Goal: Task Accomplishment & Management: Complete application form

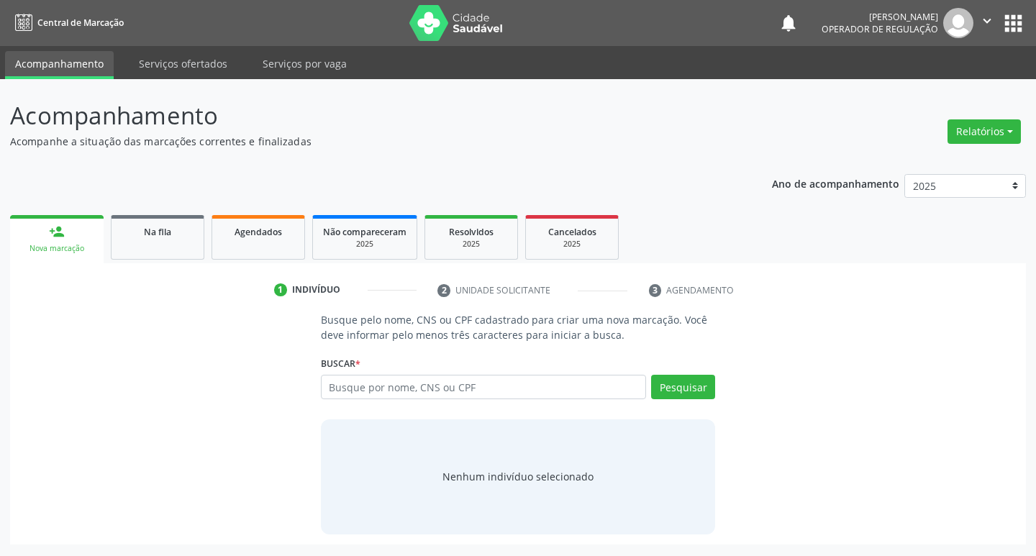
click at [444, 395] on input "text" at bounding box center [484, 387] width 326 height 24
click at [238, 247] on link "Agendados" at bounding box center [258, 237] width 94 height 45
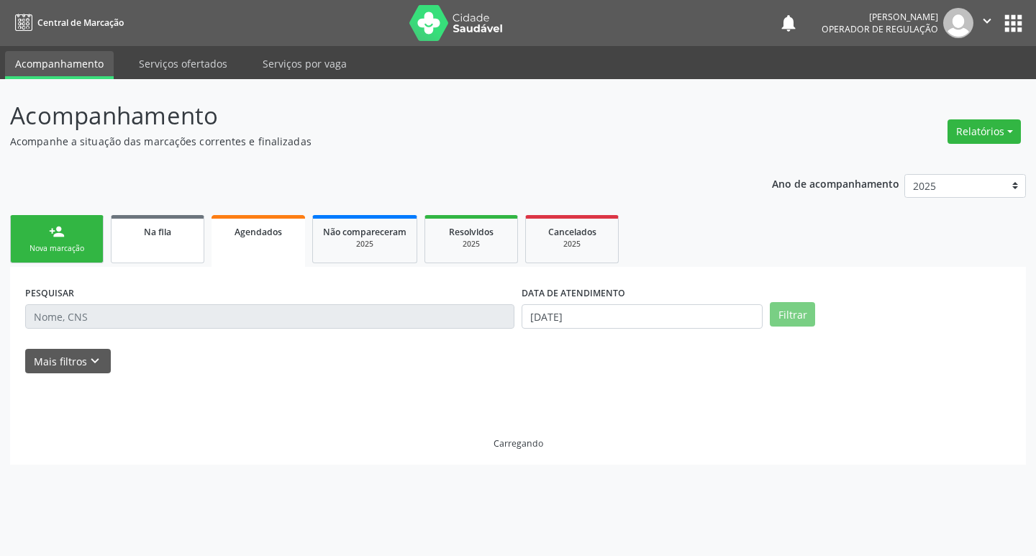
click at [192, 245] on link "Na fila" at bounding box center [158, 239] width 94 height 48
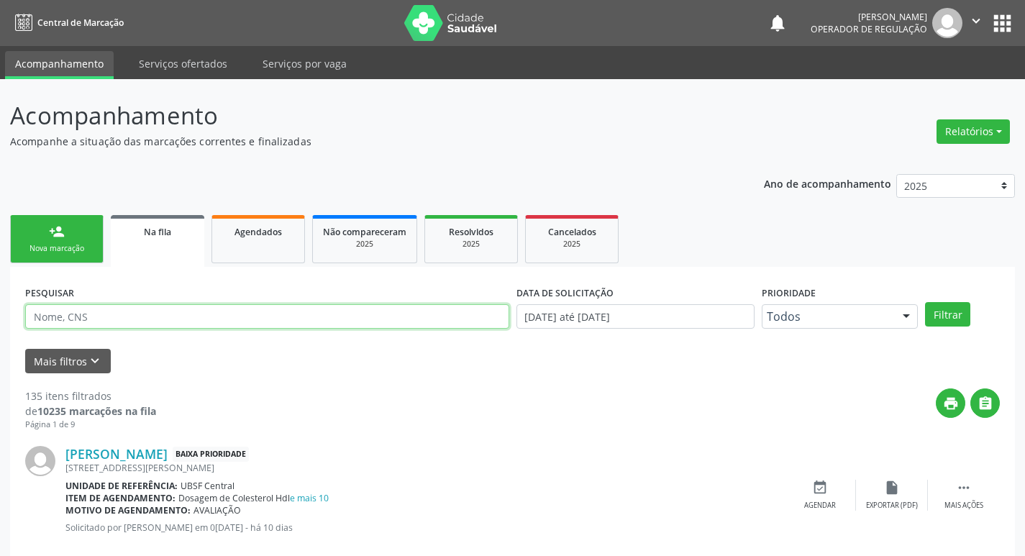
click at [159, 314] on input "text" at bounding box center [267, 316] width 484 height 24
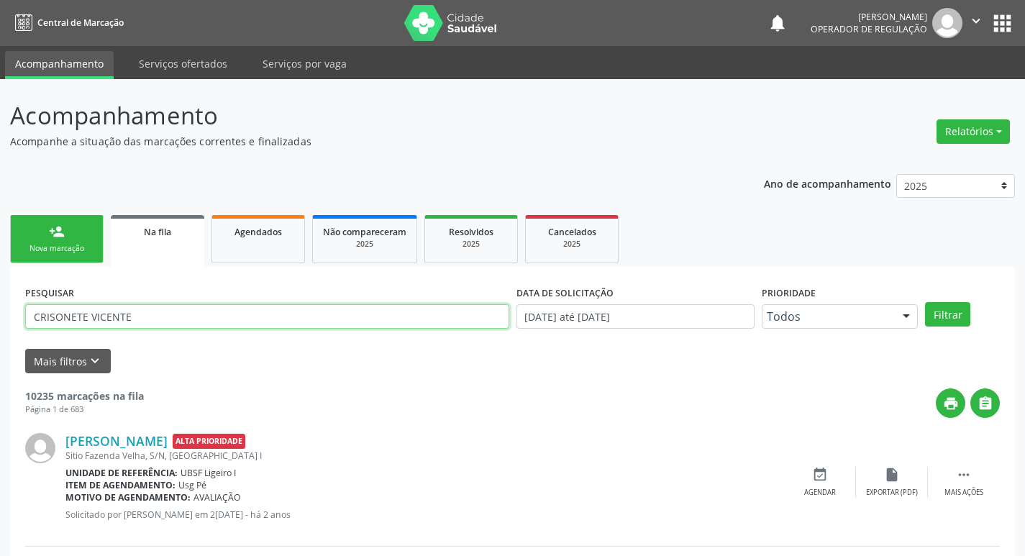
click at [925, 302] on button "Filtrar" at bounding box center [947, 314] width 45 height 24
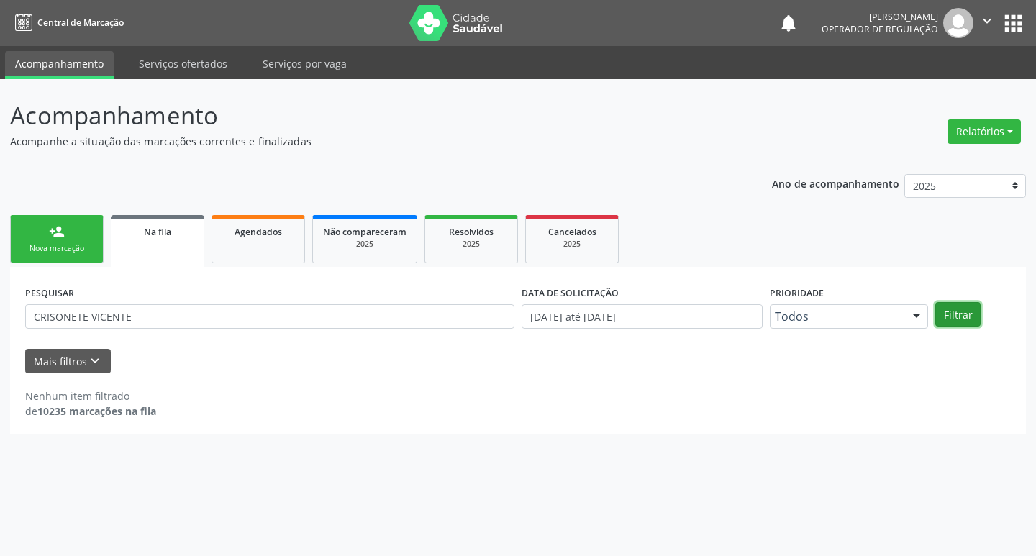
click at [978, 311] on button "Filtrar" at bounding box center [957, 314] width 45 height 24
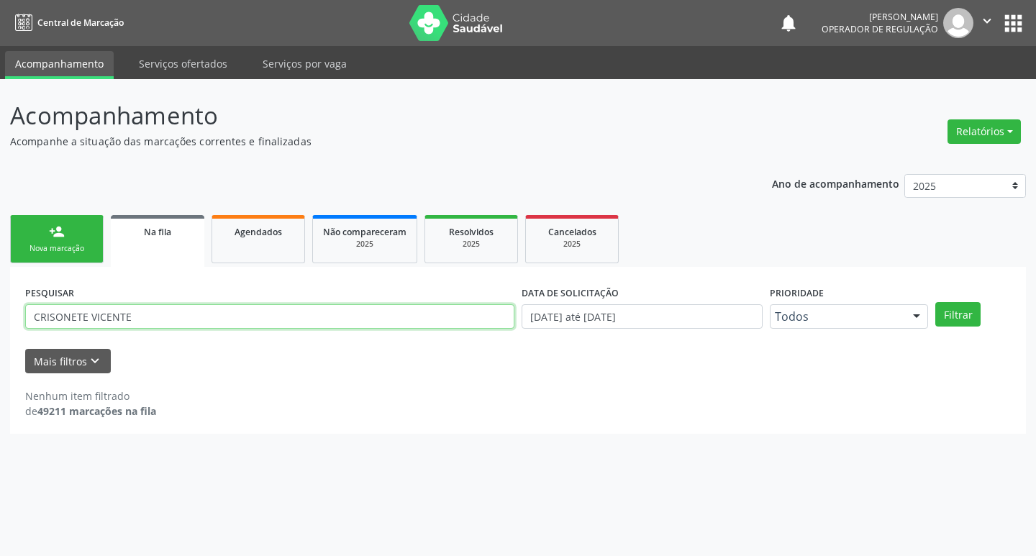
click at [150, 314] on input "CRISONETE VICENTE" at bounding box center [269, 316] width 489 height 24
type input "CRIS"
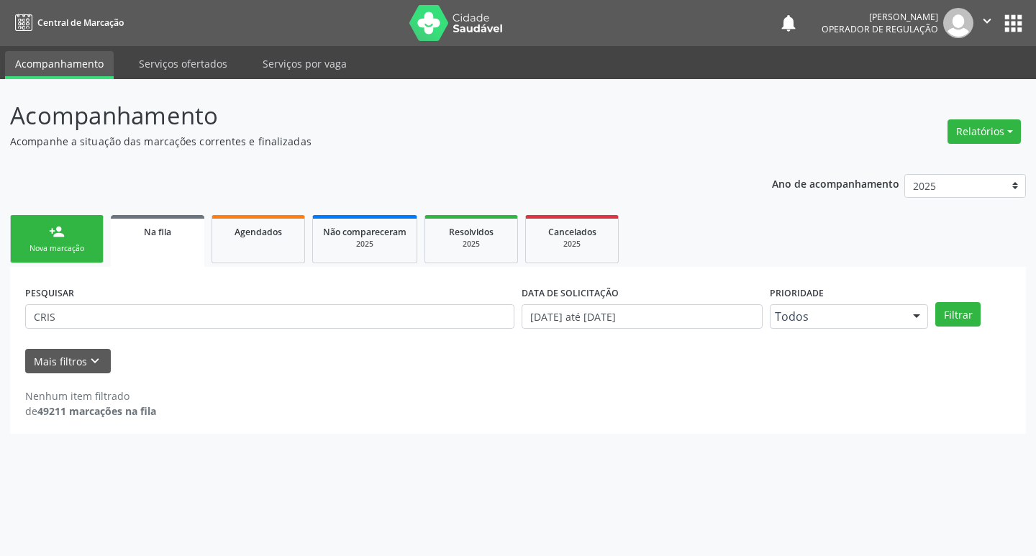
click at [54, 240] on link "person_add Nova marcação" at bounding box center [57, 239] width 94 height 48
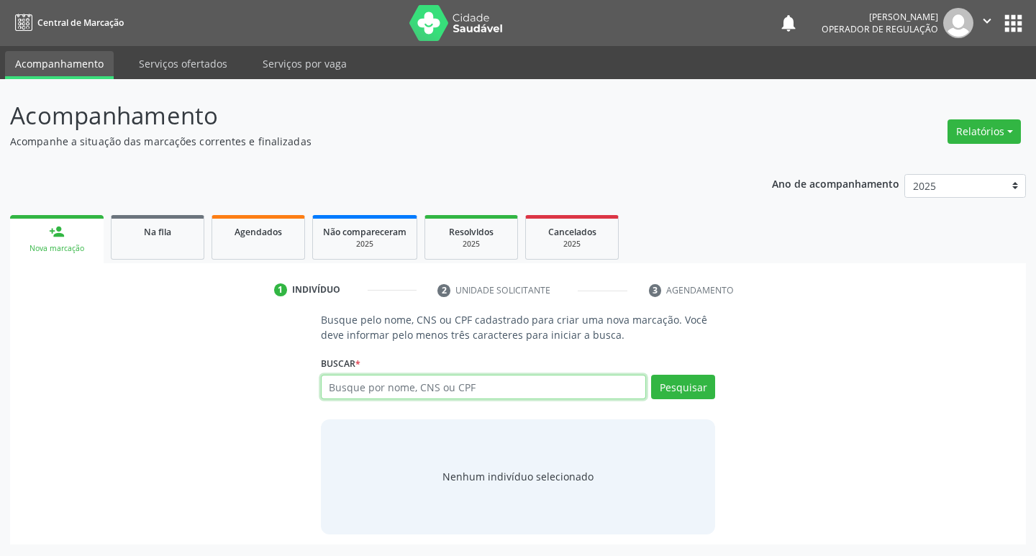
click at [347, 395] on input "text" at bounding box center [484, 387] width 326 height 24
click at [422, 389] on input "text" at bounding box center [484, 387] width 326 height 24
type input "704102122157875"
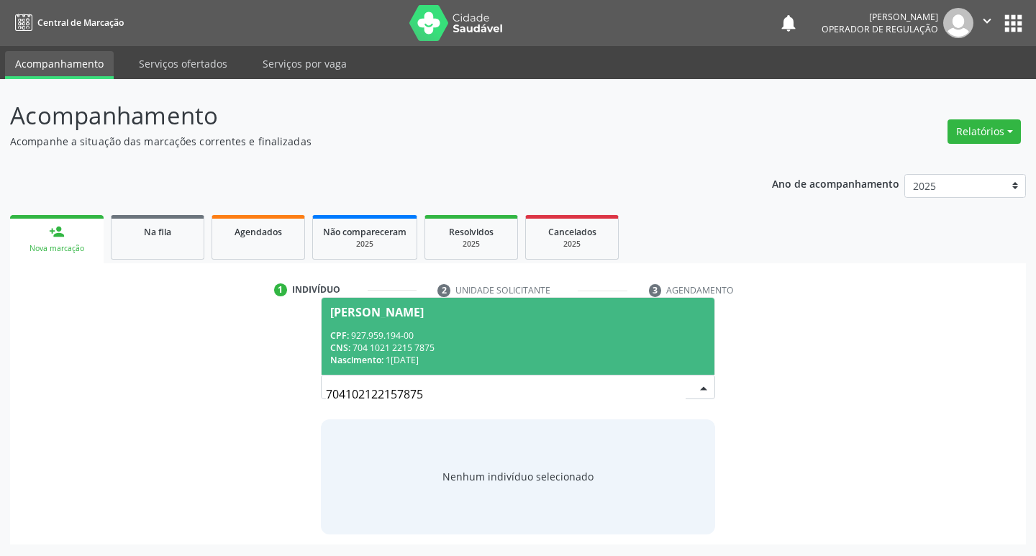
click at [539, 345] on div "CNS: 704 1021 2215 7875" at bounding box center [518, 348] width 376 height 12
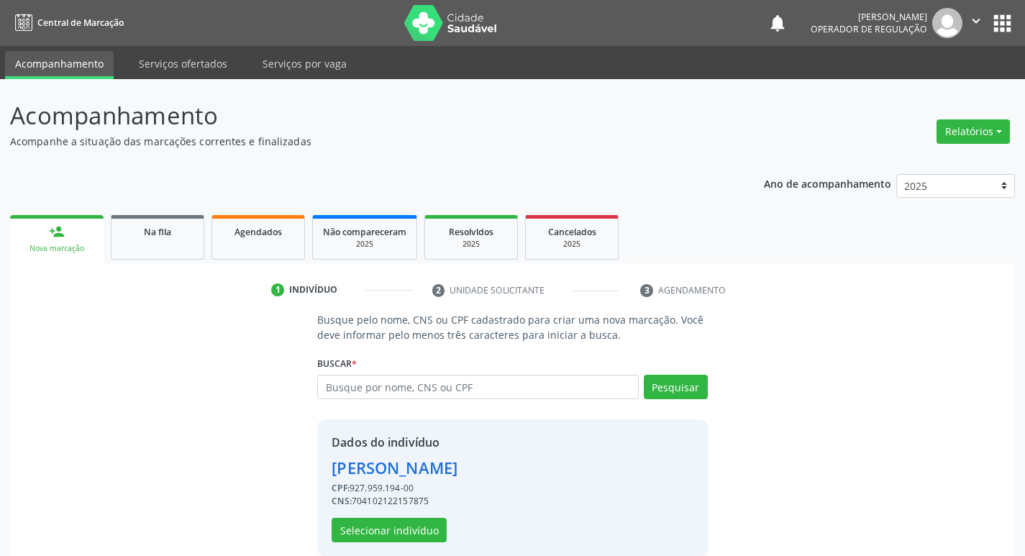
scroll to position [21, 0]
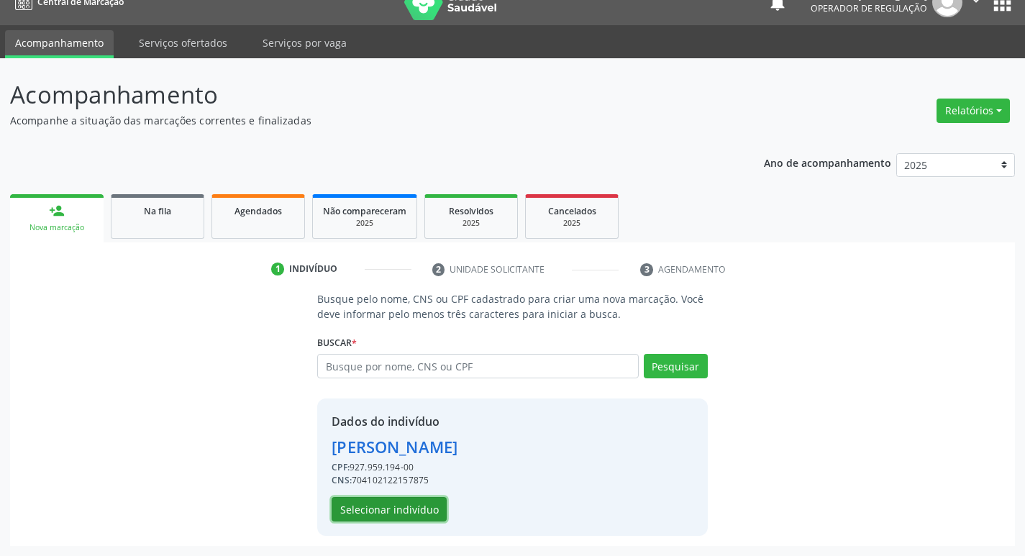
click at [428, 497] on button "Selecionar indivíduo" at bounding box center [389, 509] width 115 height 24
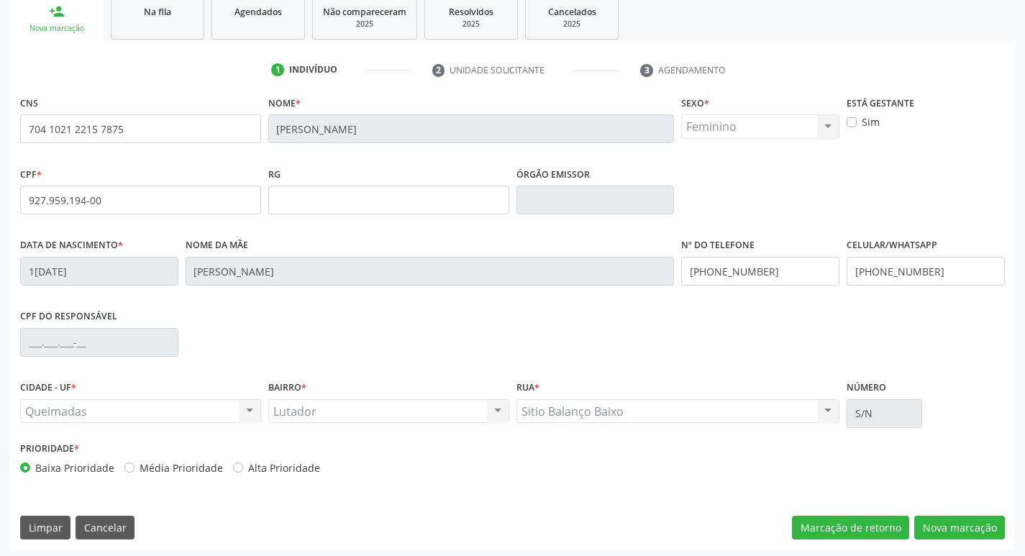
scroll to position [224, 0]
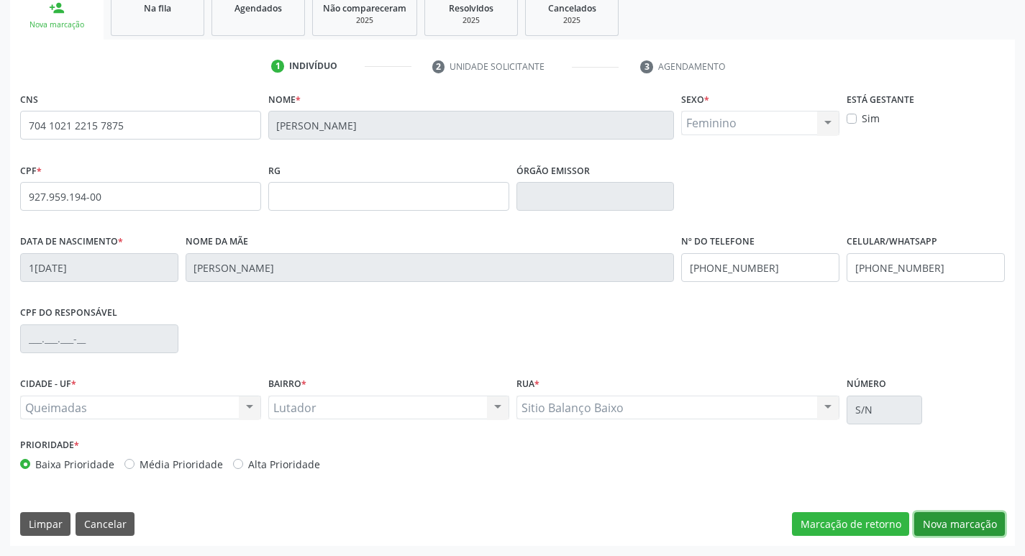
click at [965, 519] on button "Nova marcação" at bounding box center [959, 524] width 91 height 24
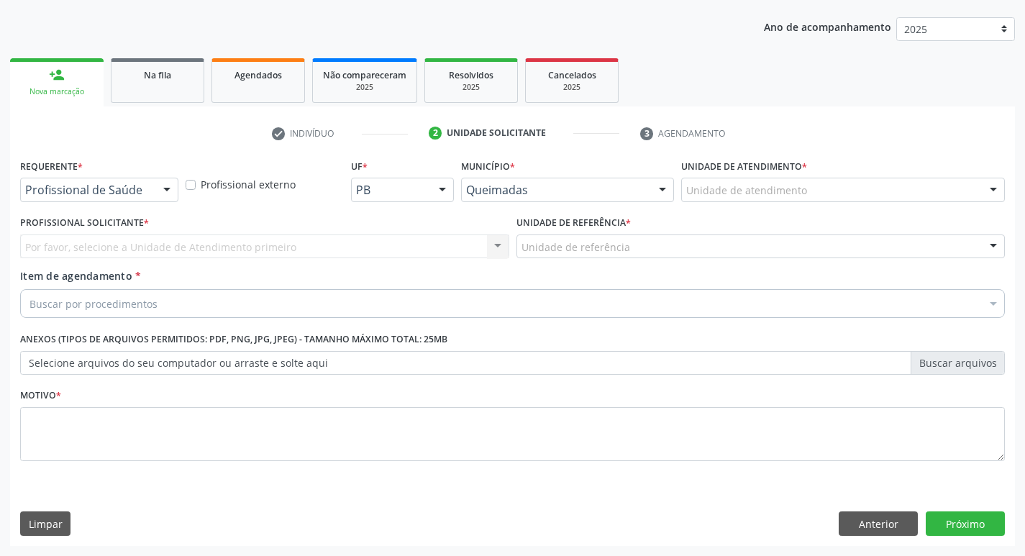
scroll to position [157, 0]
click at [863, 519] on button "Anterior" at bounding box center [878, 523] width 79 height 24
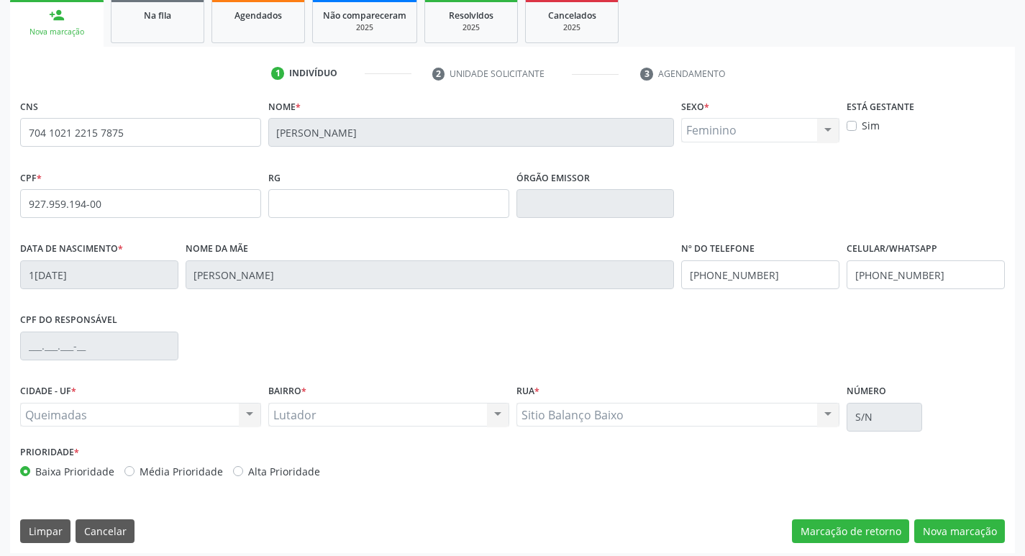
scroll to position [224, 0]
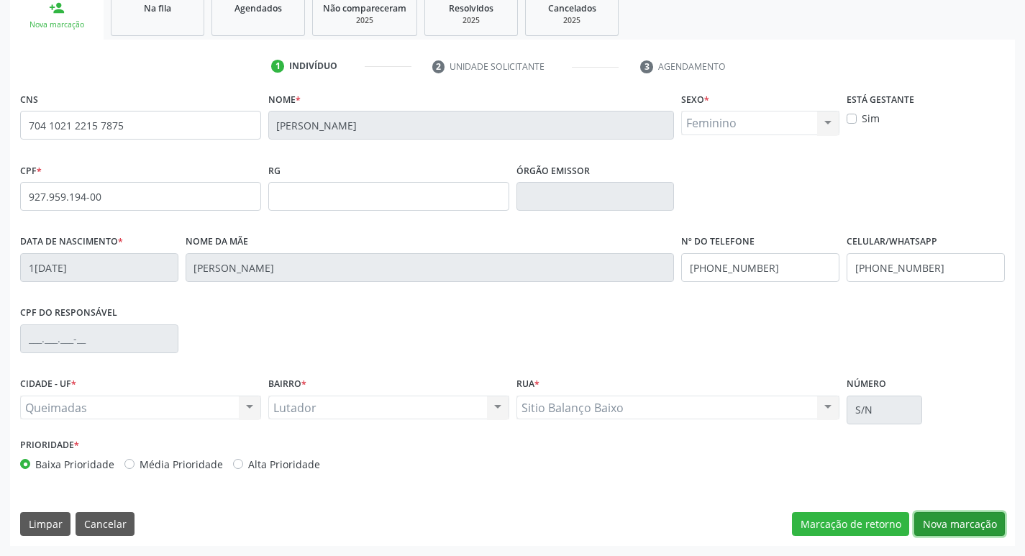
click at [960, 518] on button "Nova marcação" at bounding box center [959, 524] width 91 height 24
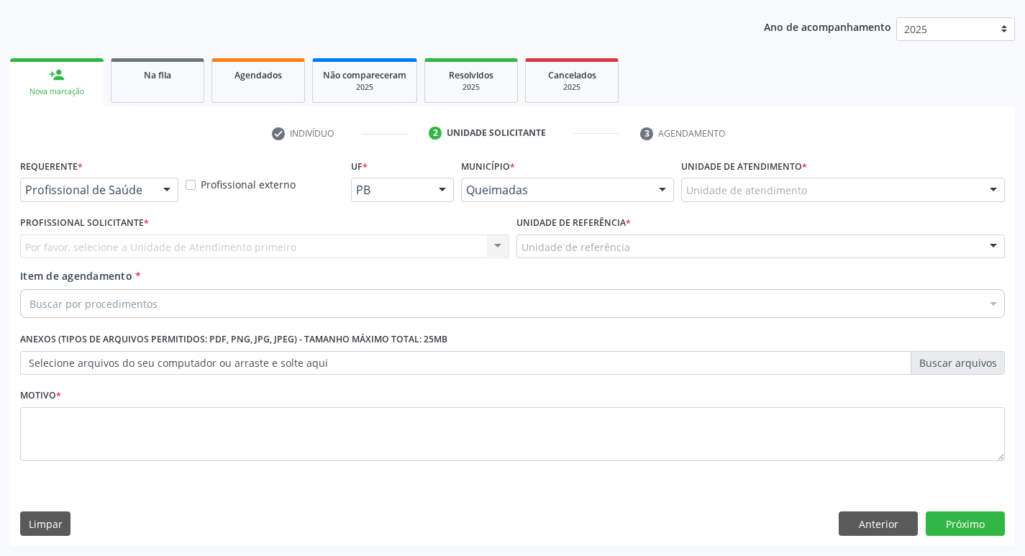
click at [133, 243] on div "Por favor, selecione a Unidade de Atendimento primeiro Nenhum resultado encontr…" at bounding box center [264, 247] width 489 height 24
click at [160, 173] on div "Requerente * Profissional de Saúde Profissional de Saúde Paciente Nenhum result…" at bounding box center [99, 178] width 158 height 46
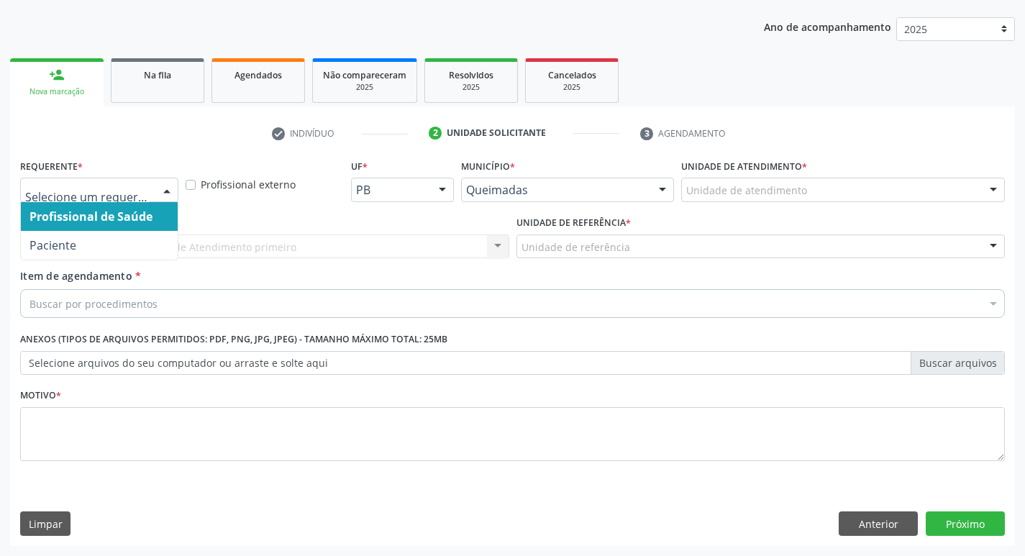
click at [156, 189] on div at bounding box center [167, 190] width 22 height 24
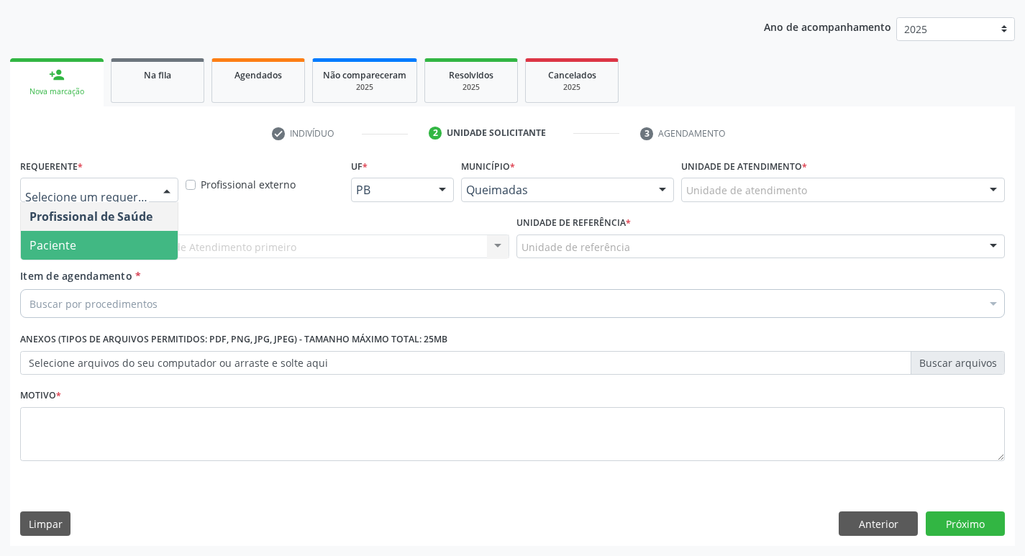
click at [135, 245] on span "Paciente" at bounding box center [99, 245] width 157 height 29
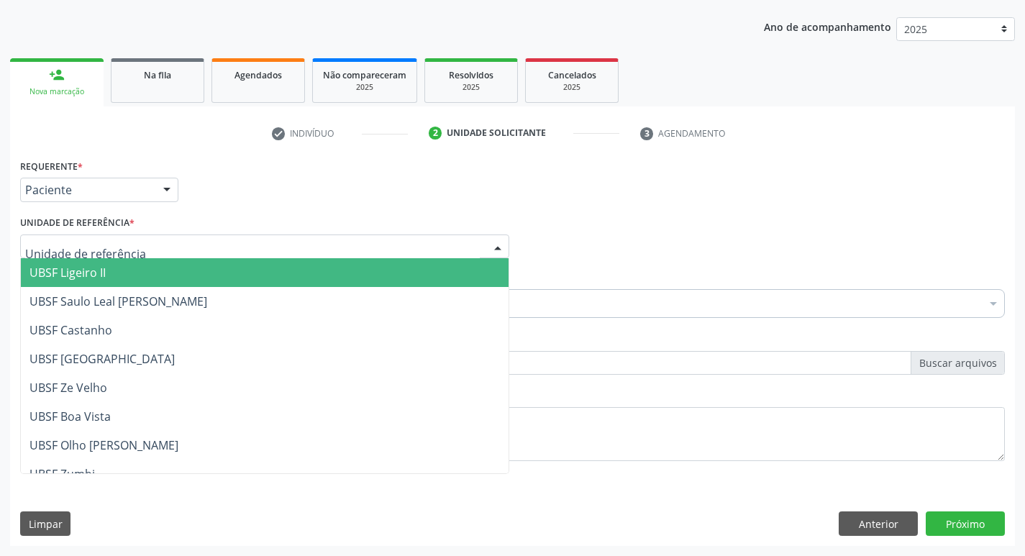
click at [151, 248] on div at bounding box center [264, 247] width 489 height 24
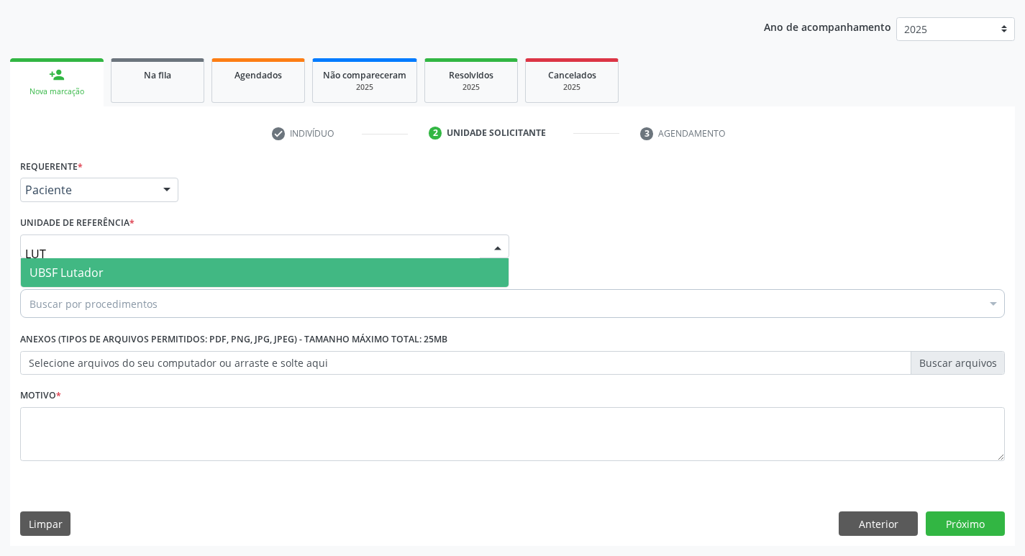
type input "LUTA"
click at [117, 274] on span "UBSF Lutador" at bounding box center [265, 272] width 488 height 29
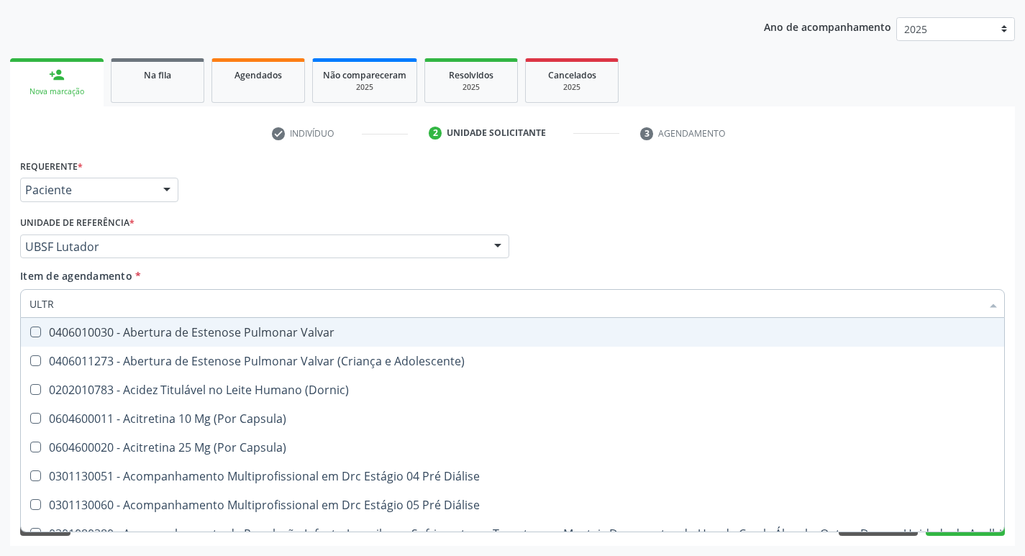
type input "ULTRA"
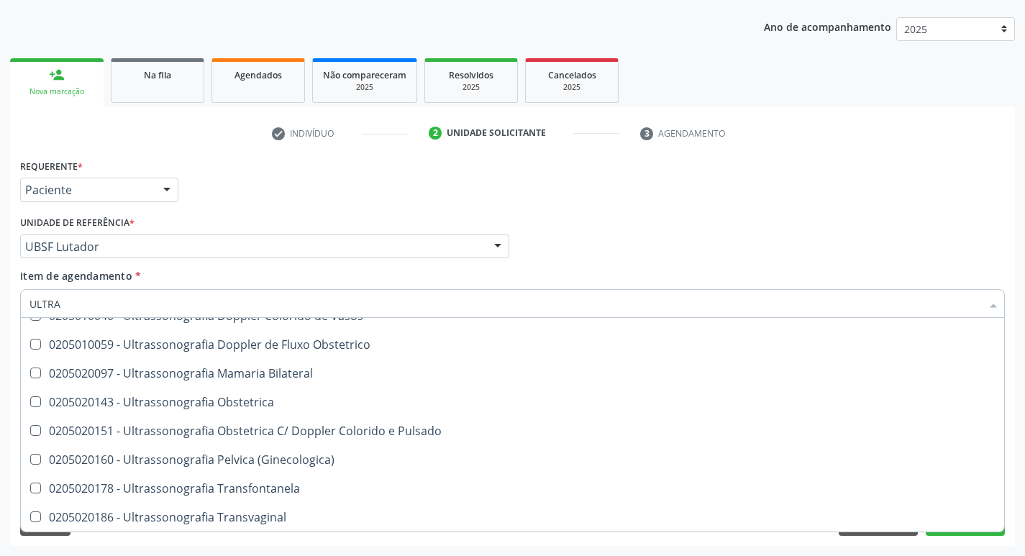
scroll to position [117, 0]
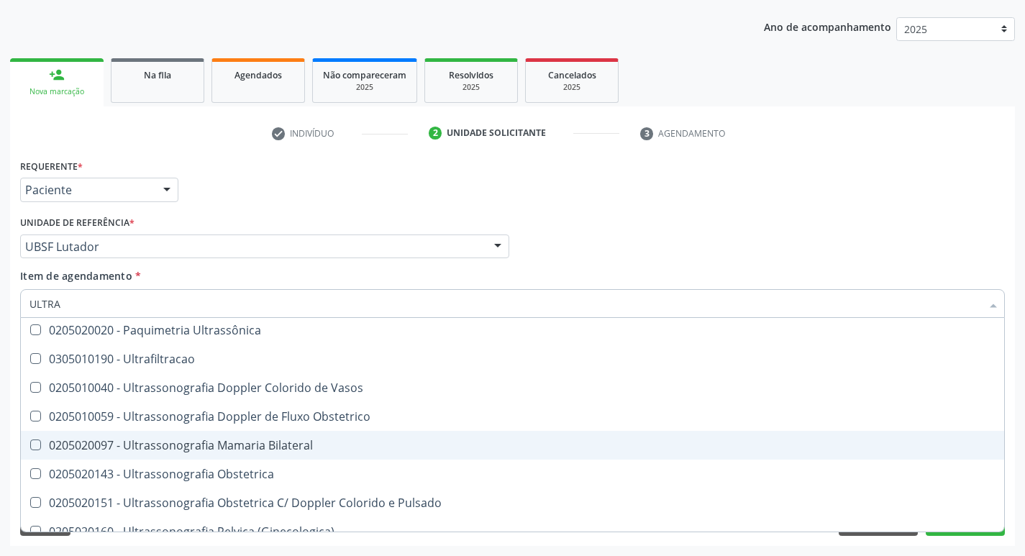
click at [304, 449] on div "0205020097 - Ultrassonografia Mamaria Bilateral" at bounding box center [512, 446] width 966 height 12
checkbox Bilateral "true"
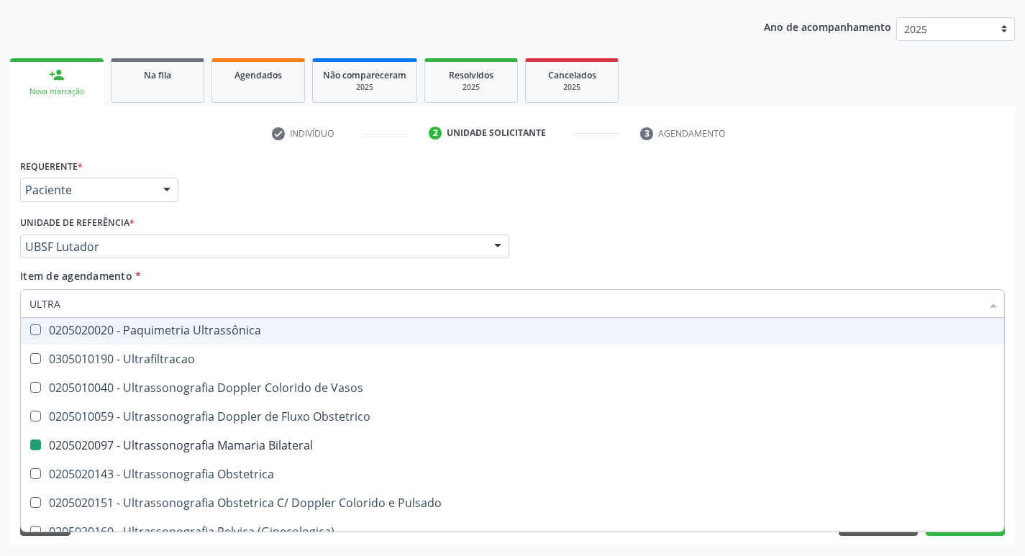
click at [666, 217] on div "Profissional Solicitante Por favor, selecione a Unidade de Atendimento primeiro…" at bounding box center [513, 240] width 992 height 56
checkbox X "true"
checkbox Bilateral "false"
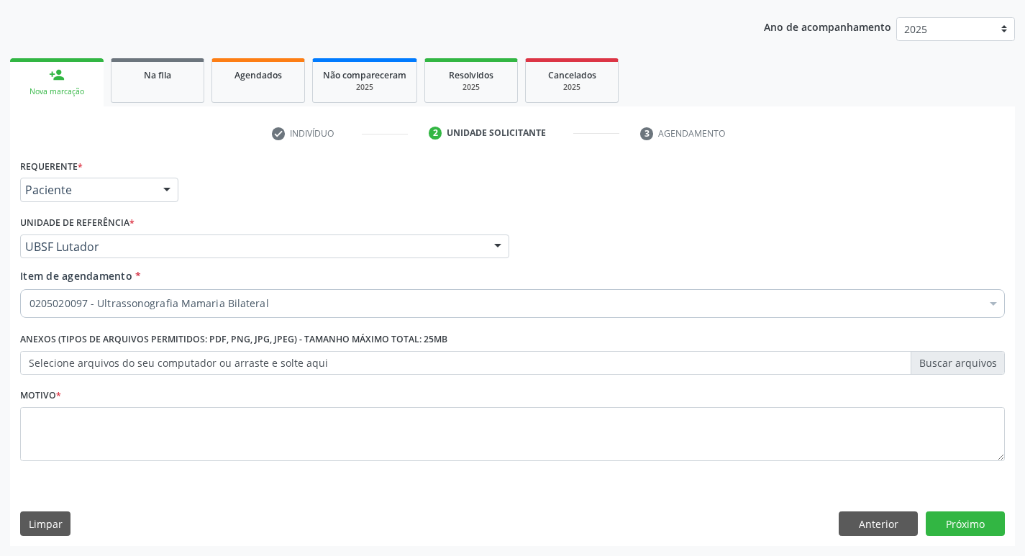
scroll to position [0, 0]
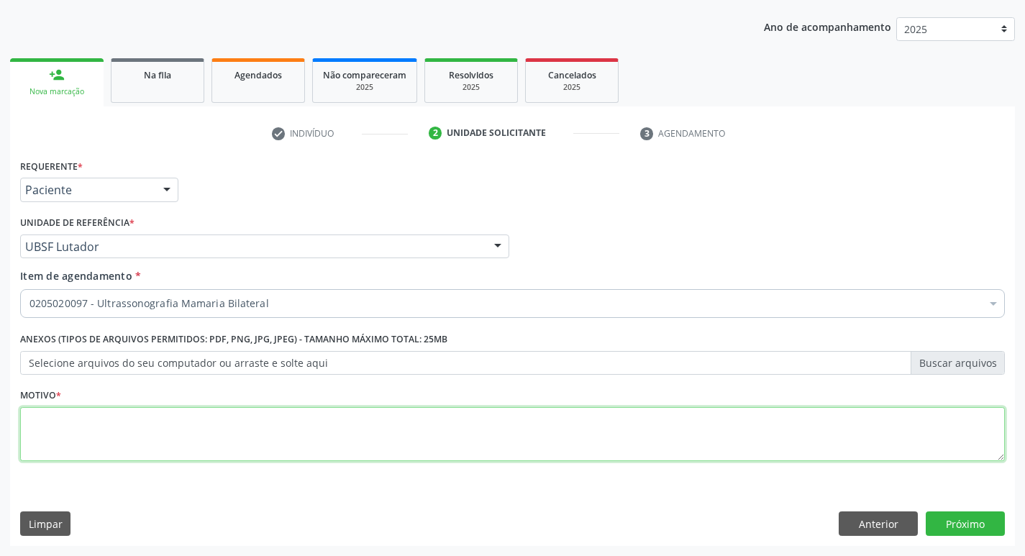
click at [487, 428] on textarea at bounding box center [512, 434] width 985 height 55
type textarea "COMPLEMENTAÇÃO"
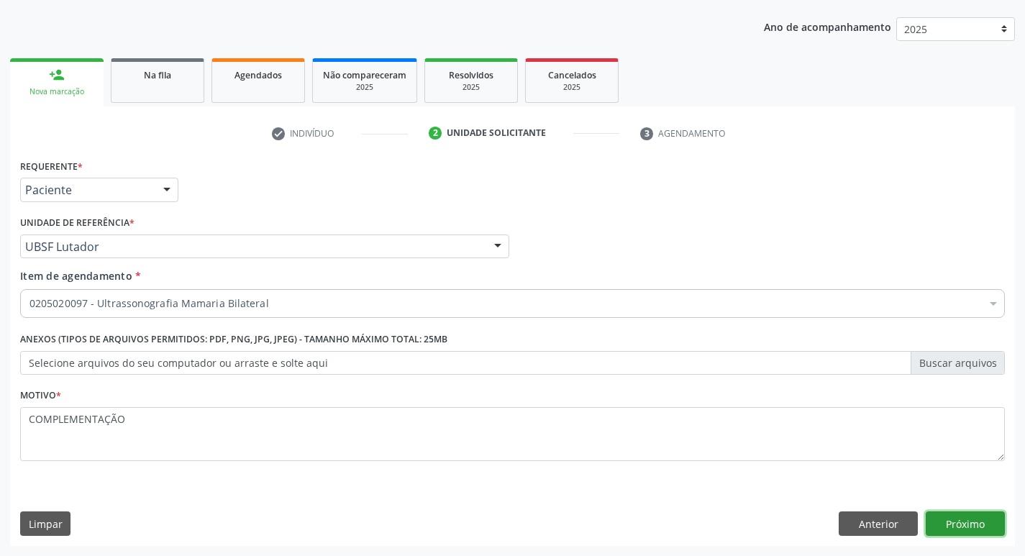
click at [970, 519] on button "Próximo" at bounding box center [965, 523] width 79 height 24
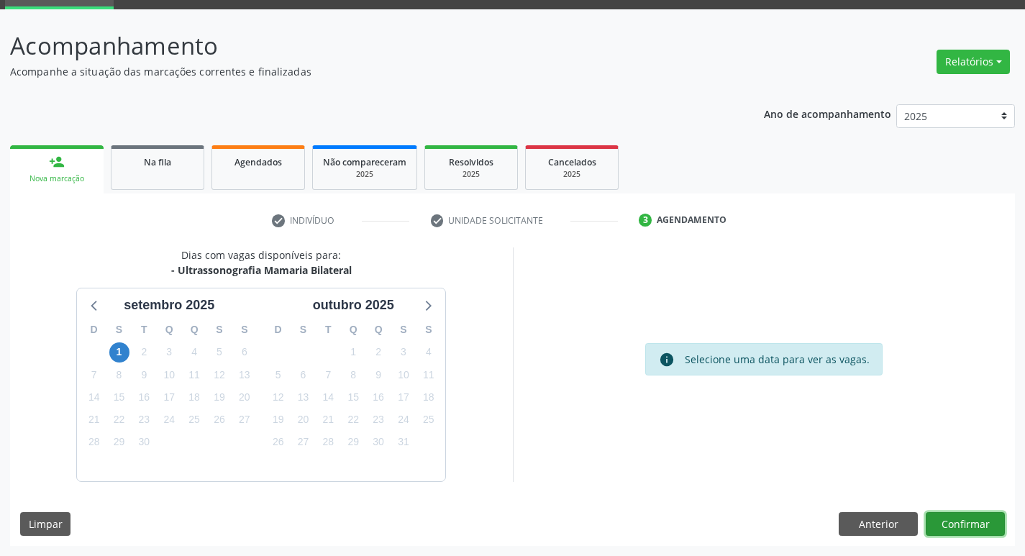
click at [975, 520] on button "Confirmar" at bounding box center [965, 524] width 79 height 24
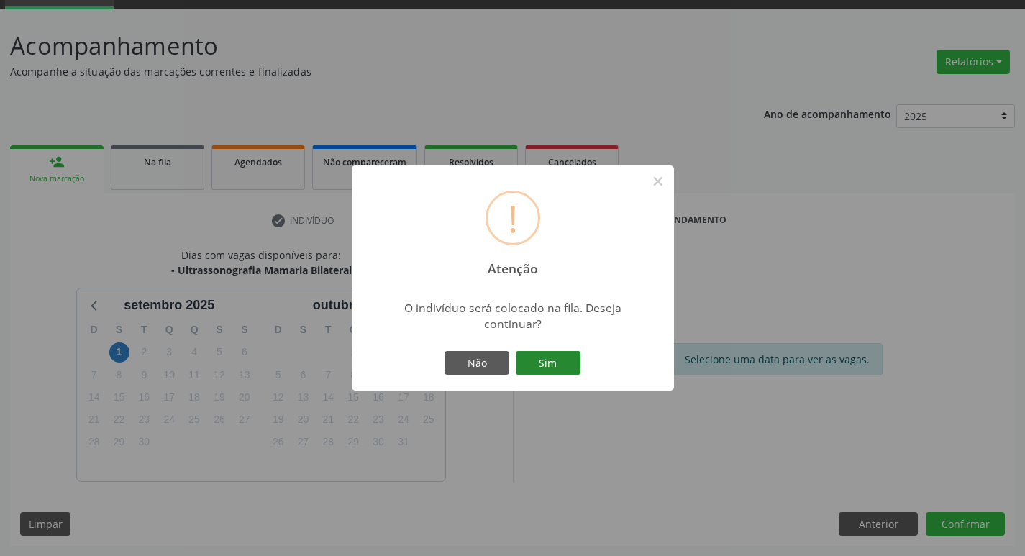
click at [565, 369] on button "Sim" at bounding box center [548, 363] width 65 height 24
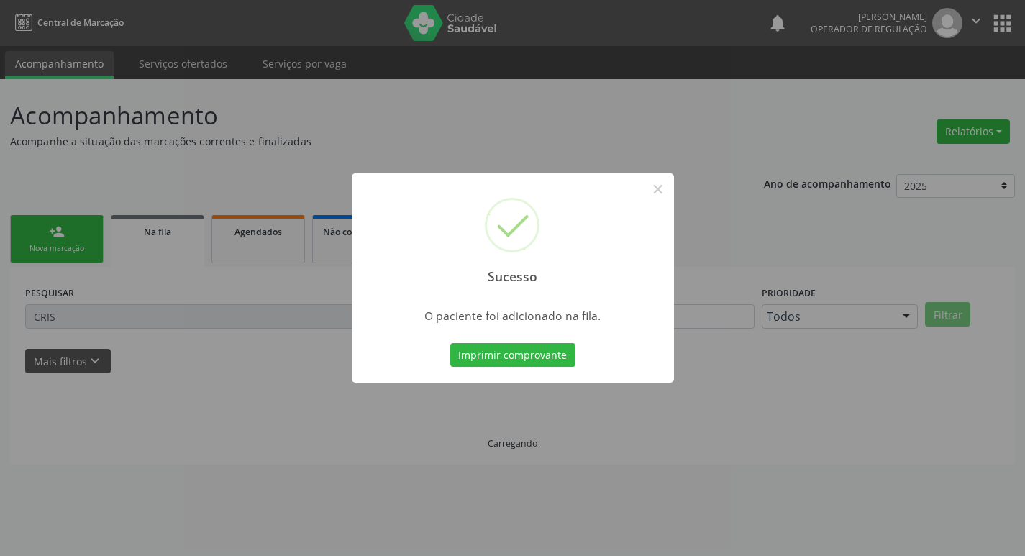
scroll to position [0, 0]
click at [184, 173] on div "Sucesso × O paciente foi adicionado na fila. Imprimir comprovante Cancel" at bounding box center [518, 278] width 1036 height 556
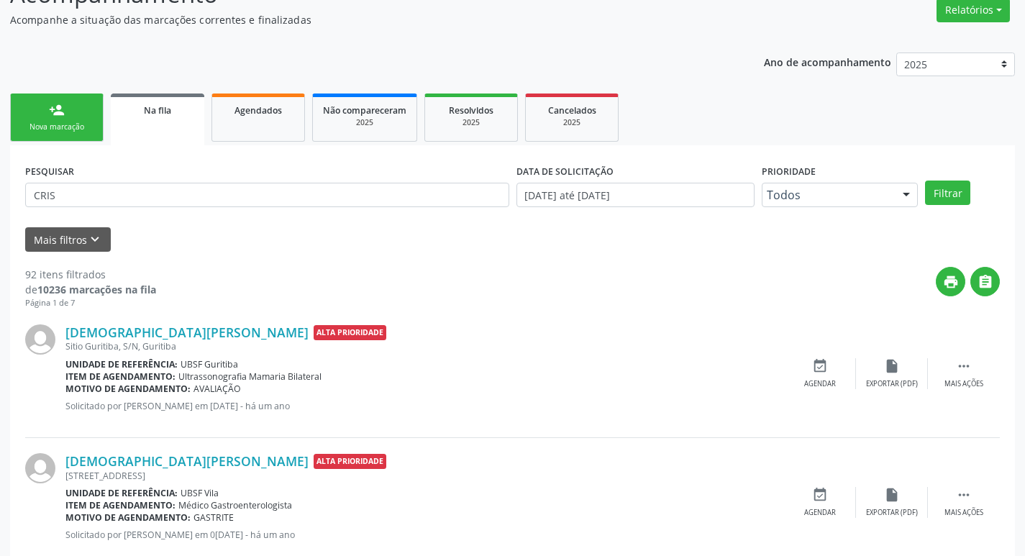
scroll to position [144, 0]
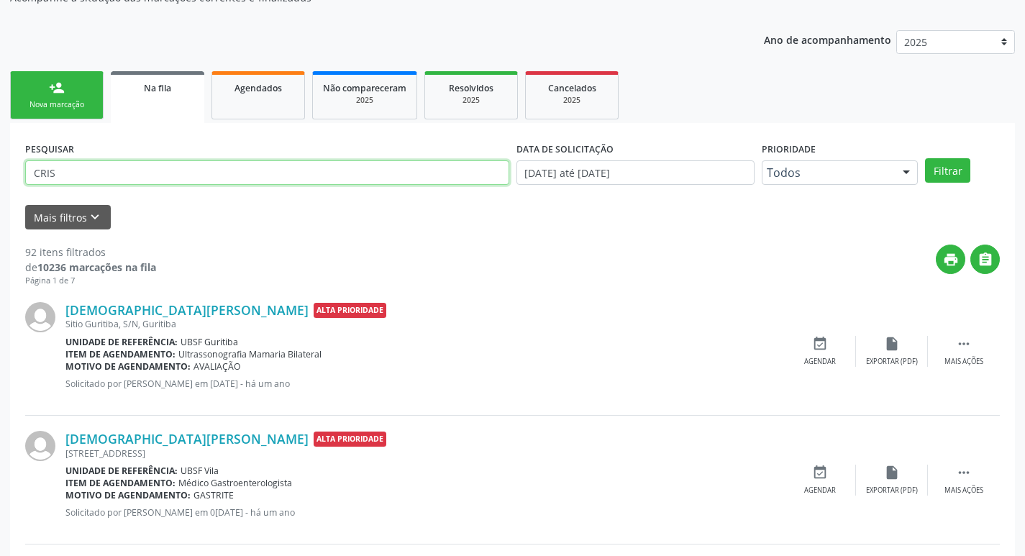
click at [172, 183] on input "CRIS" at bounding box center [267, 172] width 484 height 24
type input "704102122157875"
click at [925, 158] on button "Filtrar" at bounding box center [947, 170] width 45 height 24
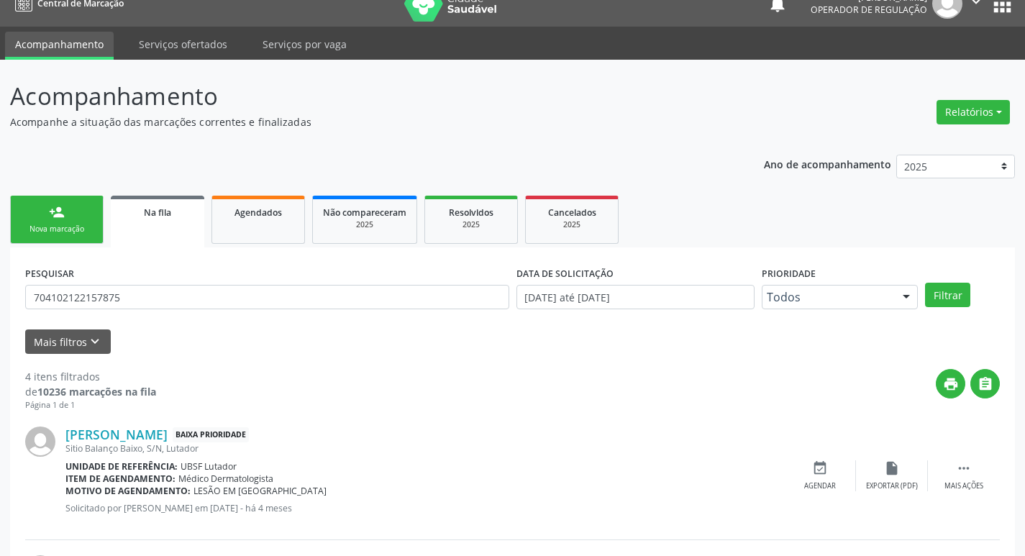
scroll to position [0, 0]
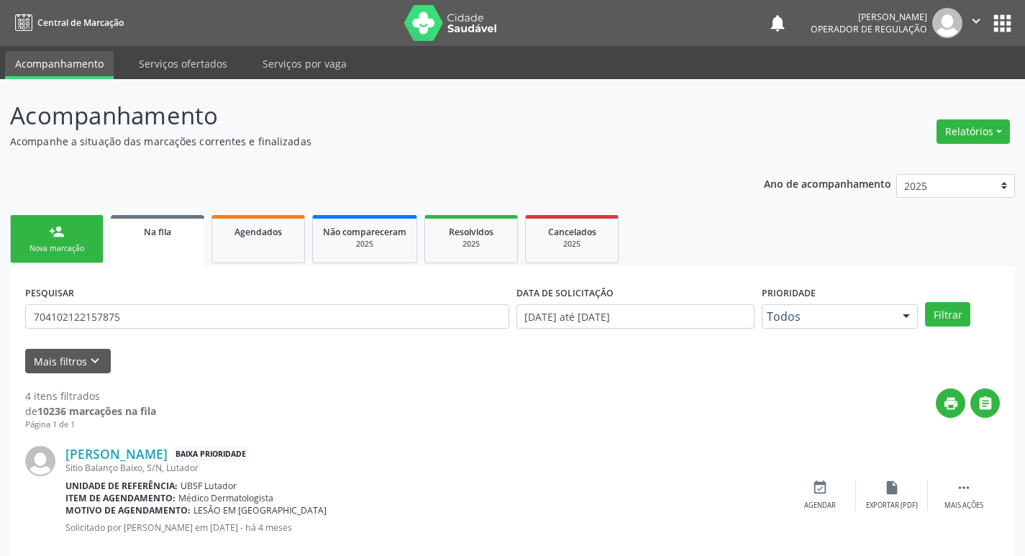
click at [61, 224] on div "person_add" at bounding box center [57, 232] width 16 height 16
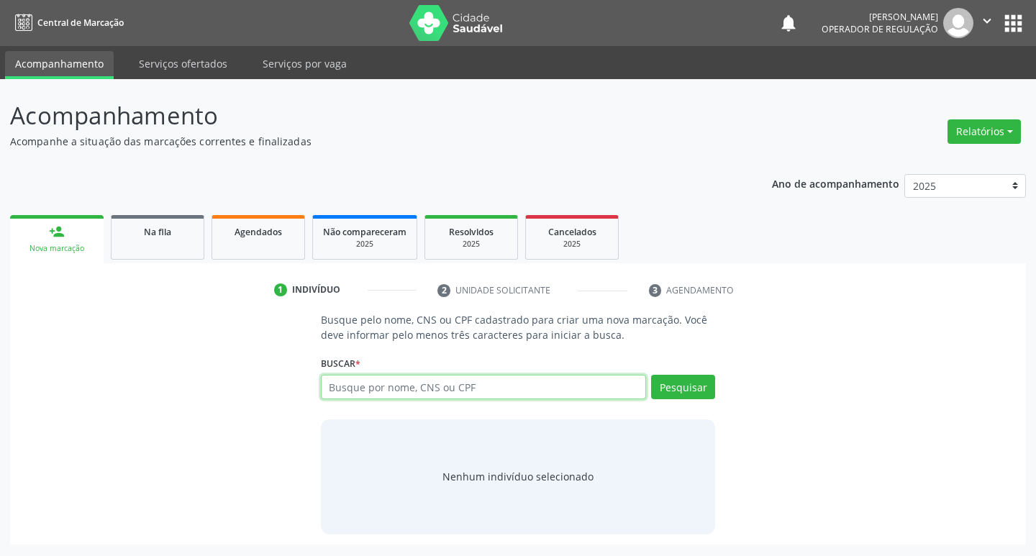
click at [404, 386] on input "text" at bounding box center [484, 387] width 326 height 24
type input "706209552538361"
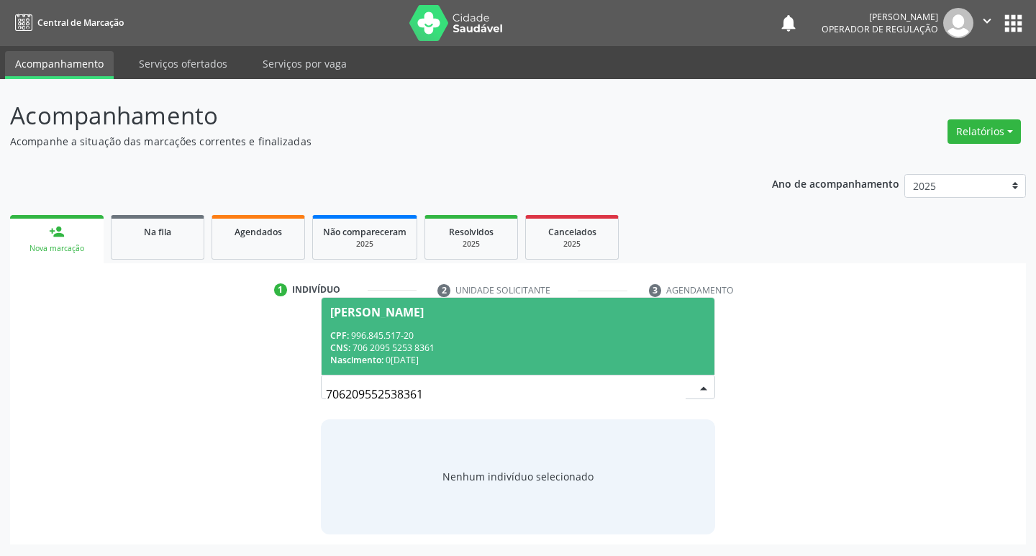
click at [476, 336] on div "CPF: 996.845.517-20" at bounding box center [518, 335] width 376 height 12
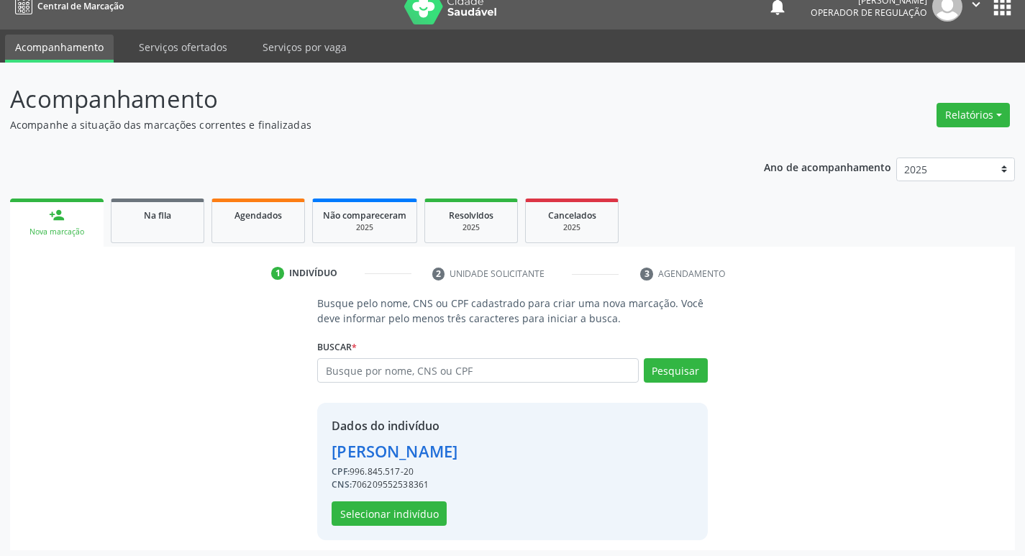
scroll to position [21, 0]
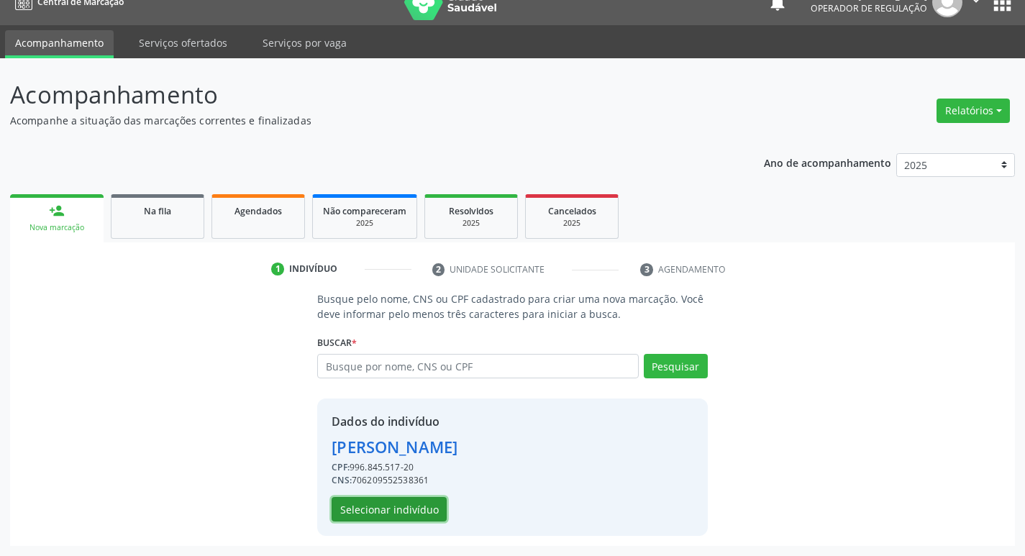
click at [390, 517] on button "Selecionar indivíduo" at bounding box center [389, 509] width 115 height 24
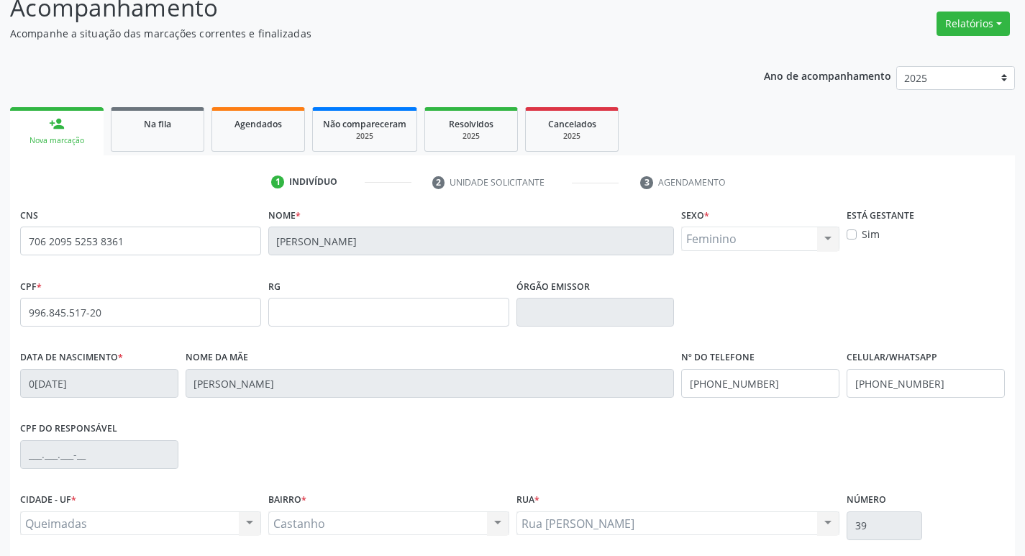
scroll to position [224, 0]
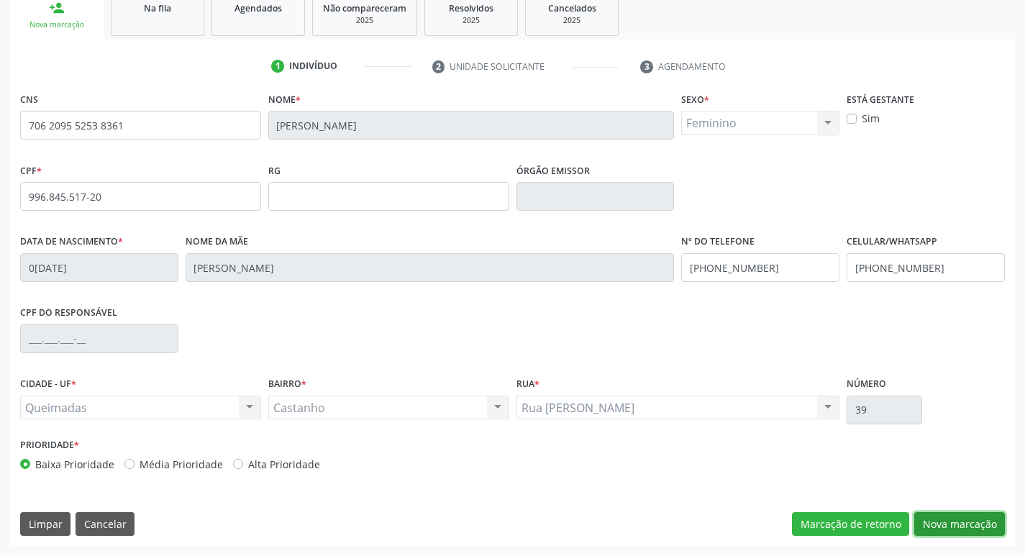
click at [959, 525] on button "Nova marcação" at bounding box center [959, 524] width 91 height 24
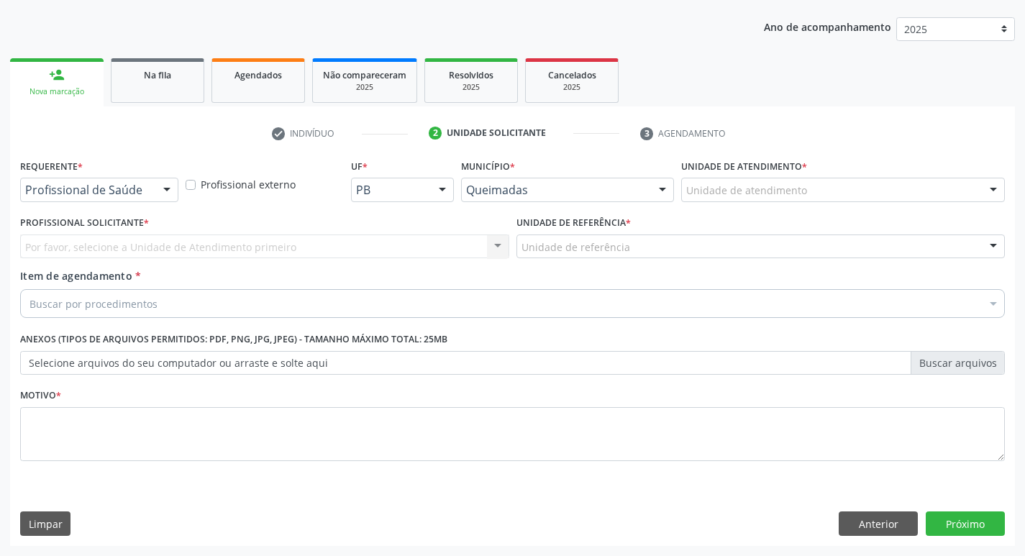
scroll to position [157, 0]
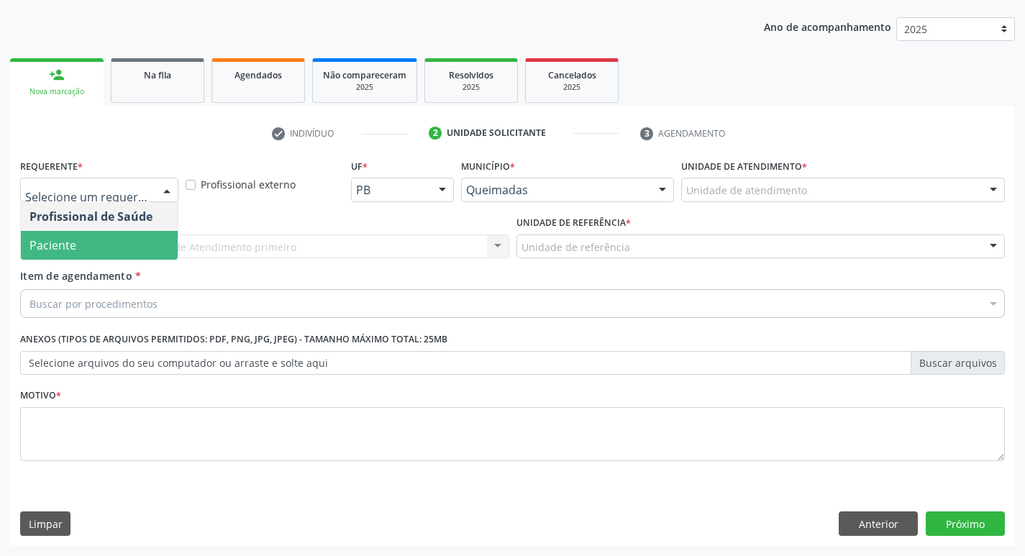
click at [66, 247] on span "Paciente" at bounding box center [52, 245] width 47 height 16
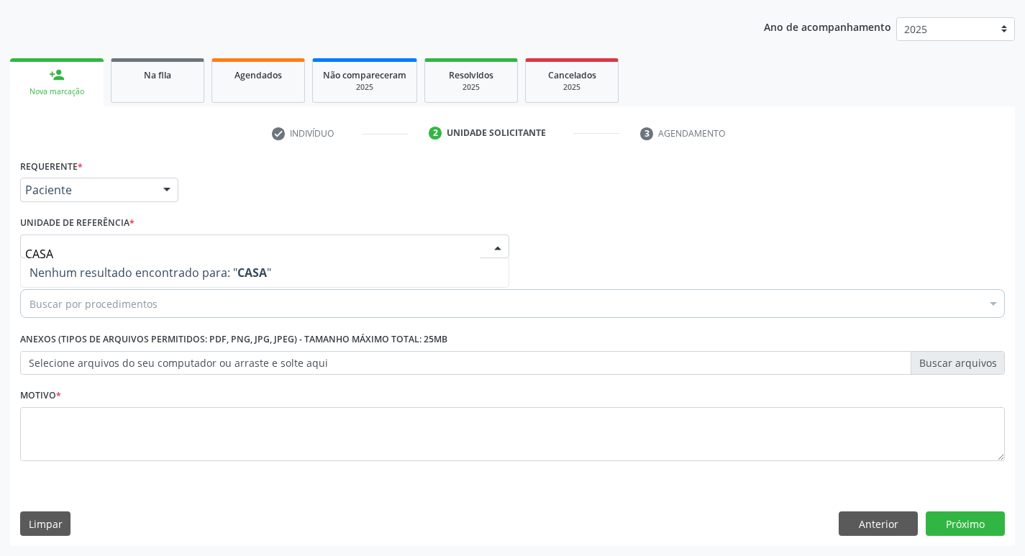
type input "CAS"
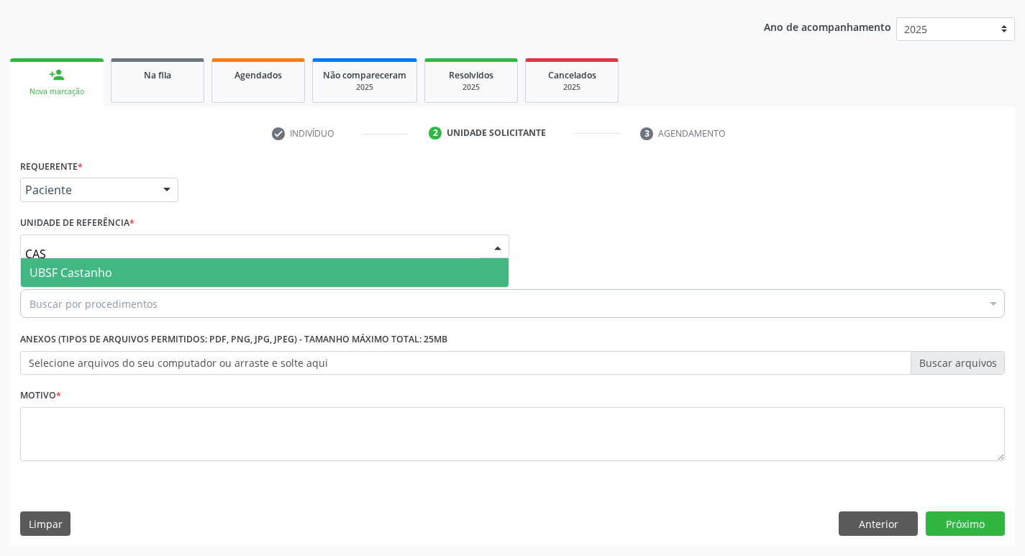
click at [81, 267] on span "UBSF Castanho" at bounding box center [70, 273] width 83 height 16
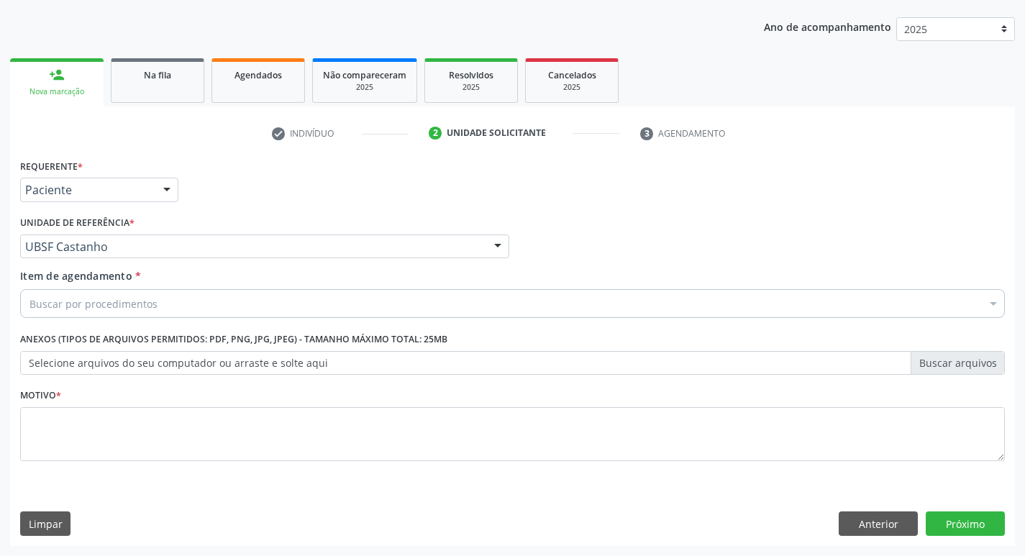
click at [199, 302] on div "Buscar por procedimentos" at bounding box center [512, 303] width 985 height 29
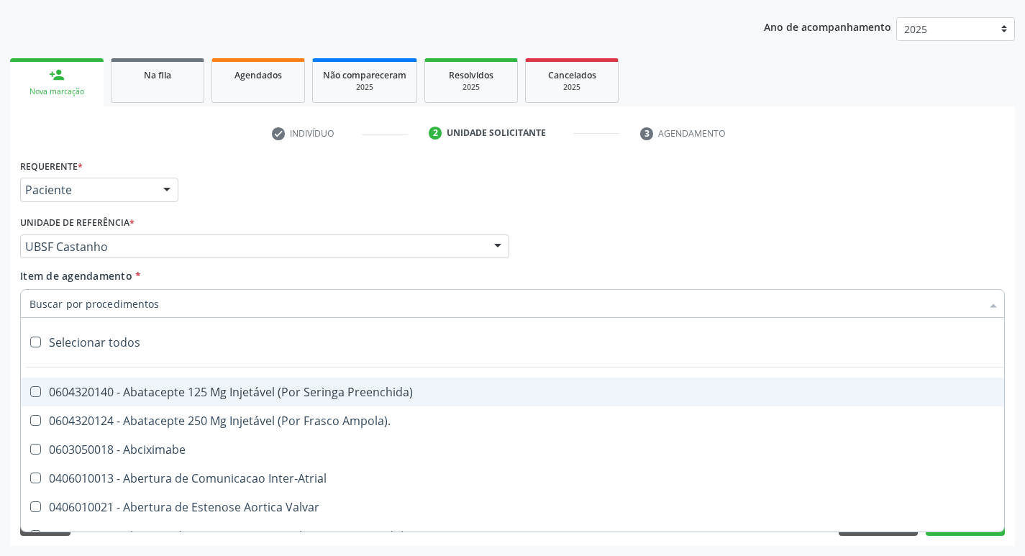
click at [199, 302] on input "Item de agendamento *" at bounding box center [505, 303] width 952 height 29
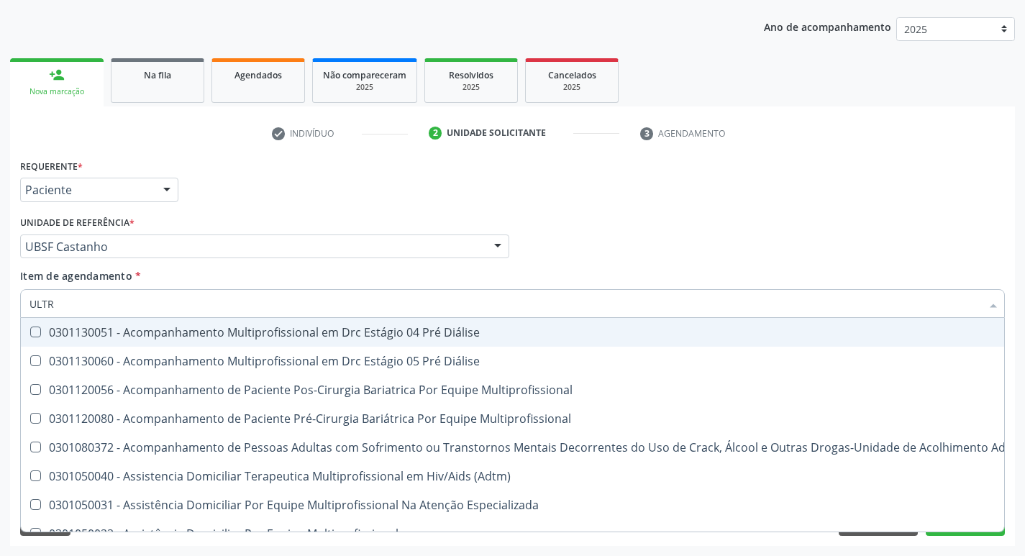
type input "ULTRA"
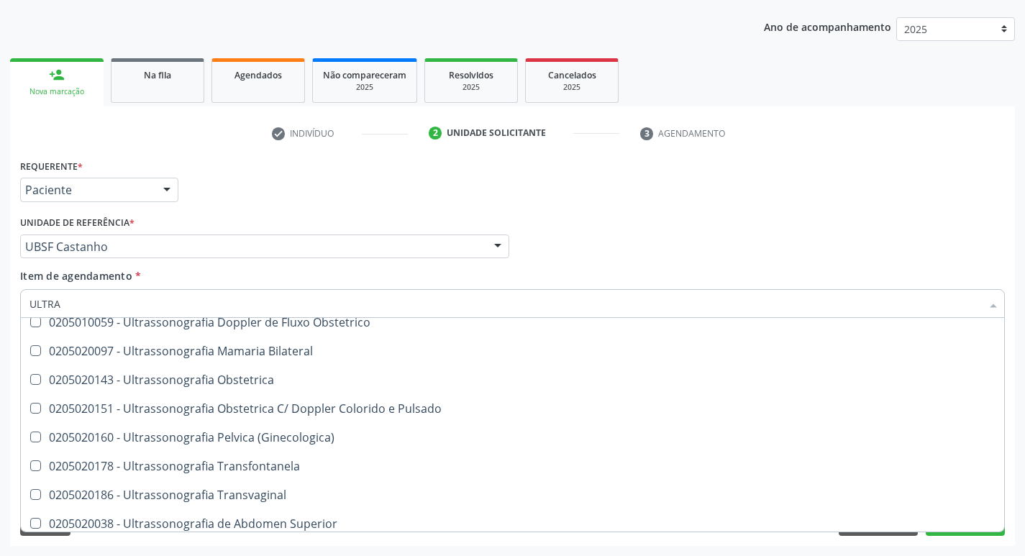
scroll to position [189, 0]
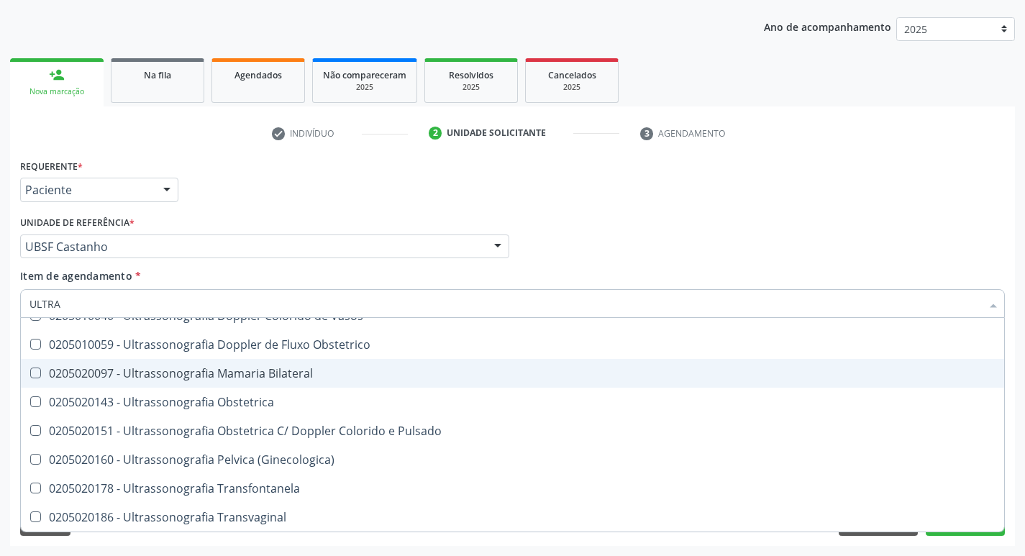
click at [242, 370] on div "0205020097 - Ultrassonografia Mamaria Bilateral" at bounding box center [512, 374] width 966 height 12
checkbox Bilateral "true"
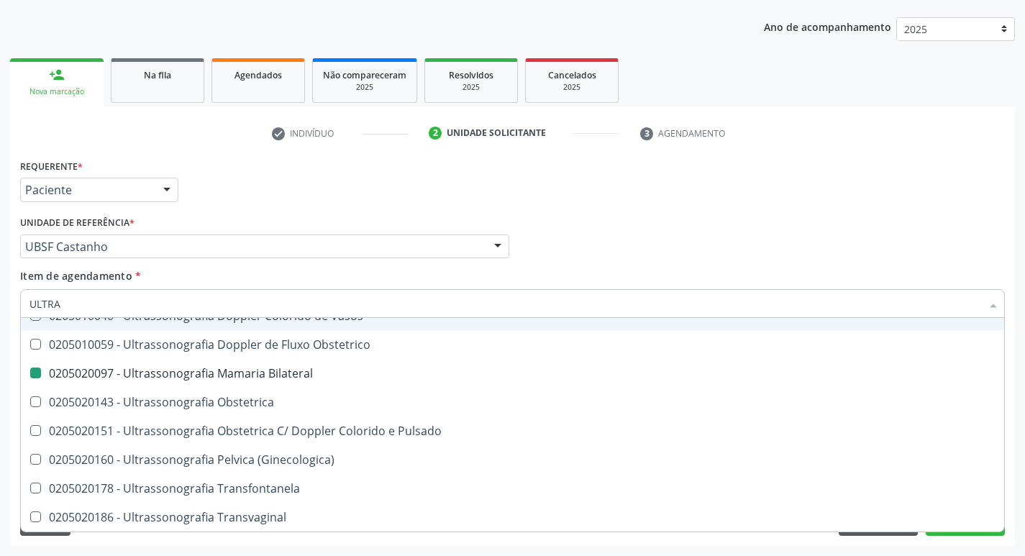
click at [240, 147] on div "check Indivíduo 2 Unidade solicitante 3 Agendamento CNS 706 2095 5253 8361 Nome…" at bounding box center [512, 334] width 1005 height 424
checkbox X "true"
checkbox Bilateral "false"
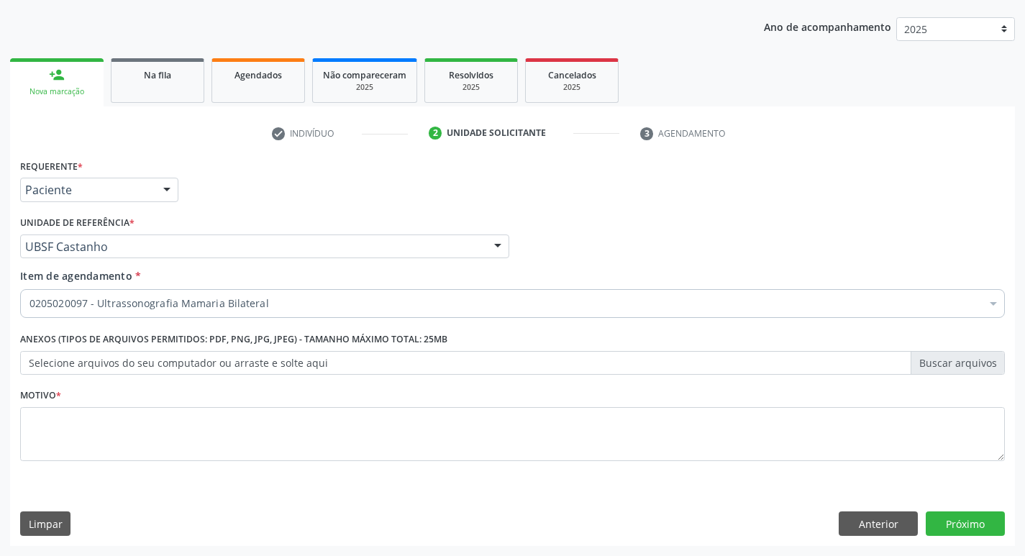
scroll to position [0, 0]
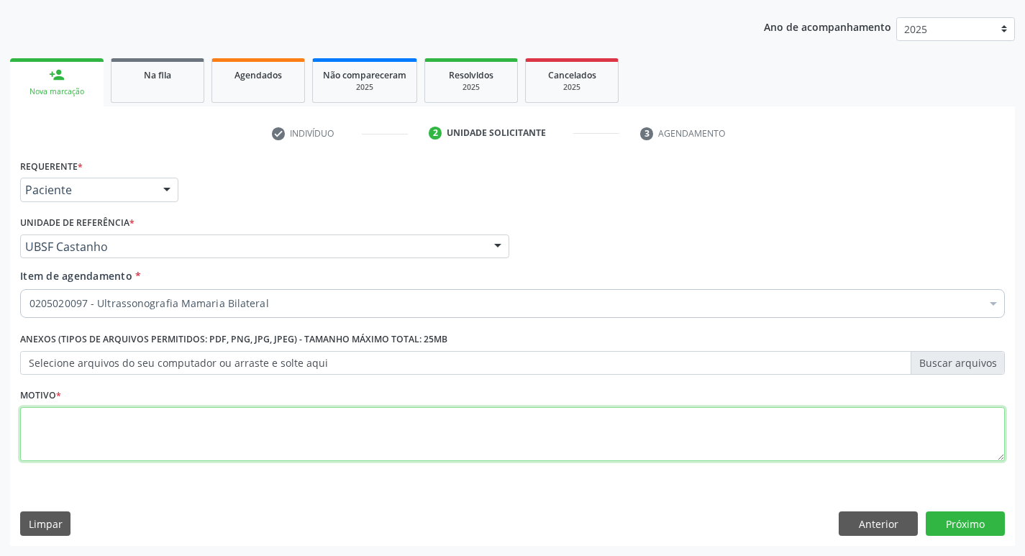
click at [125, 427] on textarea at bounding box center [512, 434] width 985 height 55
type textarea "ROTINA"
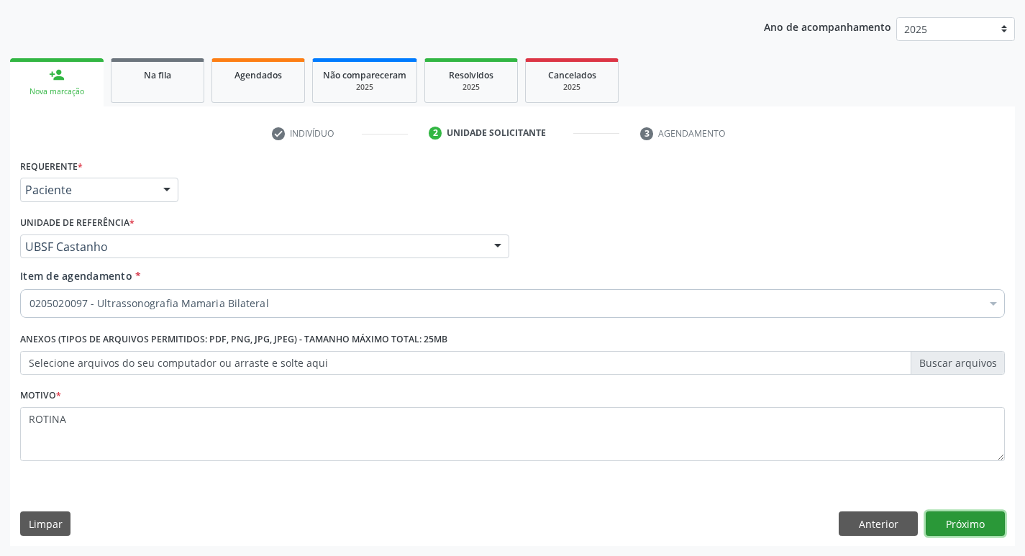
click at [956, 518] on button "Próximo" at bounding box center [965, 523] width 79 height 24
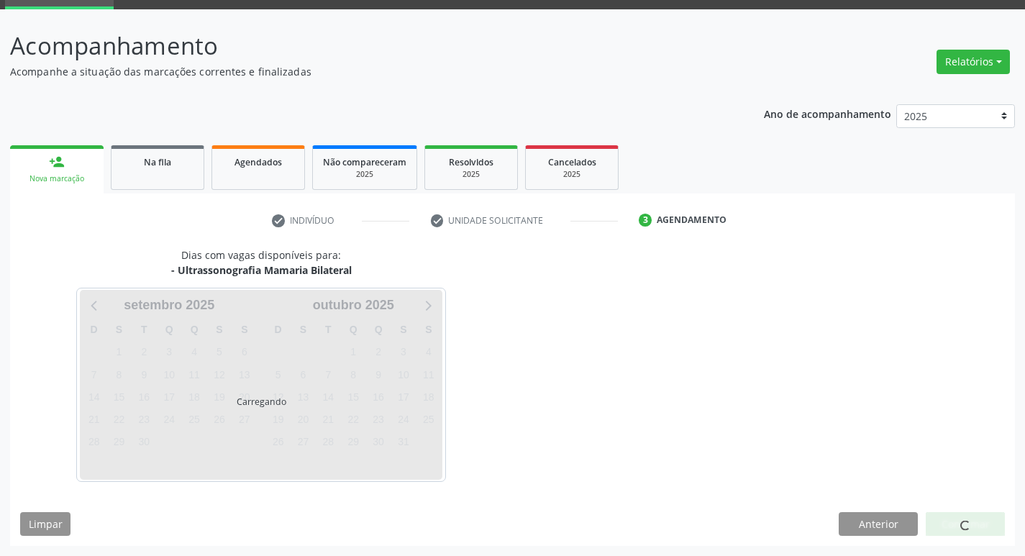
scroll to position [70, 0]
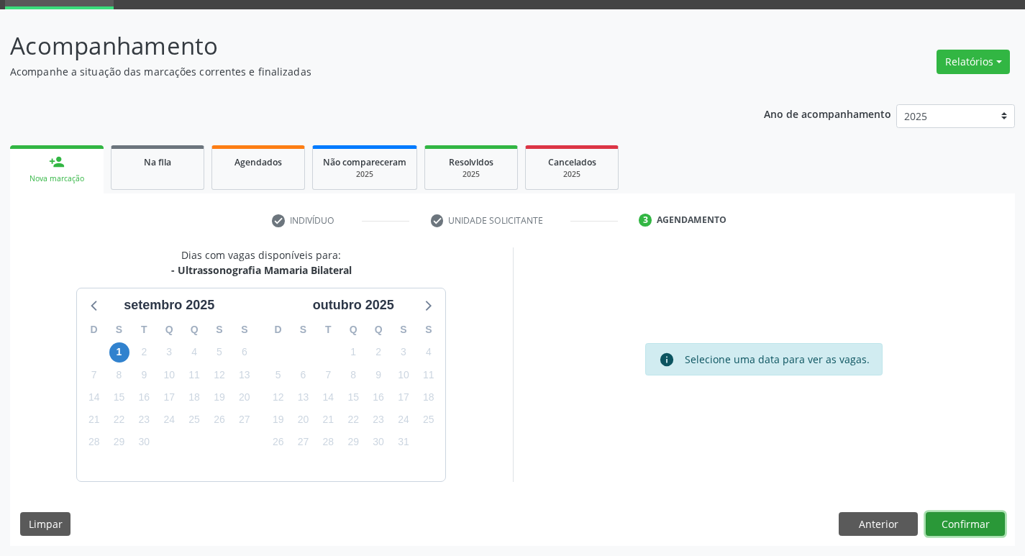
click at [994, 525] on button "Confirmar" at bounding box center [965, 524] width 79 height 24
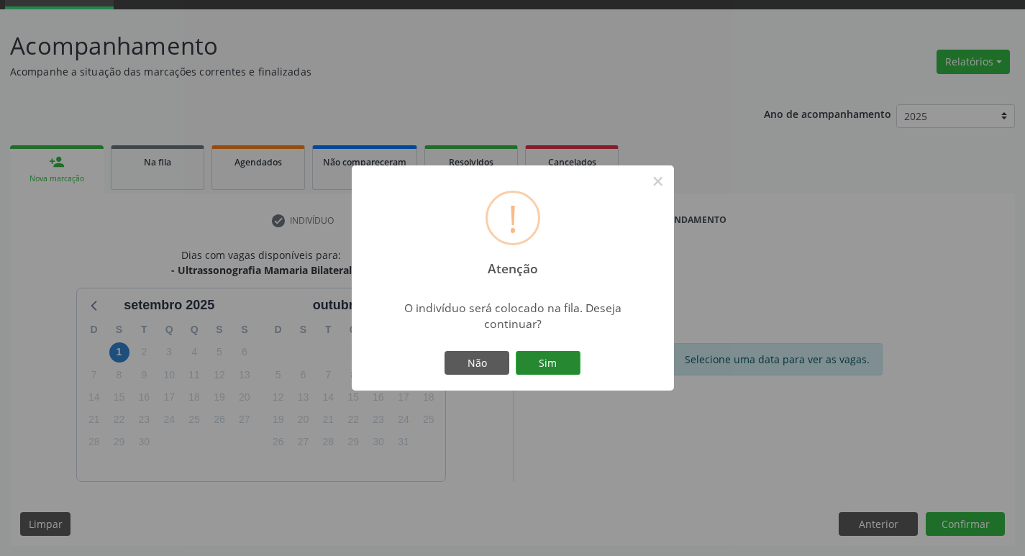
click at [558, 371] on button "Sim" at bounding box center [548, 363] width 65 height 24
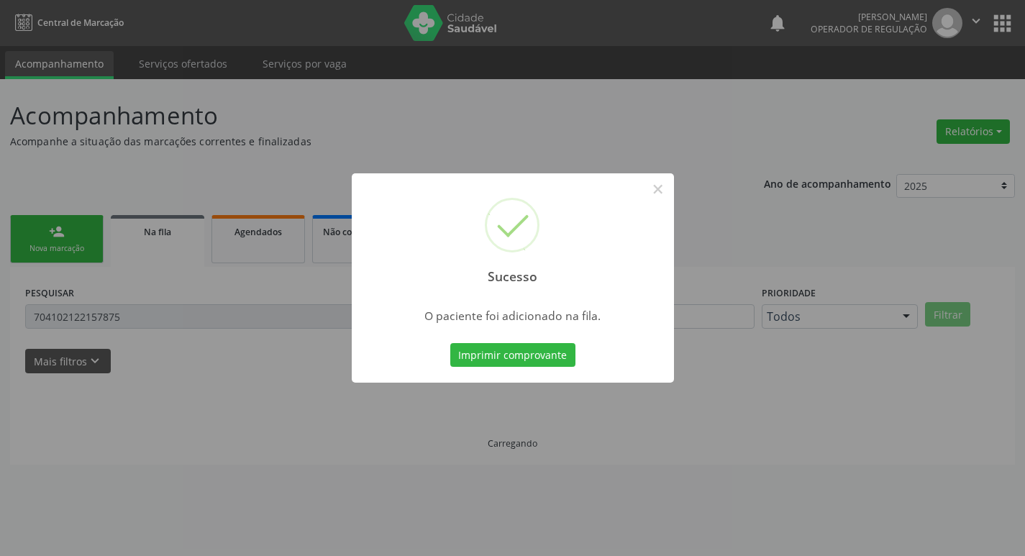
scroll to position [0, 0]
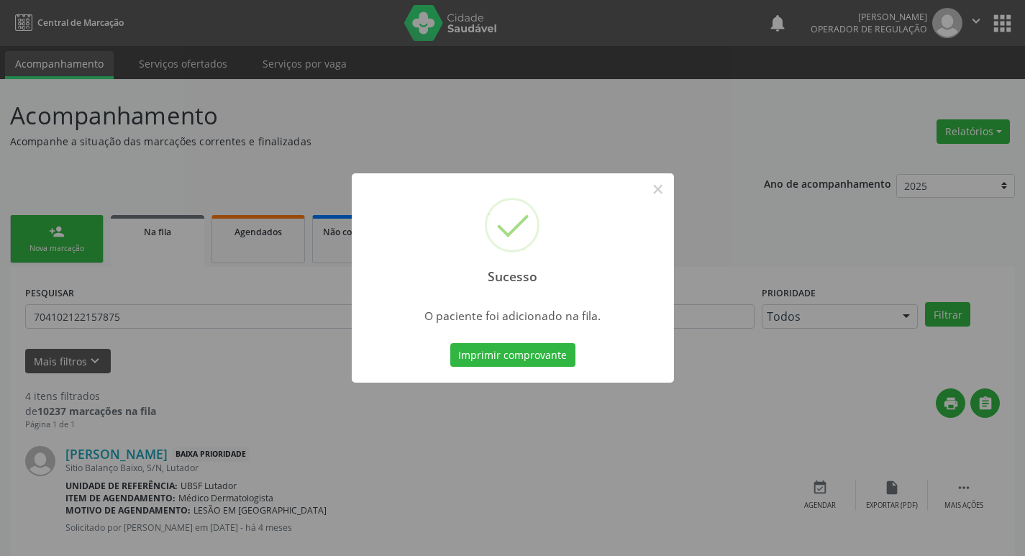
click at [150, 132] on div "Sucesso × O paciente foi adicionado na fila. Imprimir comprovante Cancel" at bounding box center [512, 278] width 1025 height 556
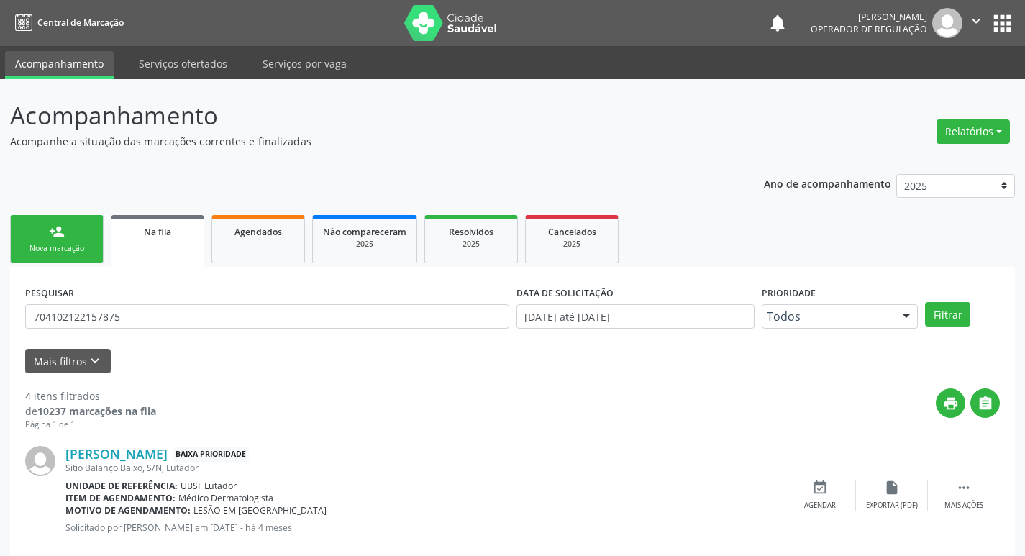
click at [54, 238] on div "person_add" at bounding box center [57, 232] width 16 height 16
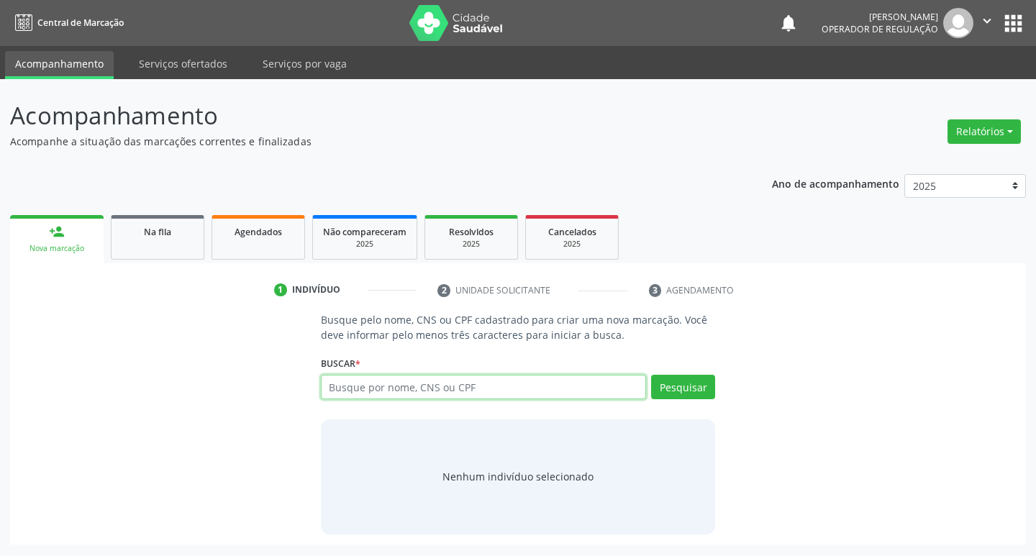
click at [463, 397] on input "text" at bounding box center [484, 387] width 326 height 24
click at [597, 393] on input "text" at bounding box center [484, 387] width 326 height 24
click at [488, 391] on input "text" at bounding box center [484, 387] width 326 height 24
type input "705609484220312"
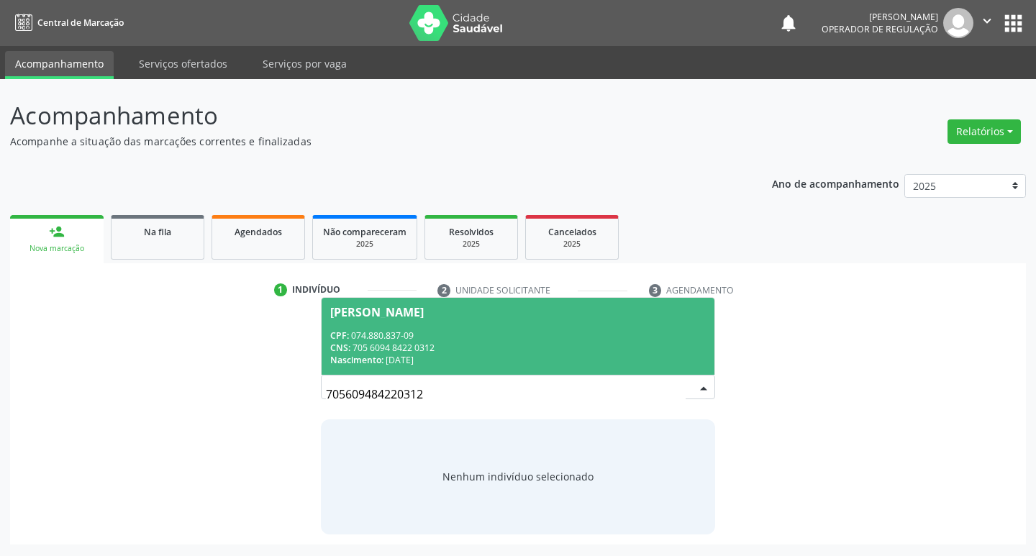
click at [651, 342] on div "CNS: 705 6094 8422 0312" at bounding box center [518, 348] width 376 height 12
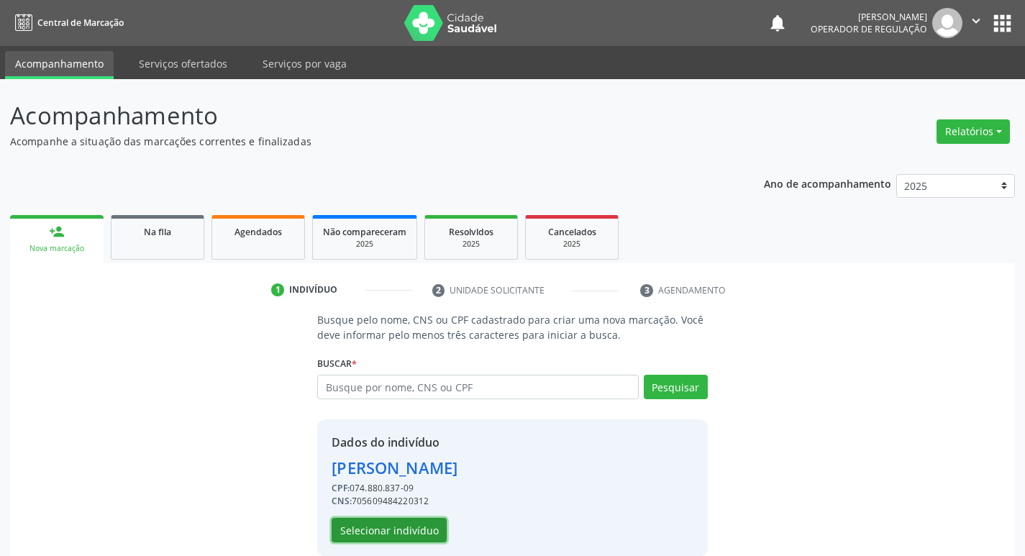
click at [373, 534] on button "Selecionar indivíduo" at bounding box center [389, 530] width 115 height 24
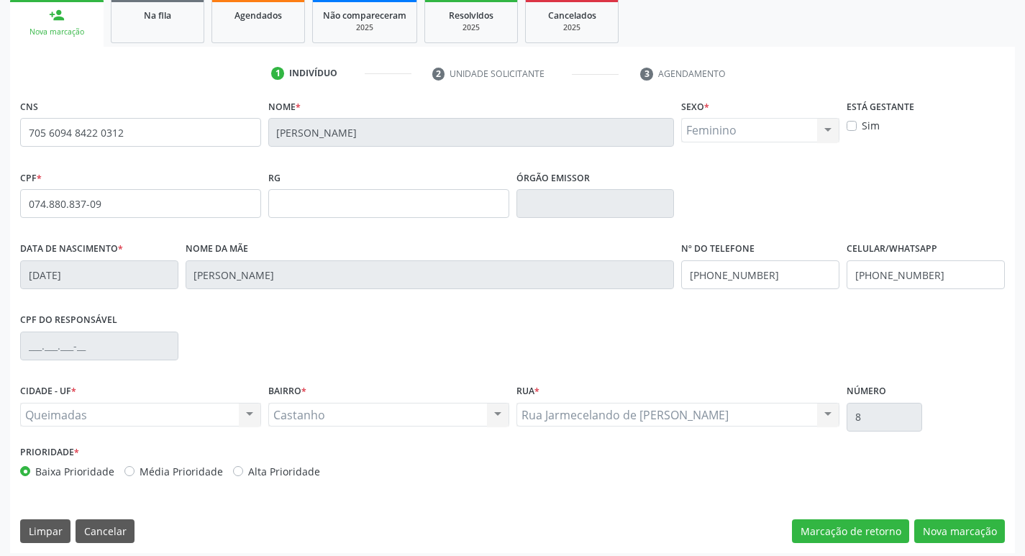
scroll to position [224, 0]
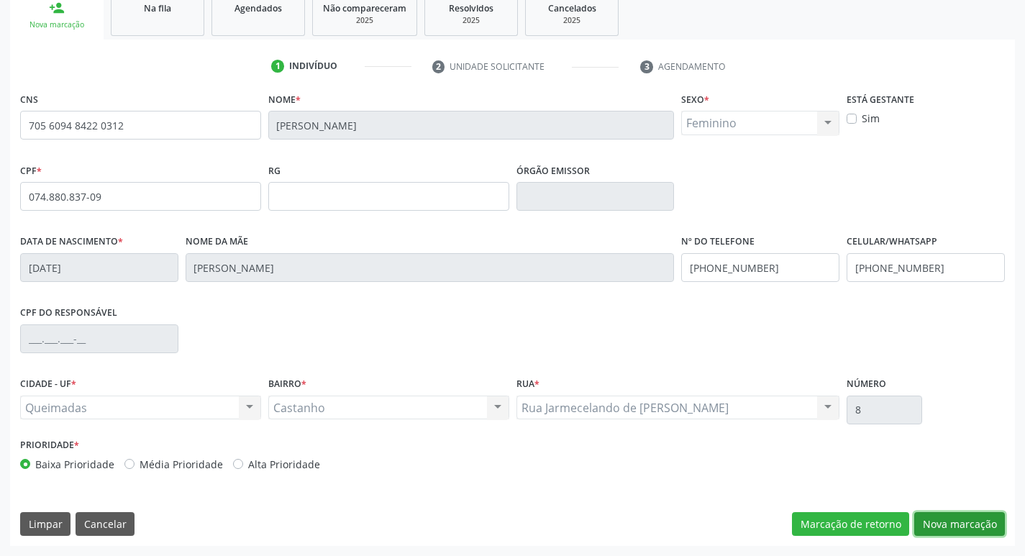
click at [964, 523] on button "Nova marcação" at bounding box center [959, 524] width 91 height 24
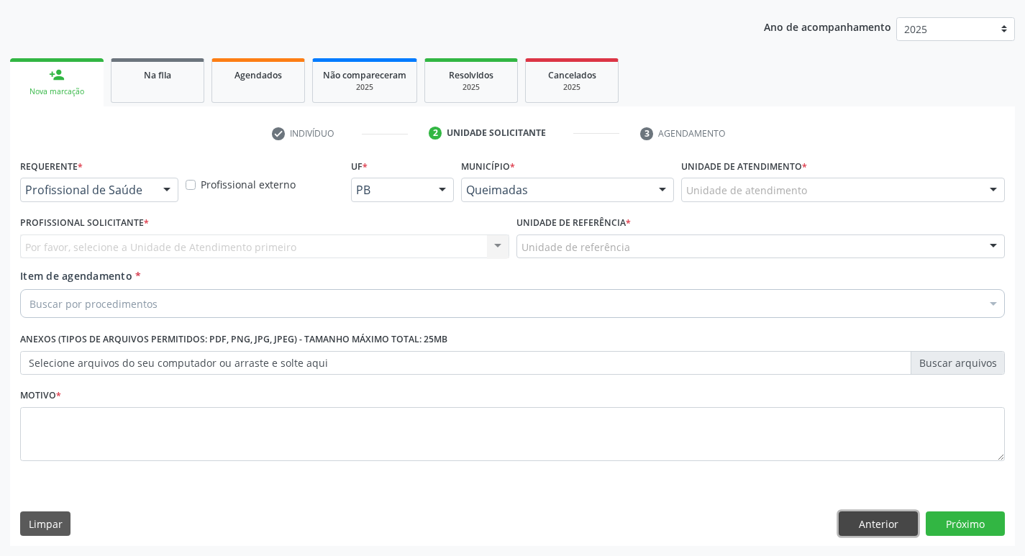
click at [901, 529] on button "Anterior" at bounding box center [878, 523] width 79 height 24
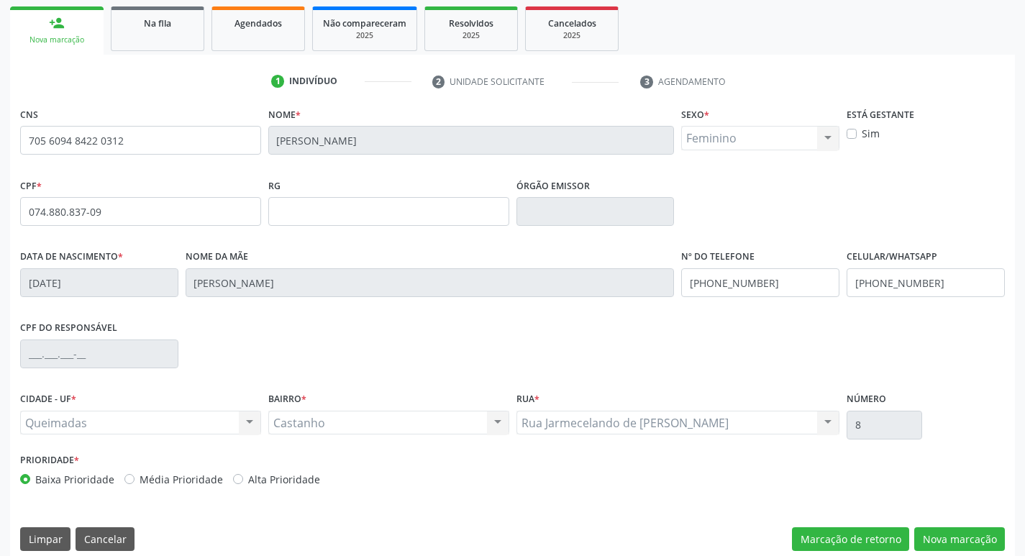
scroll to position [224, 0]
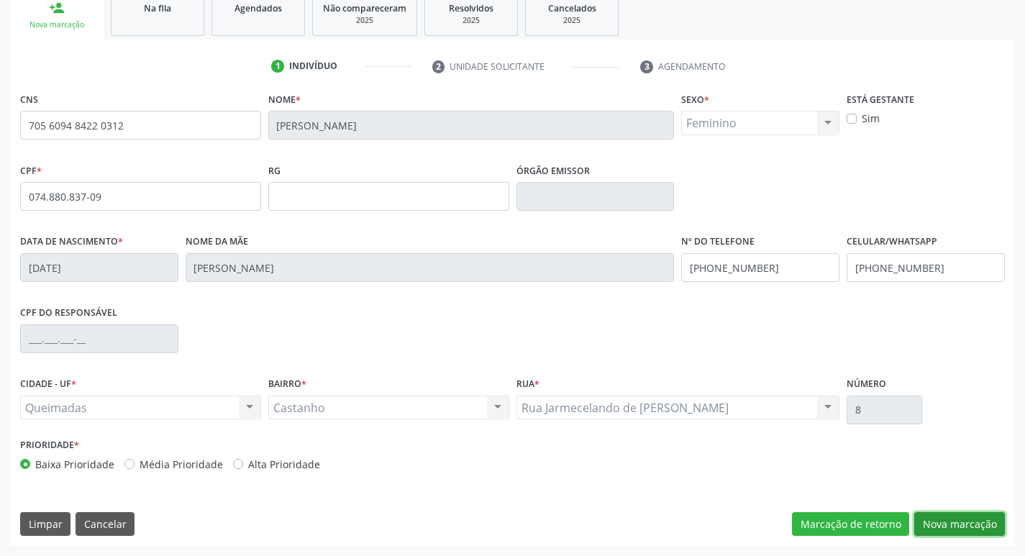
click at [964, 512] on button "Nova marcação" at bounding box center [959, 524] width 91 height 24
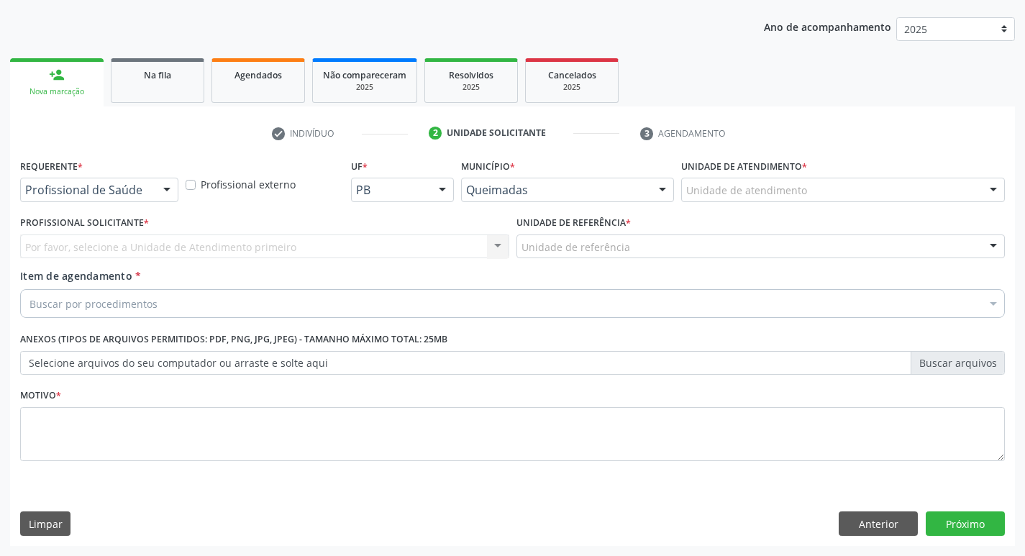
scroll to position [157, 0]
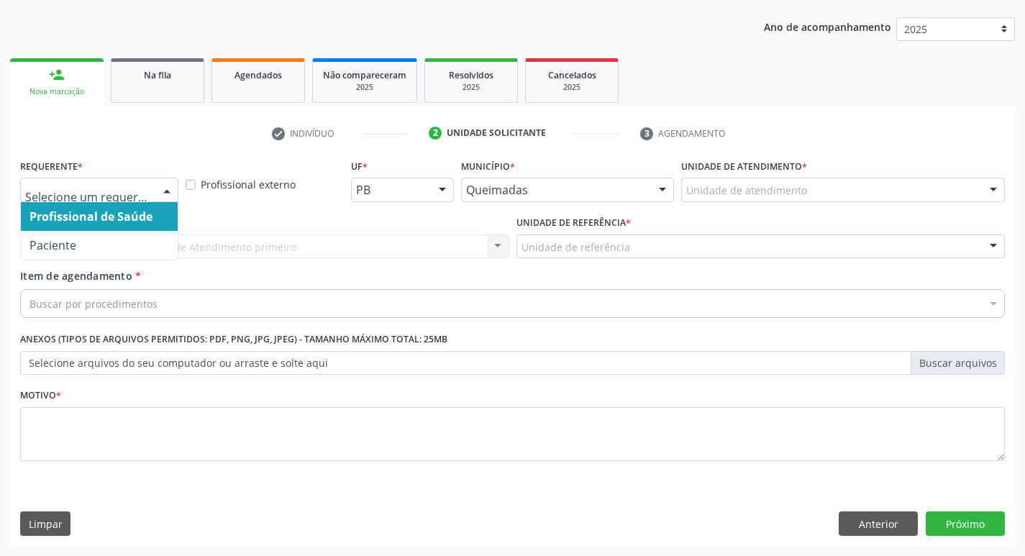
click at [152, 198] on div at bounding box center [99, 190] width 158 height 24
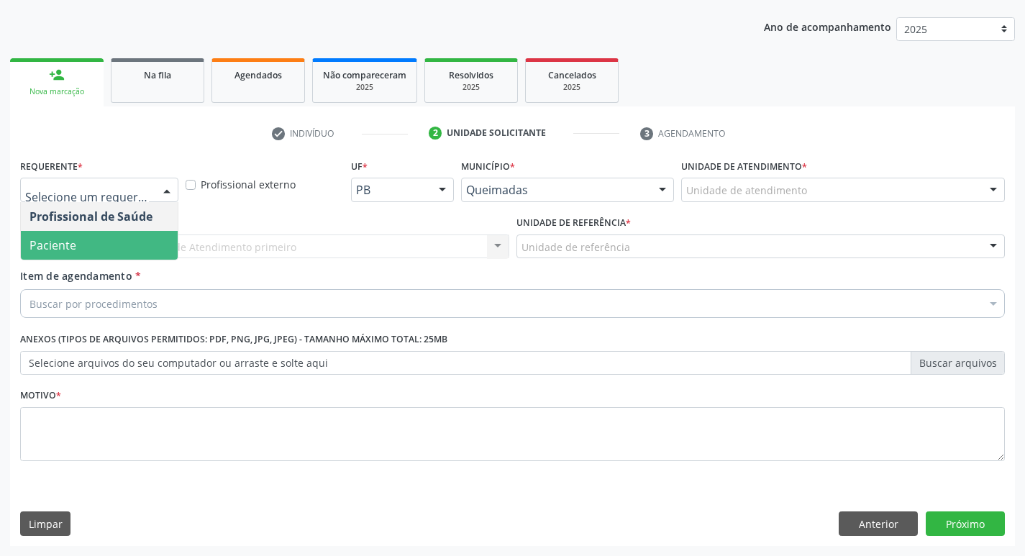
click at [119, 238] on span "Paciente" at bounding box center [99, 245] width 157 height 29
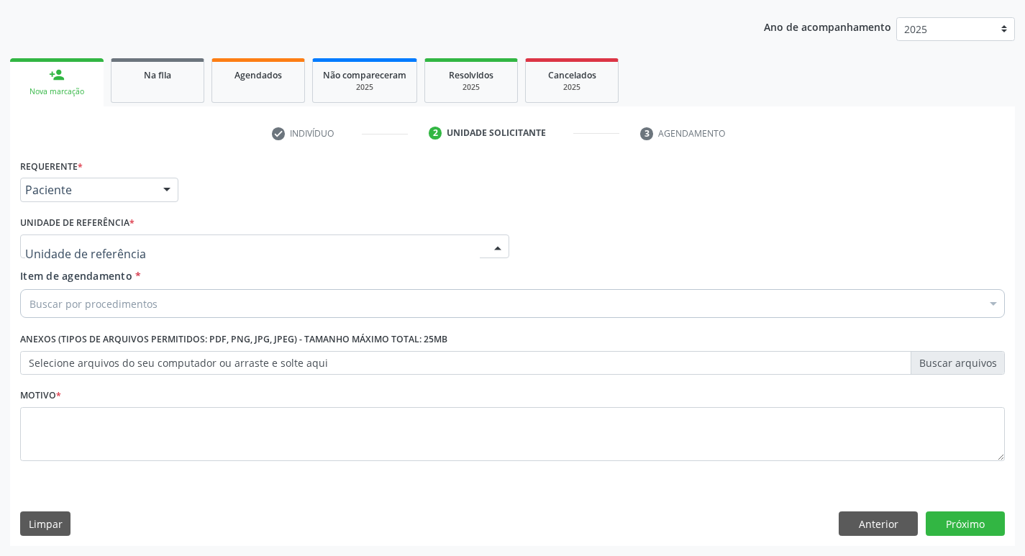
click at [132, 243] on div at bounding box center [264, 247] width 489 height 24
type input "CAS"
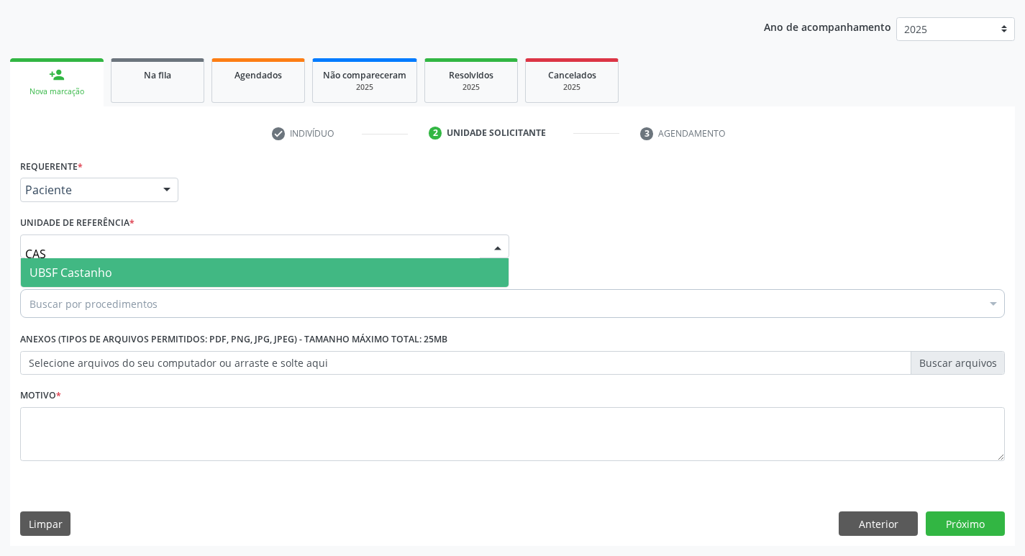
click at [137, 263] on span "UBSF Castanho" at bounding box center [265, 272] width 488 height 29
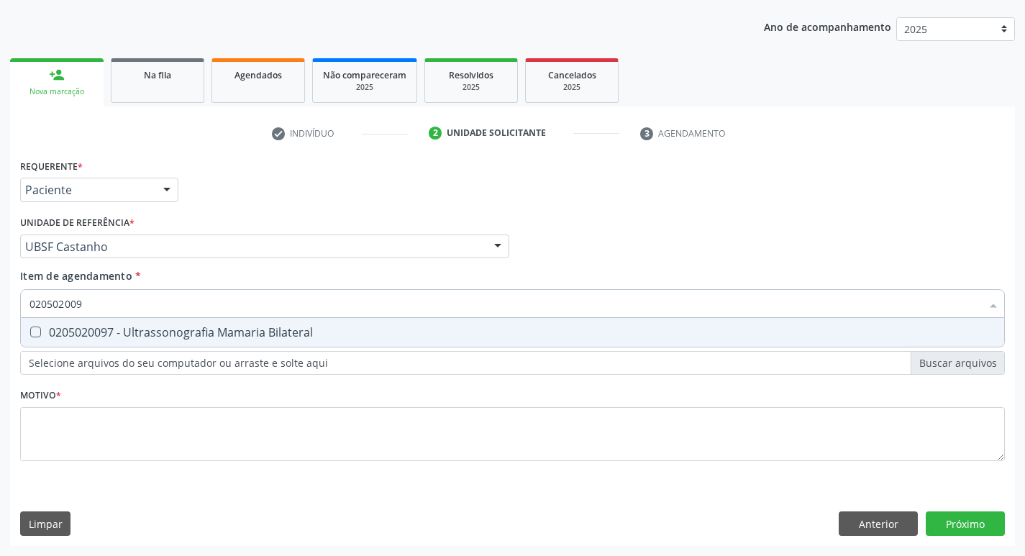
type input "0205020097"
click at [119, 331] on div "0205020097 - Ultrassonografia Mamaria Bilateral" at bounding box center [512, 333] width 966 height 12
checkbox Bilateral "true"
click at [96, 471] on div "Requerente * Paciente Profissional de Saúde Paciente Nenhum resultado encontrad…" at bounding box center [512, 318] width 985 height 326
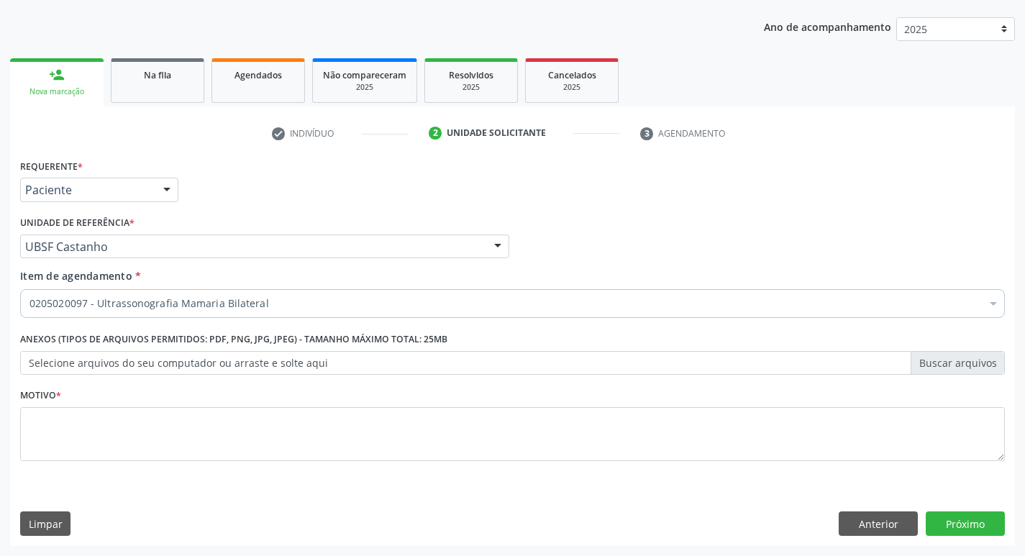
click at [112, 452] on div "Requerente * Paciente Profissional de Saúde Paciente Nenhum resultado encontrad…" at bounding box center [512, 318] width 985 height 326
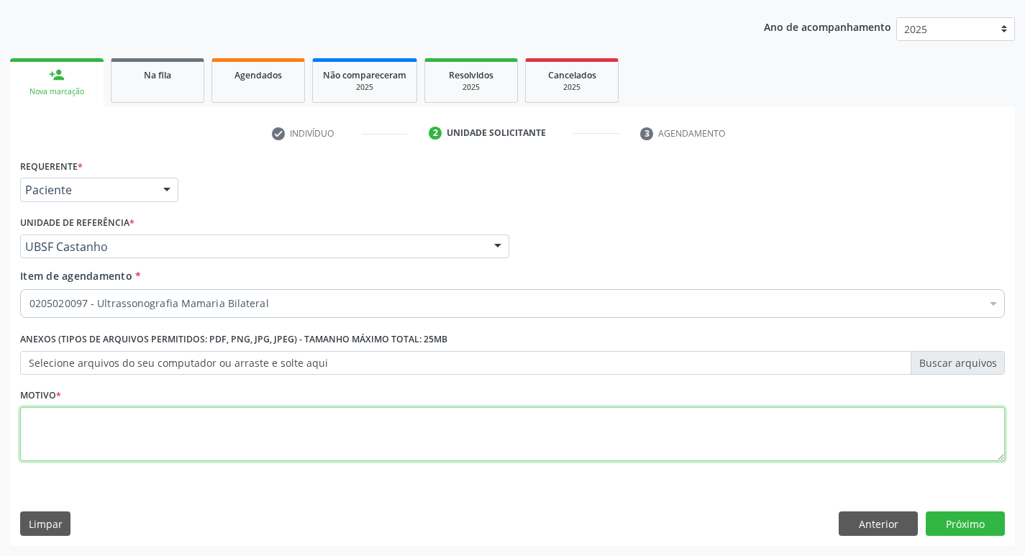
click at [112, 451] on textarea at bounding box center [512, 434] width 985 height 55
type textarea "ROTINA"
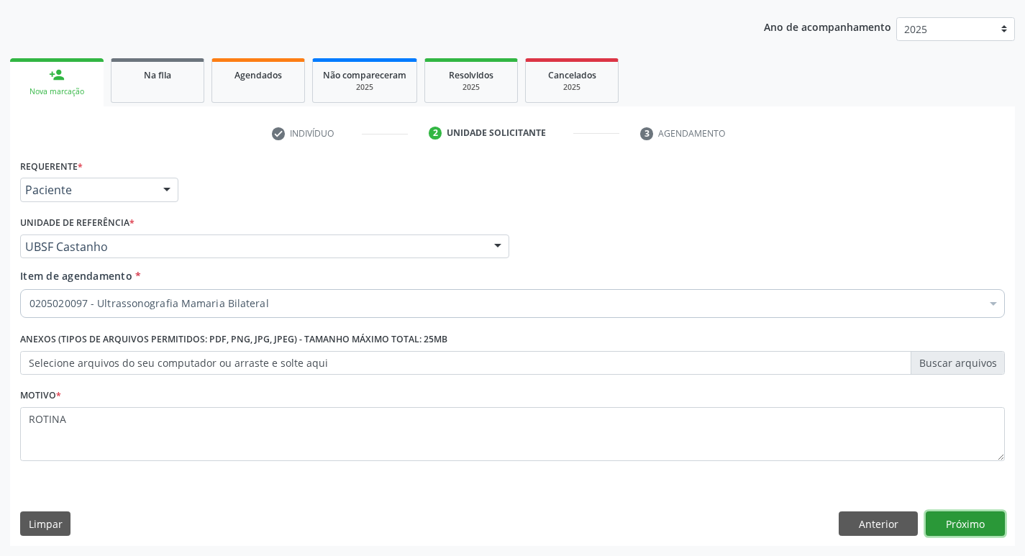
click at [971, 524] on button "Próximo" at bounding box center [965, 523] width 79 height 24
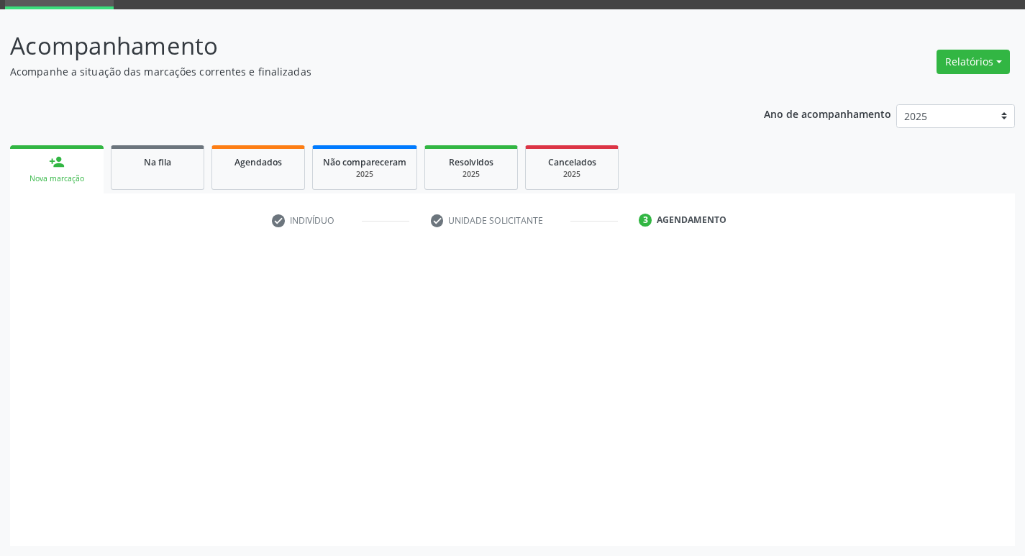
scroll to position [70, 0]
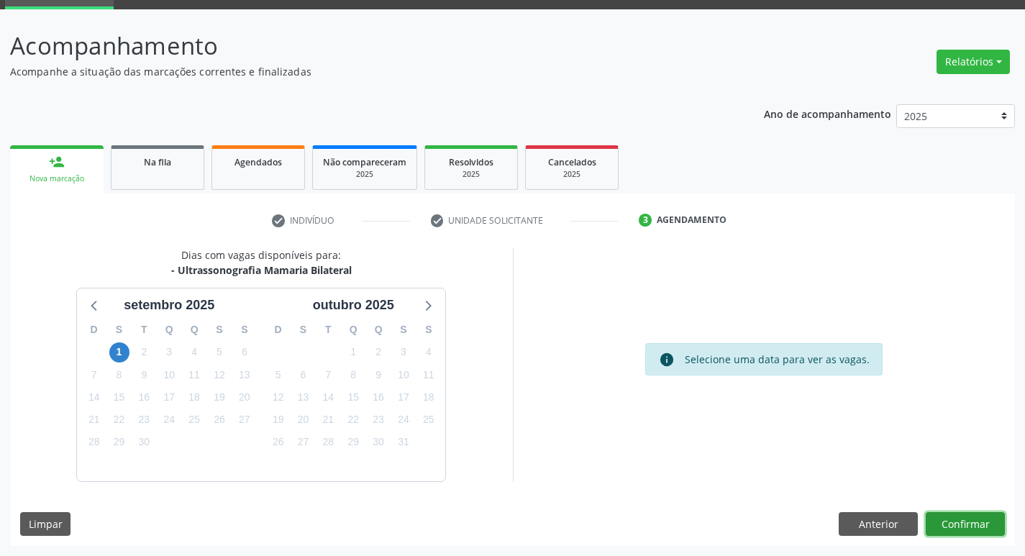
click at [978, 516] on button "Confirmar" at bounding box center [965, 524] width 79 height 24
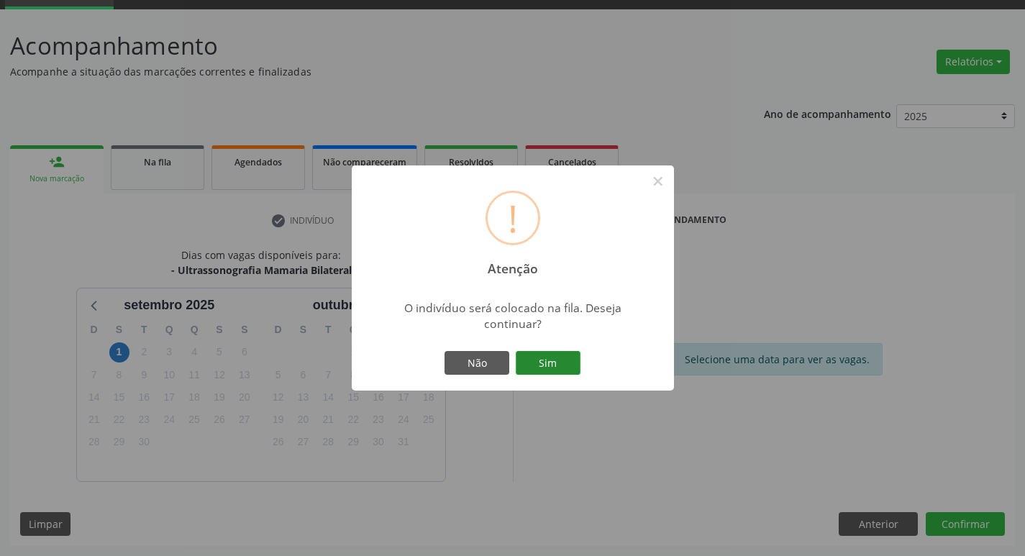
click at [543, 365] on button "Sim" at bounding box center [548, 363] width 65 height 24
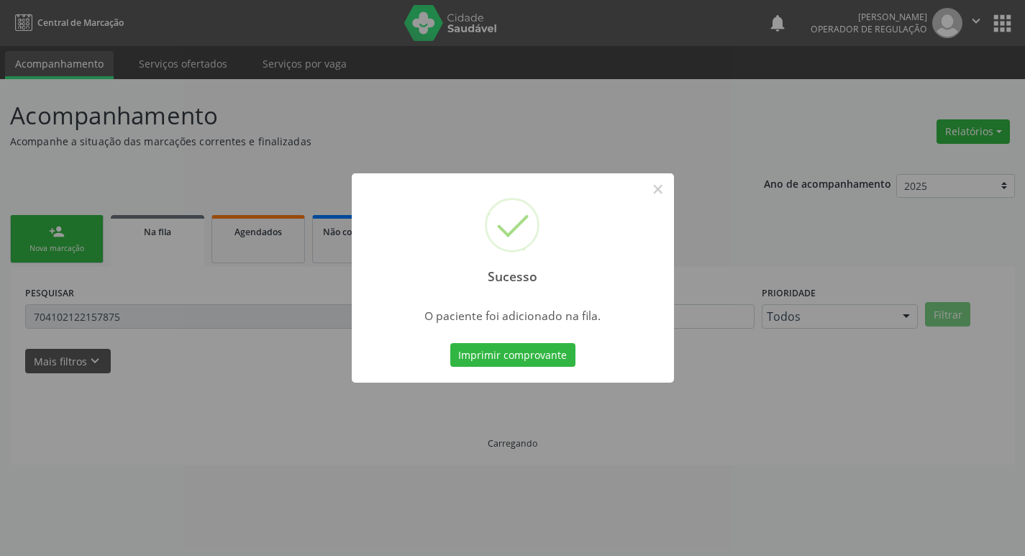
scroll to position [0, 0]
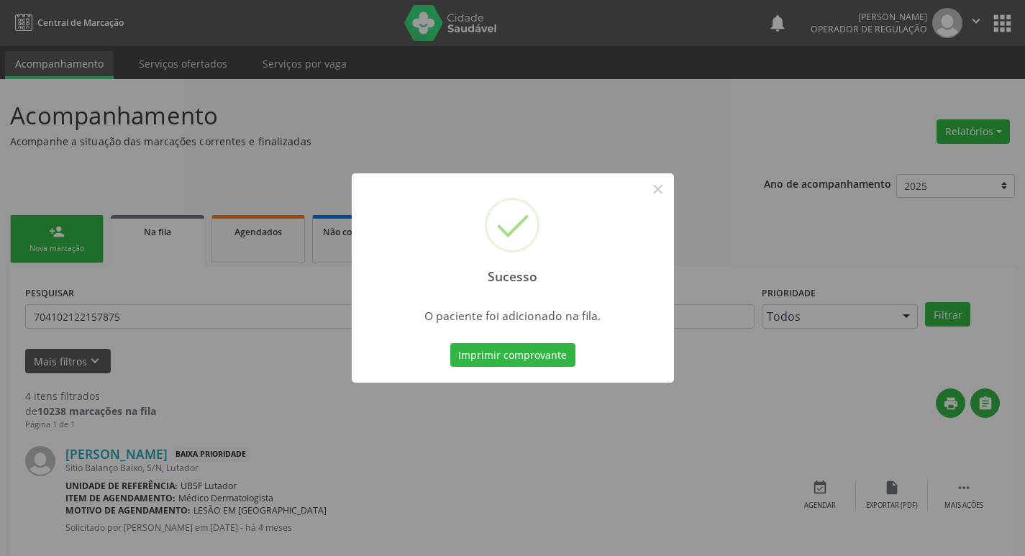
click at [496, 137] on div "Sucesso × O paciente foi adicionado na fila. Imprimir comprovante Cancel" at bounding box center [512, 278] width 1025 height 556
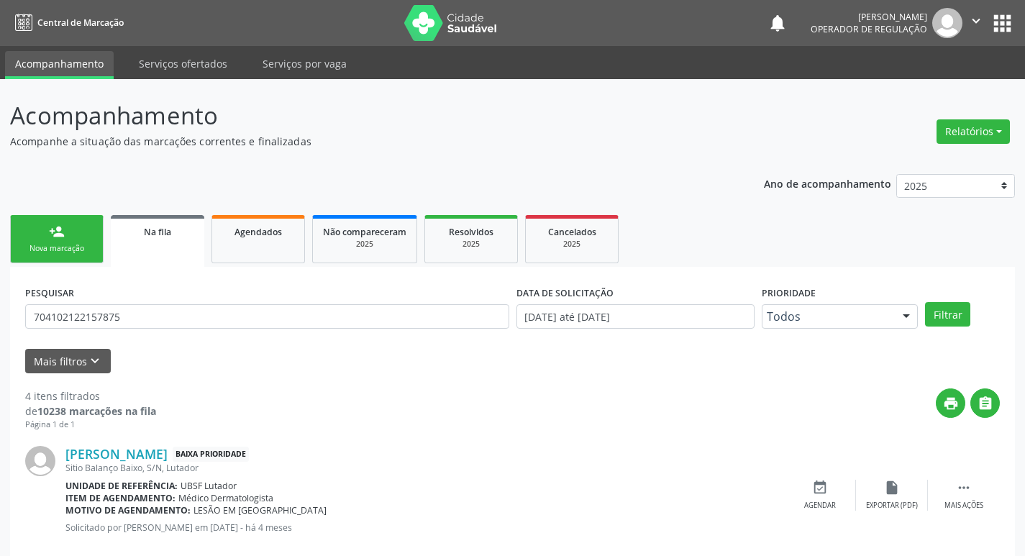
click at [55, 213] on ul "person_add Nova marcação Na fila Agendados Não compareceram 2025 Resolvidos 202…" at bounding box center [512, 238] width 1005 height 55
click at [56, 233] on div "person_add" at bounding box center [57, 232] width 16 height 16
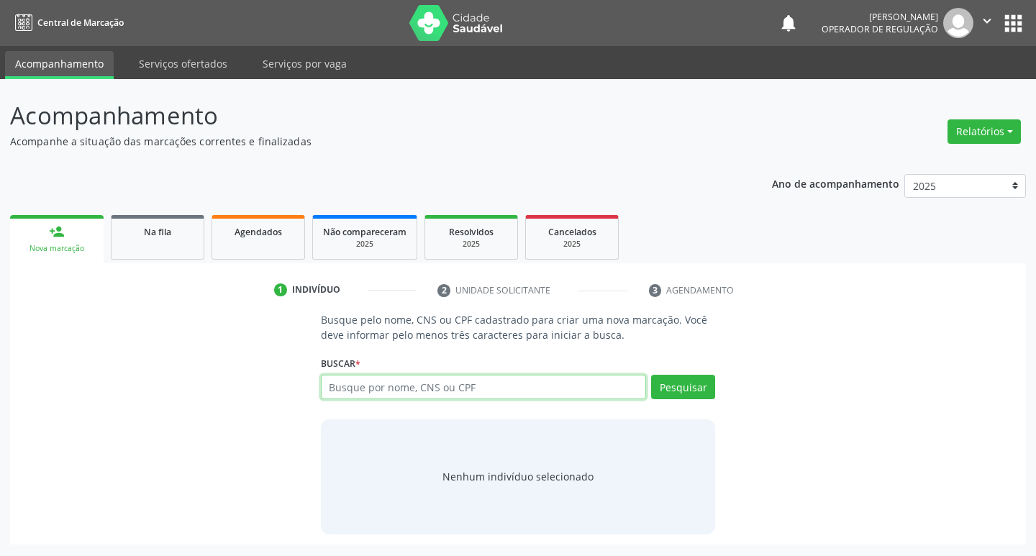
click at [491, 384] on input "text" at bounding box center [484, 387] width 326 height 24
type input "702106750423795"
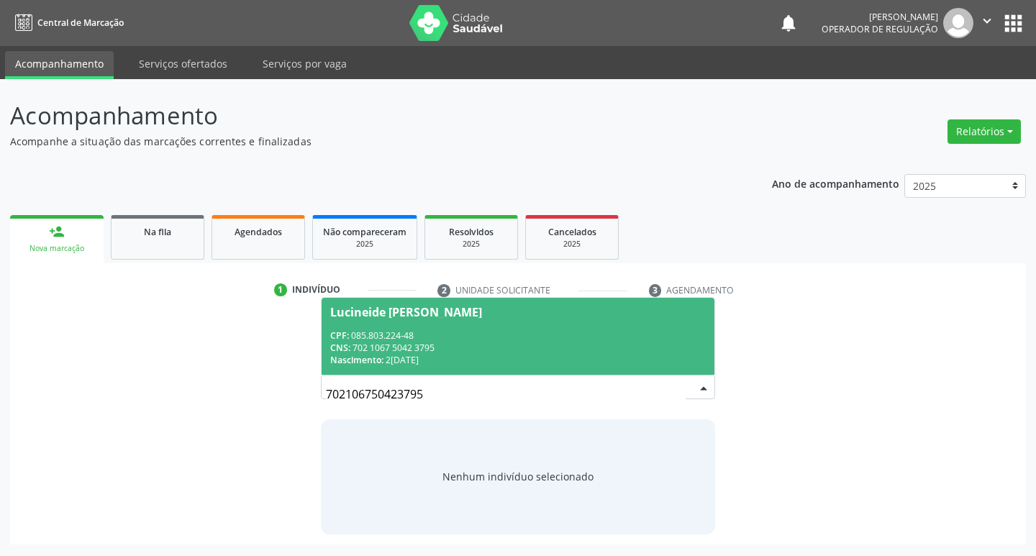
click at [476, 311] on div "Lucineide [PERSON_NAME]" at bounding box center [406, 312] width 152 height 12
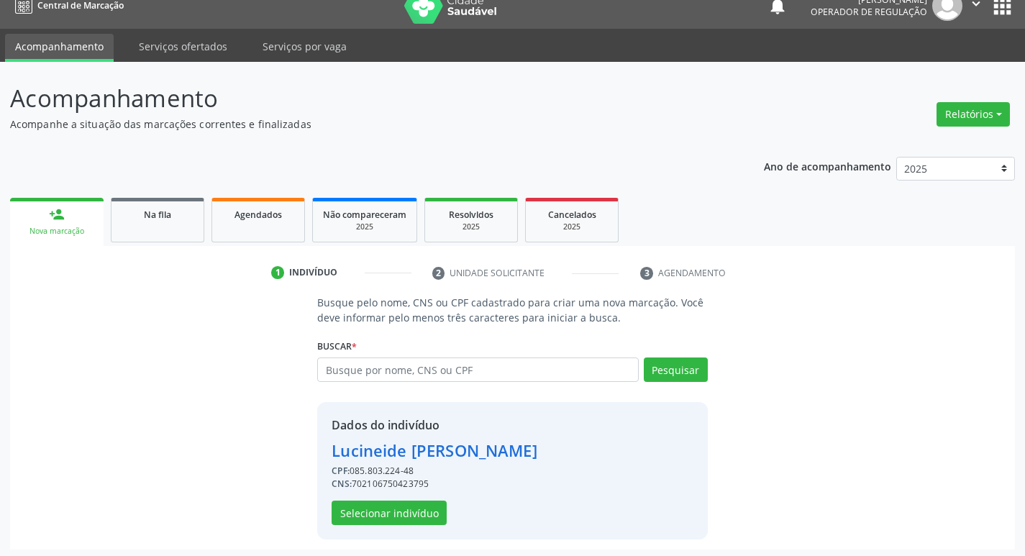
scroll to position [21, 0]
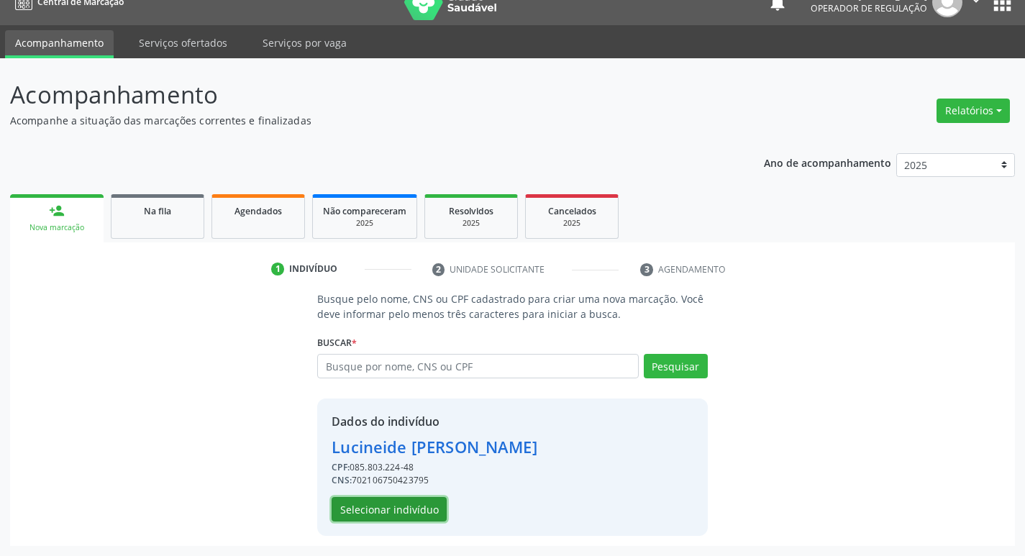
click at [429, 508] on button "Selecionar indivíduo" at bounding box center [389, 509] width 115 height 24
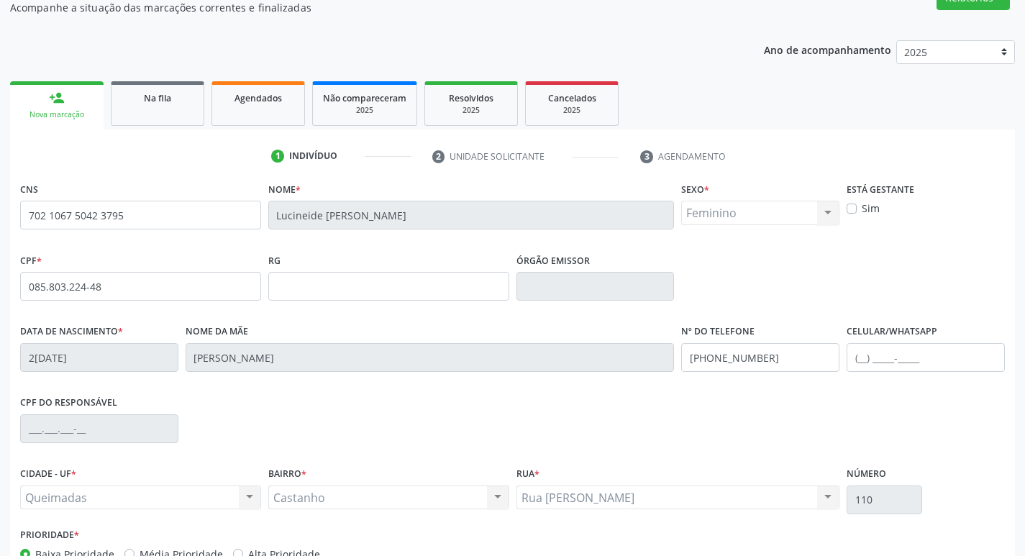
scroll to position [224, 0]
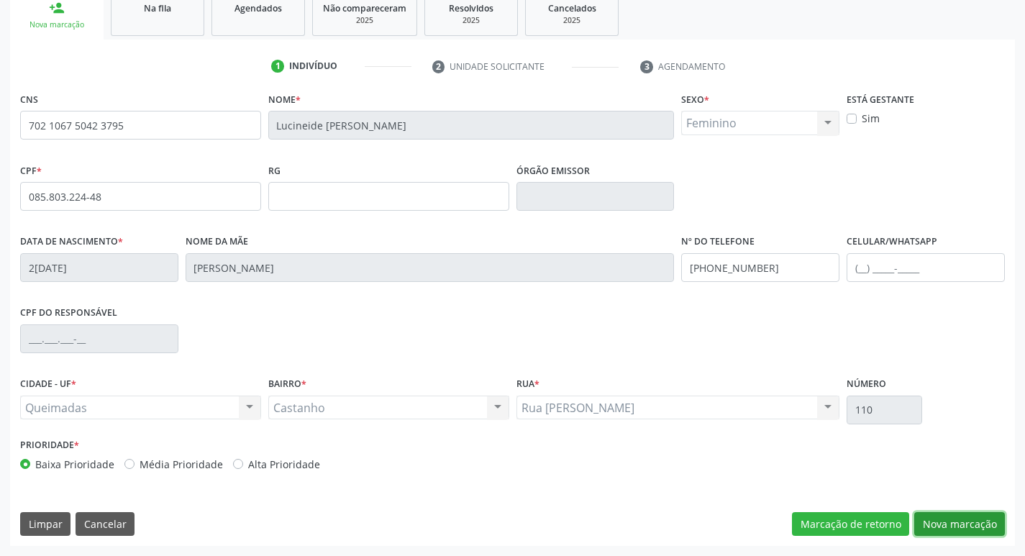
click at [942, 519] on button "Nova marcação" at bounding box center [959, 524] width 91 height 24
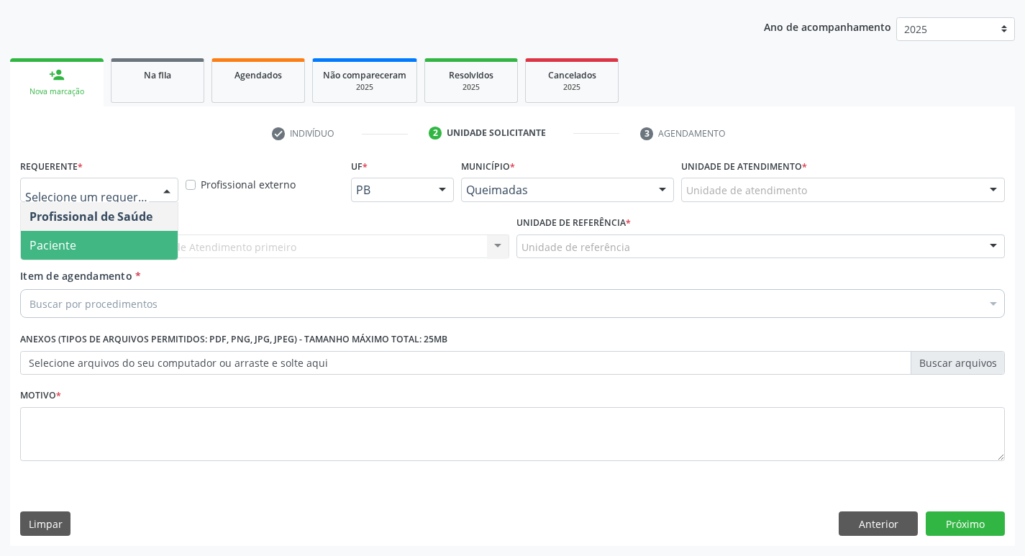
click at [81, 238] on span "Paciente" at bounding box center [99, 245] width 157 height 29
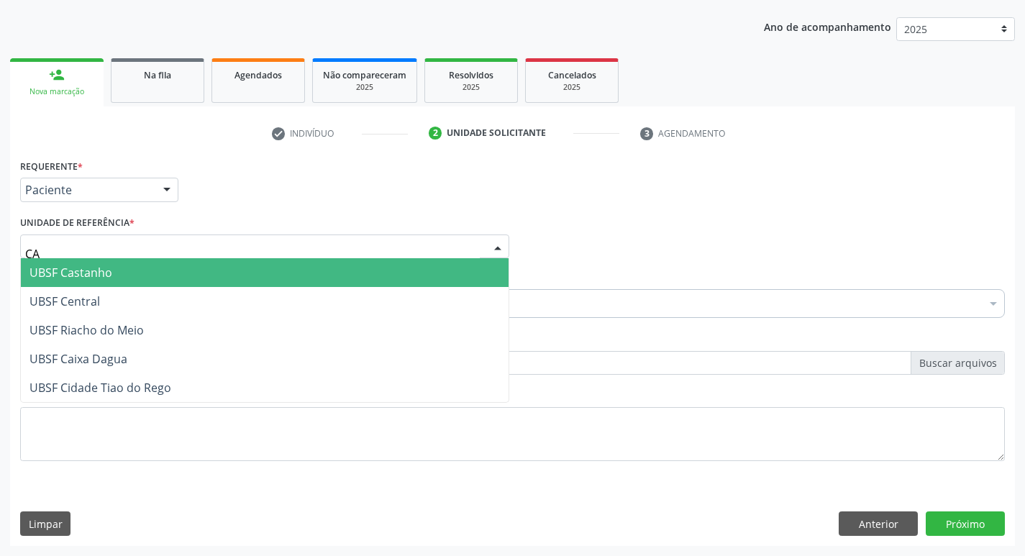
type input "CAS"
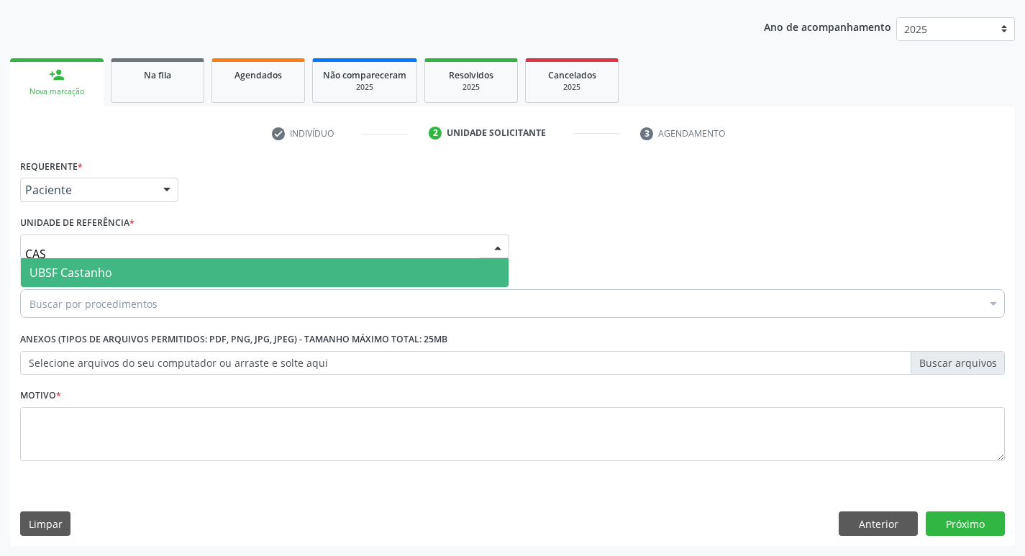
click at [72, 271] on span "UBSF Castanho" at bounding box center [70, 273] width 83 height 16
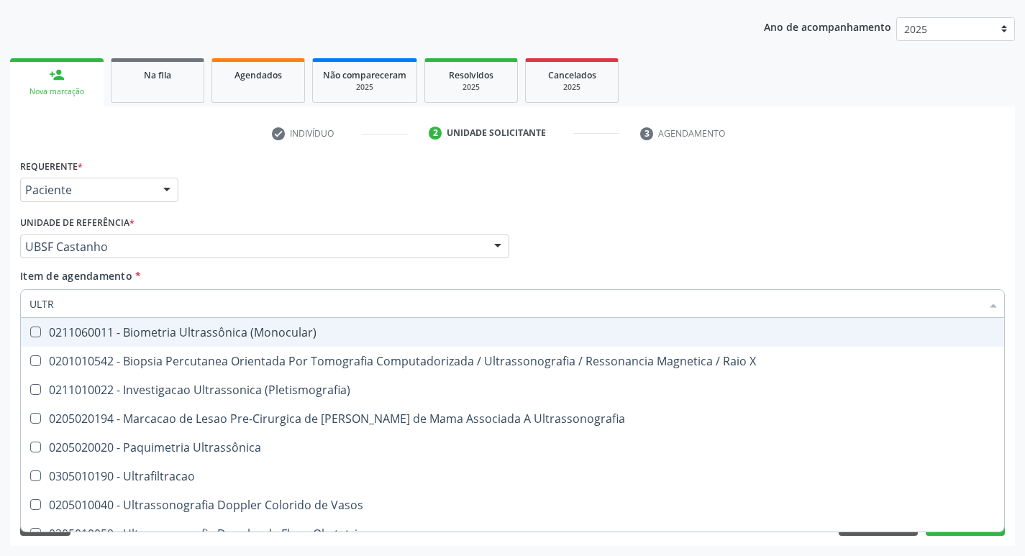
type input "ULTRA"
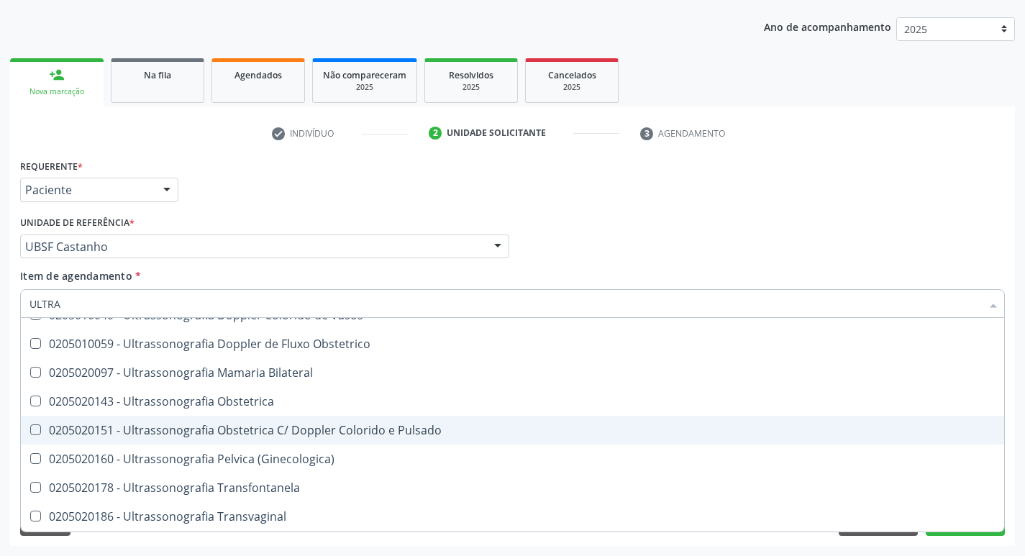
scroll to position [189, 0]
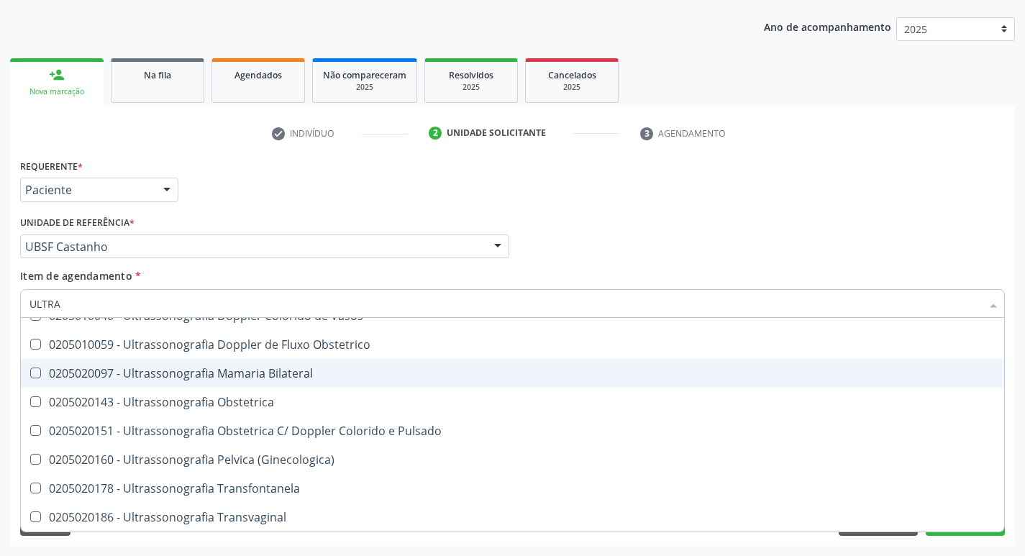
click at [142, 374] on div "0205020097 - Ultrassonografia Mamaria Bilateral" at bounding box center [512, 374] width 966 height 12
checkbox Bilateral "true"
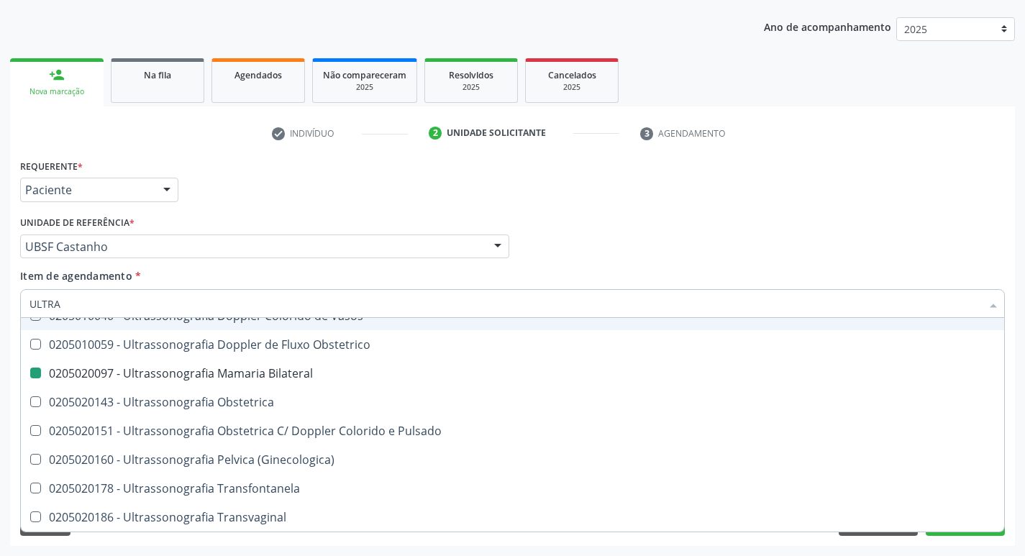
click at [309, 149] on div "check Indivíduo 2 Unidade solicitante 3 Agendamento CNS 702 1067 5042 3795 [GEO…" at bounding box center [512, 334] width 1005 height 424
checkbox X "true"
checkbox Bilateral "false"
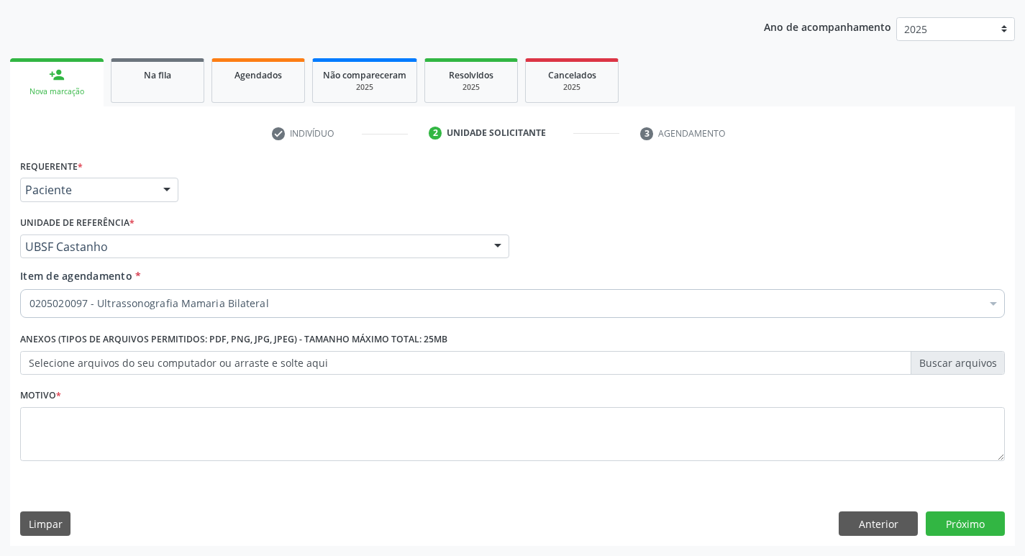
scroll to position [0, 0]
click at [128, 476] on div "Motivo *" at bounding box center [513, 433] width 992 height 96
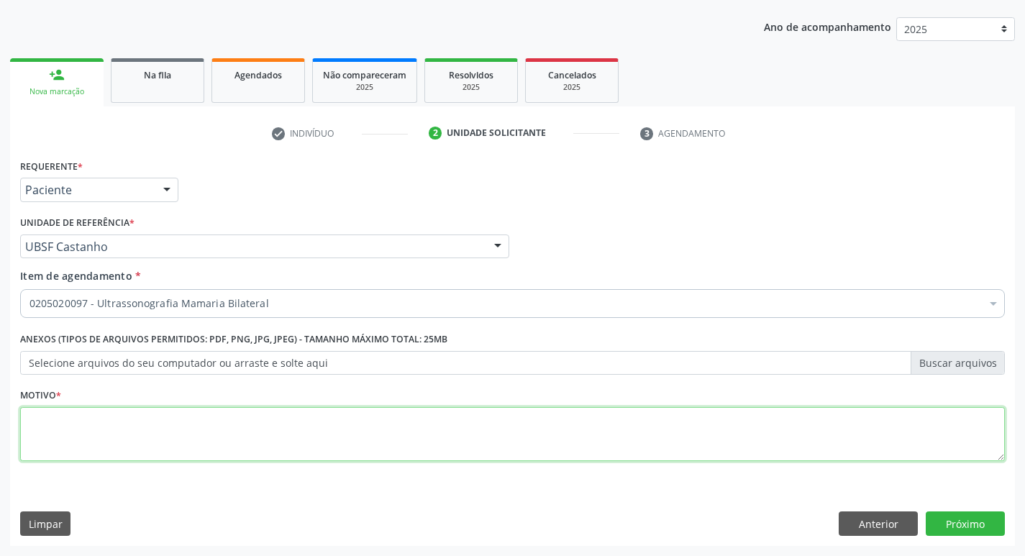
click at [137, 452] on textarea at bounding box center [512, 434] width 985 height 55
type textarea "A"
type textarea "ROTINA"
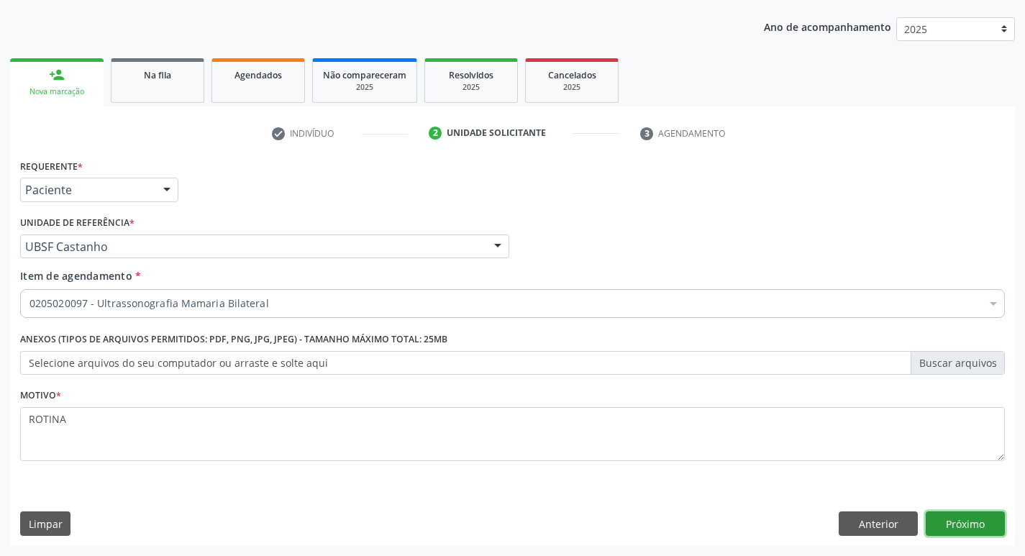
click at [978, 518] on button "Próximo" at bounding box center [965, 523] width 79 height 24
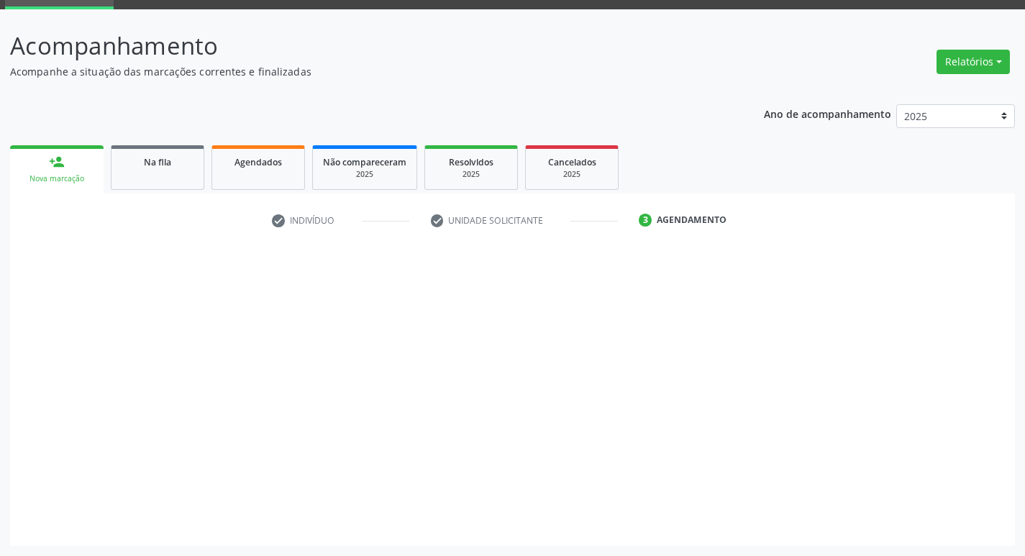
scroll to position [70, 0]
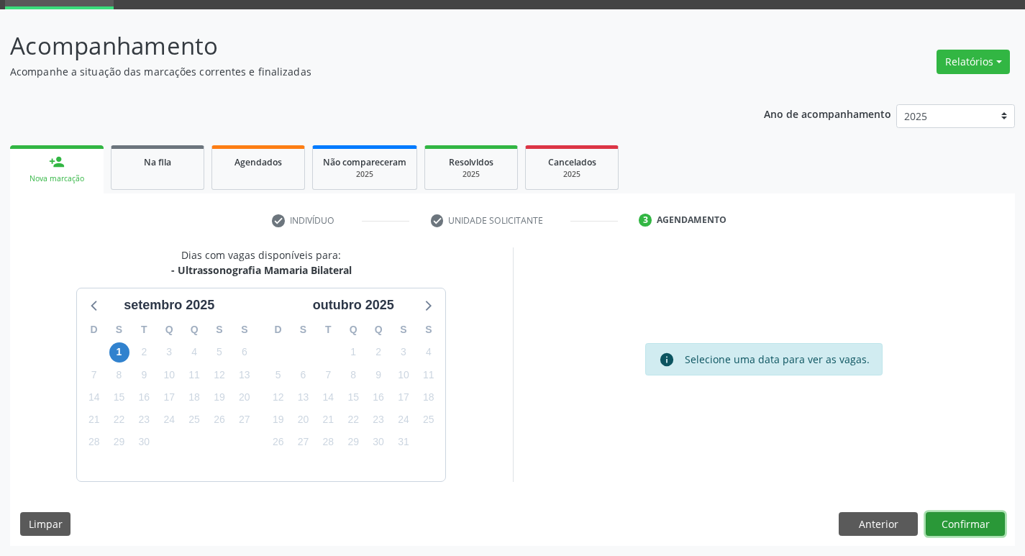
click at [947, 518] on button "Confirmar" at bounding box center [965, 524] width 79 height 24
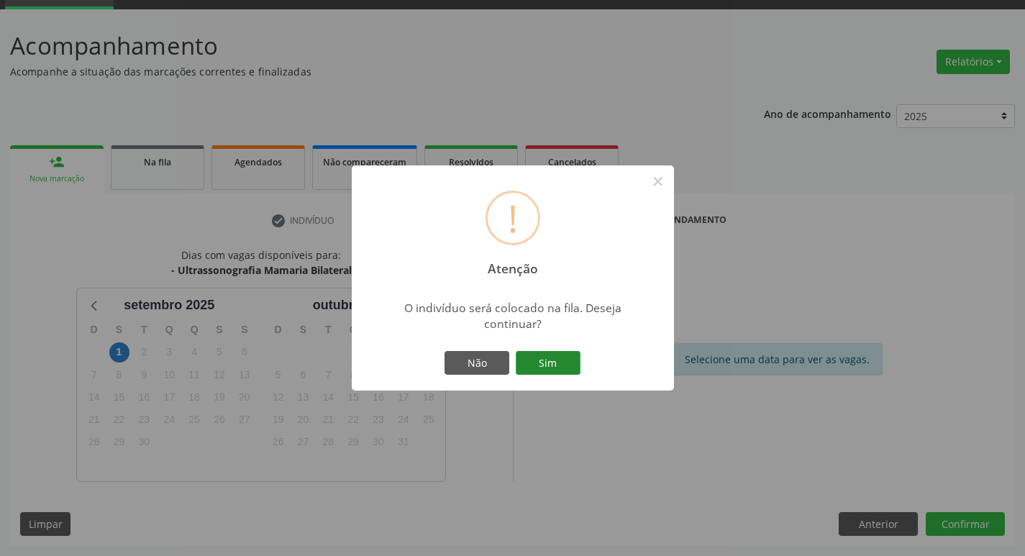
click at [555, 360] on button "Sim" at bounding box center [548, 363] width 65 height 24
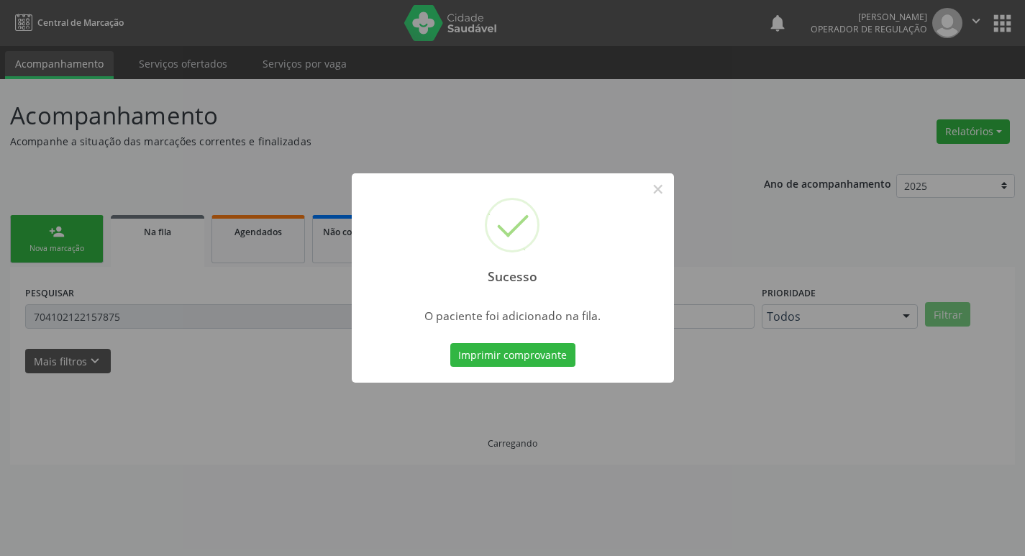
scroll to position [0, 0]
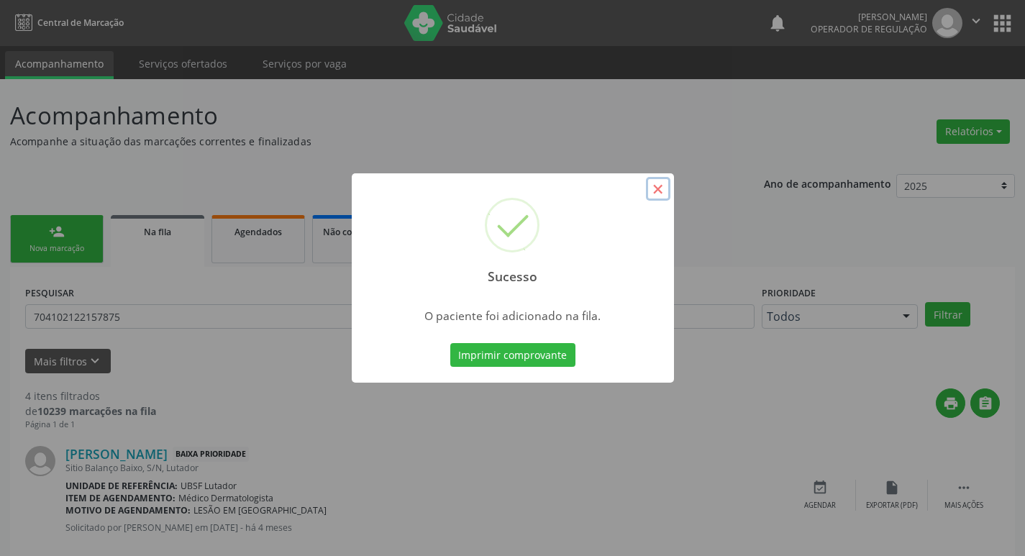
click at [667, 191] on button "×" at bounding box center [658, 189] width 24 height 24
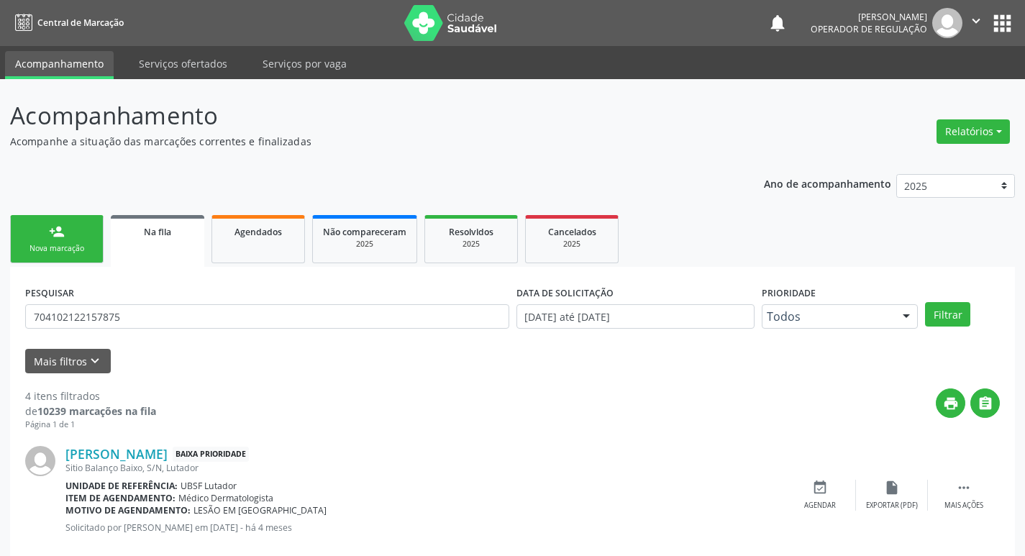
click at [60, 245] on div "Nova marcação" at bounding box center [57, 248] width 72 height 11
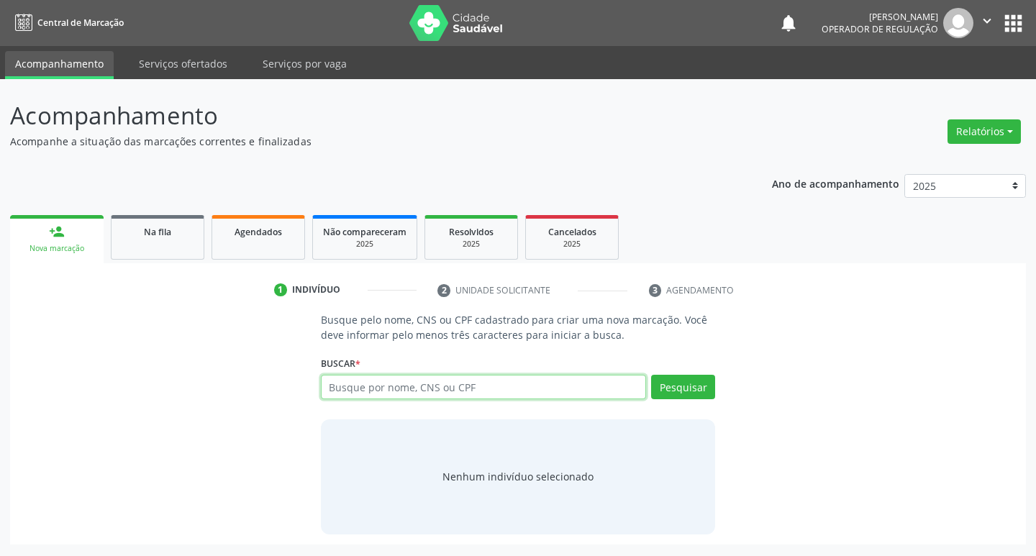
click at [355, 388] on input "text" at bounding box center [484, 387] width 326 height 24
type input "708400271601368"
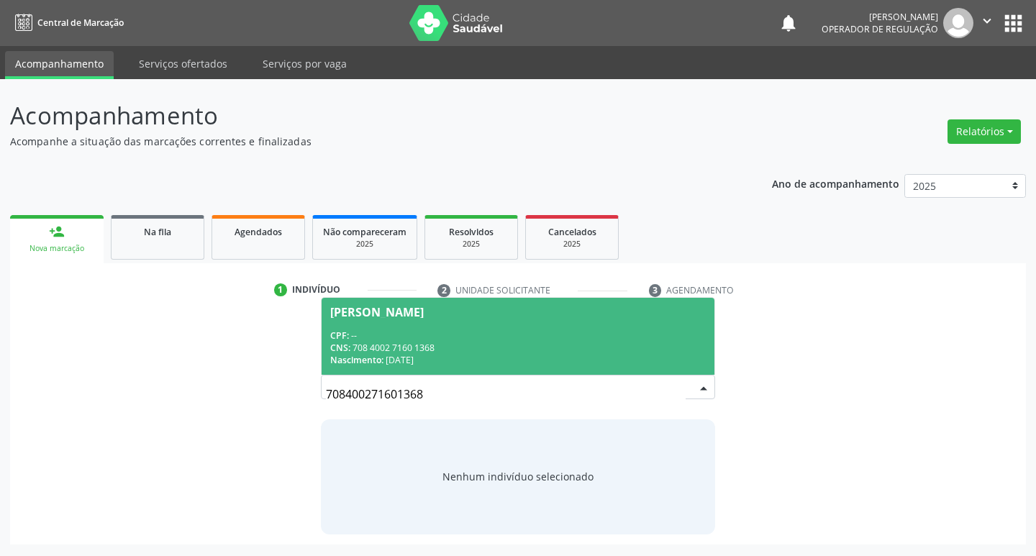
click at [371, 330] on div "CPF: --" at bounding box center [518, 335] width 376 height 12
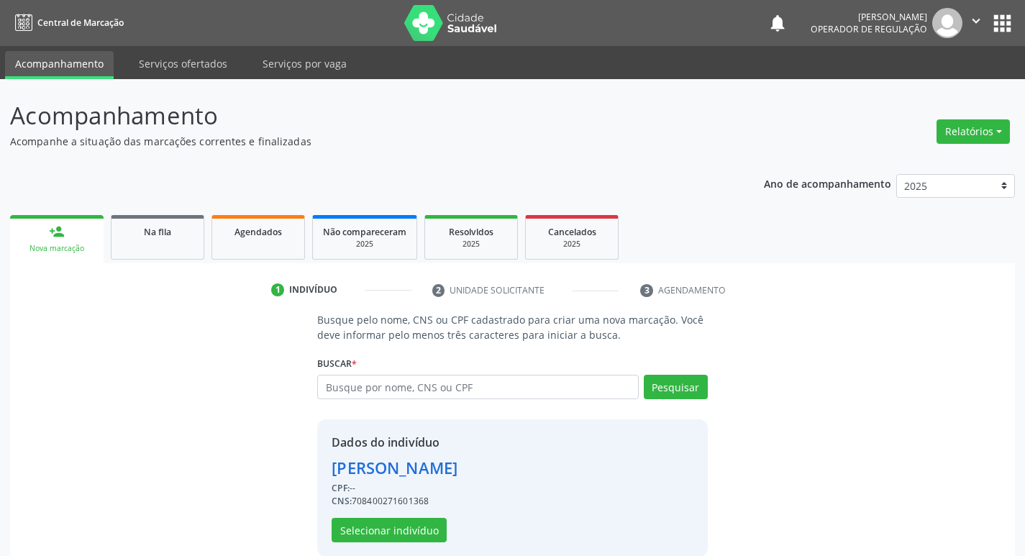
scroll to position [21, 0]
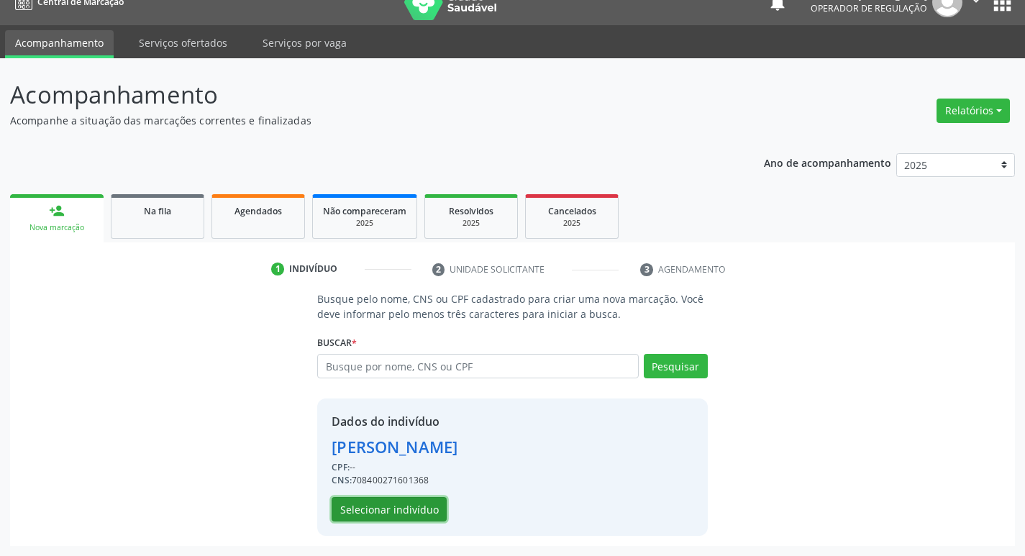
click at [404, 513] on button "Selecionar indivíduo" at bounding box center [389, 509] width 115 height 24
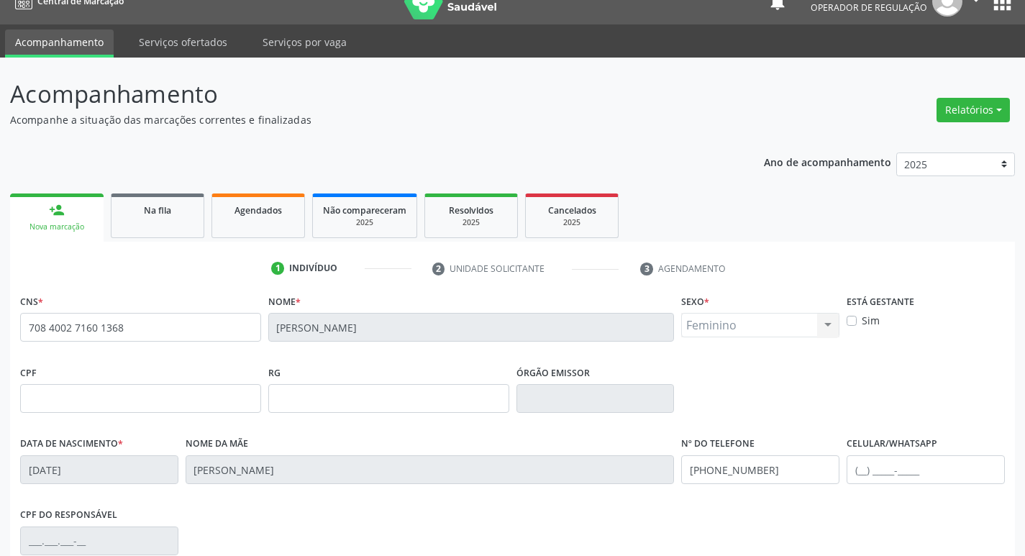
scroll to position [224, 0]
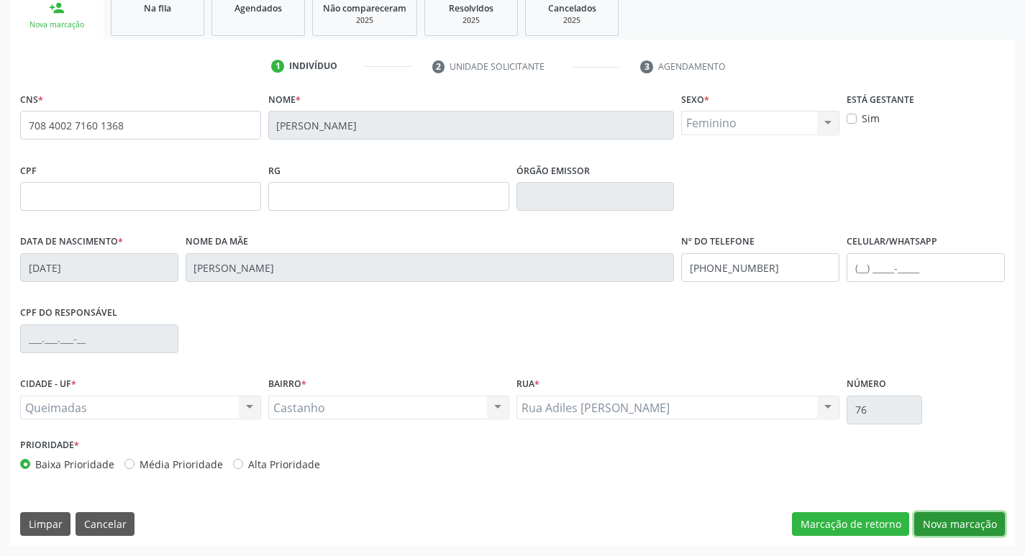
click at [938, 519] on button "Nova marcação" at bounding box center [959, 524] width 91 height 24
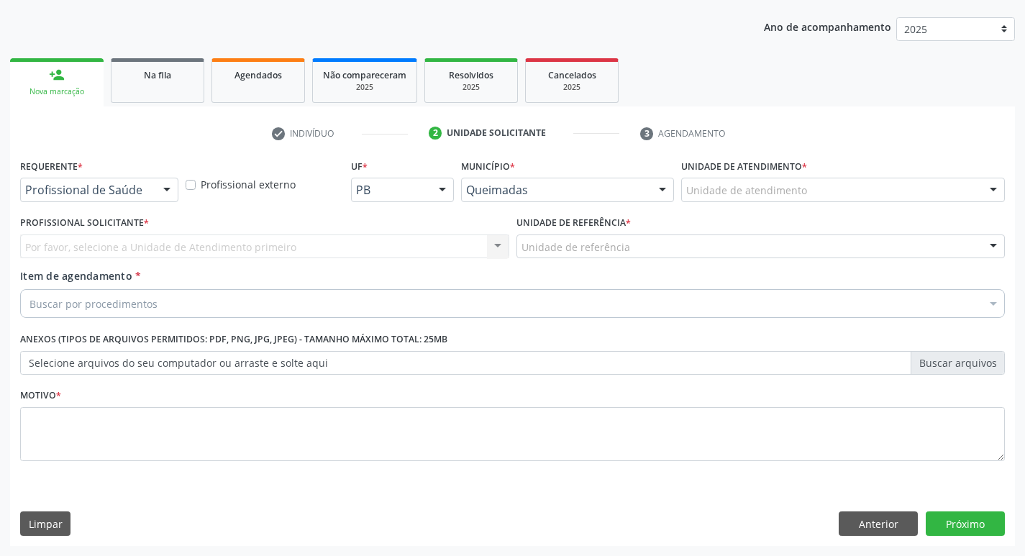
scroll to position [157, 0]
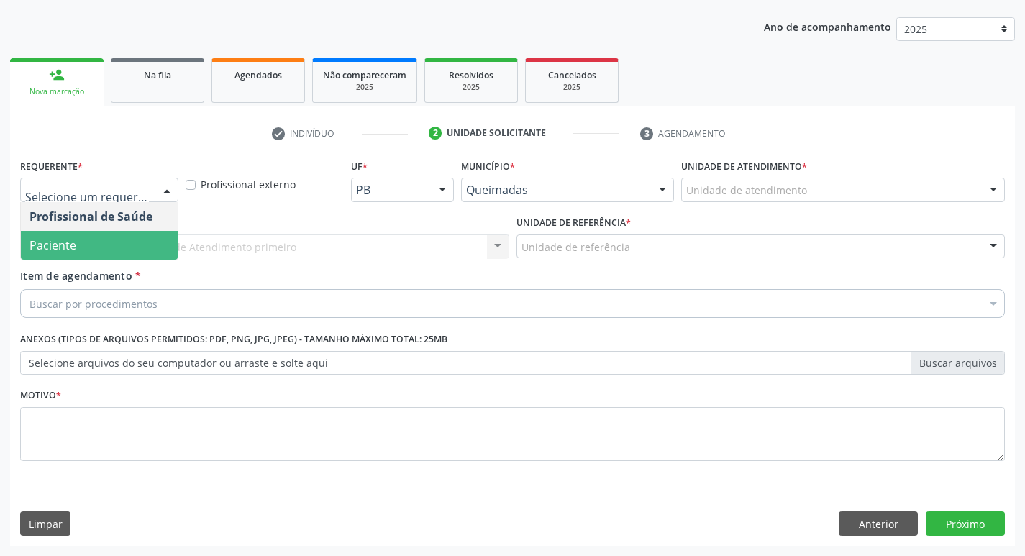
click at [86, 245] on span "Paciente" at bounding box center [99, 245] width 157 height 29
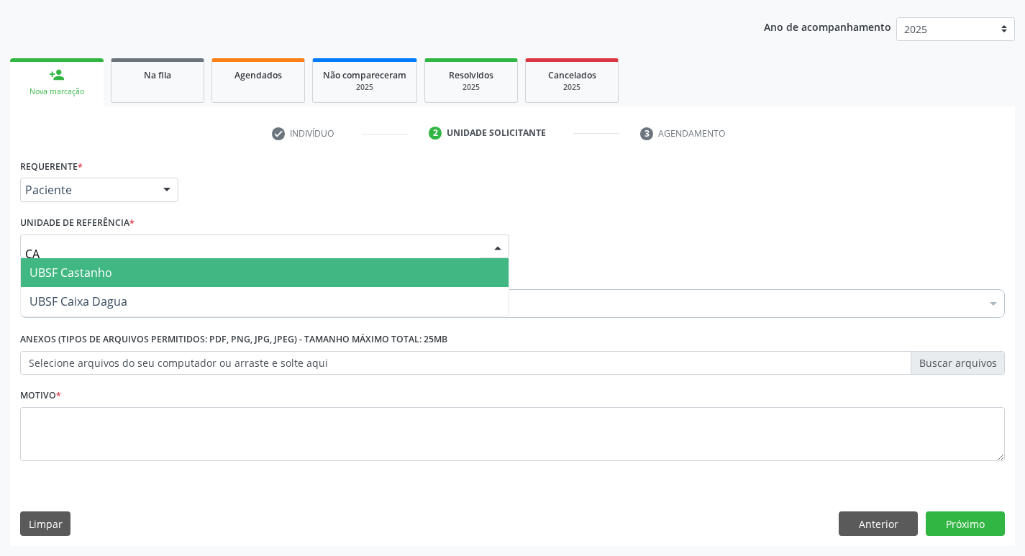
type input "CAS"
click at [79, 264] on span "UBSF Castanho" at bounding box center [265, 272] width 488 height 29
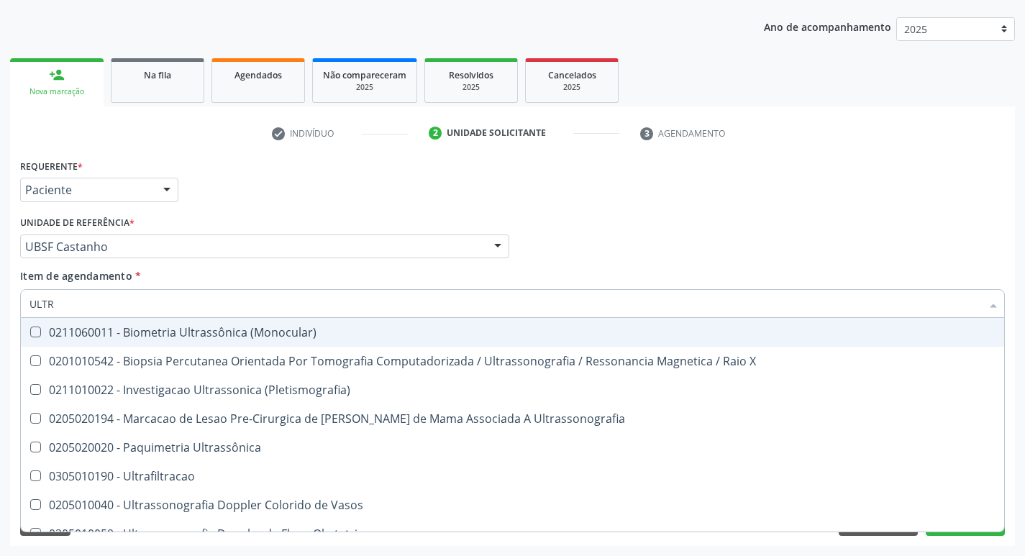
type input "ULTRA"
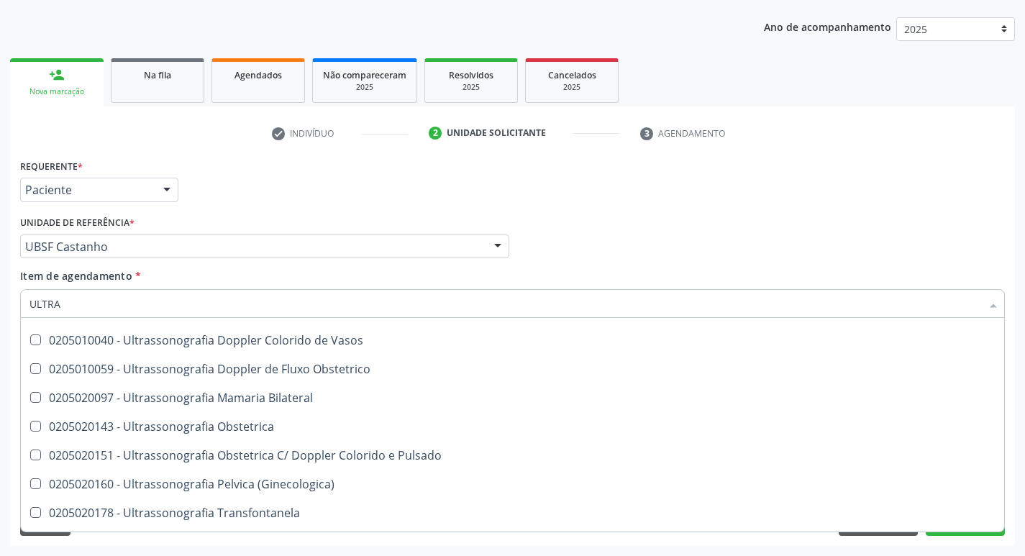
scroll to position [117, 0]
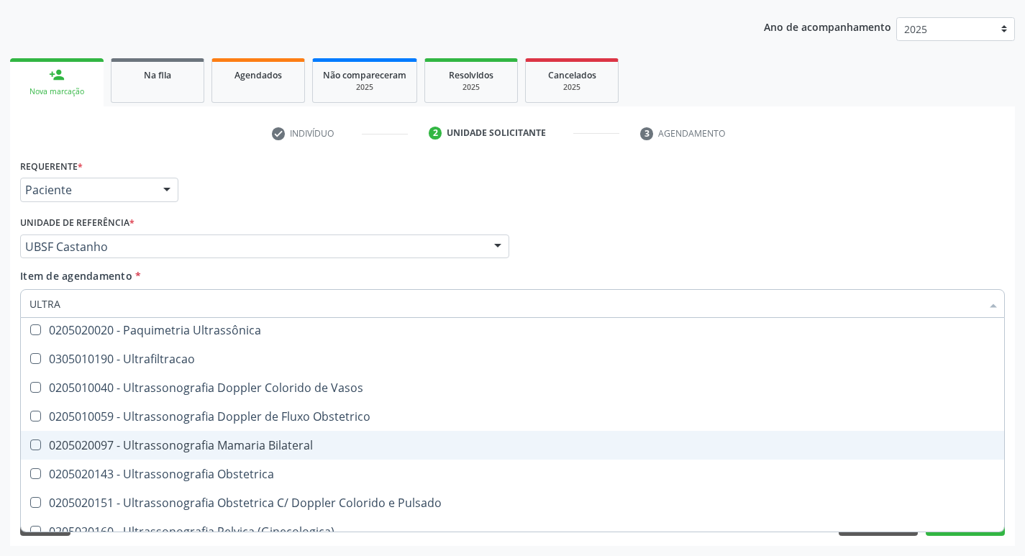
click at [215, 440] on div "0205020097 - Ultrassonografia Mamaria Bilateral" at bounding box center [512, 446] width 966 height 12
checkbox Bilateral "true"
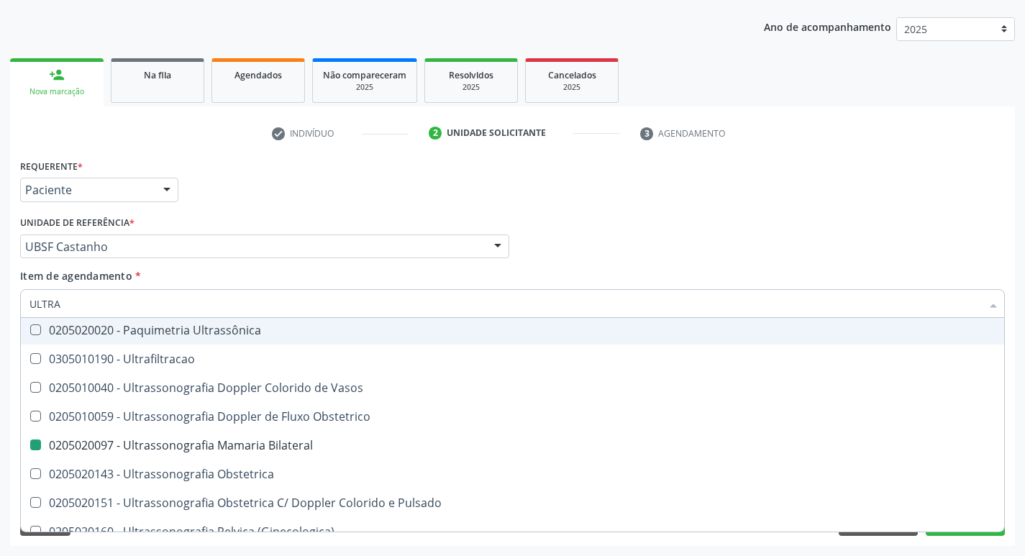
click at [434, 201] on div "Requerente * Paciente Profissional de Saúde Paciente Nenhum resultado encontrad…" at bounding box center [513, 183] width 992 height 56
checkbox X "true"
checkbox Bilateral "false"
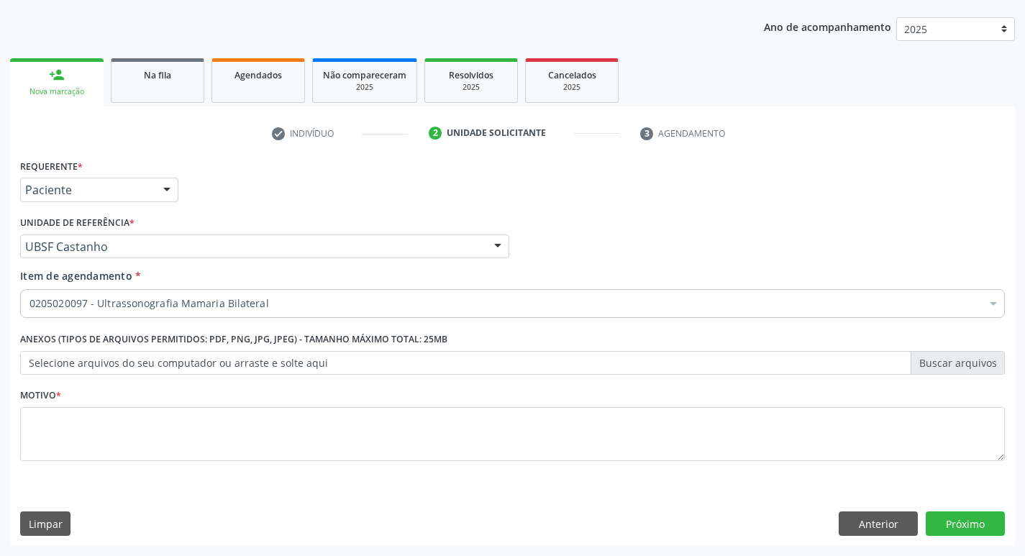
scroll to position [0, 0]
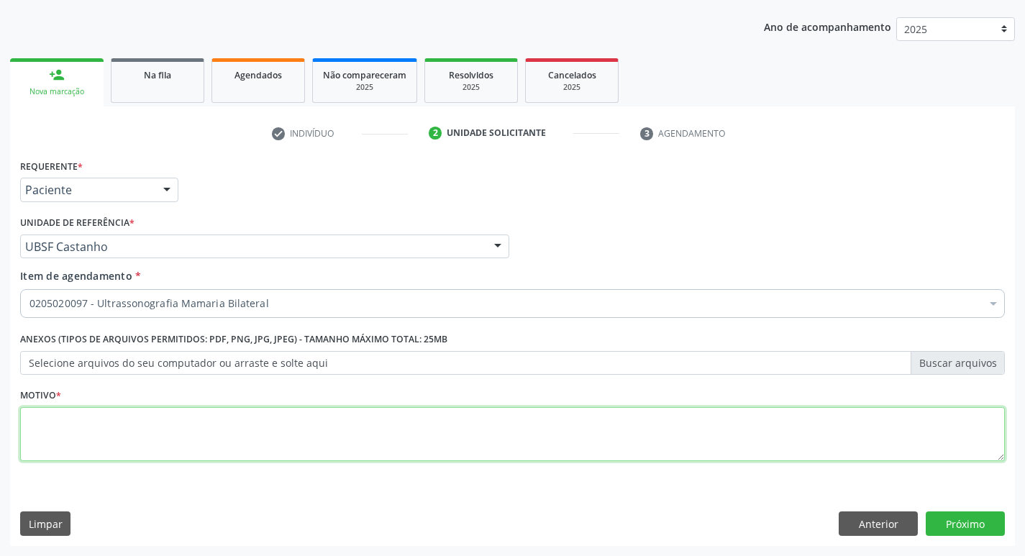
click at [147, 442] on textarea at bounding box center [512, 434] width 985 height 55
type textarea "ROTINA"
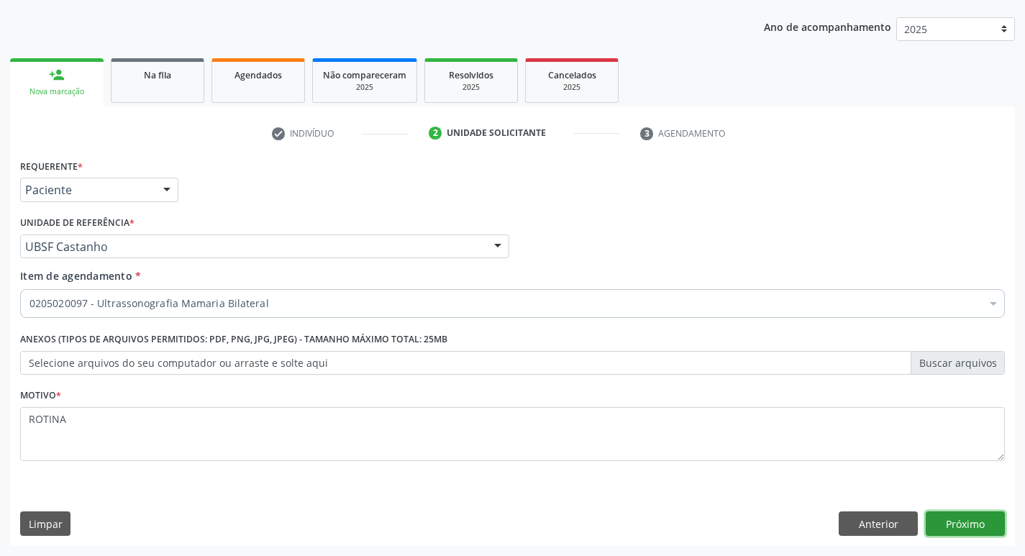
click at [979, 533] on button "Próximo" at bounding box center [965, 523] width 79 height 24
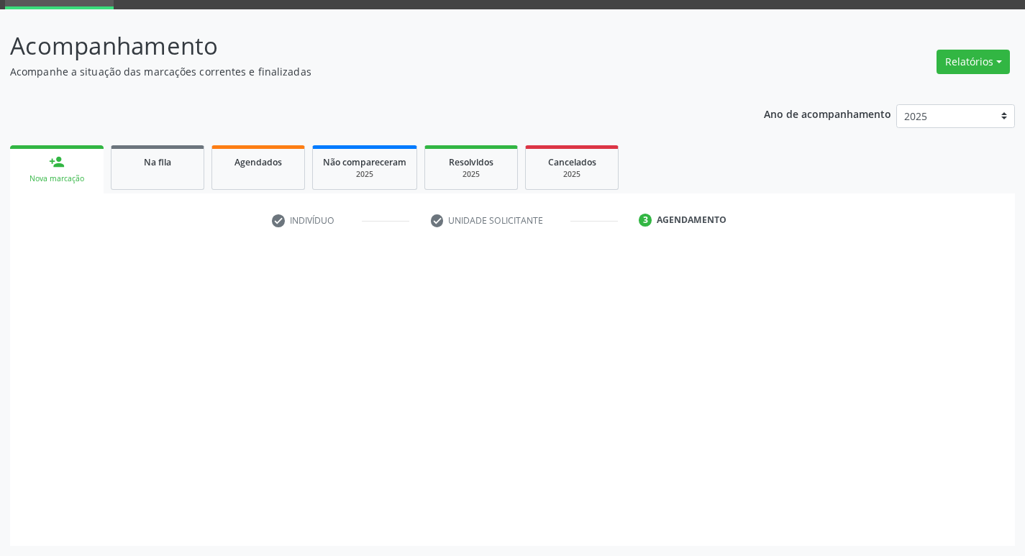
scroll to position [70, 0]
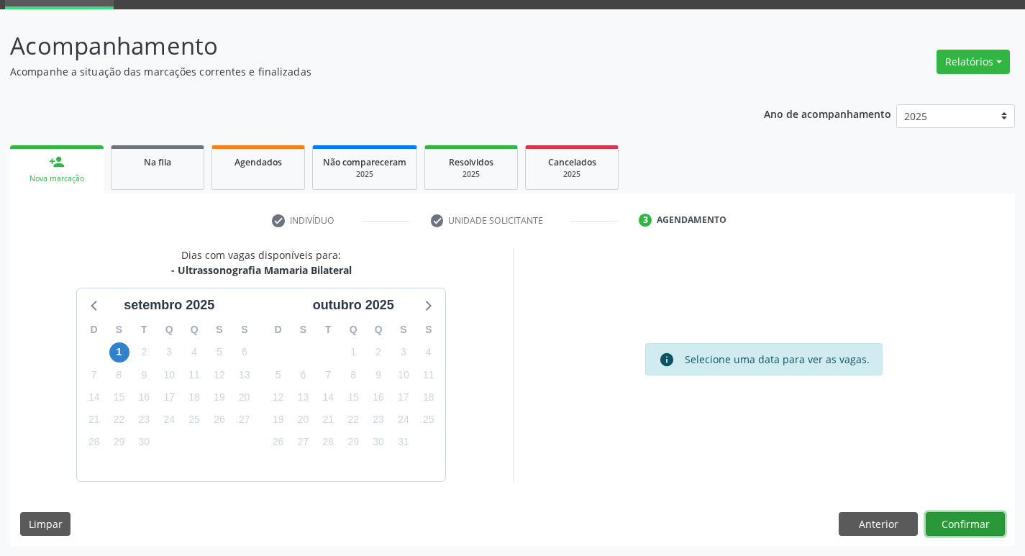
click at [968, 522] on button "Confirmar" at bounding box center [965, 524] width 79 height 24
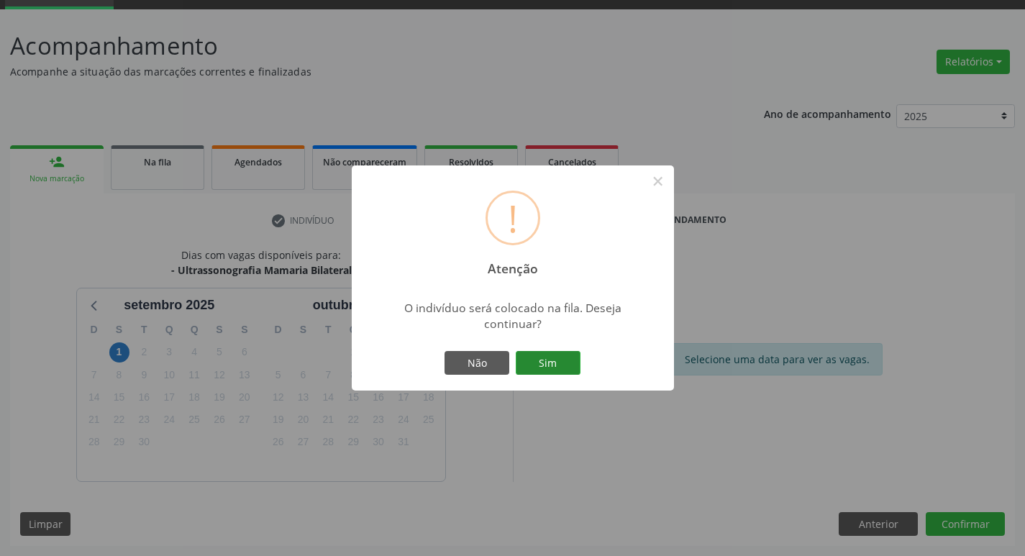
click at [539, 360] on button "Sim" at bounding box center [548, 363] width 65 height 24
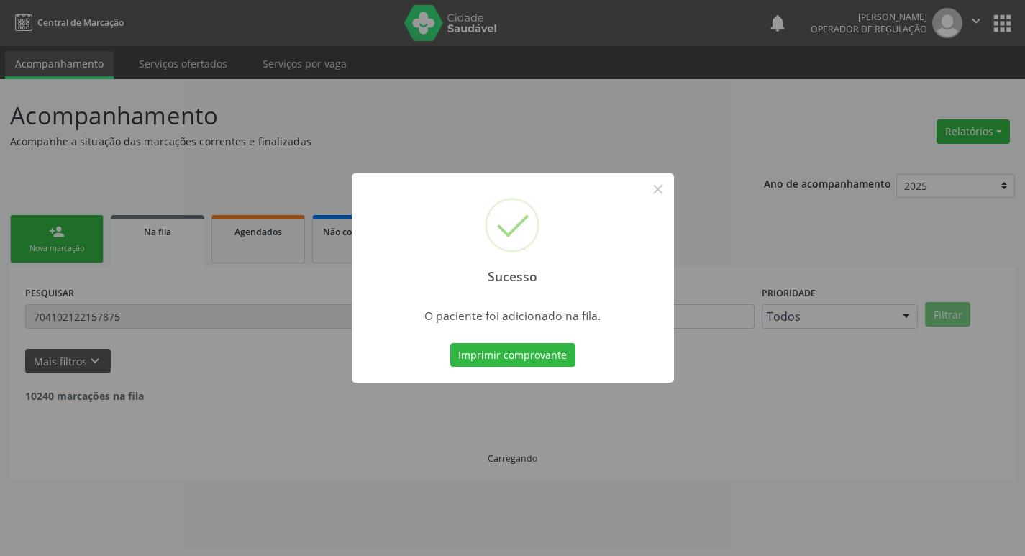
scroll to position [0, 0]
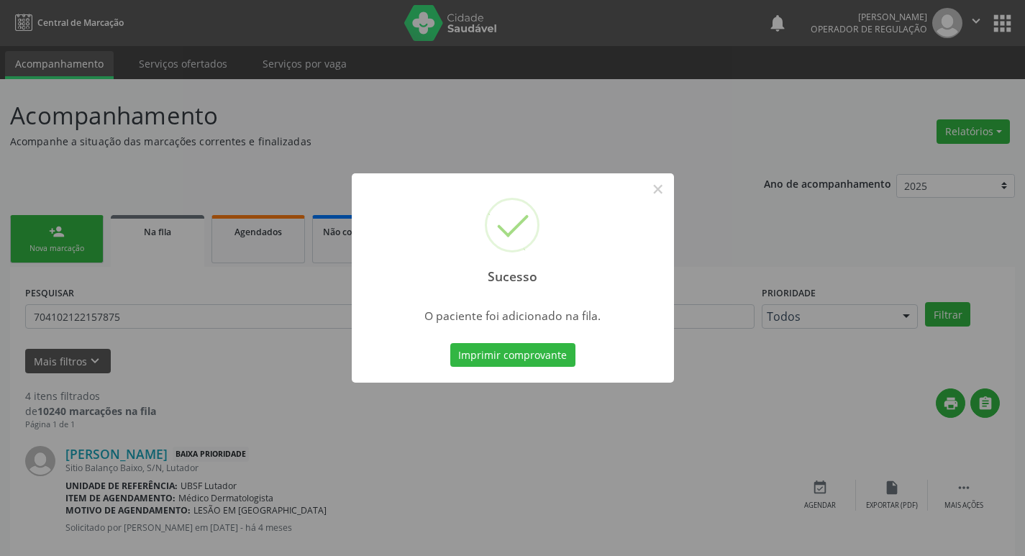
click at [157, 163] on div "Sucesso × O paciente foi adicionado na fila. Imprimir comprovante Cancel" at bounding box center [512, 278] width 1025 height 556
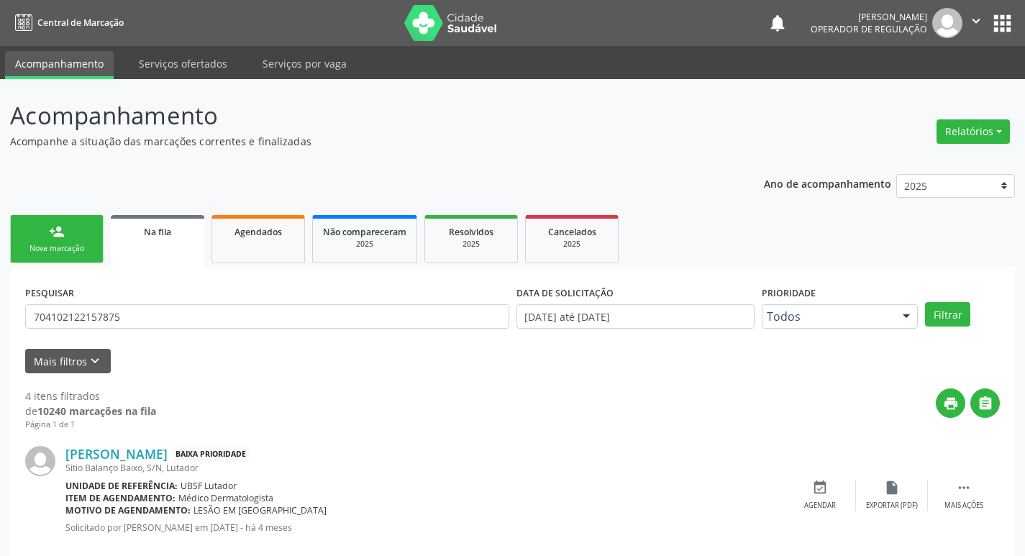
click at [66, 239] on link "person_add Nova marcação" at bounding box center [57, 239] width 94 height 48
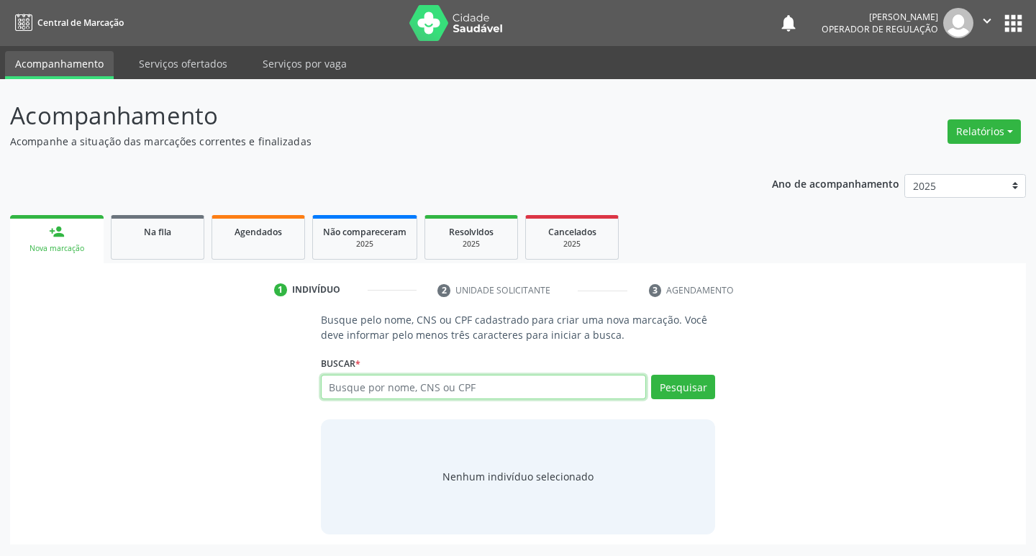
click at [366, 385] on input "text" at bounding box center [484, 387] width 326 height 24
type input "703000837477874"
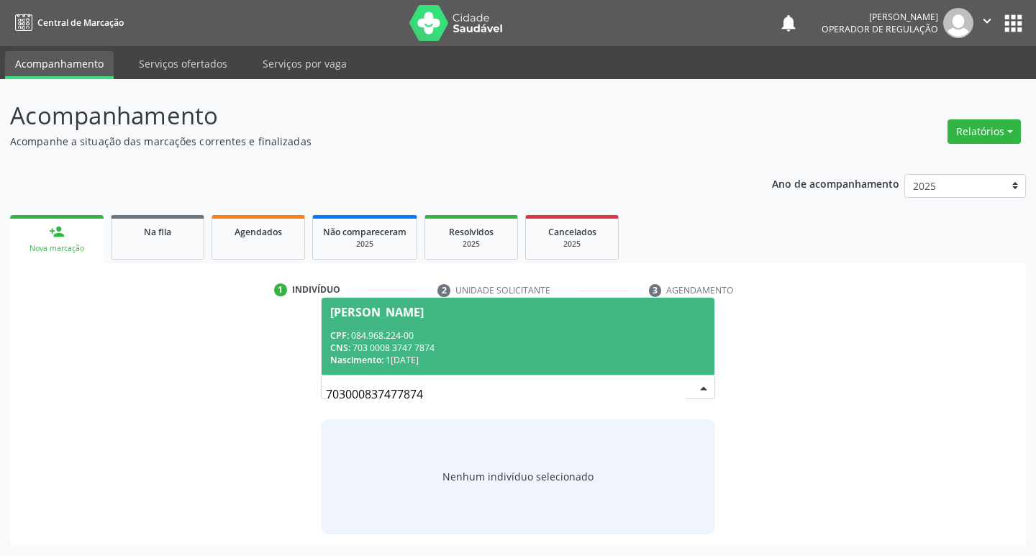
click at [441, 346] on div "CNS: 703 0008 3747 7874" at bounding box center [518, 348] width 376 height 12
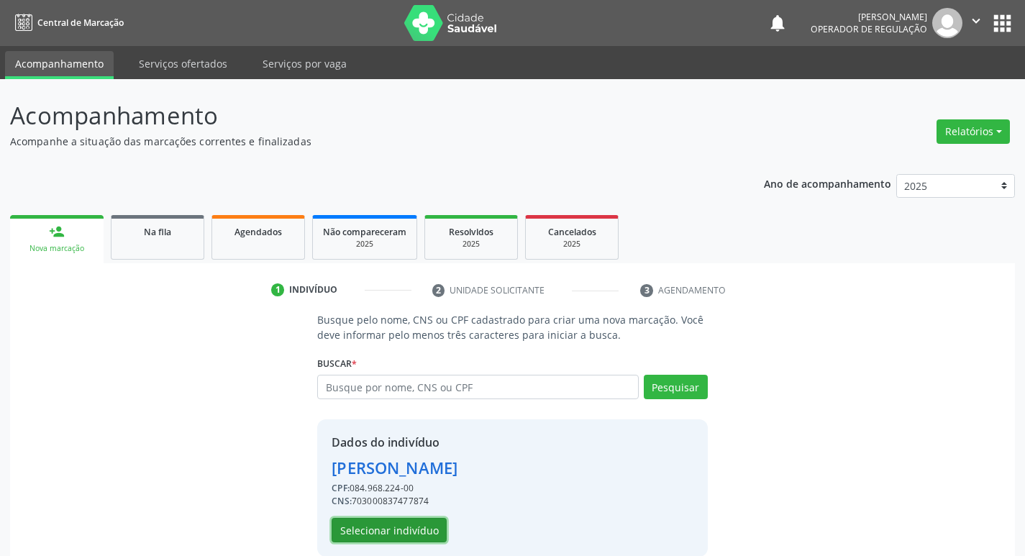
click at [399, 532] on button "Selecionar indivíduo" at bounding box center [389, 530] width 115 height 24
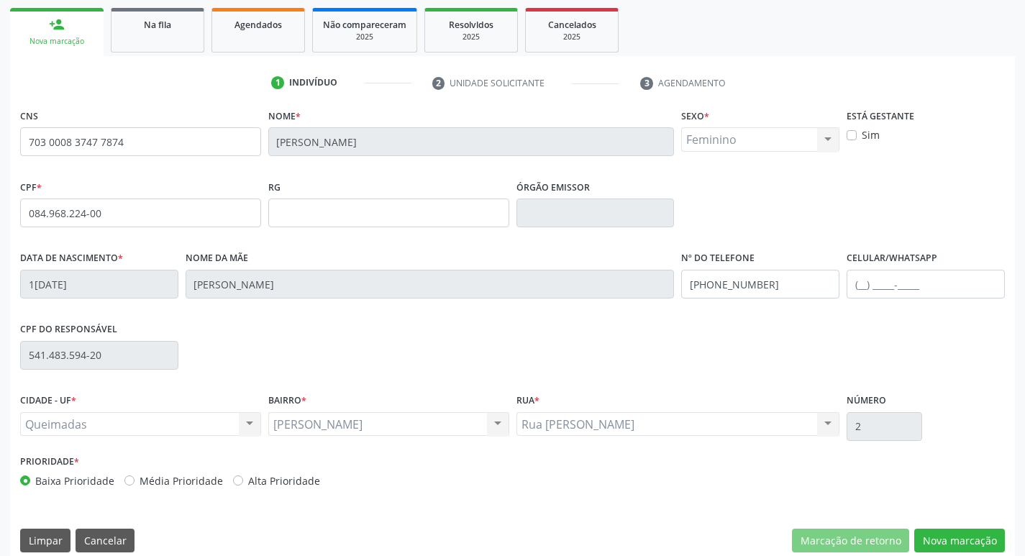
scroll to position [224, 0]
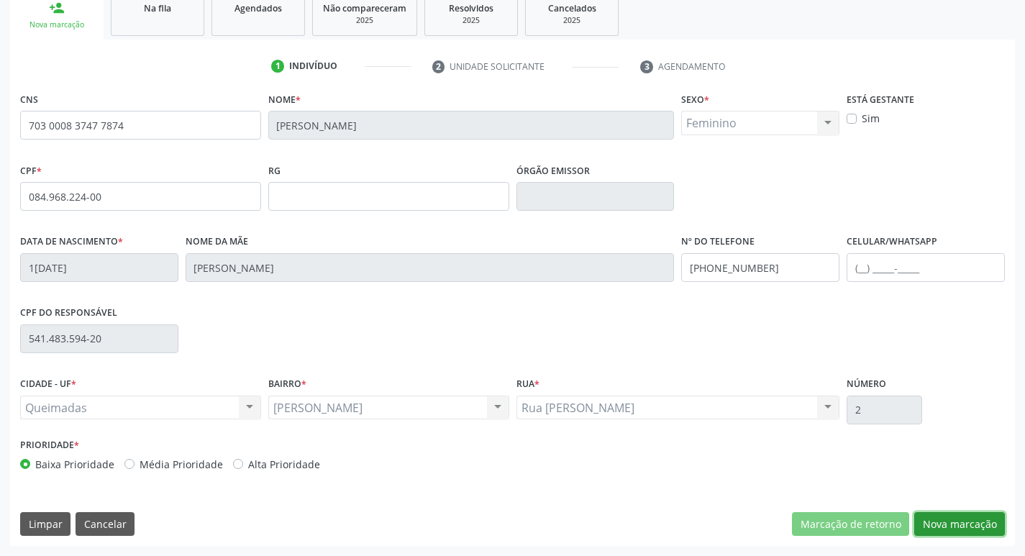
click at [972, 534] on button "Nova marcação" at bounding box center [959, 524] width 91 height 24
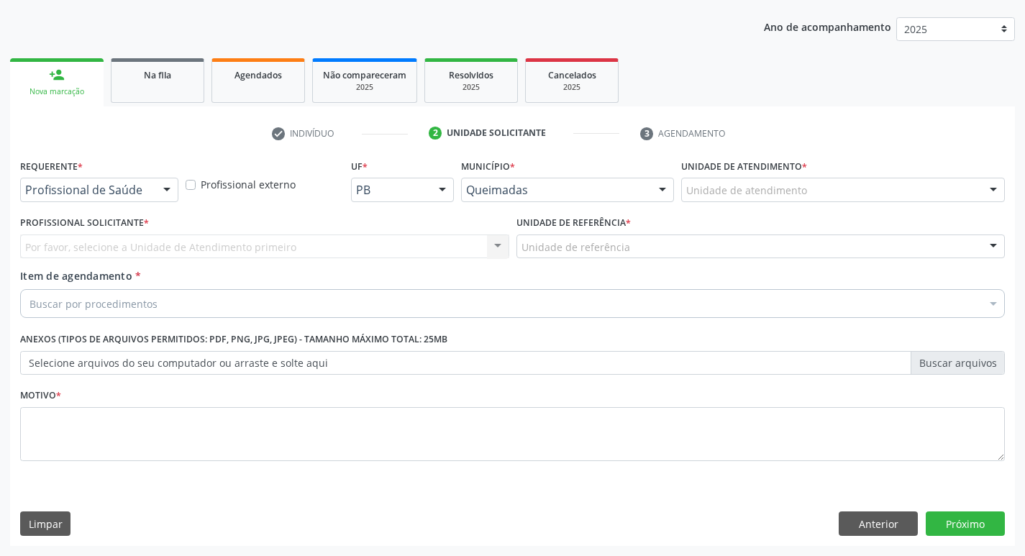
scroll to position [157, 0]
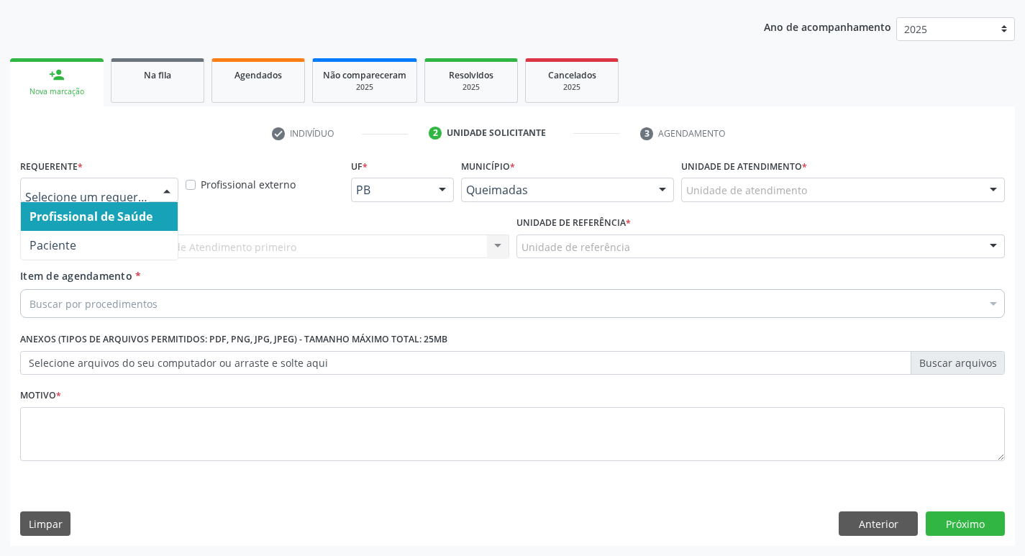
click at [75, 180] on div at bounding box center [99, 190] width 158 height 24
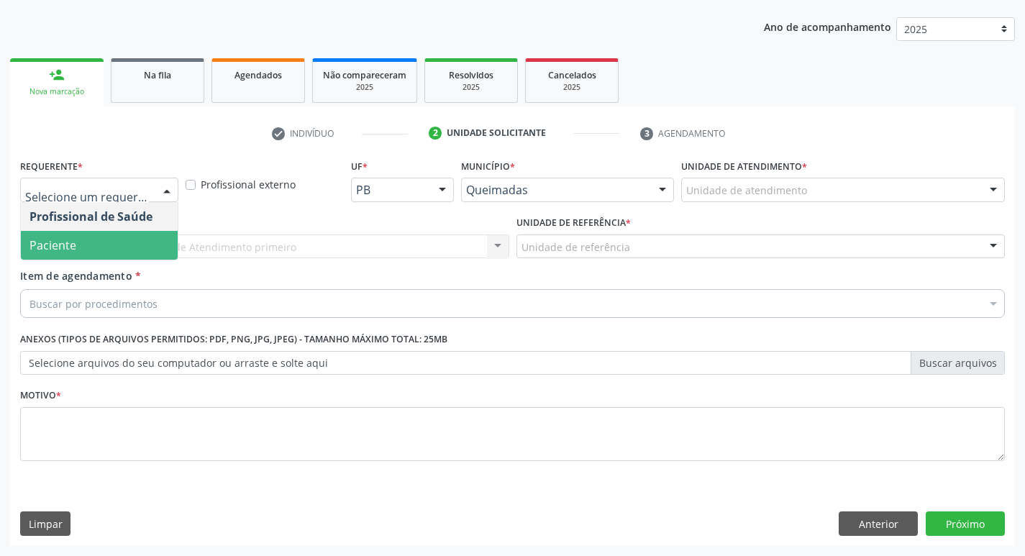
click at [65, 241] on span "Paciente" at bounding box center [52, 245] width 47 height 16
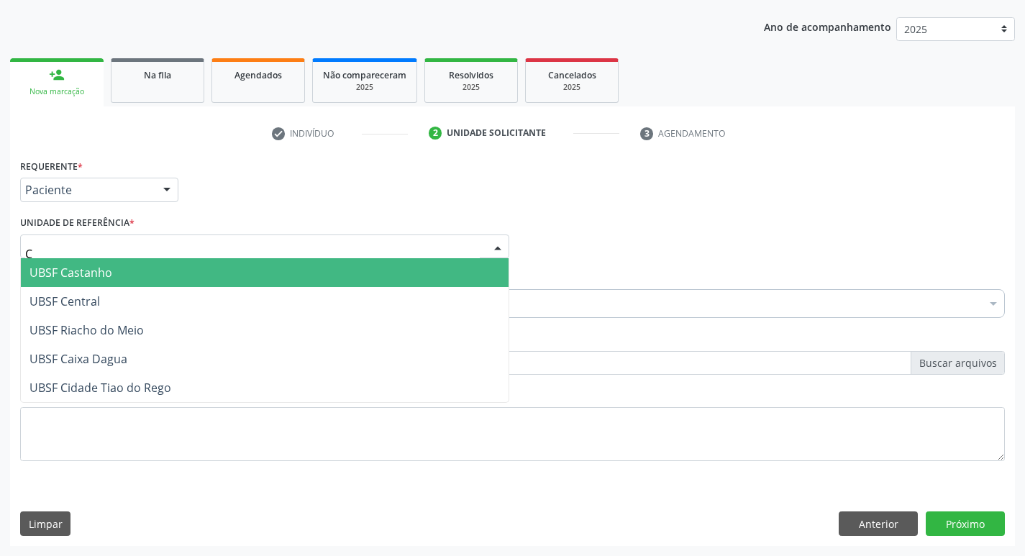
type input "CA"
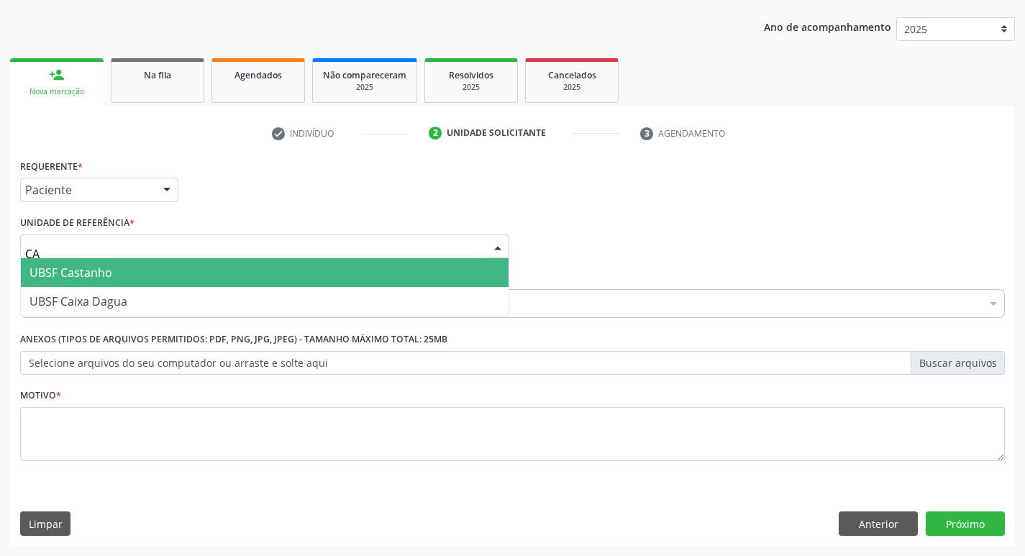
click at [87, 267] on span "UBSF Castanho" at bounding box center [70, 273] width 83 height 16
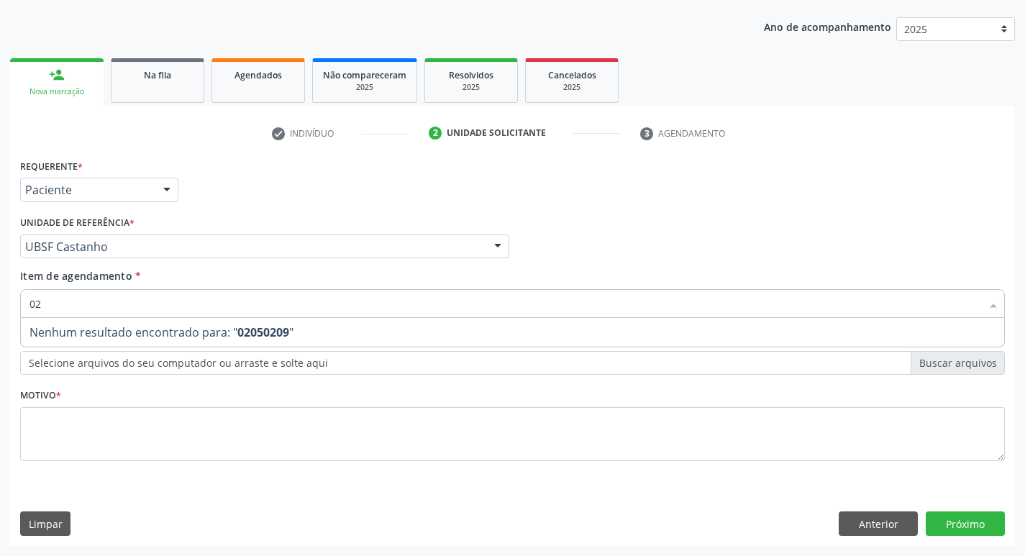
type input "0"
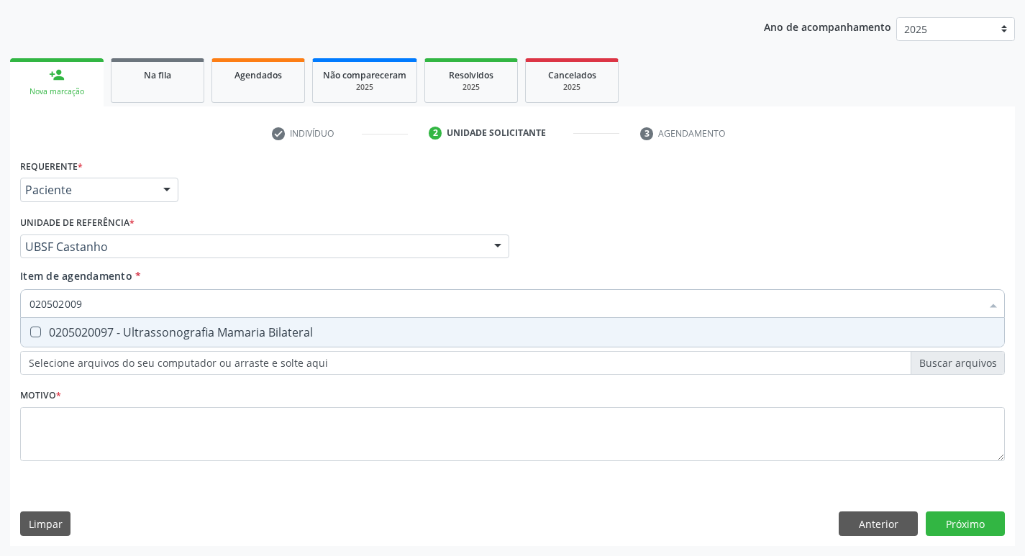
type input "0205020097"
click at [299, 335] on div "0205020097 - Ultrassonografia Mamaria Bilateral" at bounding box center [512, 333] width 966 height 12
checkbox Bilateral "true"
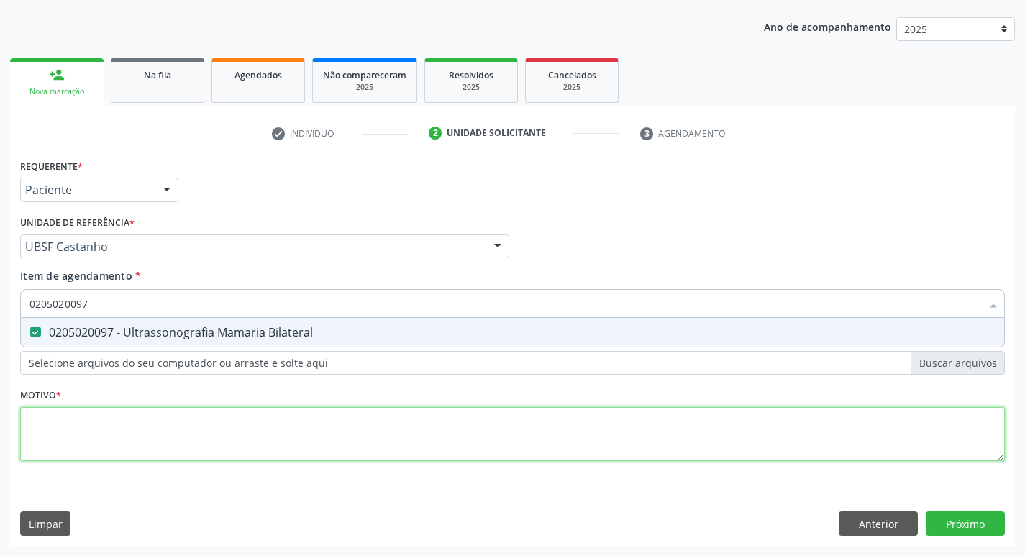
click at [247, 452] on div "Requerente * Paciente Profissional de Saúde Paciente Nenhum resultado encontrad…" at bounding box center [512, 318] width 985 height 326
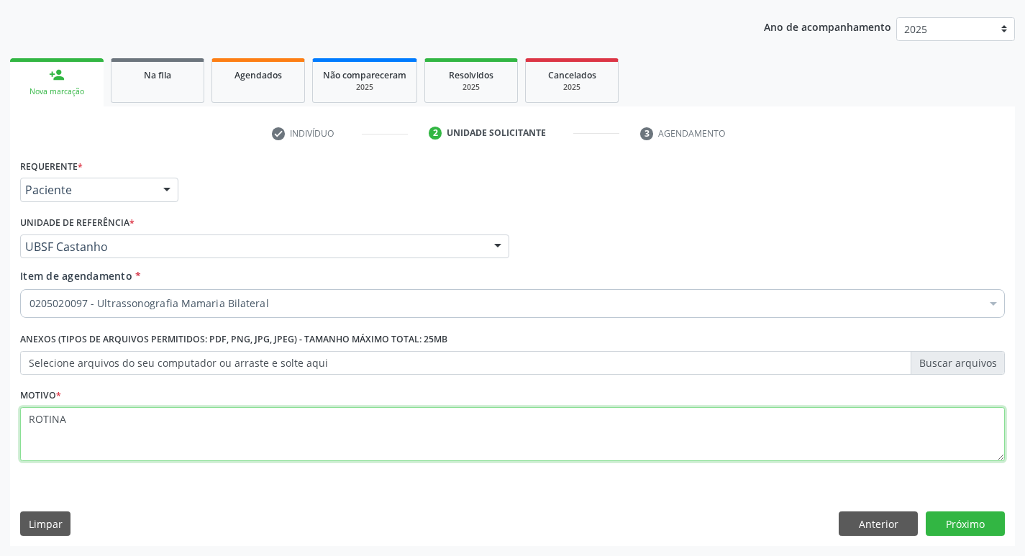
type textarea "ROTINA"
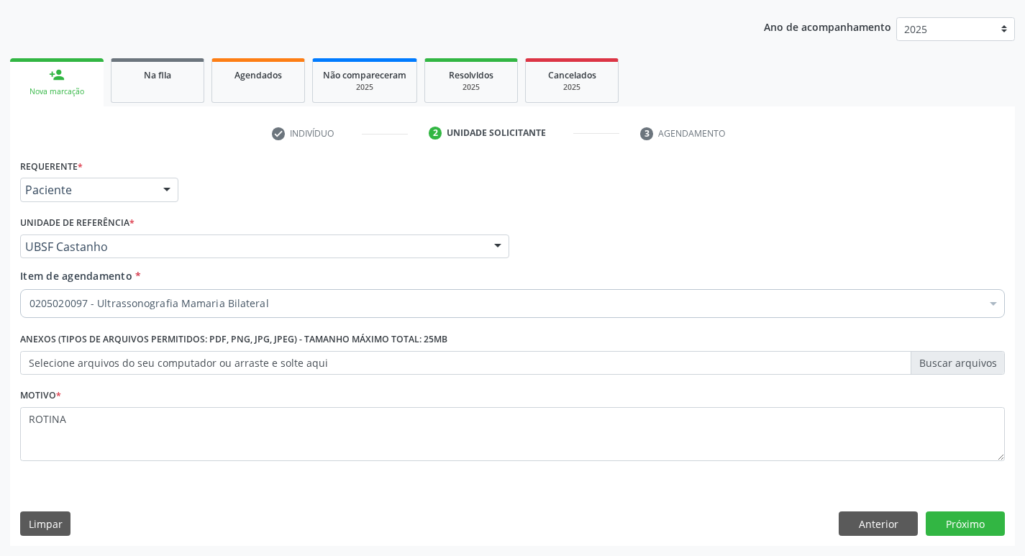
click at [932, 509] on div "Requerente * Paciente Profissional de Saúde Paciente Nenhum resultado encontrad…" at bounding box center [512, 350] width 1005 height 391
click at [939, 518] on button "Próximo" at bounding box center [965, 523] width 79 height 24
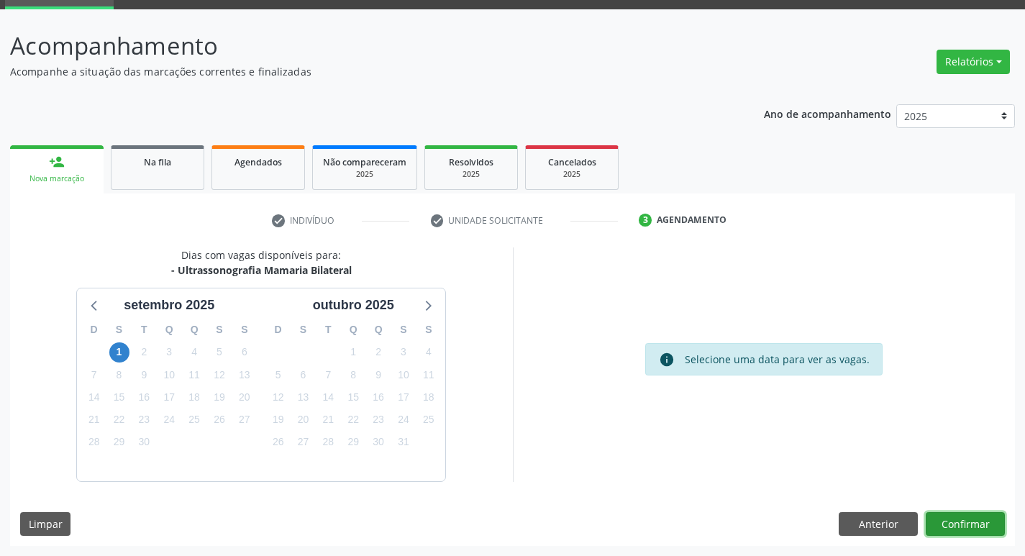
click at [965, 515] on button "Confirmar" at bounding box center [965, 524] width 79 height 24
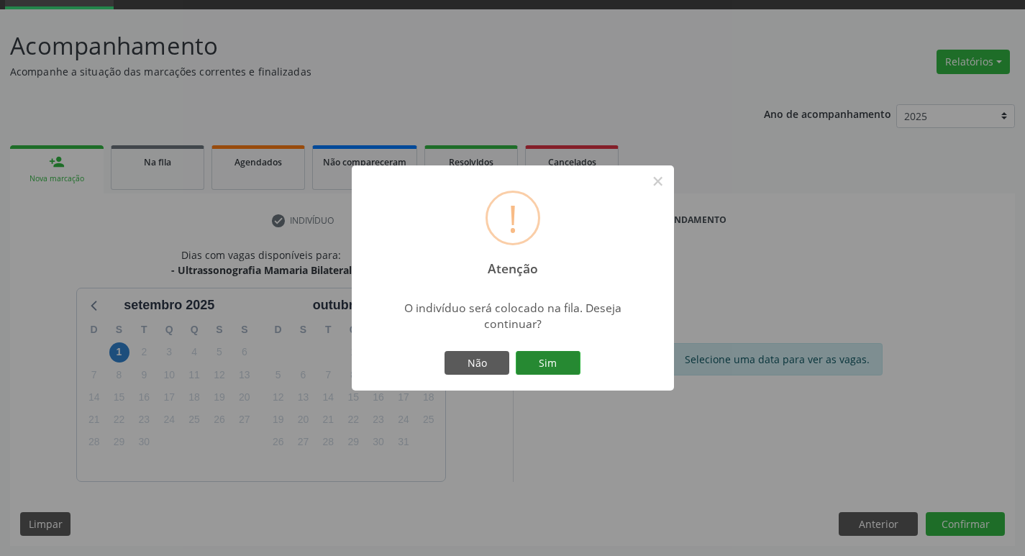
click at [578, 370] on button "Sim" at bounding box center [548, 363] width 65 height 24
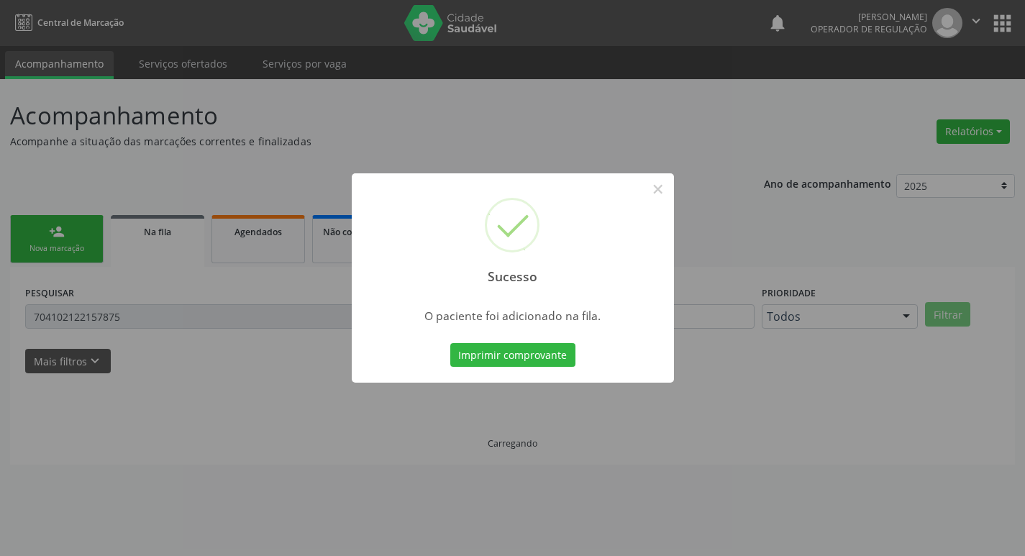
scroll to position [0, 0]
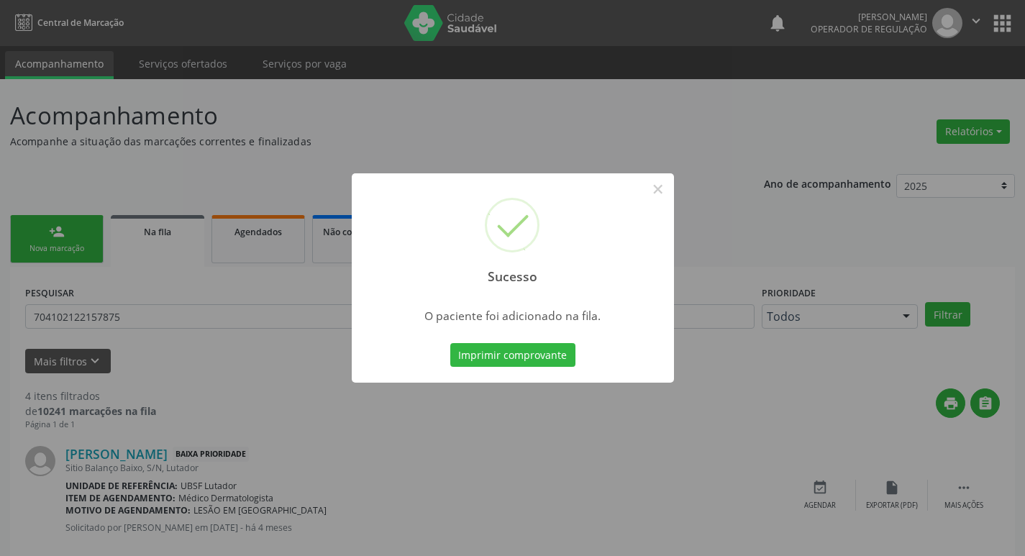
click at [92, 189] on div "Sucesso × O paciente foi adicionado na fila. Imprimir comprovante Cancel" at bounding box center [512, 278] width 1025 height 556
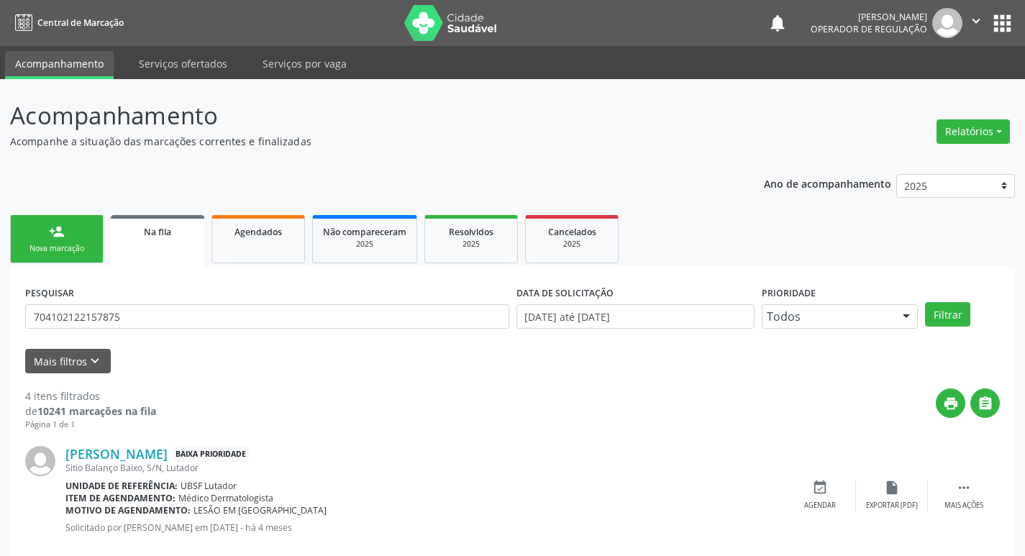
click at [78, 245] on div "Nova marcação" at bounding box center [57, 248] width 72 height 11
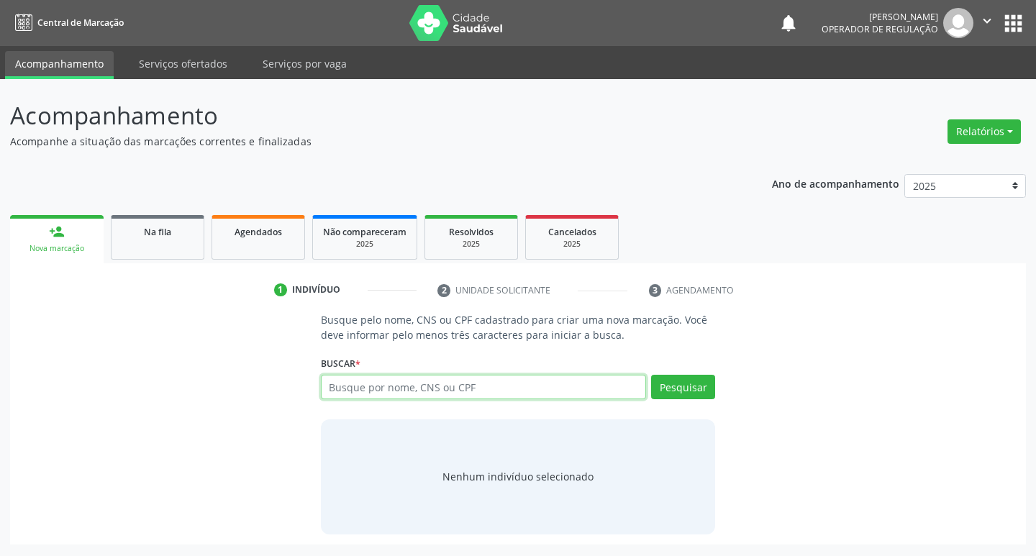
click at [401, 385] on input "text" at bounding box center [484, 387] width 326 height 24
type input "7"
type input "705408493342590"
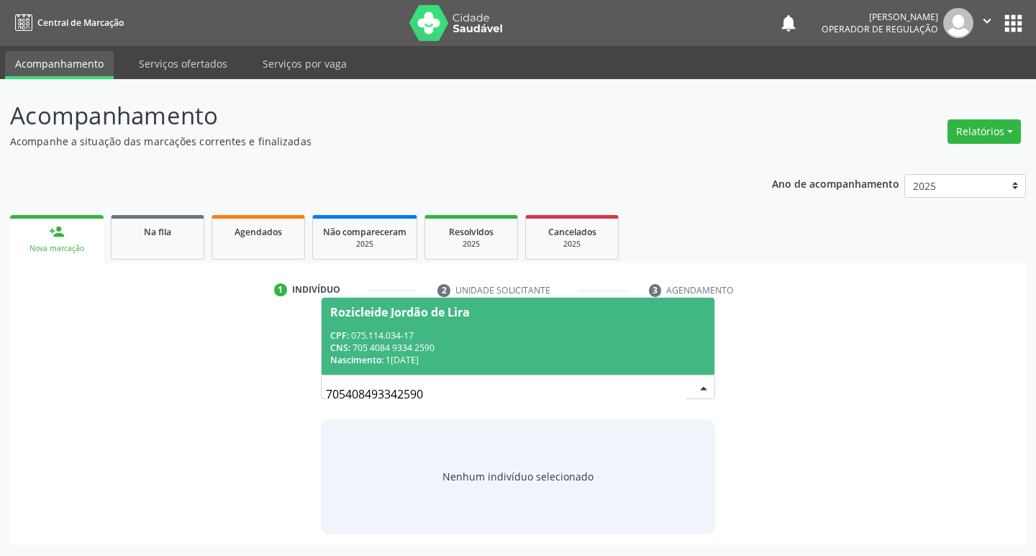
click at [445, 326] on span "Rozicleide Jordão de Lira CPF: 075.114.034-17 CNS: 705 4084 9334 2590 Nasciment…" at bounding box center [518, 336] width 393 height 77
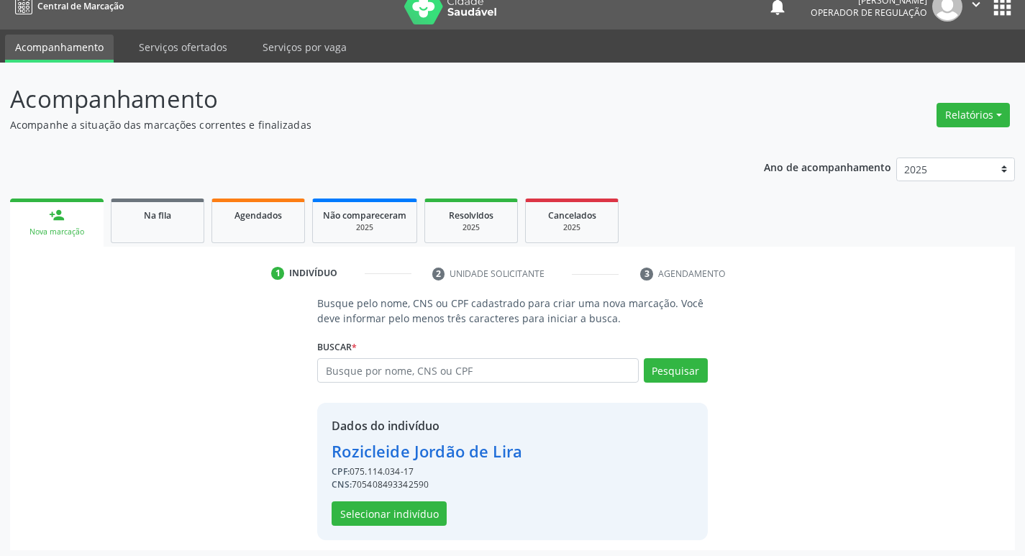
scroll to position [21, 0]
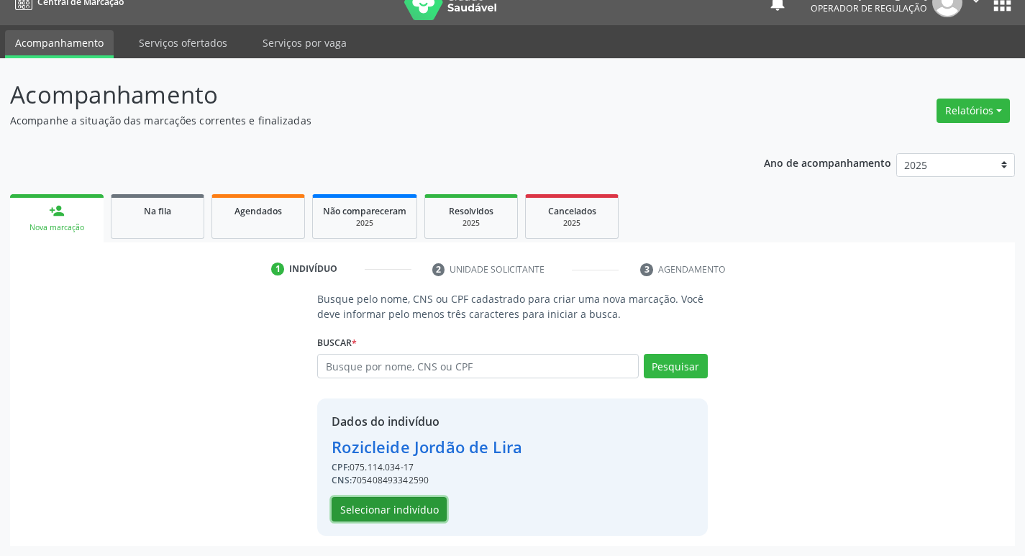
click at [415, 519] on button "Selecionar indivíduo" at bounding box center [389, 509] width 115 height 24
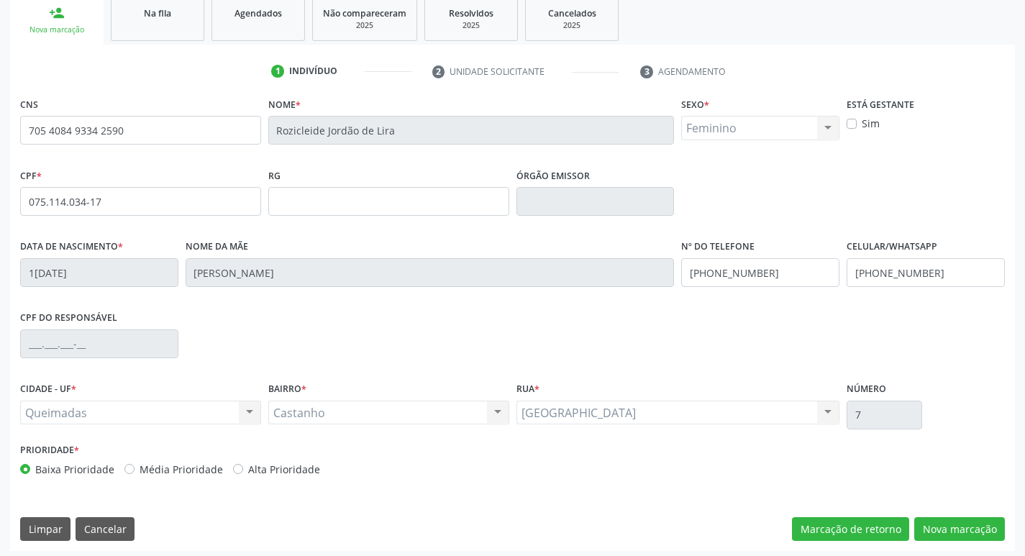
scroll to position [224, 0]
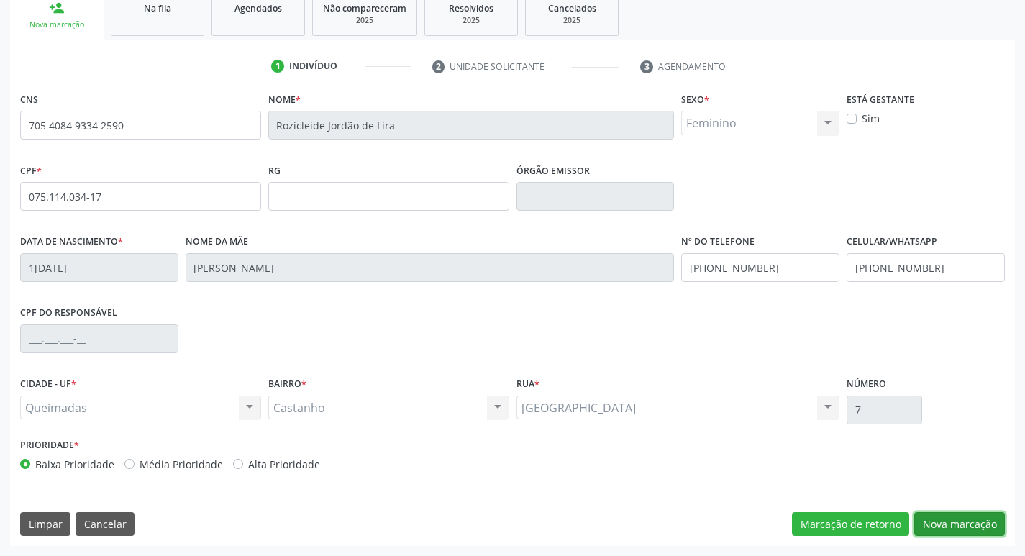
click at [968, 520] on button "Nova marcação" at bounding box center [959, 524] width 91 height 24
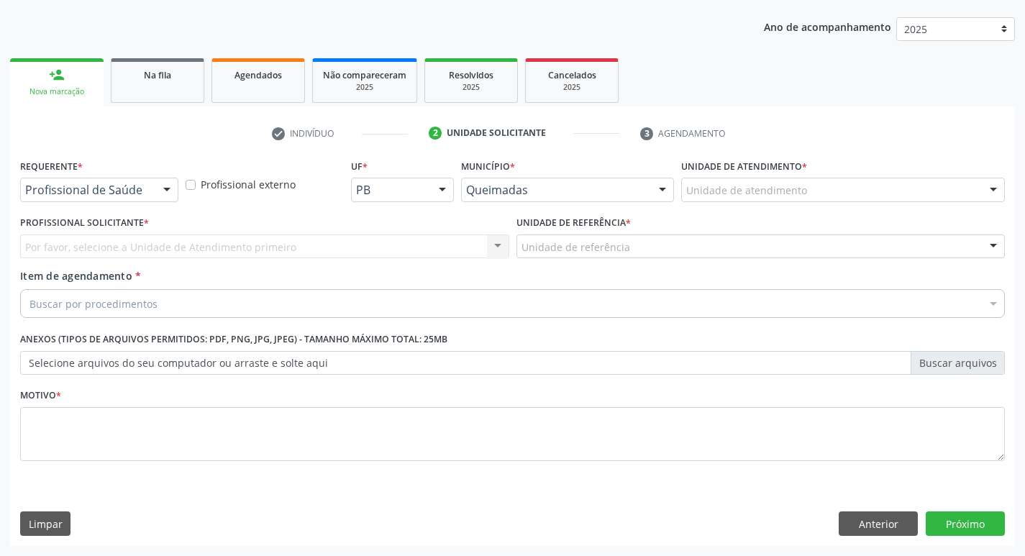
click at [120, 201] on div "Profissional de Saúde Profissional de Saúde Paciente Nenhum resultado encontrad…" at bounding box center [99, 190] width 158 height 24
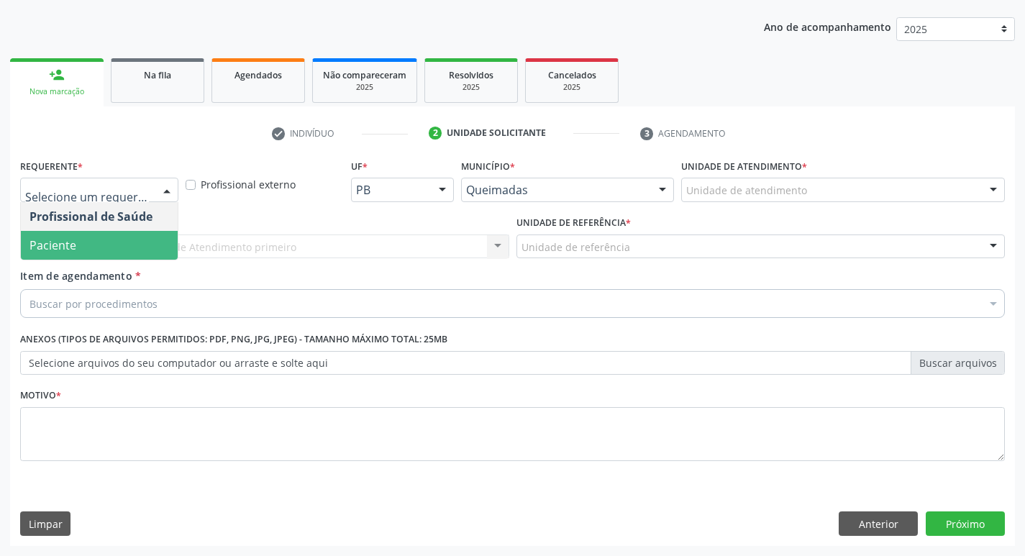
click at [112, 236] on span "Paciente" at bounding box center [99, 245] width 157 height 29
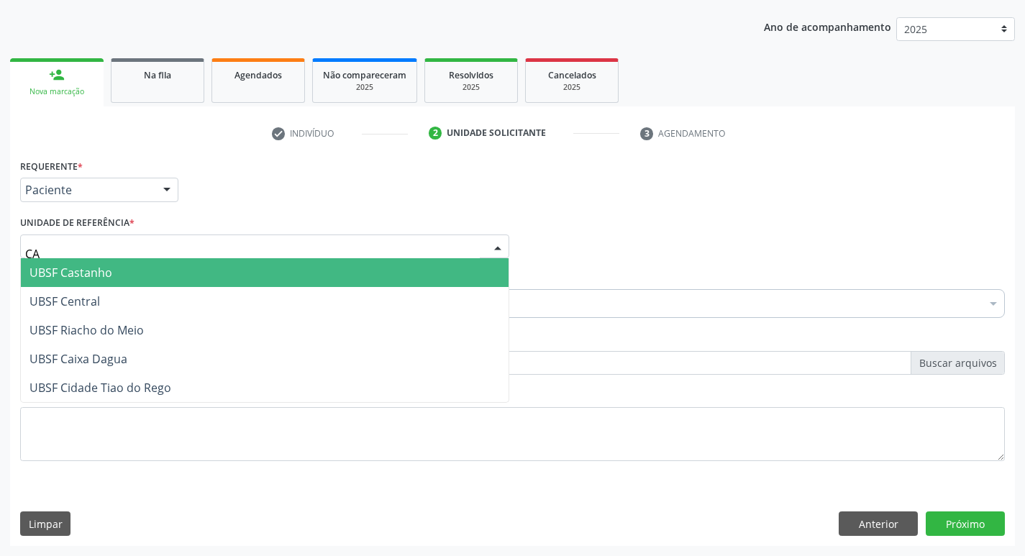
type input "CAS"
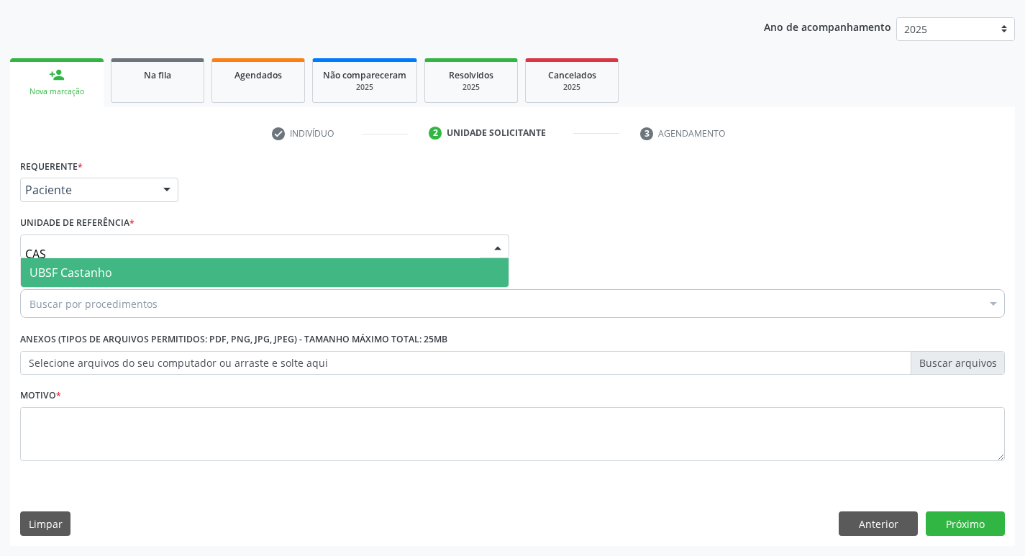
click at [96, 276] on span "UBSF Castanho" at bounding box center [70, 273] width 83 height 16
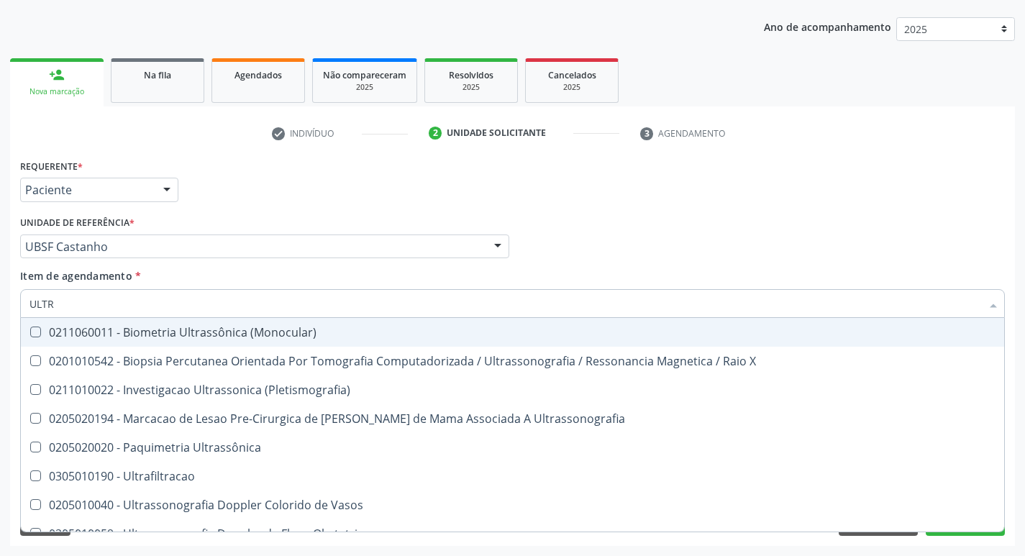
type input "ULTRA"
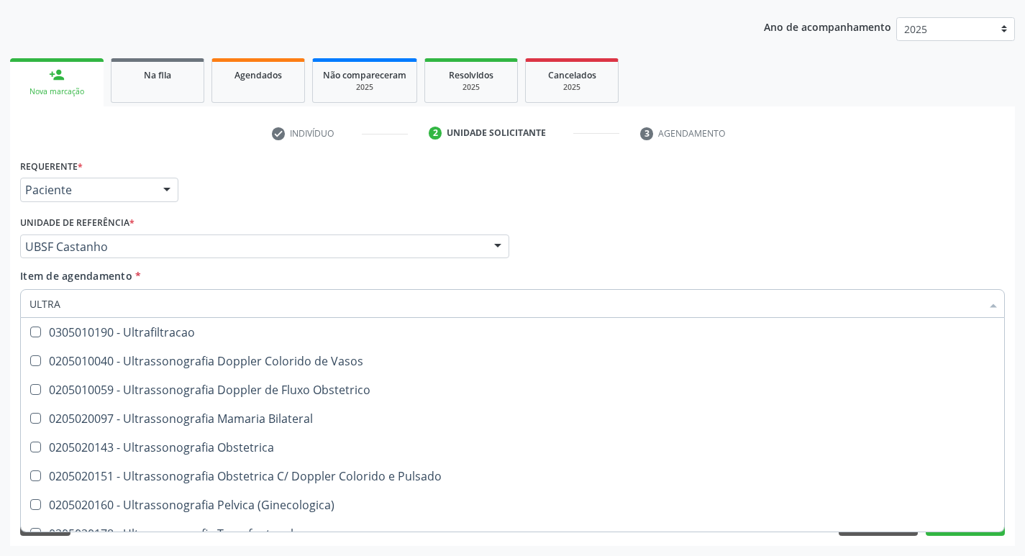
scroll to position [216, 0]
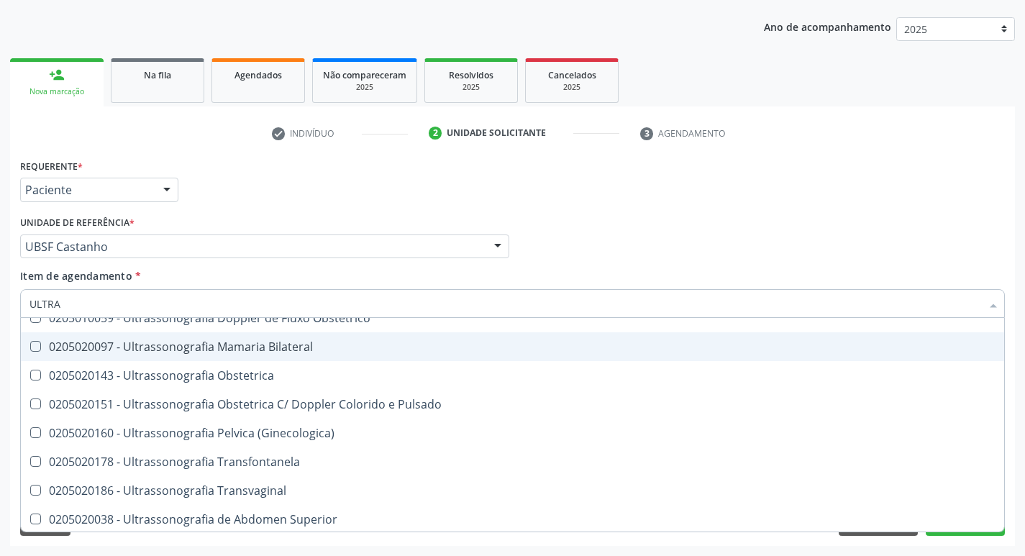
click at [310, 352] on div "0205020097 - Ultrassonografia Mamaria Bilateral" at bounding box center [512, 347] width 966 height 12
checkbox Bilateral "true"
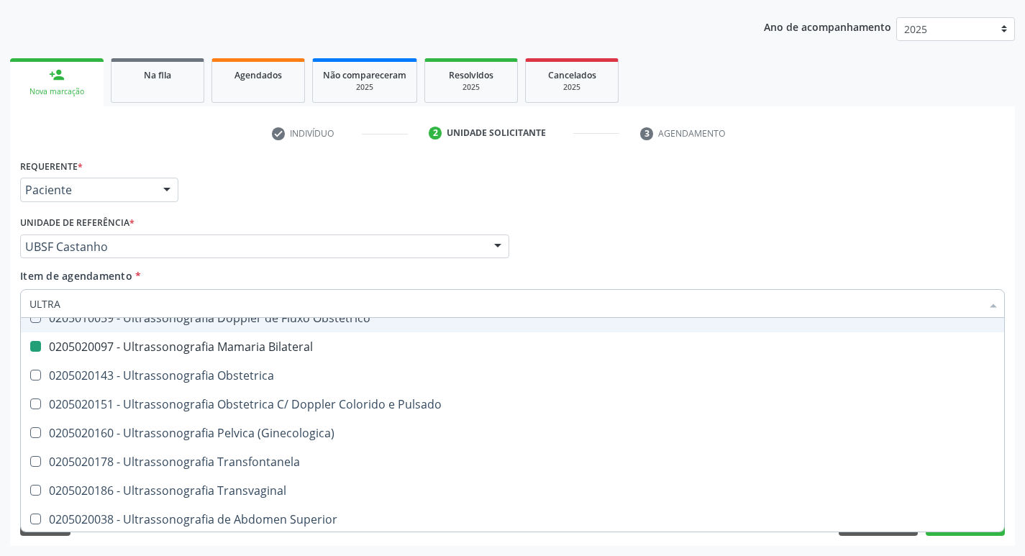
click at [493, 204] on div "Requerente * Paciente Profissional de Saúde Paciente Nenhum resultado encontrad…" at bounding box center [513, 183] width 992 height 56
checkbox X "true"
checkbox Bilateral "false"
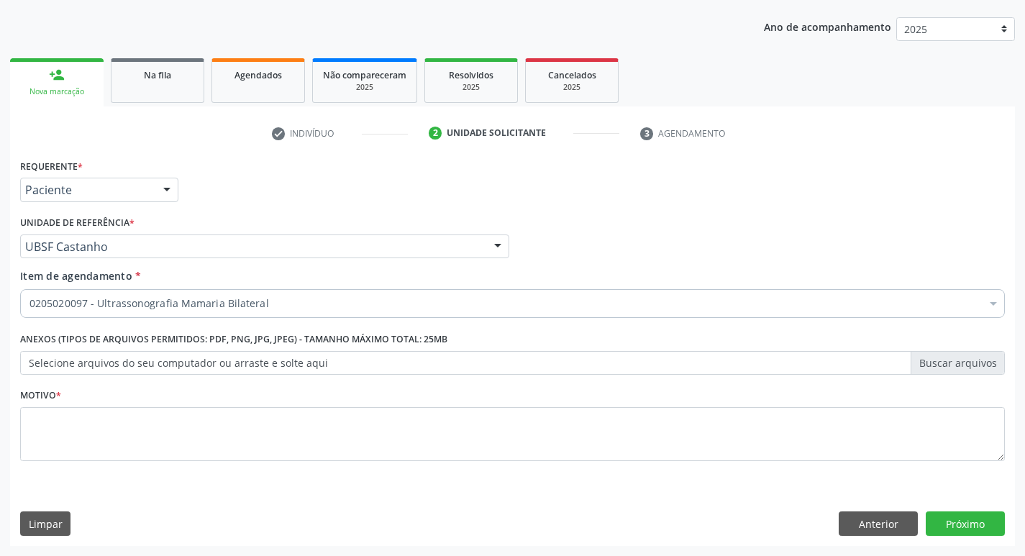
scroll to position [0, 0]
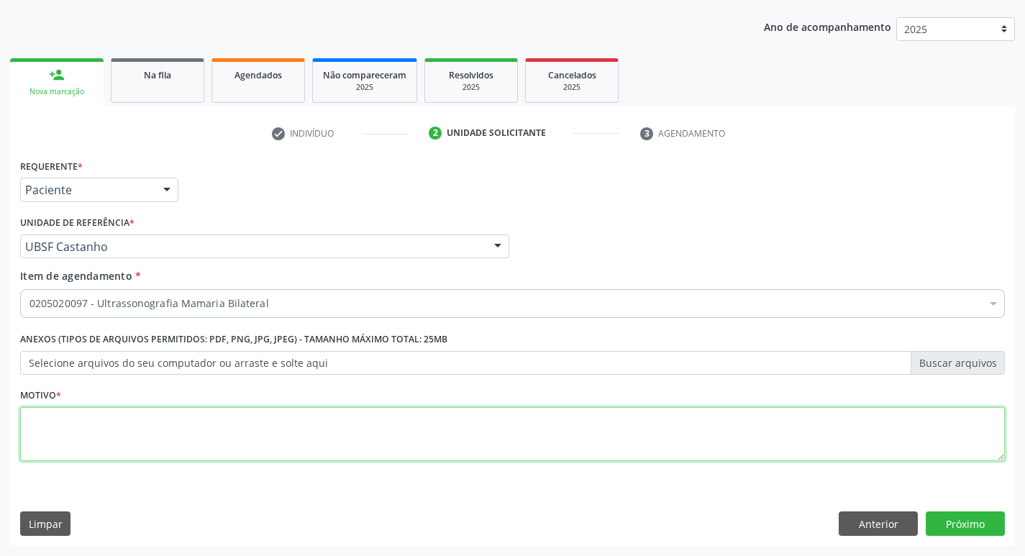
click at [301, 415] on textarea at bounding box center [512, 434] width 985 height 55
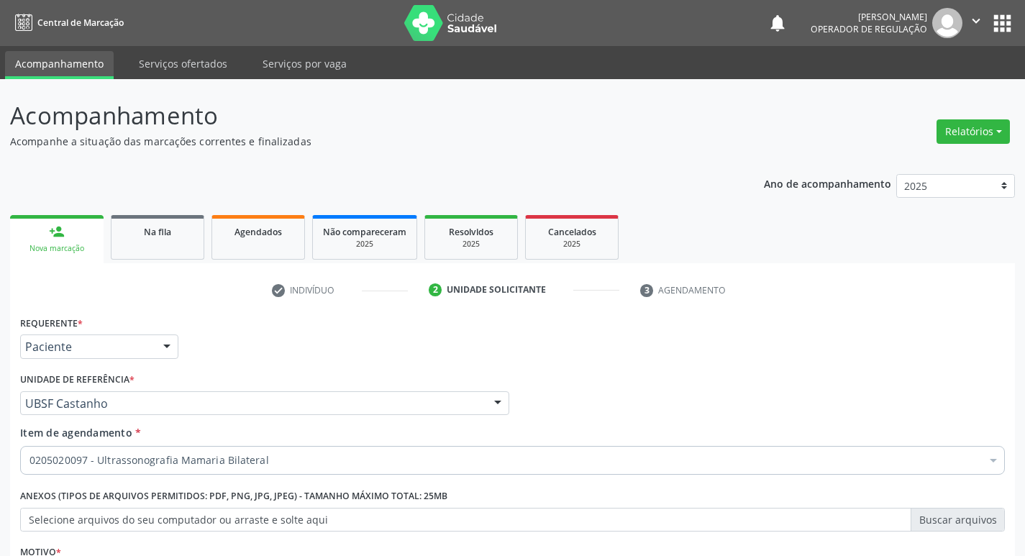
scroll to position [157, 0]
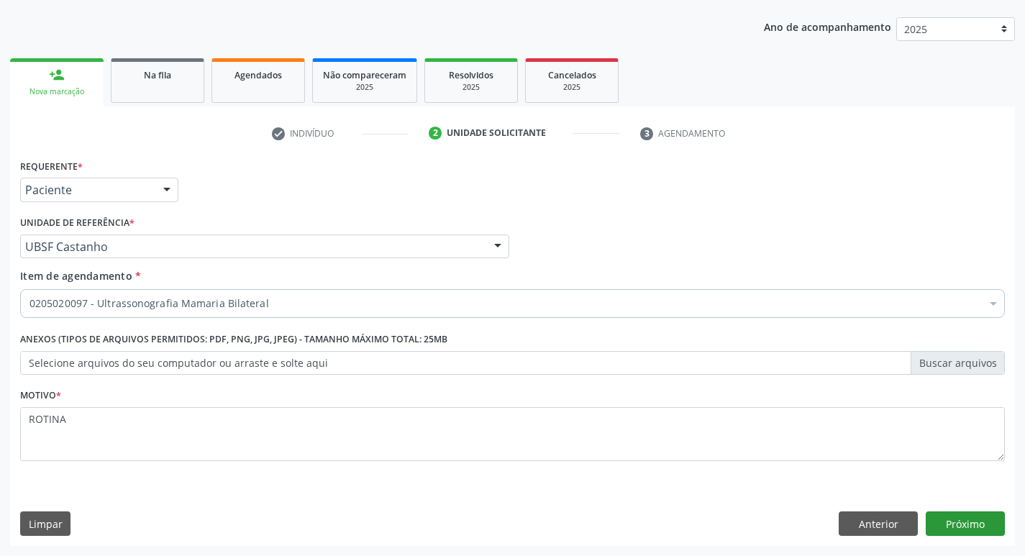
type textarea "ROTINA"
click at [975, 527] on button "Próximo" at bounding box center [965, 523] width 79 height 24
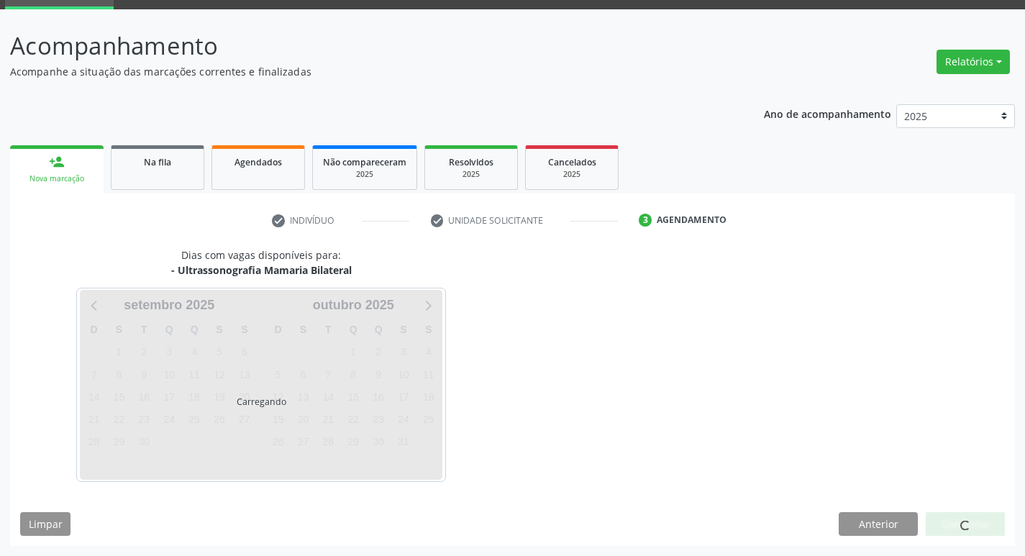
scroll to position [70, 0]
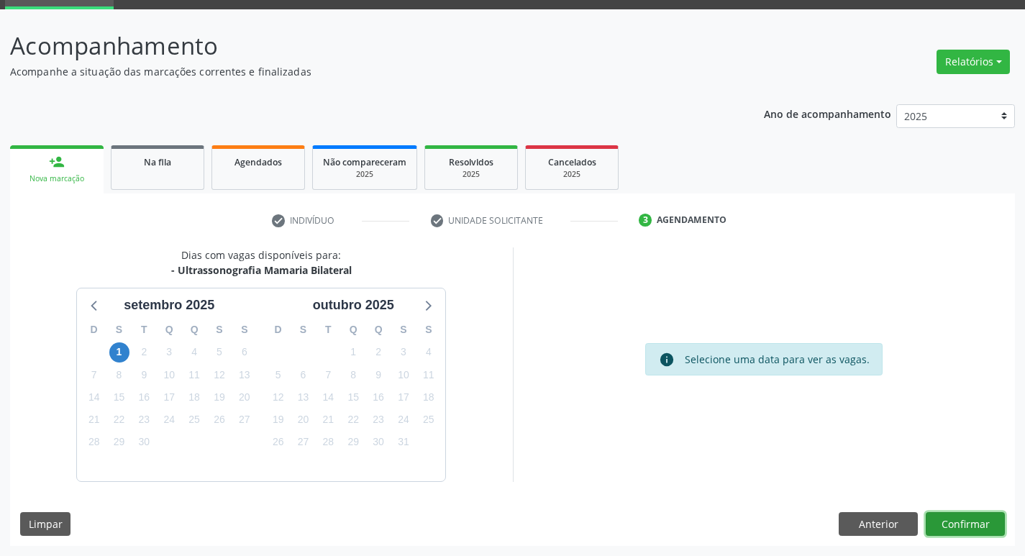
click at [947, 512] on button "Confirmar" at bounding box center [965, 524] width 79 height 24
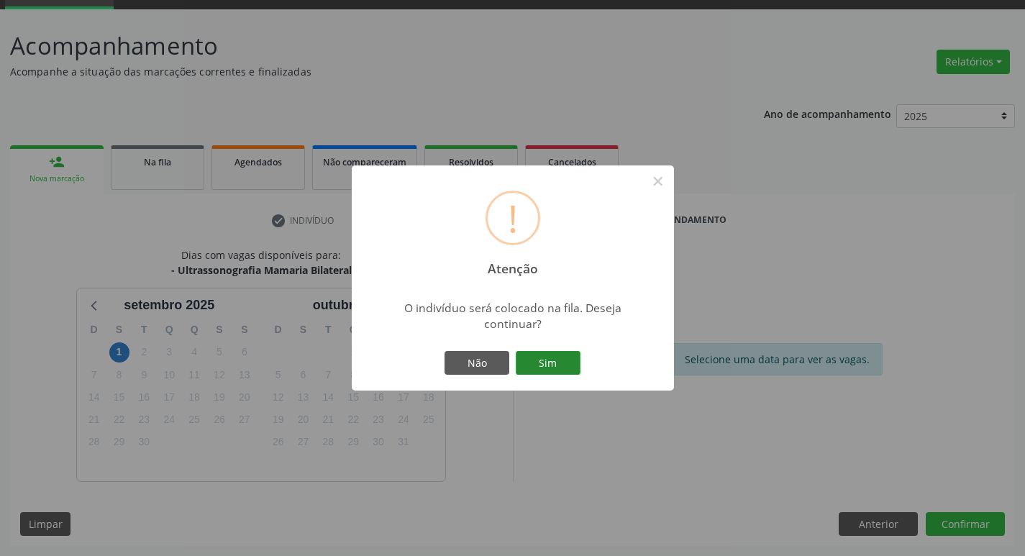
click at [547, 351] on button "Sim" at bounding box center [548, 363] width 65 height 24
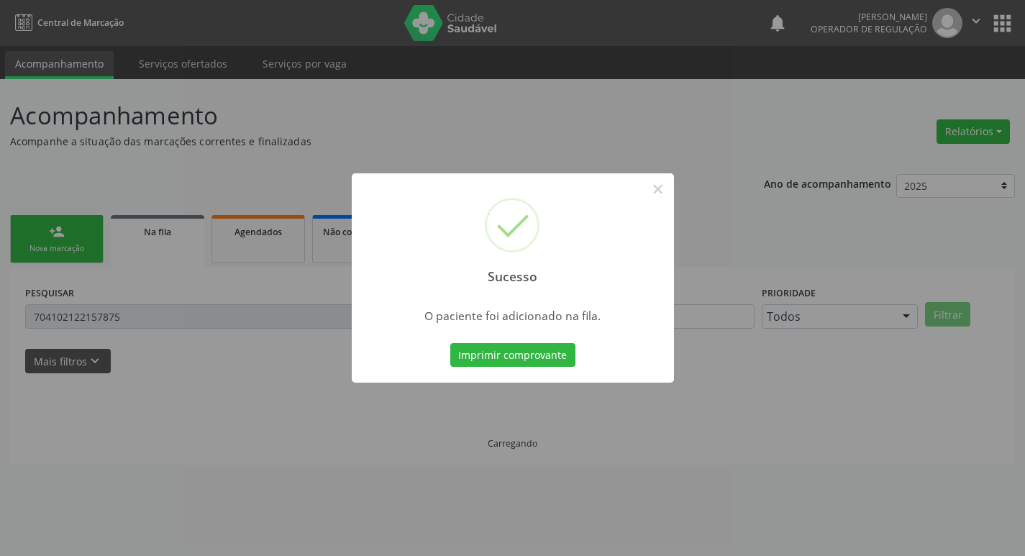
scroll to position [0, 0]
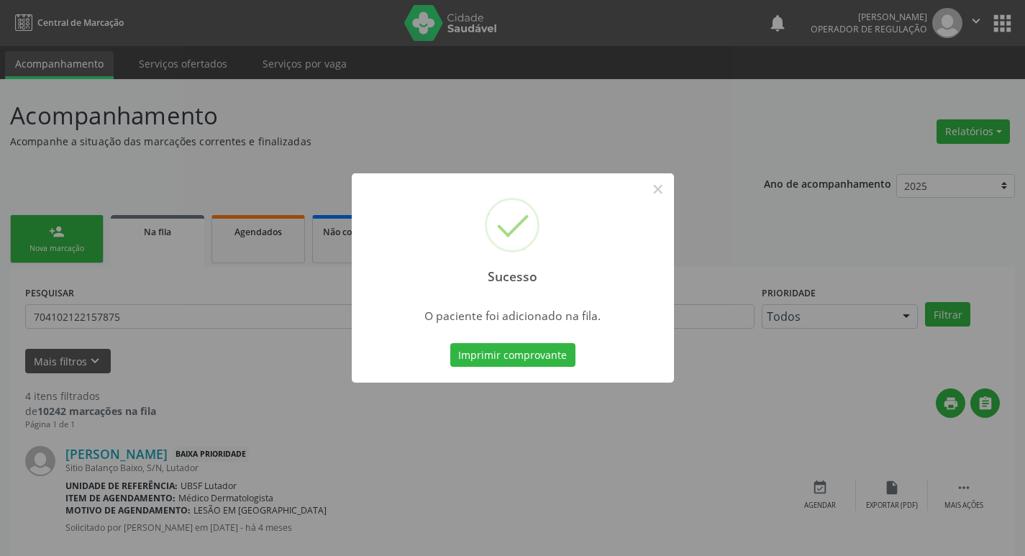
click at [285, 172] on div "Sucesso × O paciente foi adicionado na fila. Imprimir comprovante Cancel" at bounding box center [512, 278] width 1025 height 556
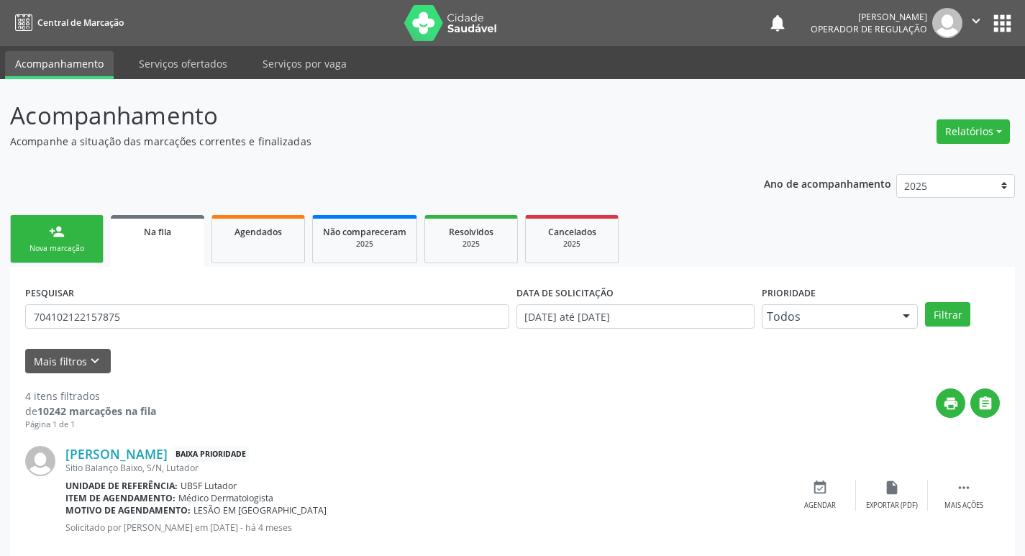
click at [68, 229] on link "person_add Nova marcação" at bounding box center [57, 239] width 94 height 48
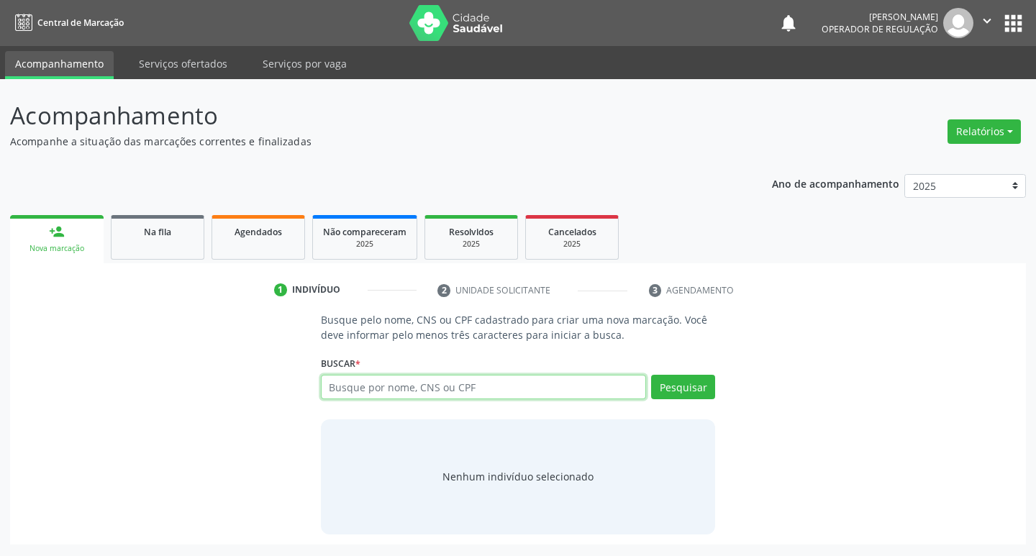
click at [495, 386] on input "text" at bounding box center [484, 387] width 326 height 24
type input "708609161502590"
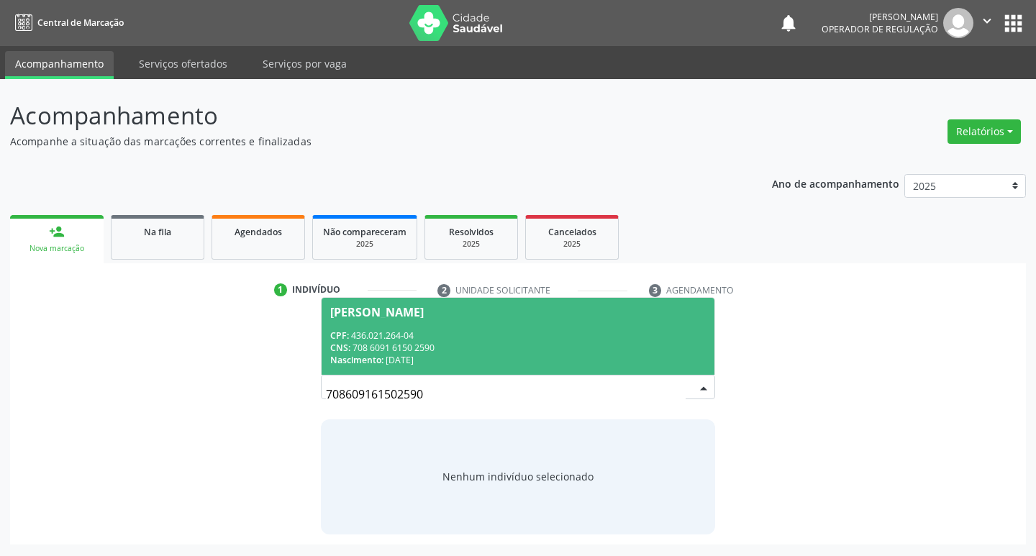
click at [533, 350] on div "CNS: 708 6091 6150 2590" at bounding box center [518, 348] width 376 height 12
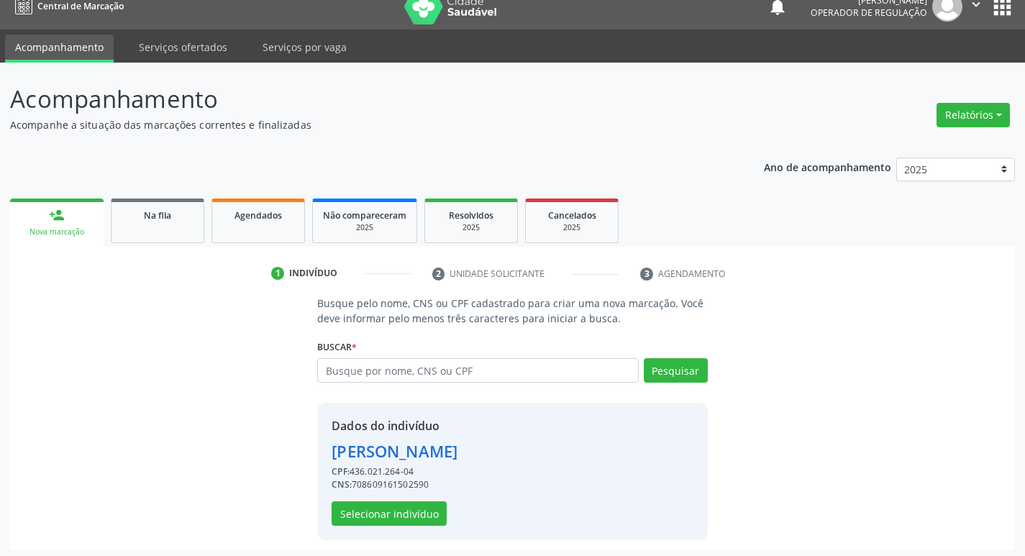
scroll to position [21, 0]
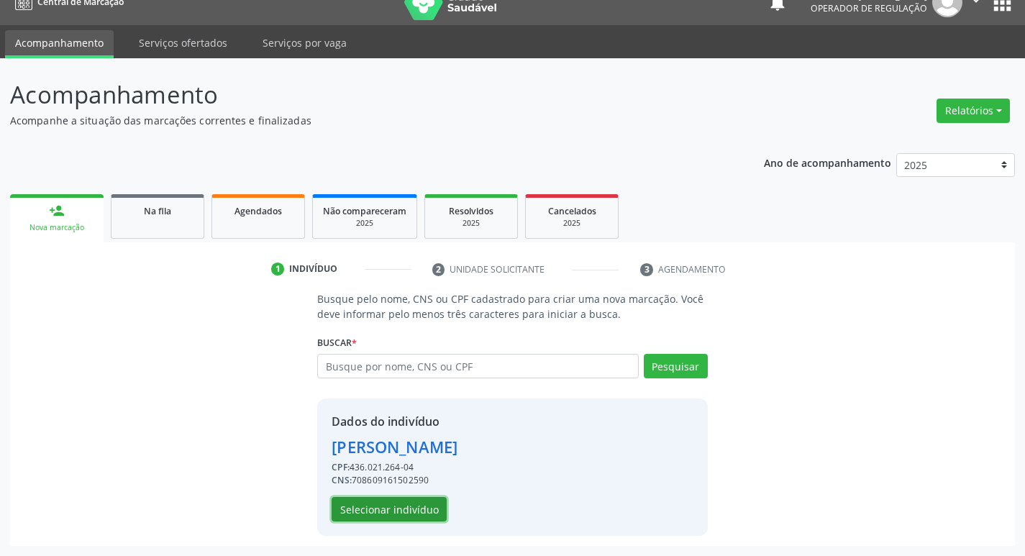
click at [410, 516] on button "Selecionar indivíduo" at bounding box center [389, 509] width 115 height 24
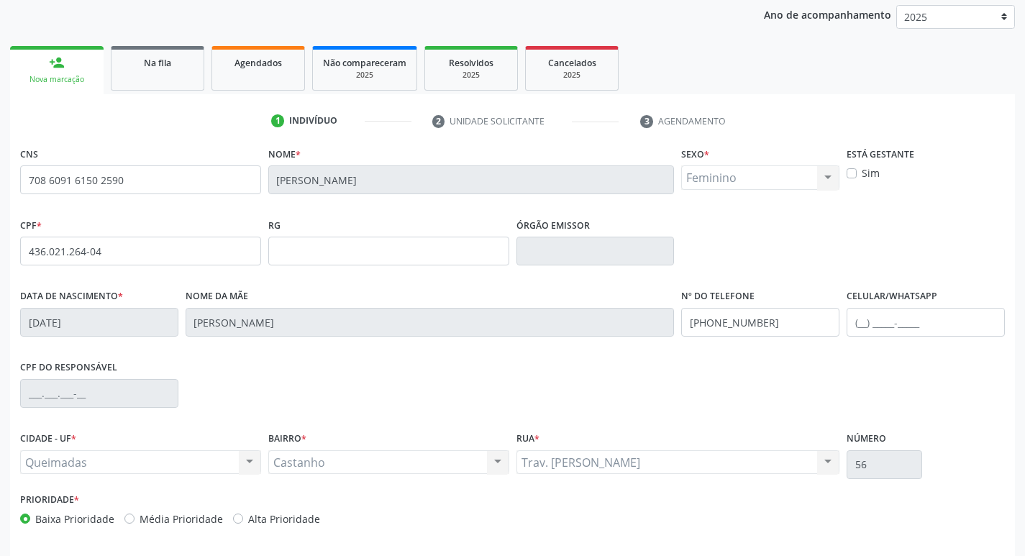
scroll to position [224, 0]
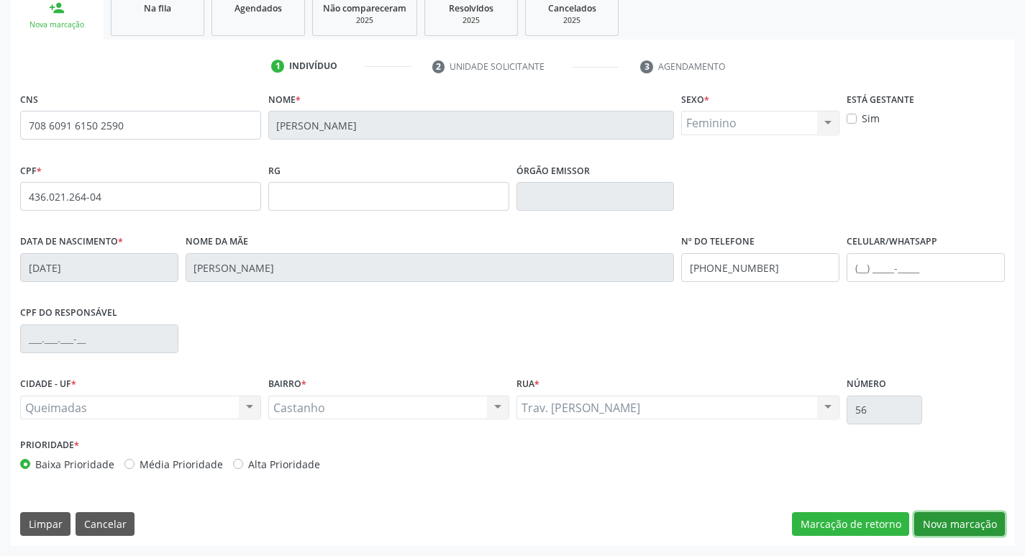
click at [947, 521] on button "Nova marcação" at bounding box center [959, 524] width 91 height 24
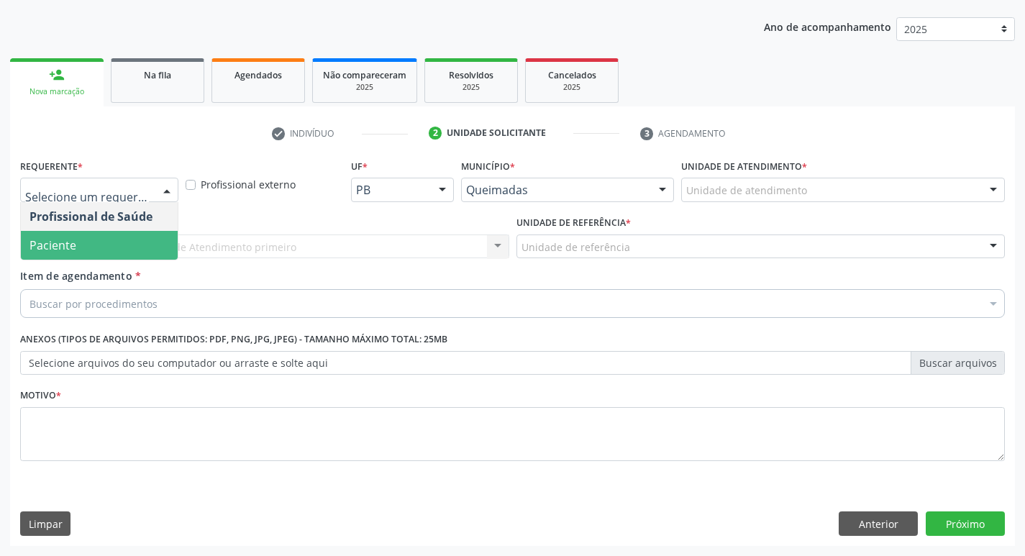
click at [96, 249] on span "Paciente" at bounding box center [99, 245] width 157 height 29
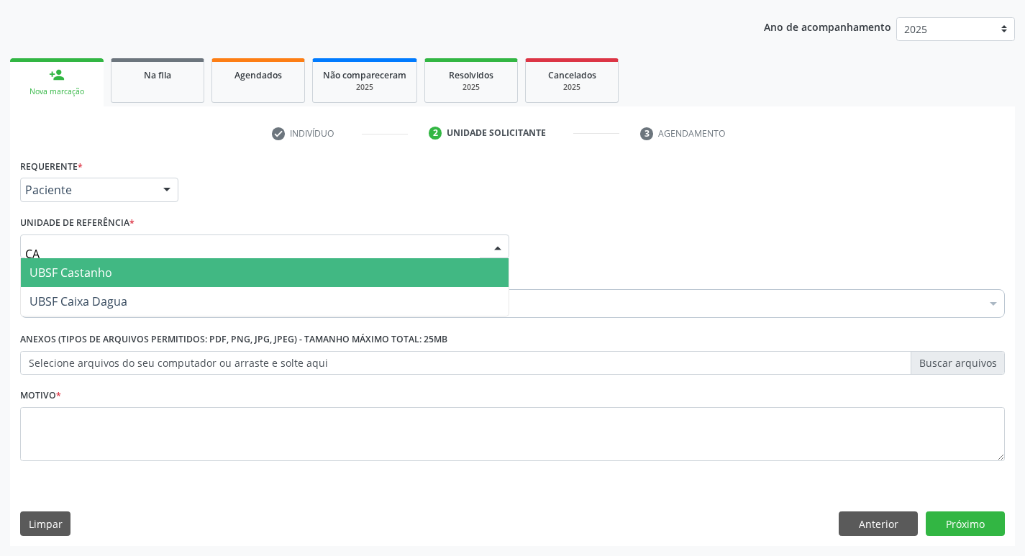
type input "CAS"
click at [88, 267] on span "UBSF Castanho" at bounding box center [70, 273] width 83 height 16
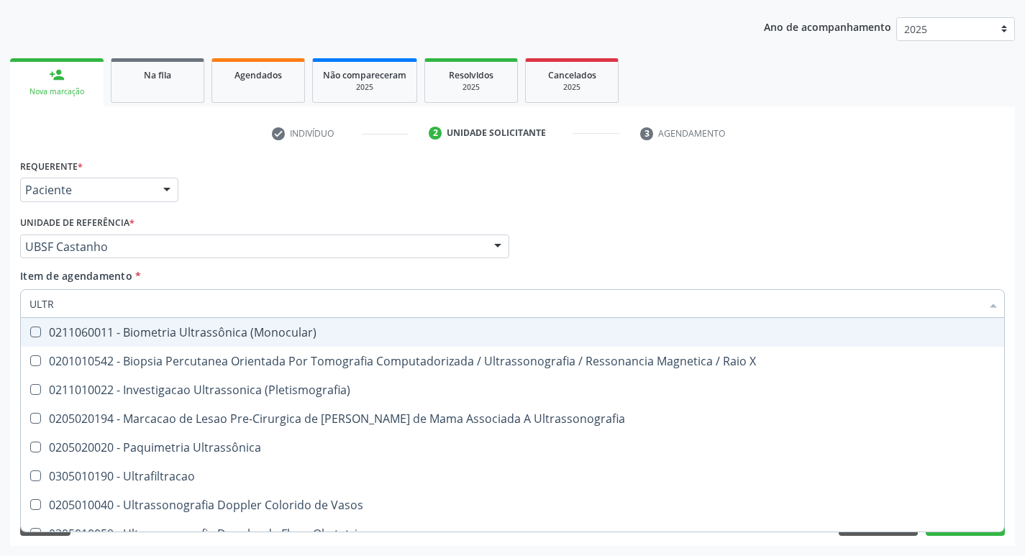
type input "ULTRA"
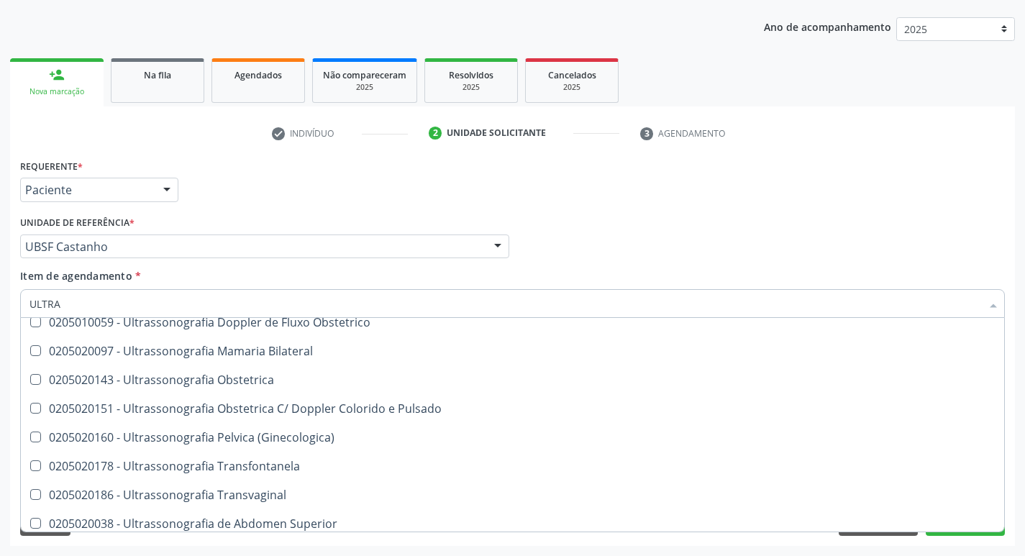
scroll to position [189, 0]
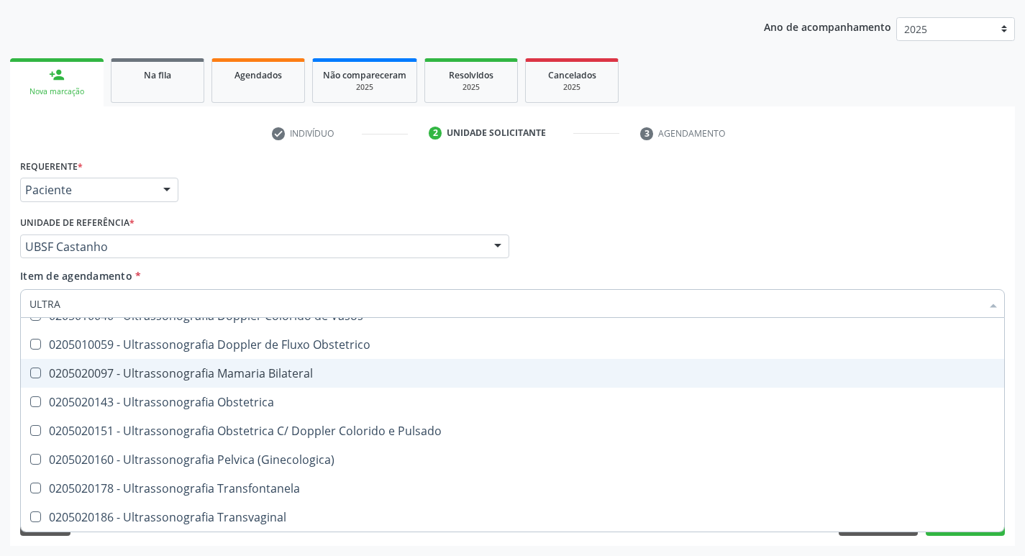
click at [306, 378] on div "0205020097 - Ultrassonografia Mamaria Bilateral" at bounding box center [512, 374] width 966 height 12
checkbox Bilateral "true"
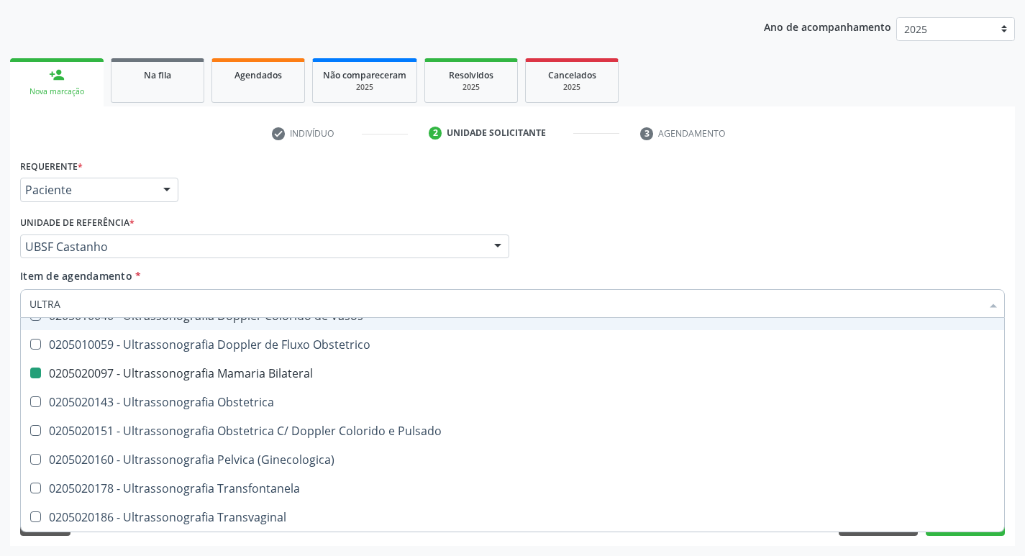
click at [443, 221] on div "Unidade de referência * UBSF Castanho UBSF Ligeiro II UBSF Saulo Leal Ernesto d…" at bounding box center [264, 235] width 489 height 46
checkbox X "true"
checkbox Bilateral "false"
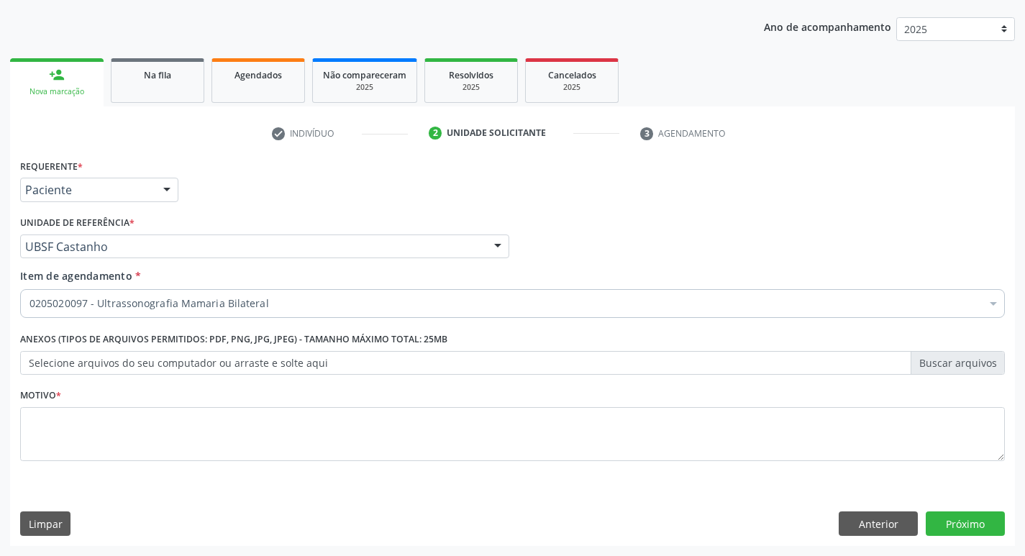
scroll to position [0, 0]
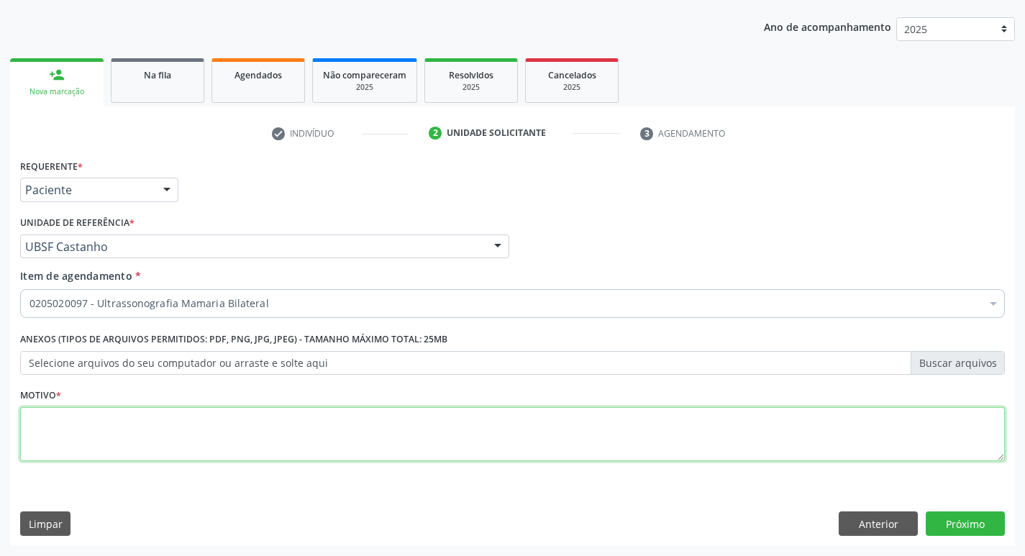
click at [115, 449] on textarea at bounding box center [512, 434] width 985 height 55
type textarea "ROTINA"
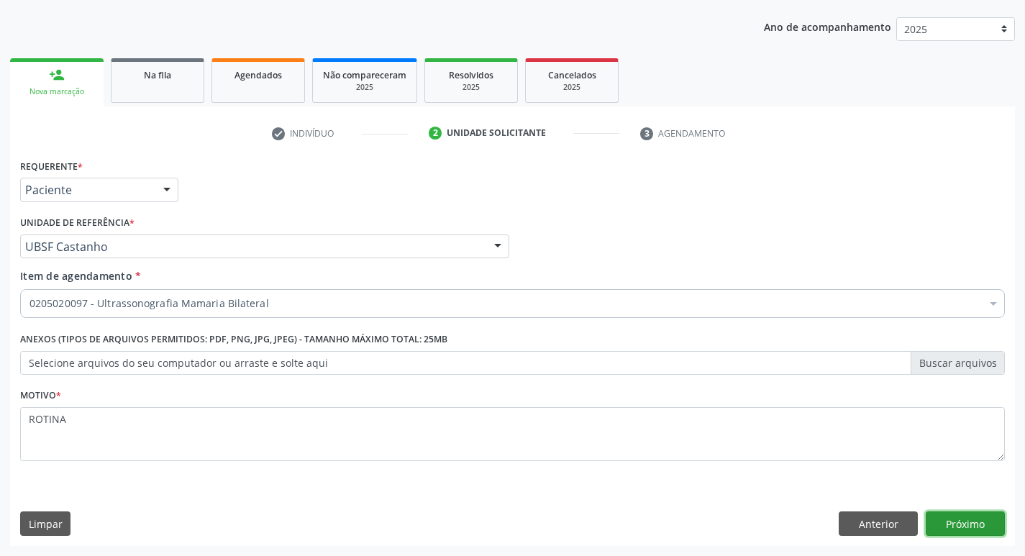
click at [954, 530] on button "Próximo" at bounding box center [965, 523] width 79 height 24
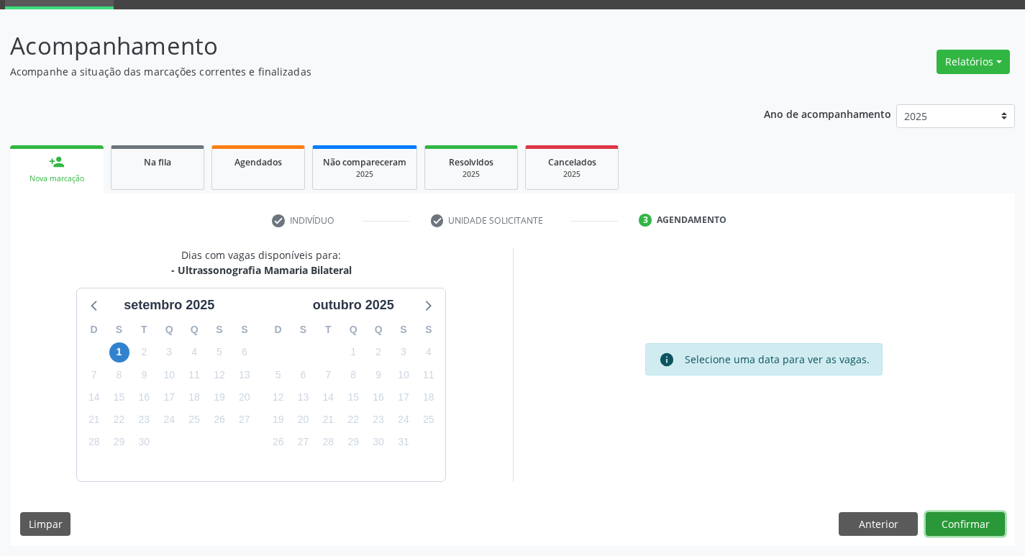
click at [968, 522] on button "Confirmar" at bounding box center [965, 524] width 79 height 24
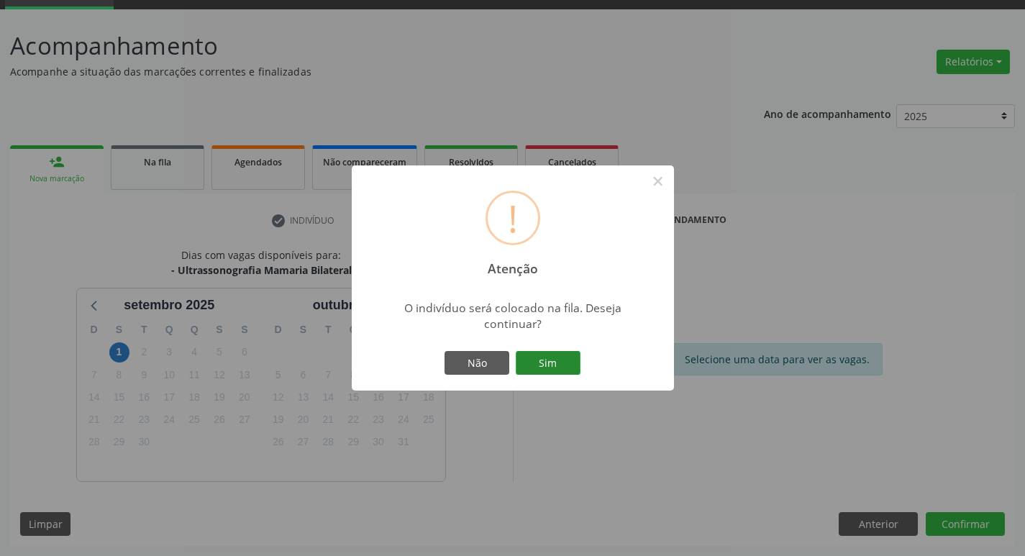
click at [534, 359] on button "Sim" at bounding box center [548, 363] width 65 height 24
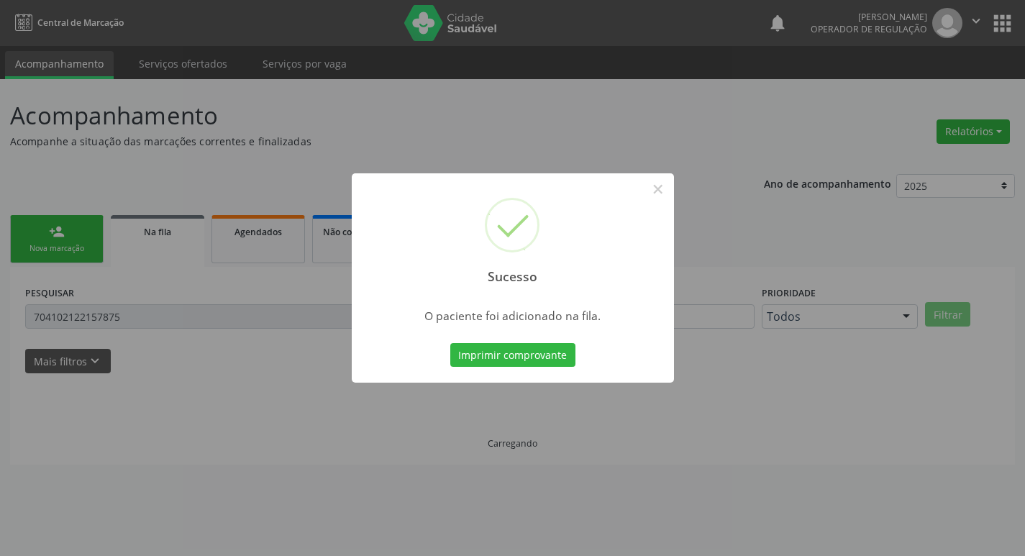
scroll to position [0, 0]
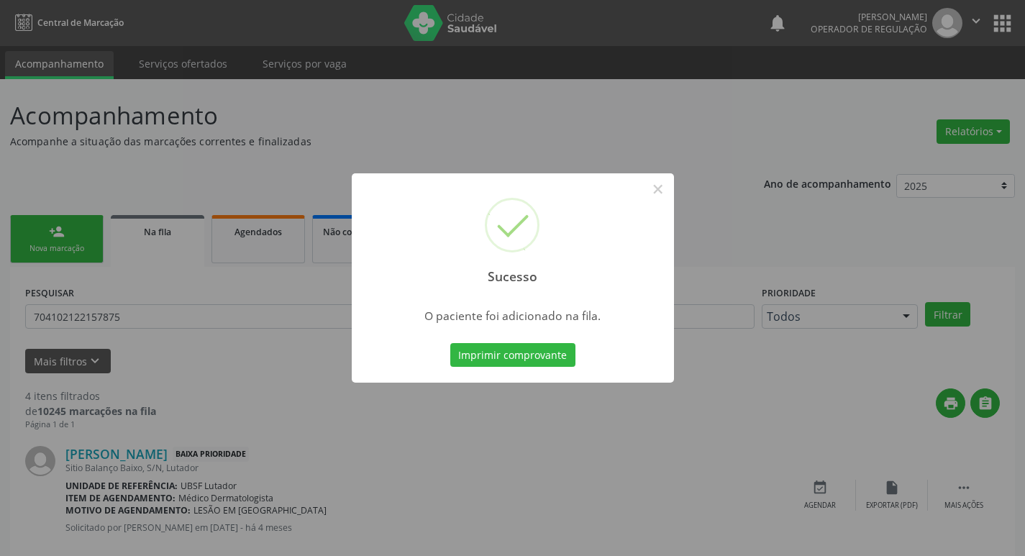
click at [47, 248] on div "Sucesso × O paciente foi adicionado na fila. Imprimir comprovante Cancel" at bounding box center [512, 278] width 1025 height 556
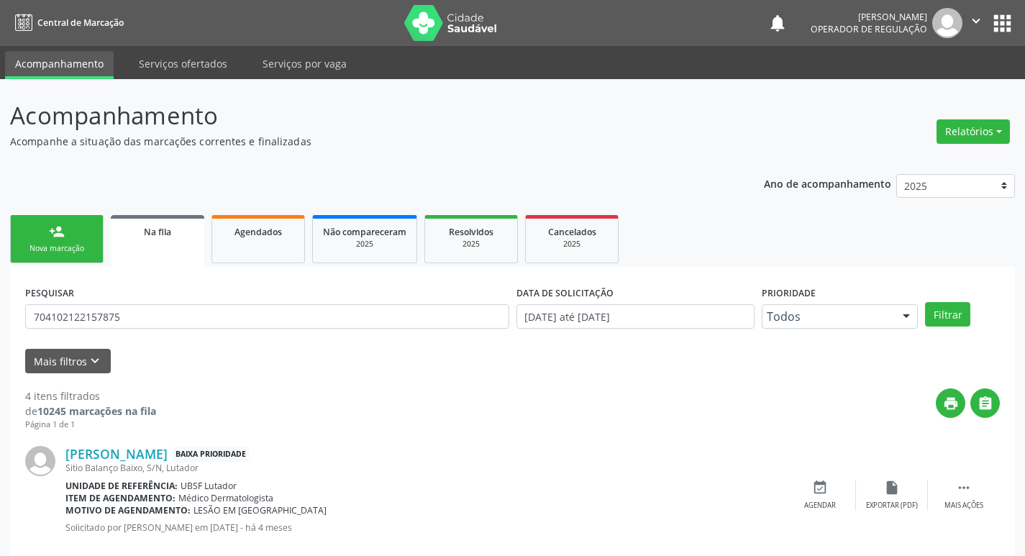
click at [47, 248] on div "Nova marcação" at bounding box center [57, 248] width 72 height 11
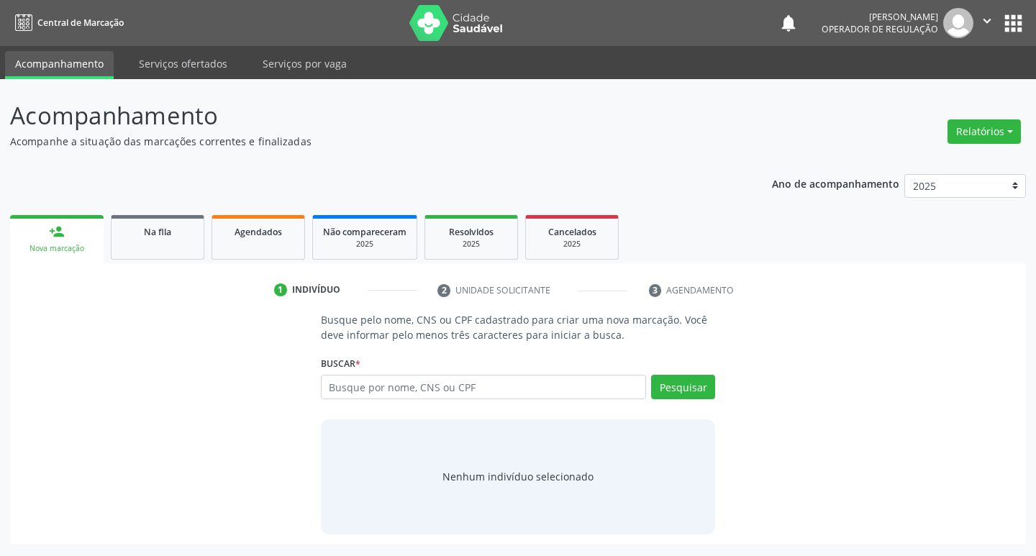
click at [63, 252] on div "Nova marcação" at bounding box center [56, 248] width 73 height 11
click at [428, 383] on input "text" at bounding box center [484, 387] width 326 height 24
type input "700407133156750"
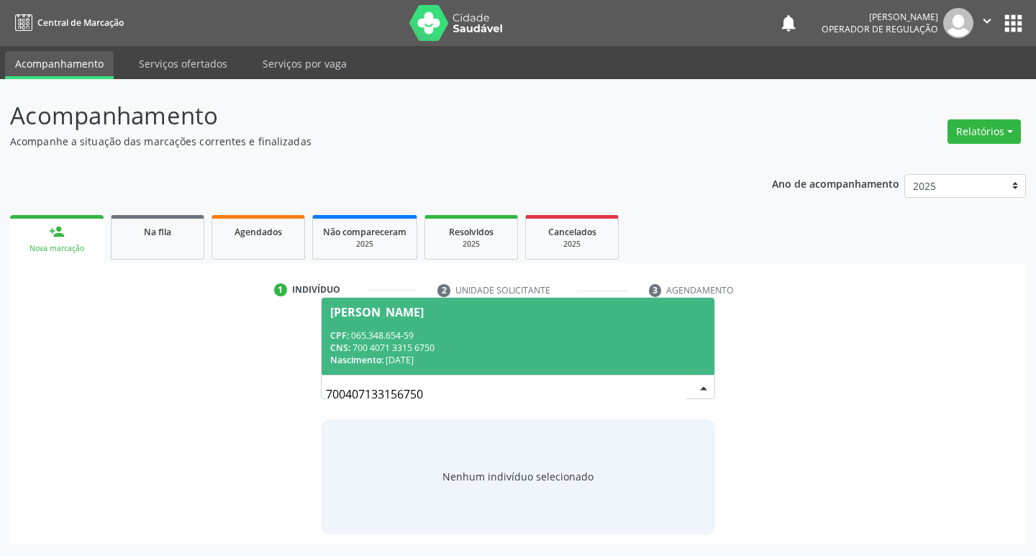
click at [583, 331] on div "CPF: 065.348.654-59" at bounding box center [518, 335] width 376 height 12
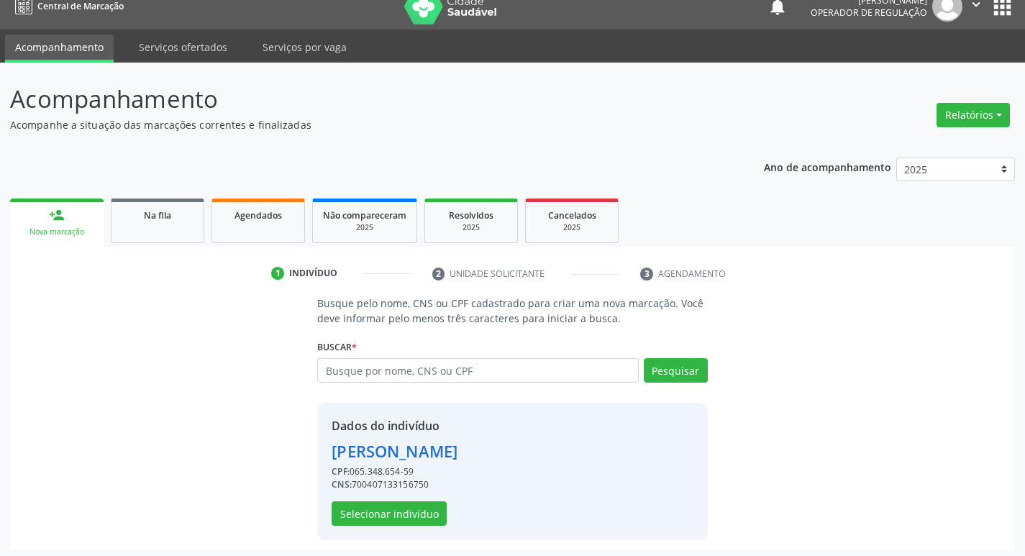
scroll to position [21, 0]
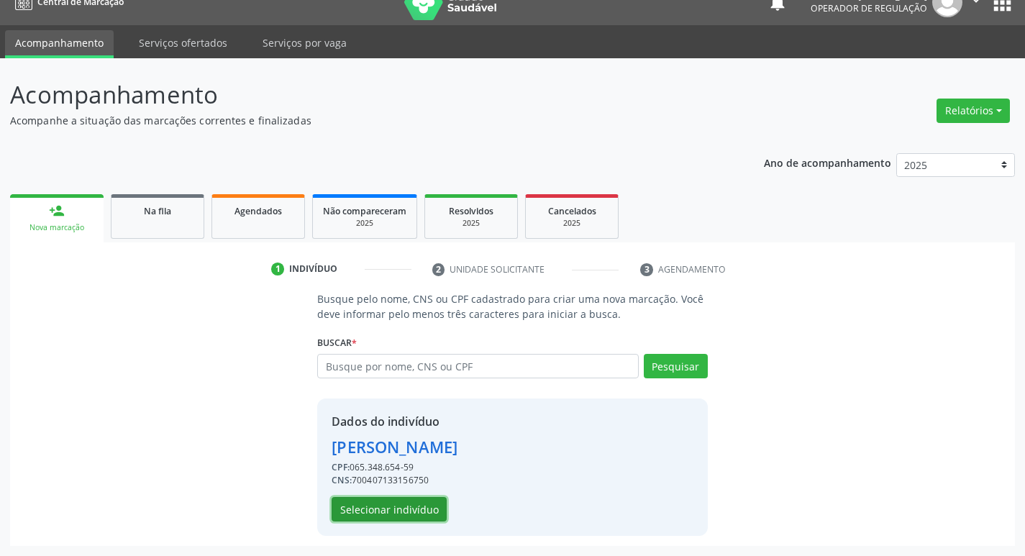
click at [401, 508] on button "Selecionar indivíduo" at bounding box center [389, 509] width 115 height 24
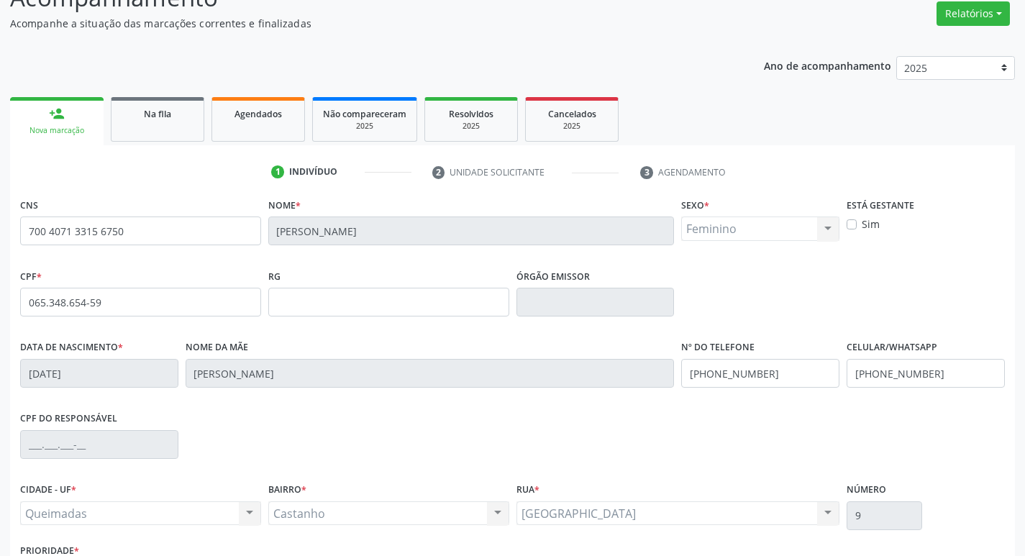
scroll to position [224, 0]
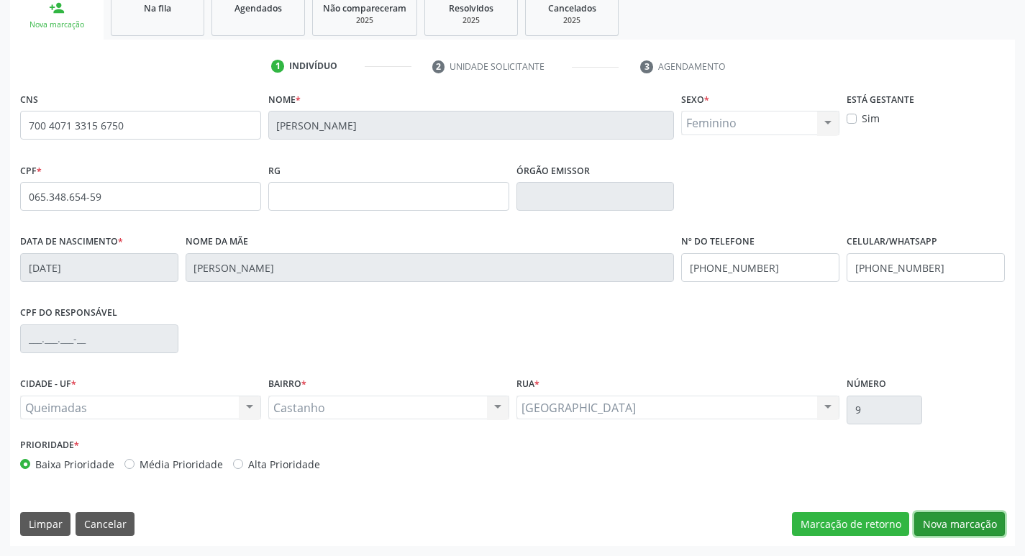
click at [934, 521] on button "Nova marcação" at bounding box center [959, 524] width 91 height 24
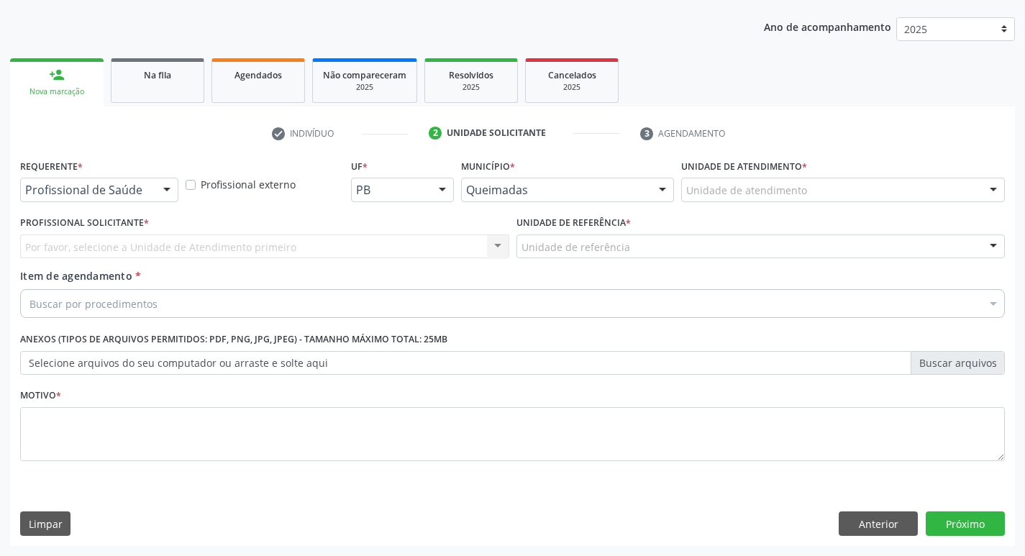
scroll to position [157, 0]
click at [149, 178] on div "Profissional de Saúde" at bounding box center [99, 190] width 158 height 24
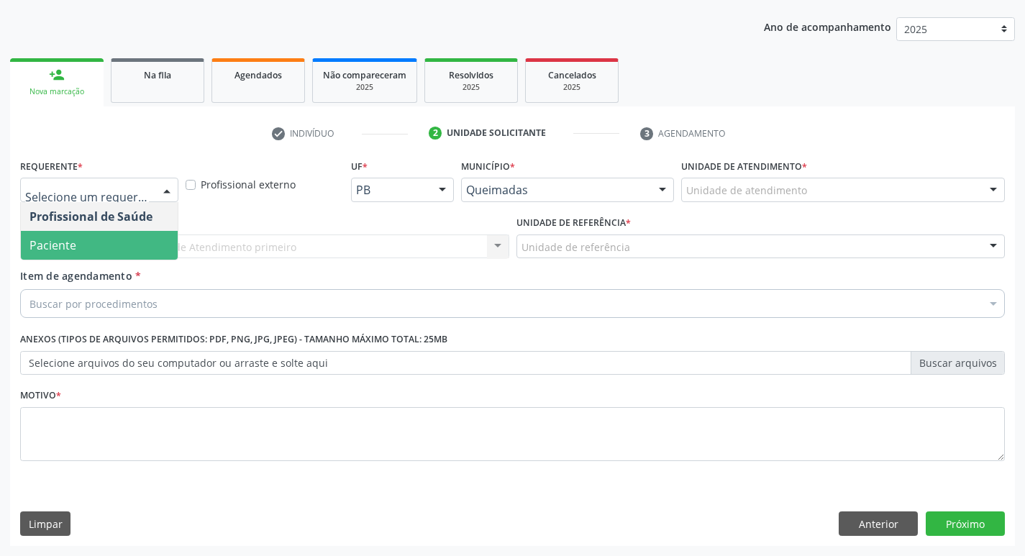
click at [109, 240] on span "Paciente" at bounding box center [99, 245] width 157 height 29
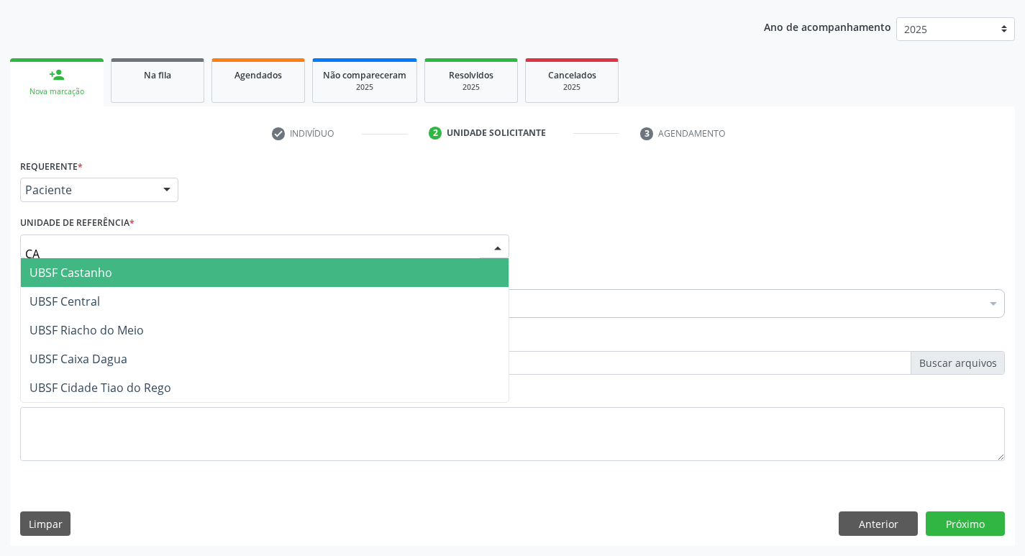
type input "CAS"
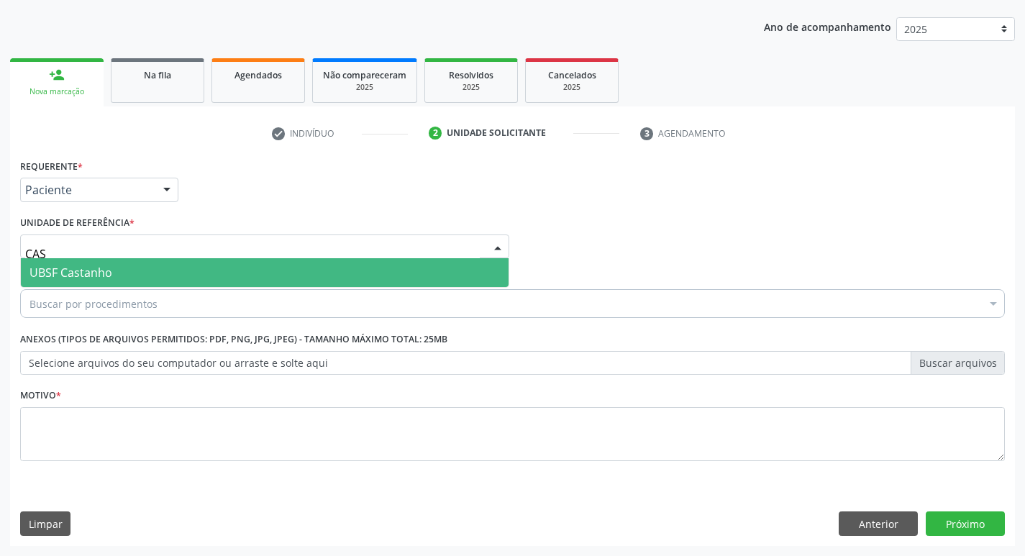
click at [99, 273] on span "UBSF Castanho" at bounding box center [70, 273] width 83 height 16
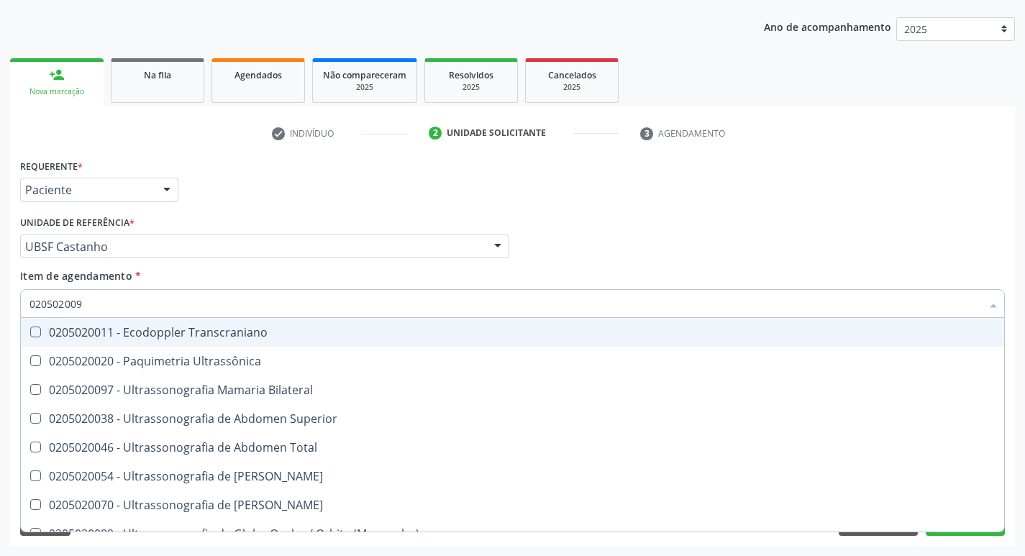
type input "0205020097"
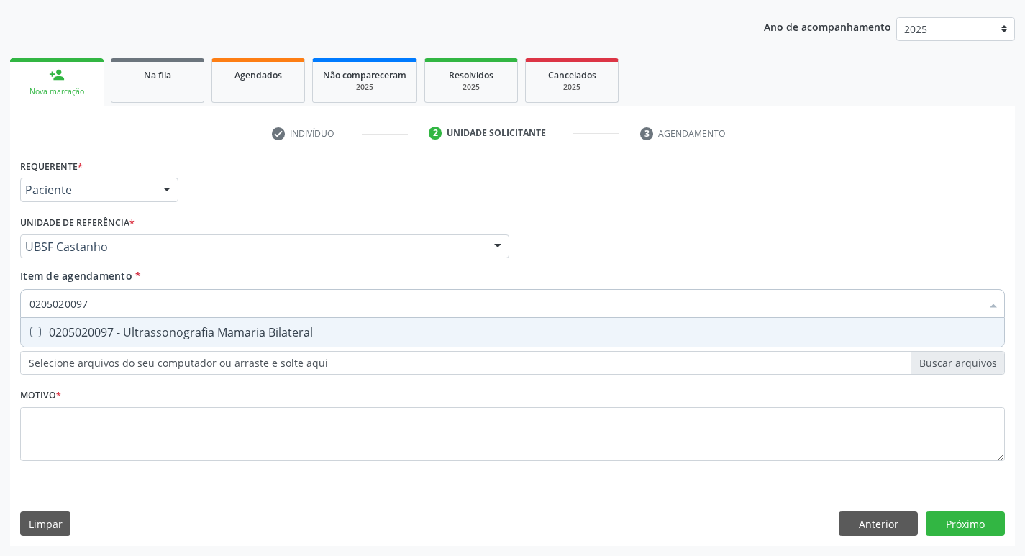
click at [110, 327] on div "0205020097 - Ultrassonografia Mamaria Bilateral" at bounding box center [512, 333] width 966 height 12
checkbox Bilateral "true"
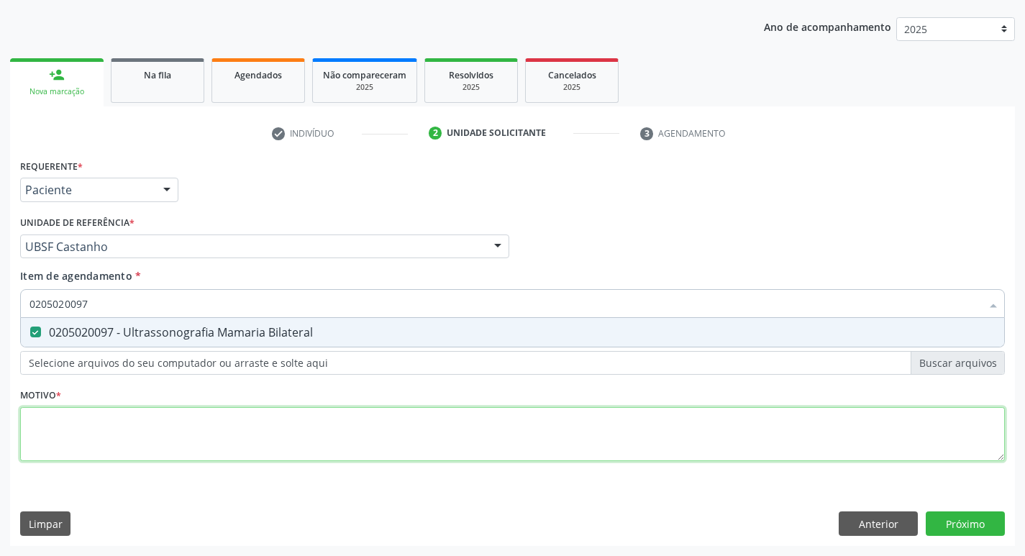
click at [72, 415] on div "Requerente * Paciente Profissional de Saúde Paciente Nenhum resultado encontrad…" at bounding box center [512, 318] width 985 height 326
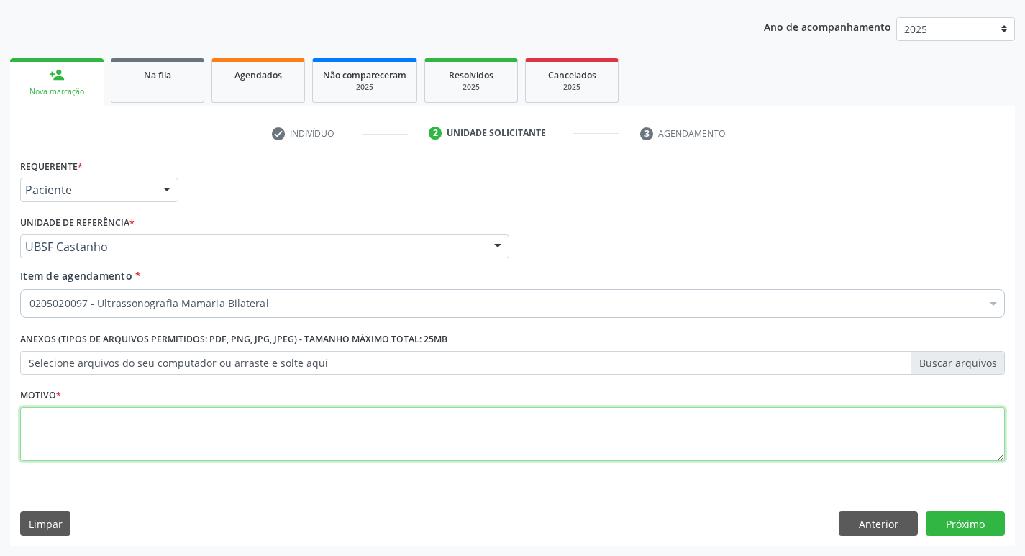
click at [72, 415] on textarea at bounding box center [512, 434] width 985 height 55
type textarea "ROTINA"
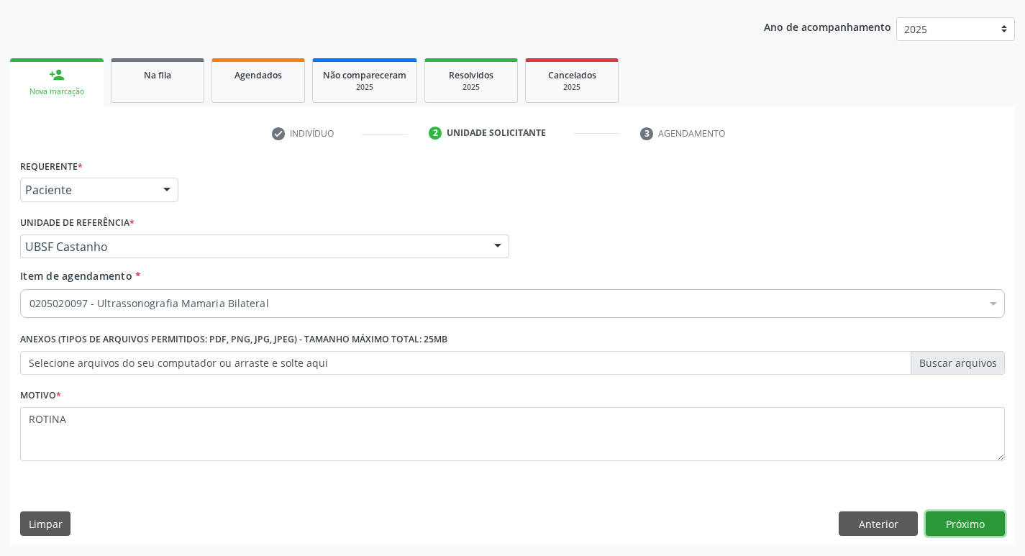
click at [983, 521] on button "Próximo" at bounding box center [965, 523] width 79 height 24
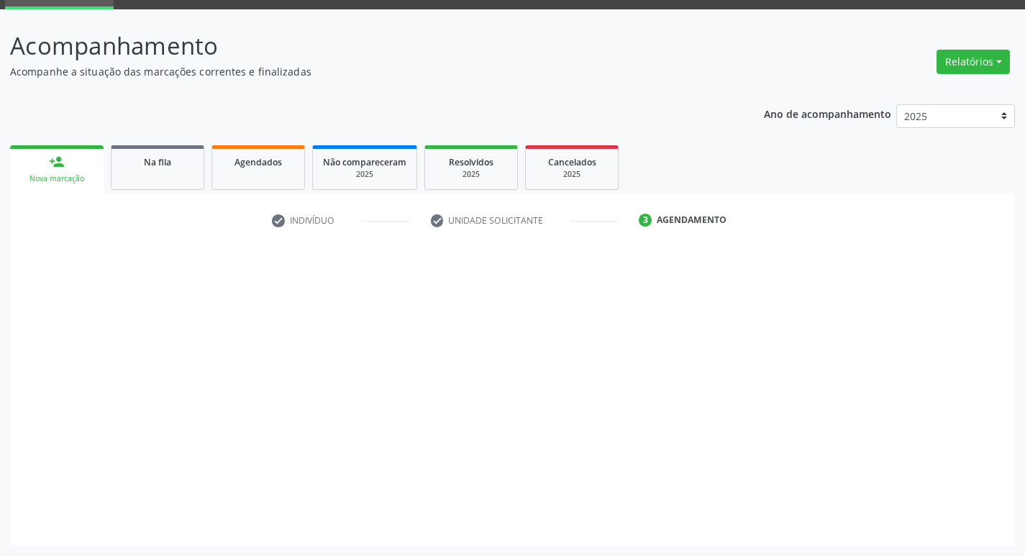
scroll to position [70, 0]
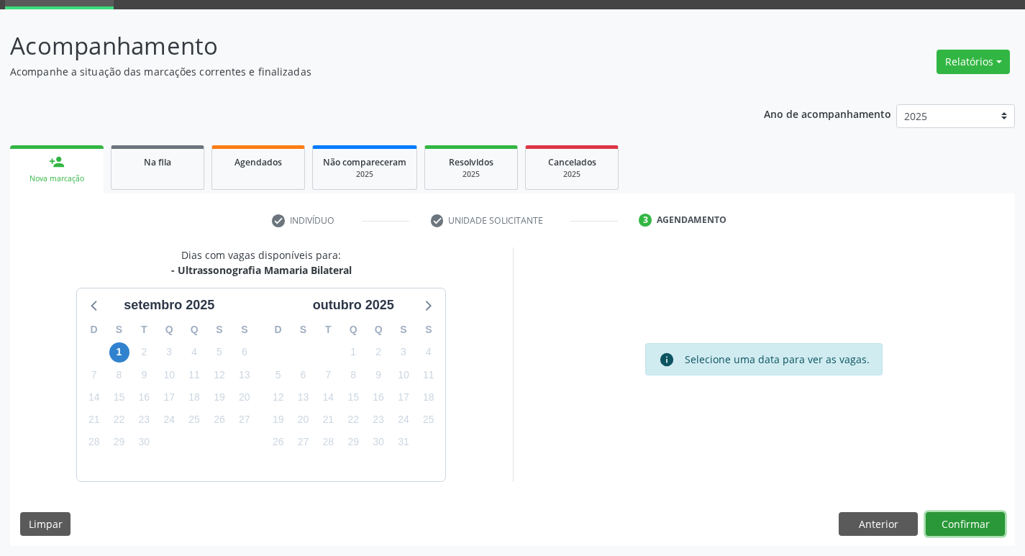
click at [975, 517] on button "Confirmar" at bounding box center [965, 524] width 79 height 24
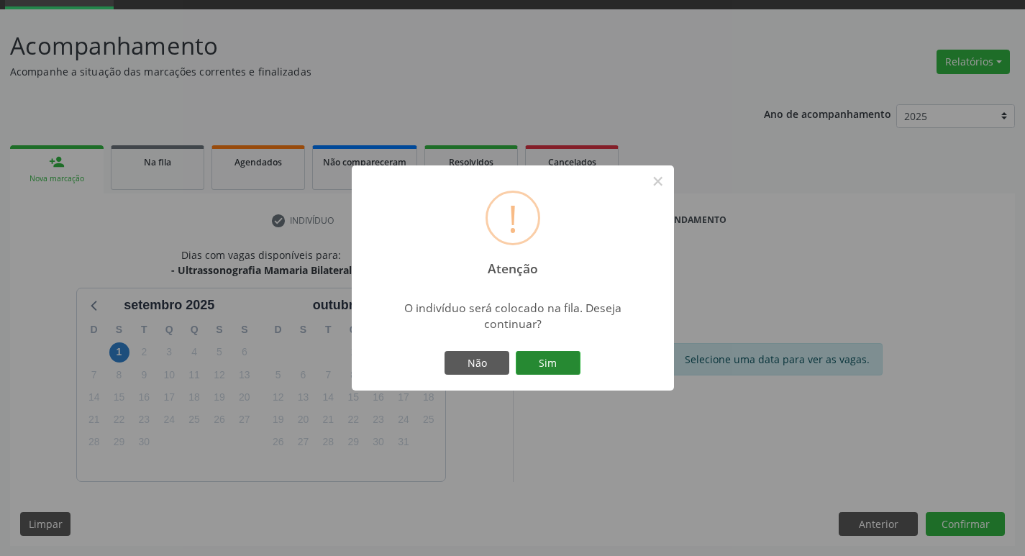
click at [563, 370] on button "Sim" at bounding box center [548, 363] width 65 height 24
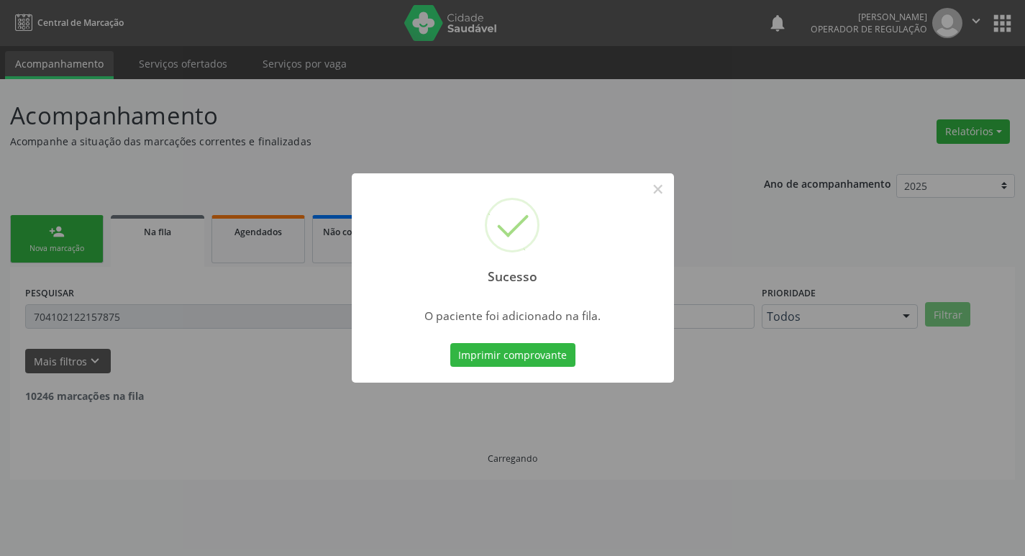
scroll to position [0, 0]
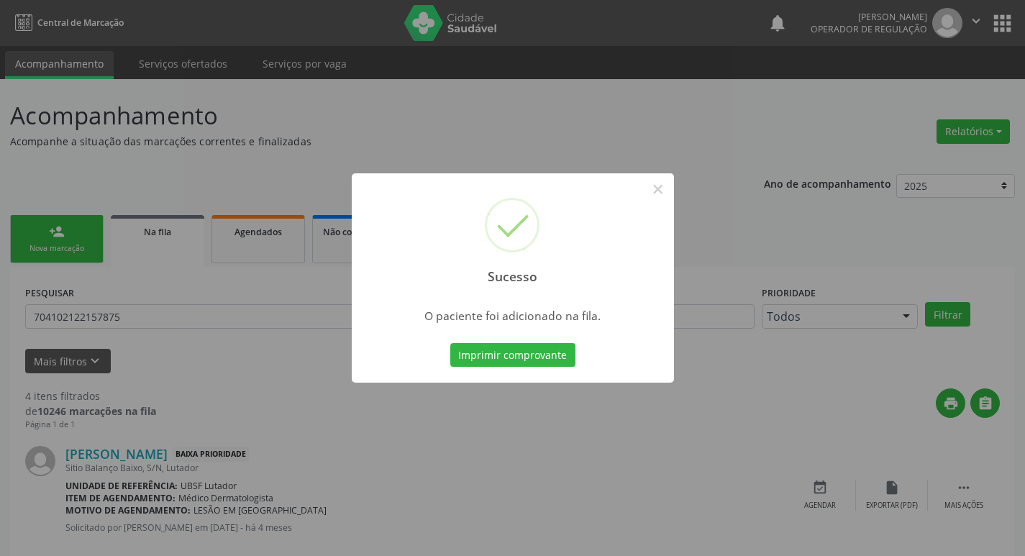
click at [173, 73] on div "Sucesso × O paciente foi adicionado na fila. Imprimir comprovante Cancel" at bounding box center [512, 278] width 1025 height 556
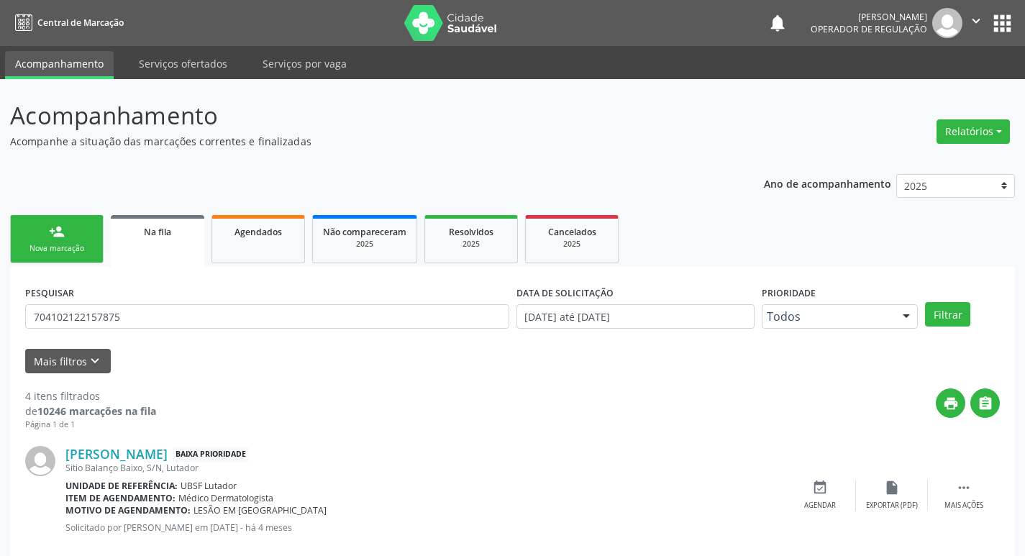
click at [42, 235] on link "person_add Nova marcação" at bounding box center [57, 239] width 94 height 48
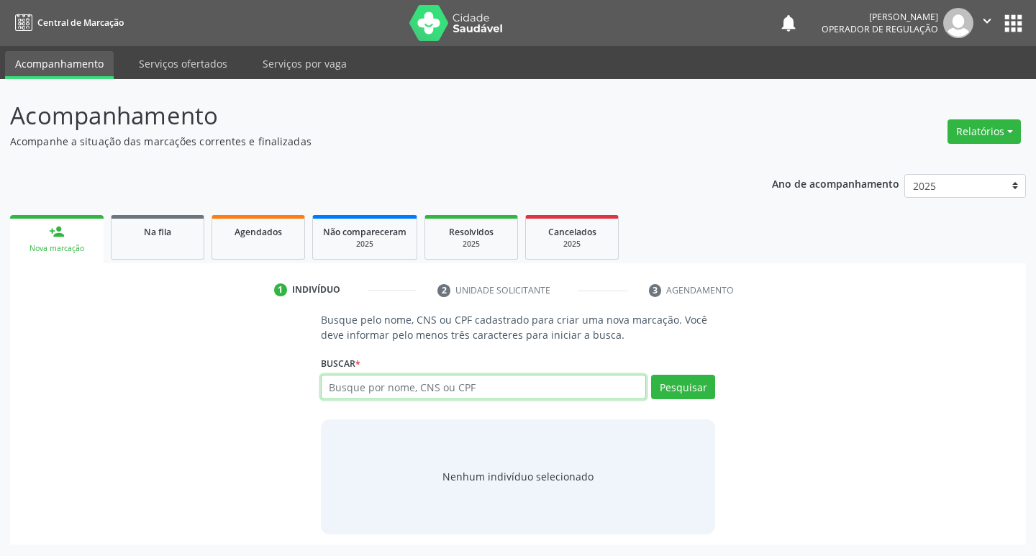
click at [370, 395] on input "text" at bounding box center [484, 387] width 326 height 24
type input "708703176382093"
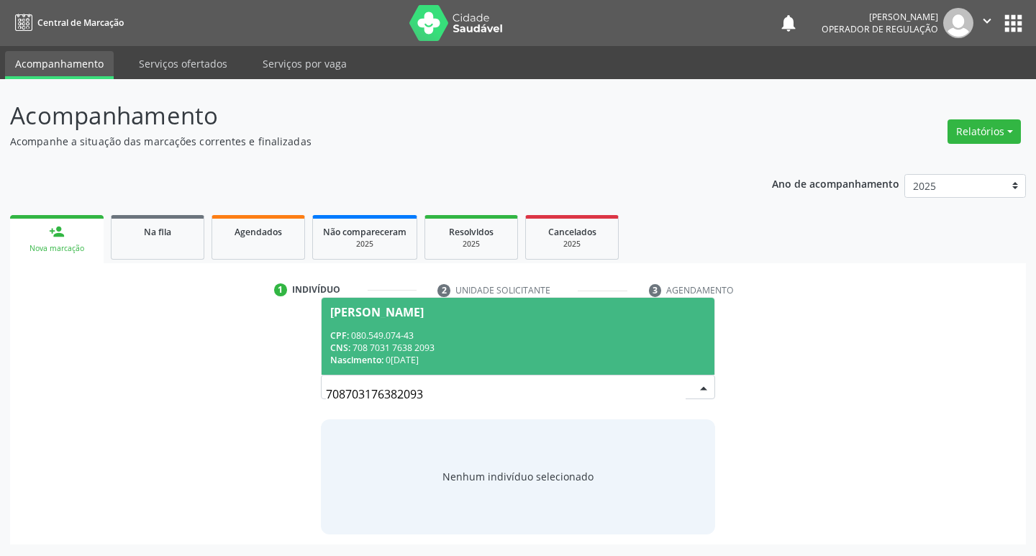
click at [406, 347] on div "CNS: 708 7031 7638 2093" at bounding box center [518, 348] width 376 height 12
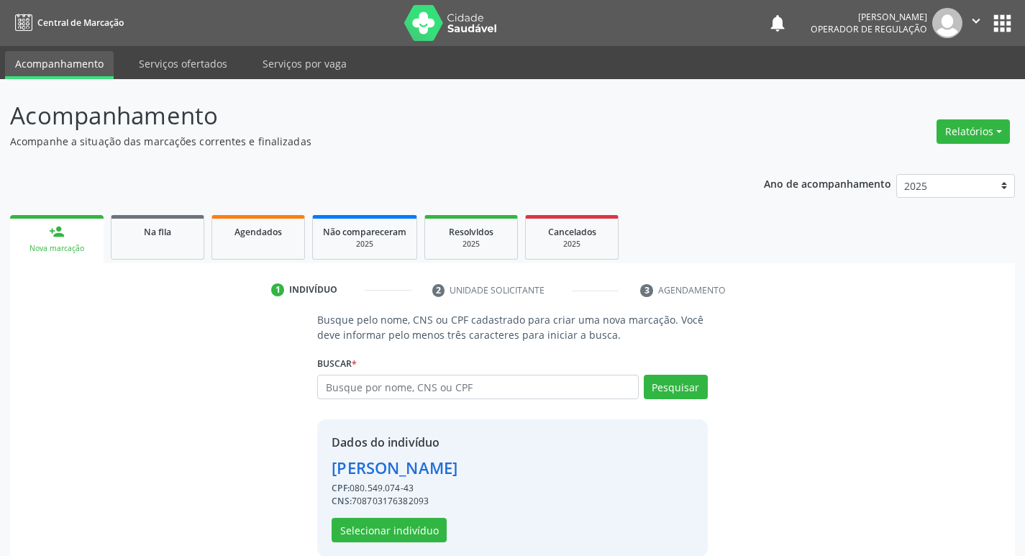
scroll to position [21, 0]
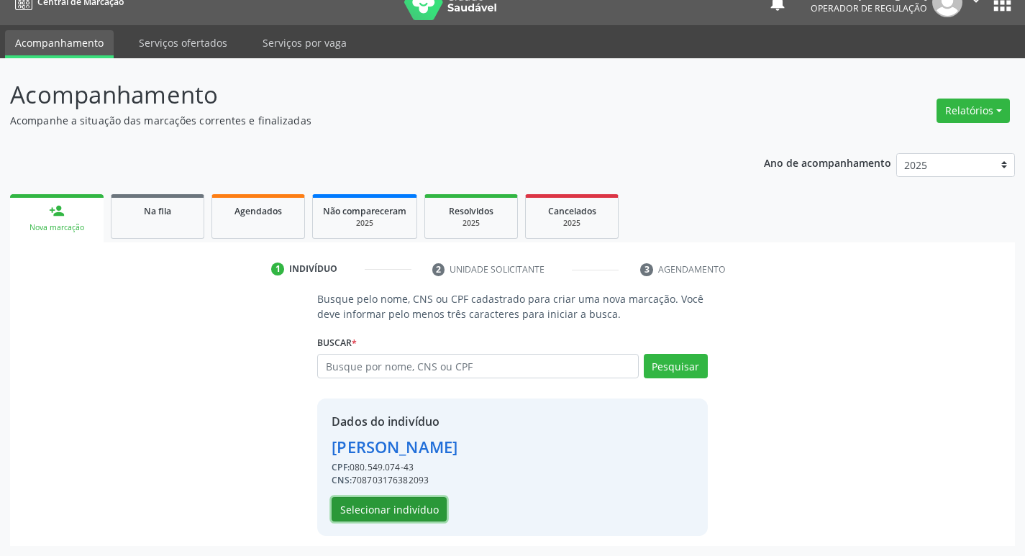
click at [417, 508] on button "Selecionar indivíduo" at bounding box center [389, 509] width 115 height 24
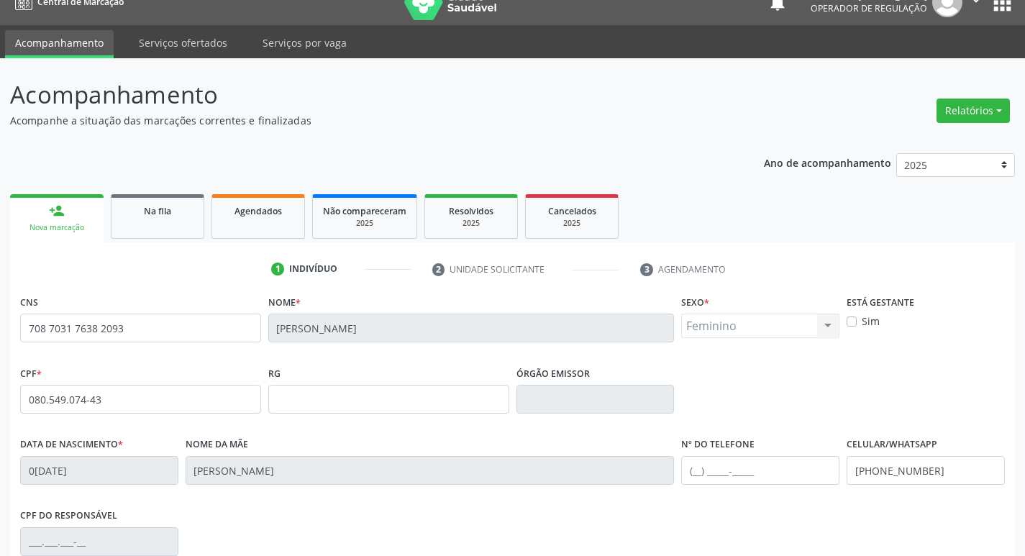
scroll to position [224, 0]
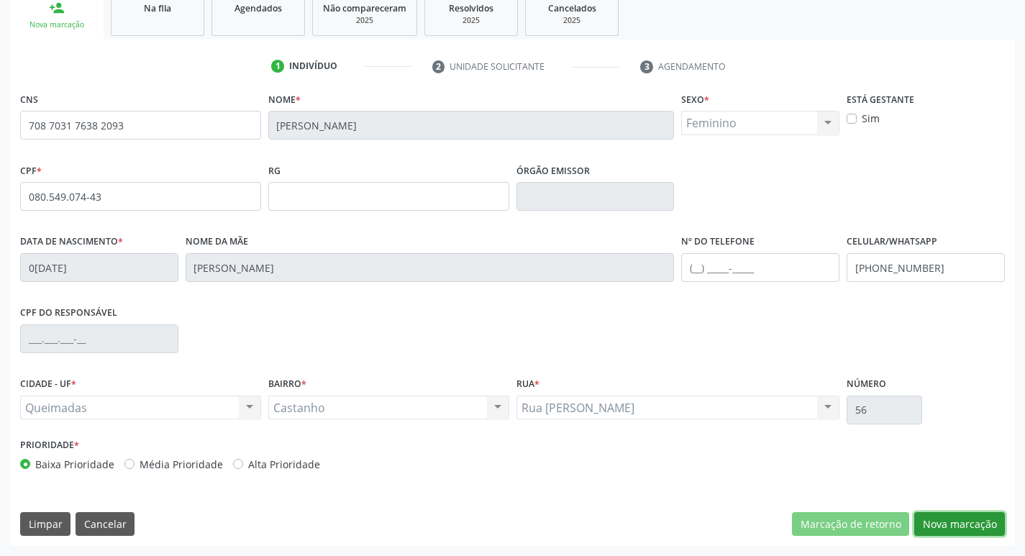
click at [957, 527] on button "Nova marcação" at bounding box center [959, 524] width 91 height 24
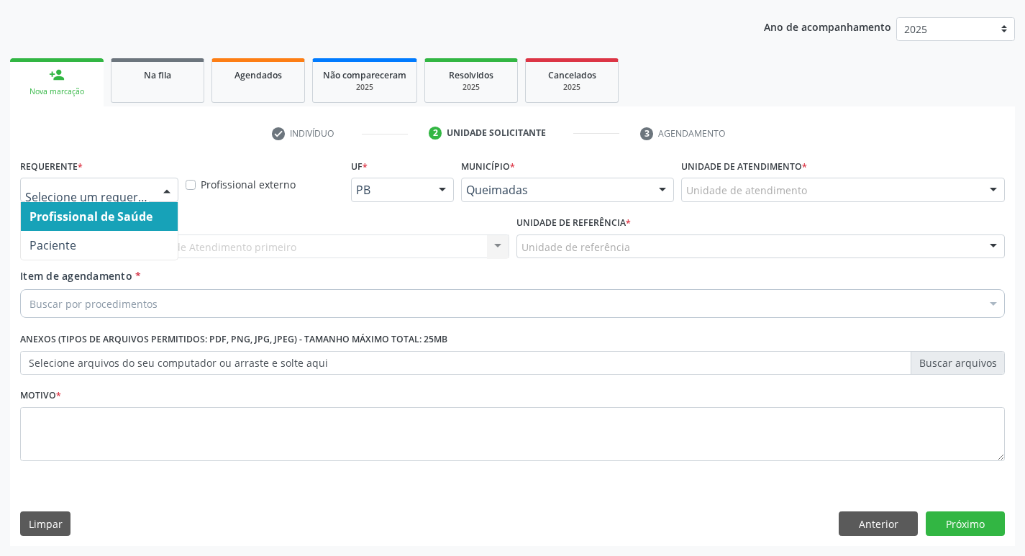
click at [165, 186] on div at bounding box center [167, 190] width 22 height 24
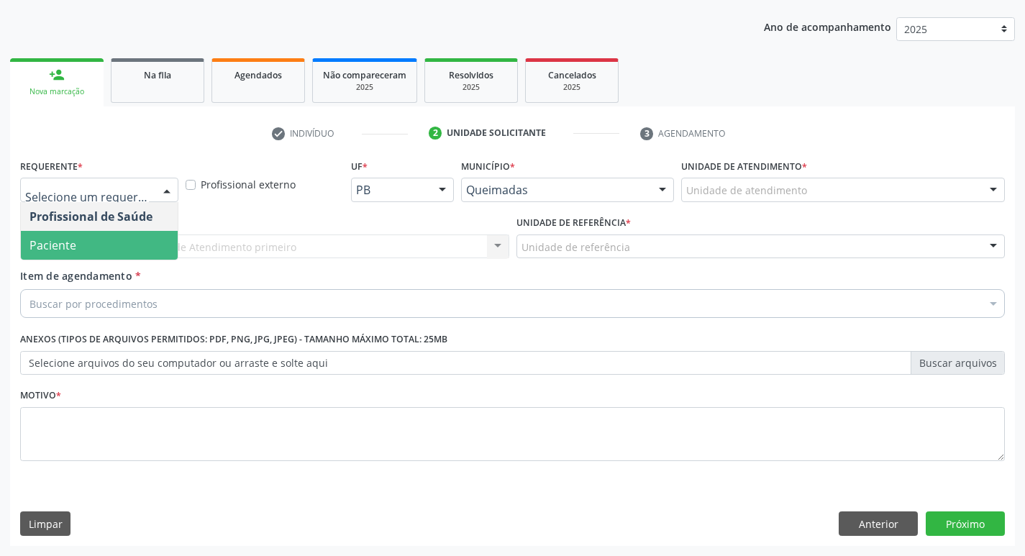
click at [129, 236] on span "Paciente" at bounding box center [99, 245] width 157 height 29
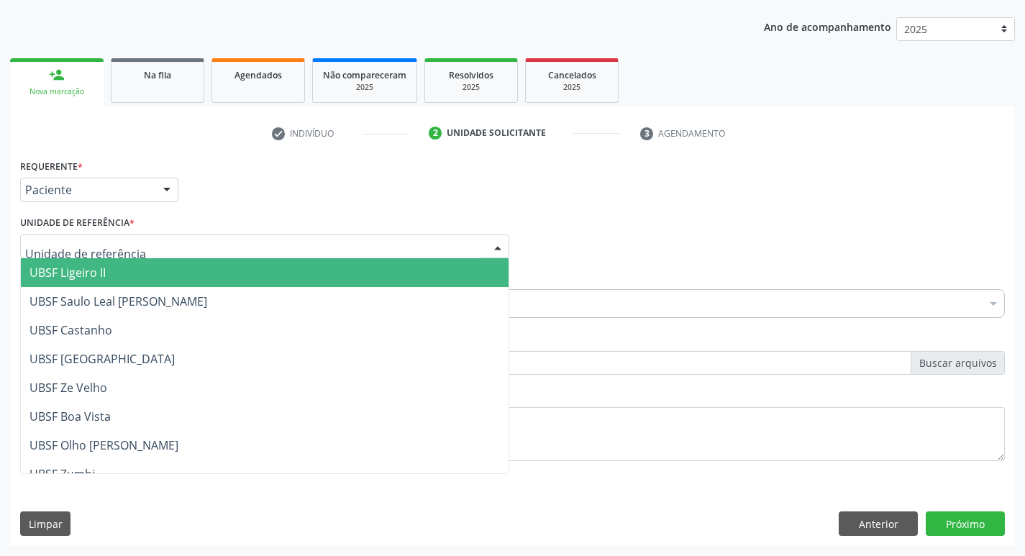
type input "C"
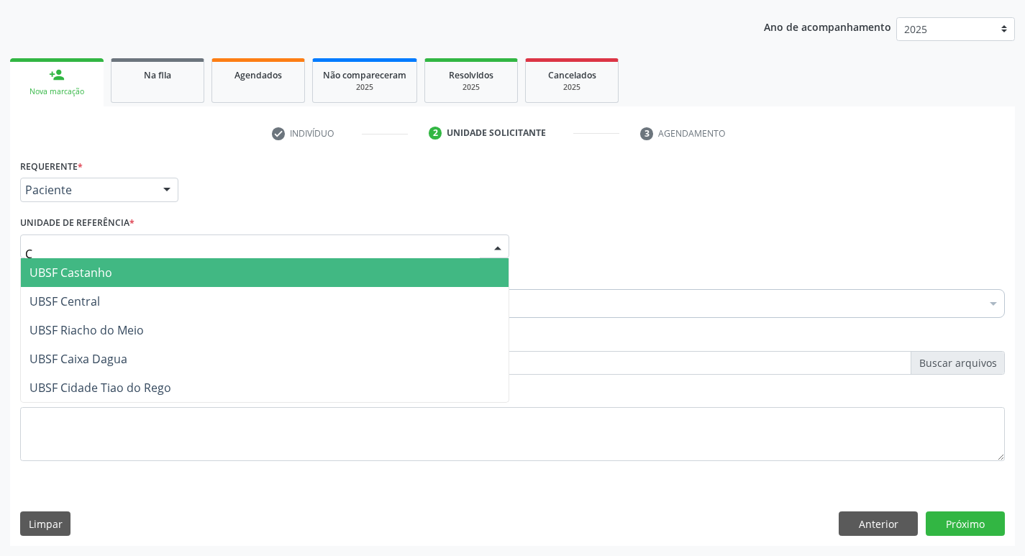
click at [115, 275] on span "UBSF Castanho" at bounding box center [265, 272] width 488 height 29
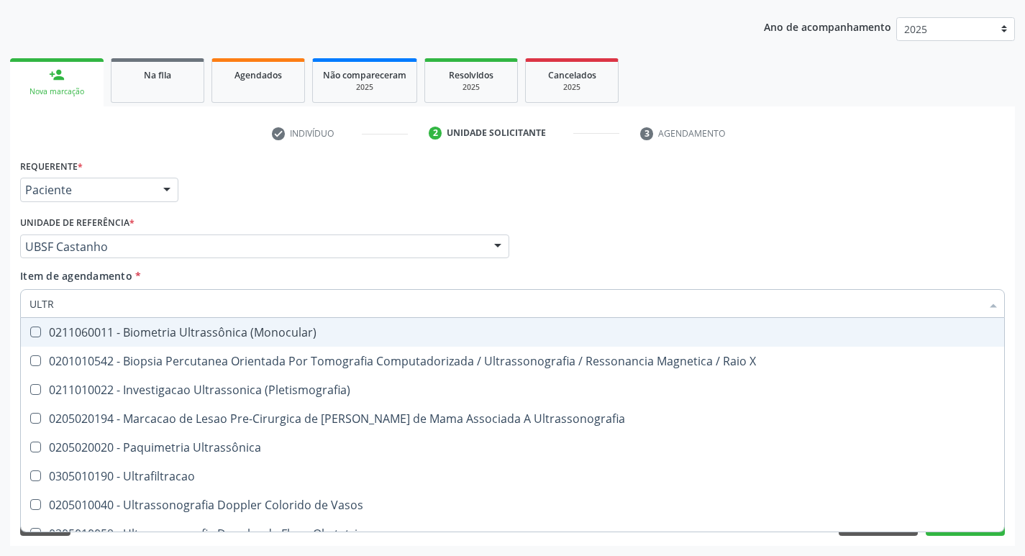
type input "ULTRA"
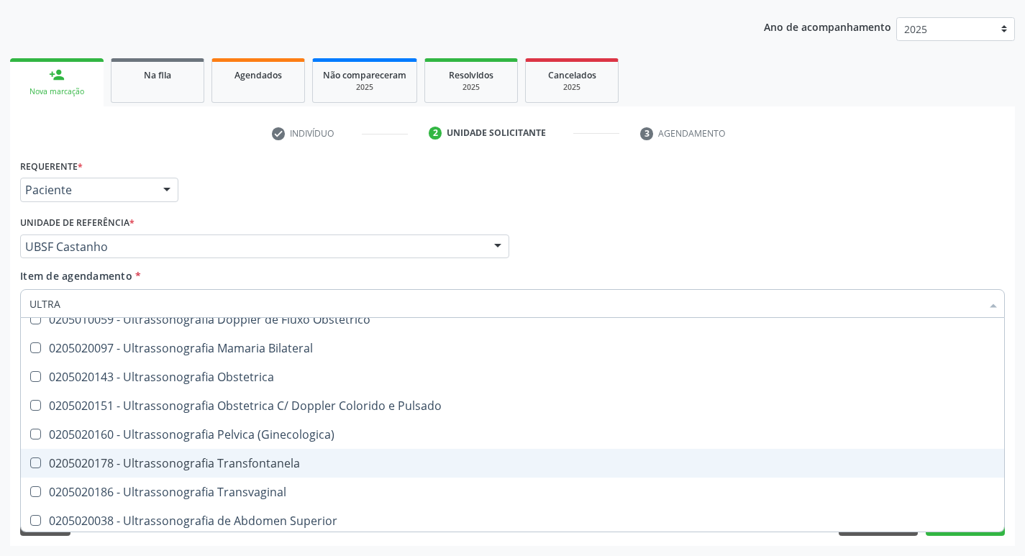
scroll to position [189, 0]
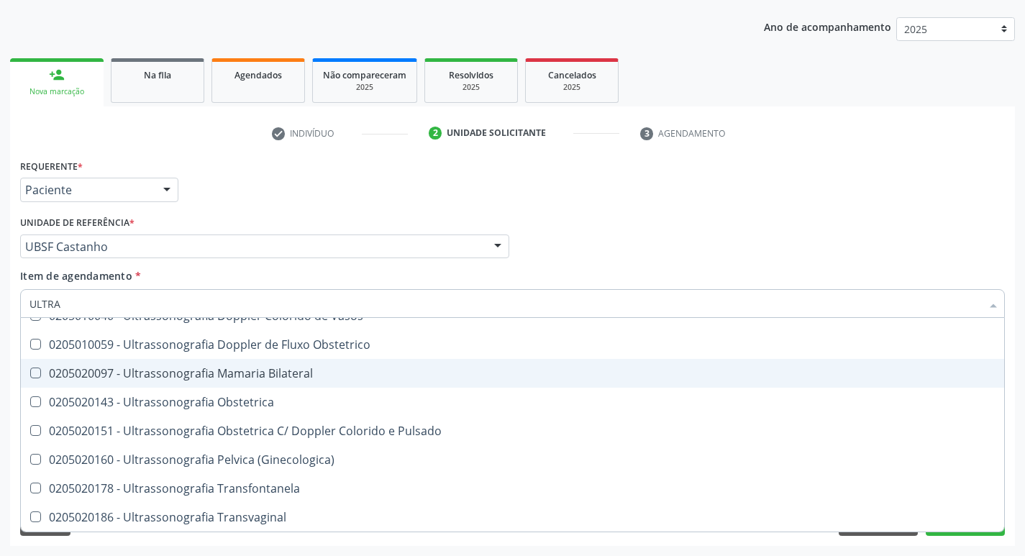
click at [207, 378] on div "0205020097 - Ultrassonografia Mamaria Bilateral" at bounding box center [512, 374] width 966 height 12
checkbox Bilateral "true"
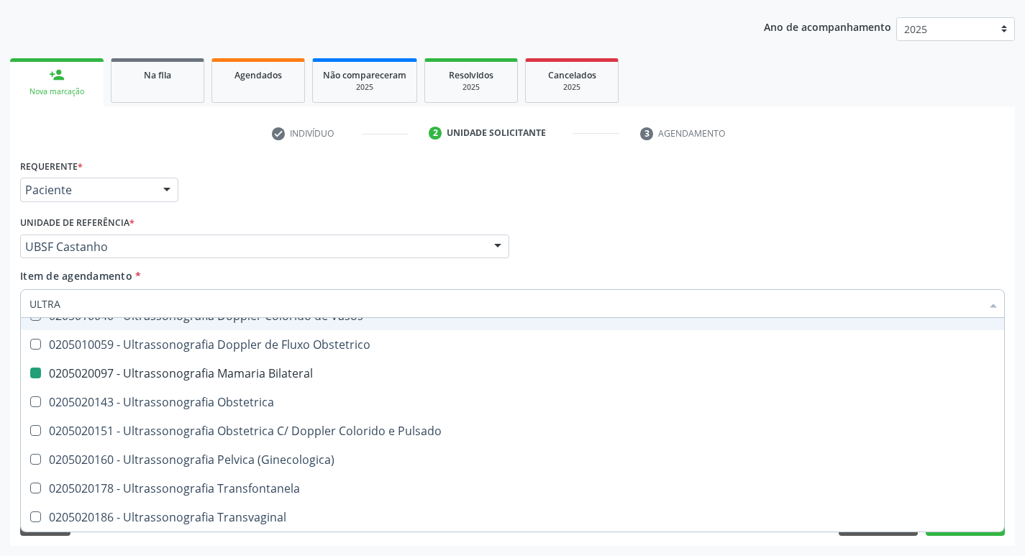
click at [302, 180] on div "Requerente * Paciente Profissional de Saúde Paciente Nenhum resultado encontrad…" at bounding box center [513, 183] width 992 height 56
checkbox X "true"
checkbox Bilateral "false"
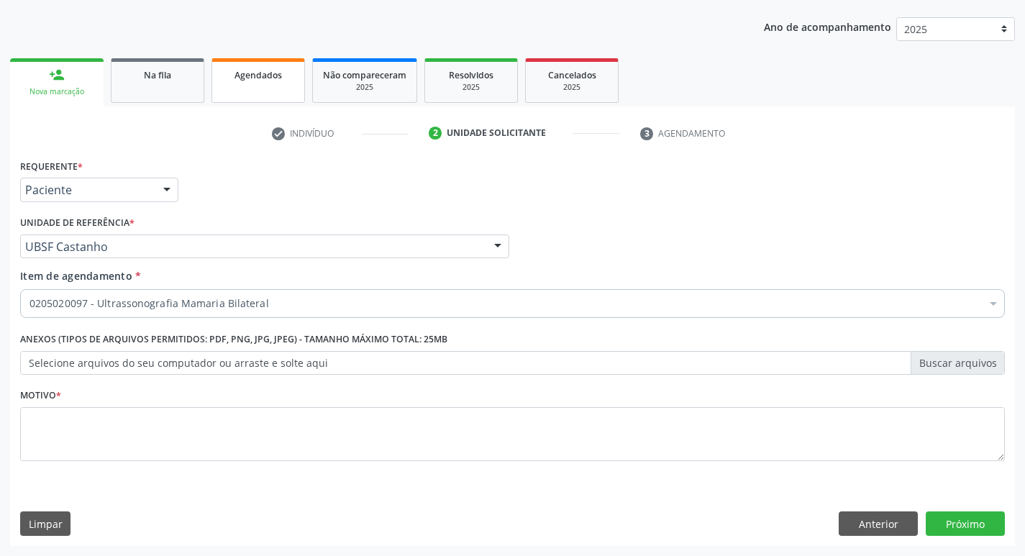
scroll to position [0, 0]
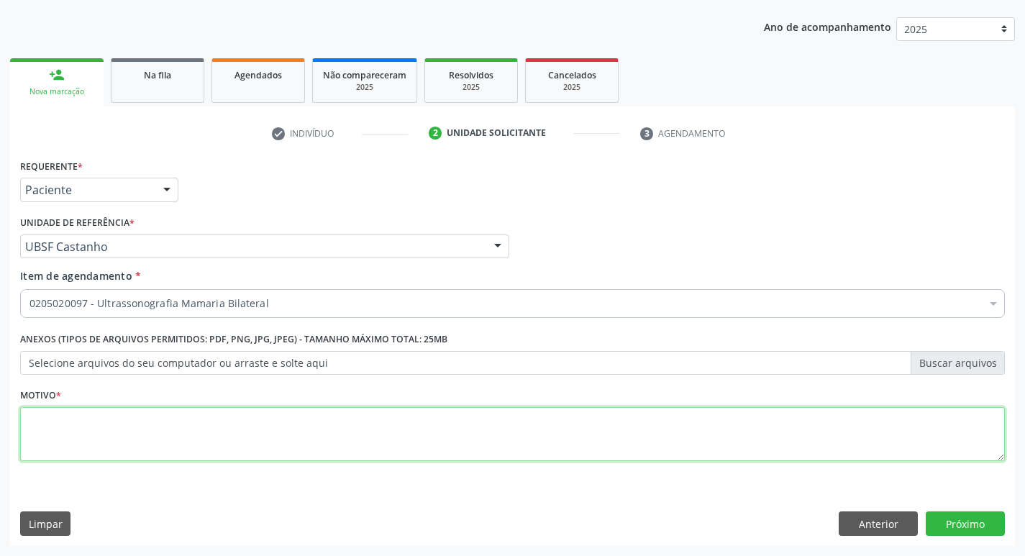
click at [90, 407] on textarea at bounding box center [512, 434] width 985 height 55
type textarea "ROTINA"
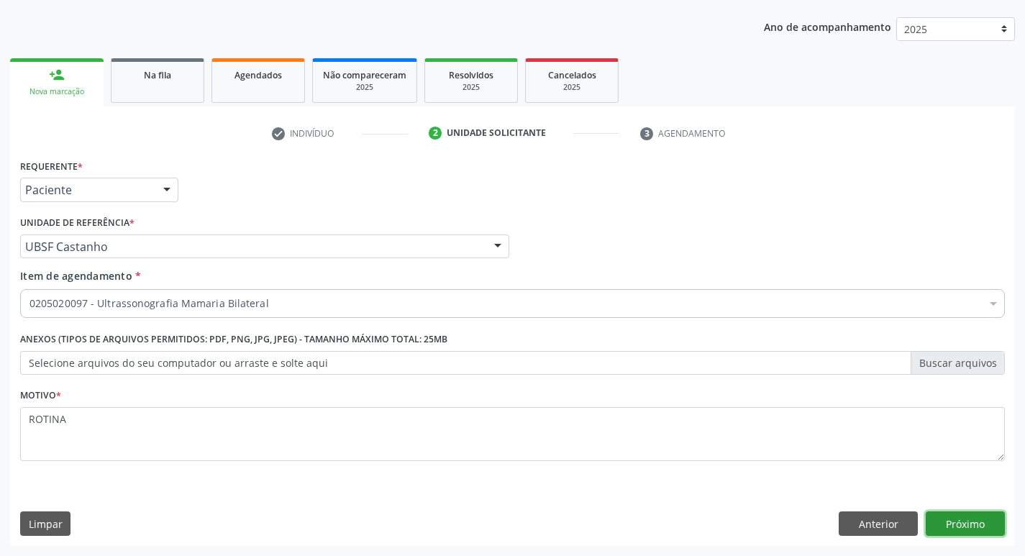
click at [964, 522] on button "Próximo" at bounding box center [965, 523] width 79 height 24
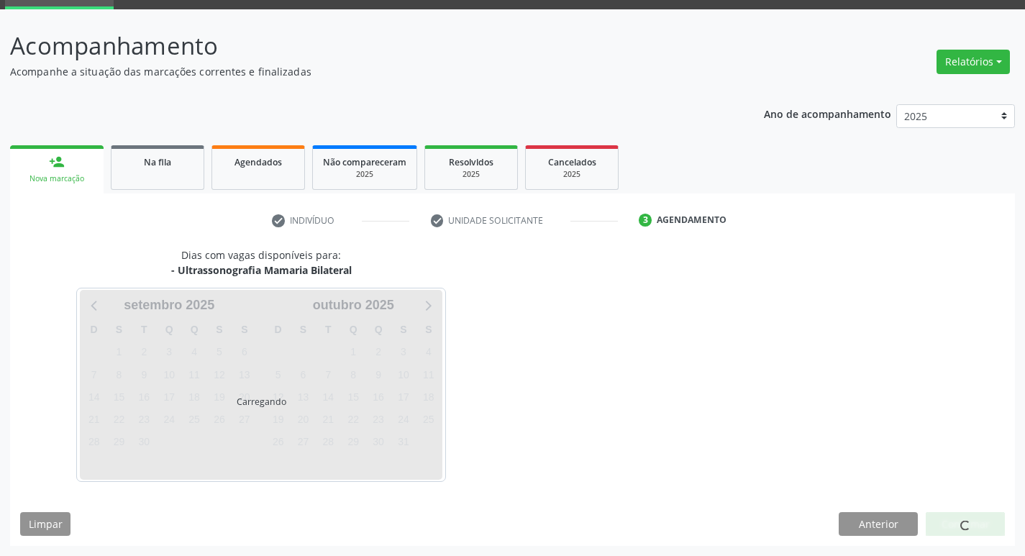
scroll to position [70, 0]
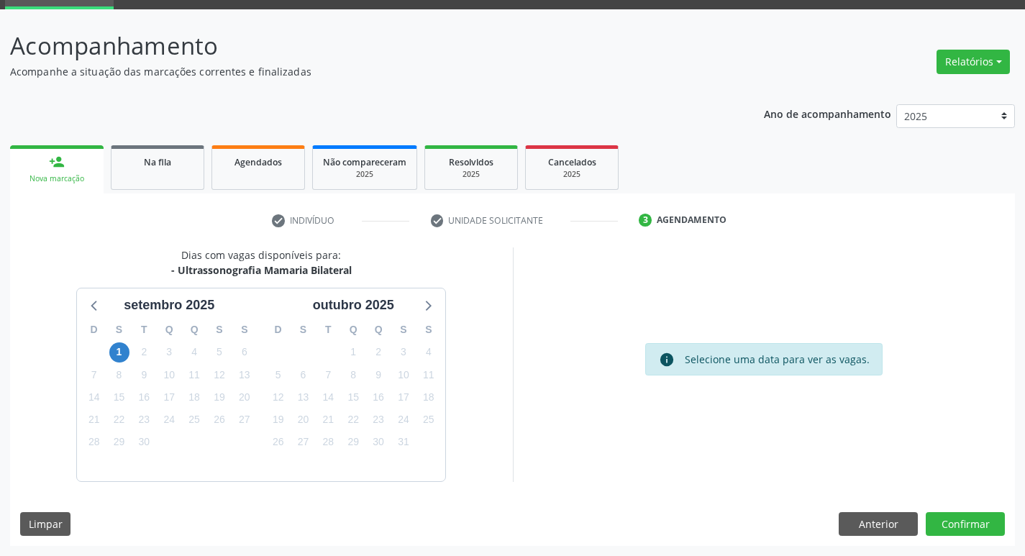
click at [956, 511] on div "Dias com vagas disponíveis para: - Ultrassonografia Mamaria Bilateral setembro …" at bounding box center [512, 396] width 1005 height 299
click at [973, 524] on button "Confirmar" at bounding box center [965, 524] width 79 height 24
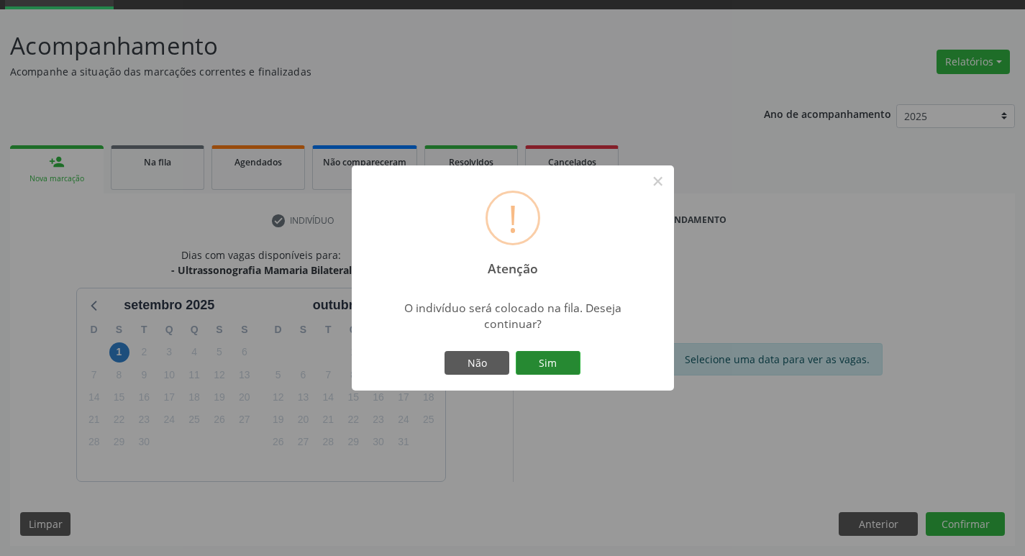
click at [529, 360] on button "Sim" at bounding box center [548, 363] width 65 height 24
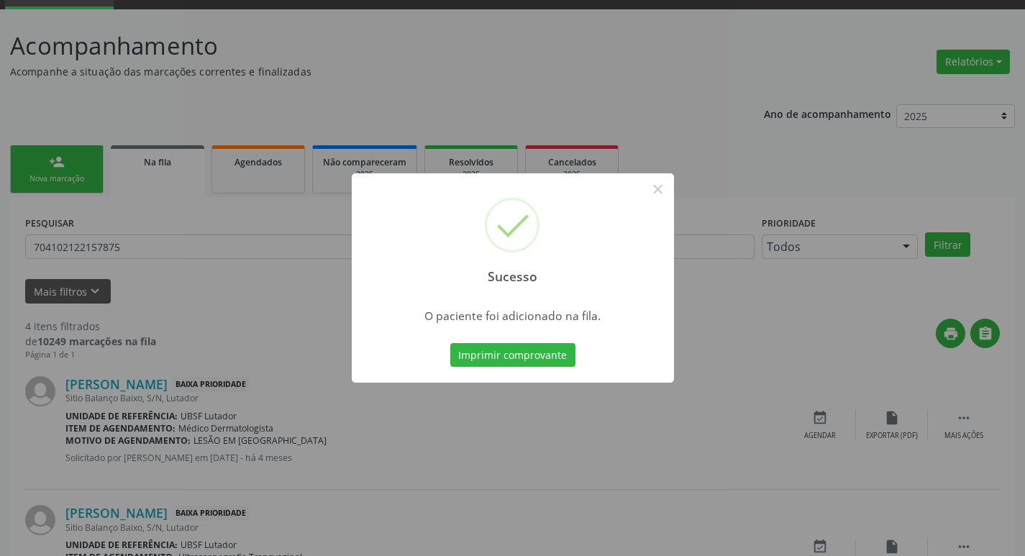
scroll to position [0, 0]
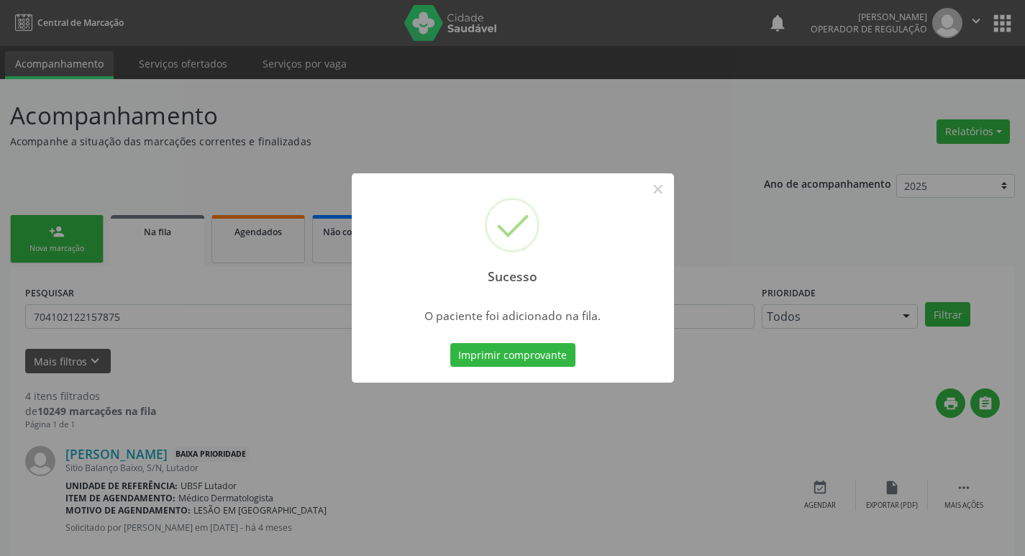
click at [222, 180] on div "Sucesso × O paciente foi adicionado na fila. Imprimir comprovante Cancel" at bounding box center [512, 278] width 1025 height 556
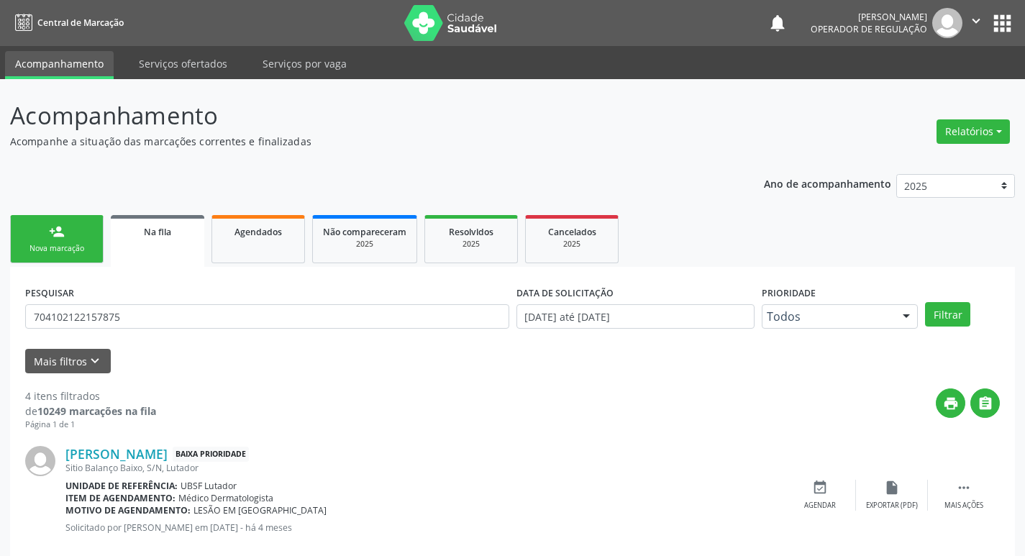
click at [29, 228] on link "person_add Nova marcação" at bounding box center [57, 239] width 94 height 48
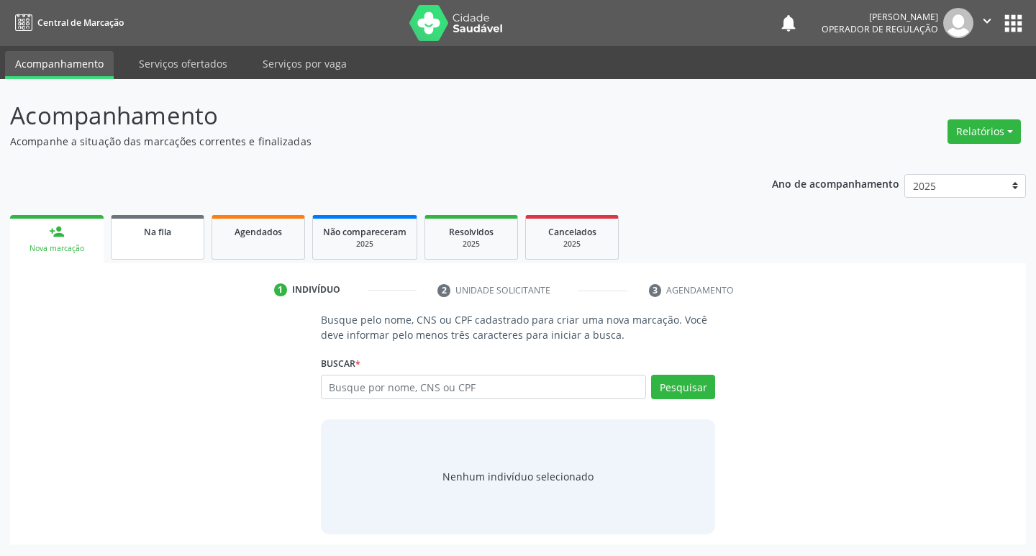
click at [160, 235] on span "Na fila" at bounding box center [157, 232] width 27 height 12
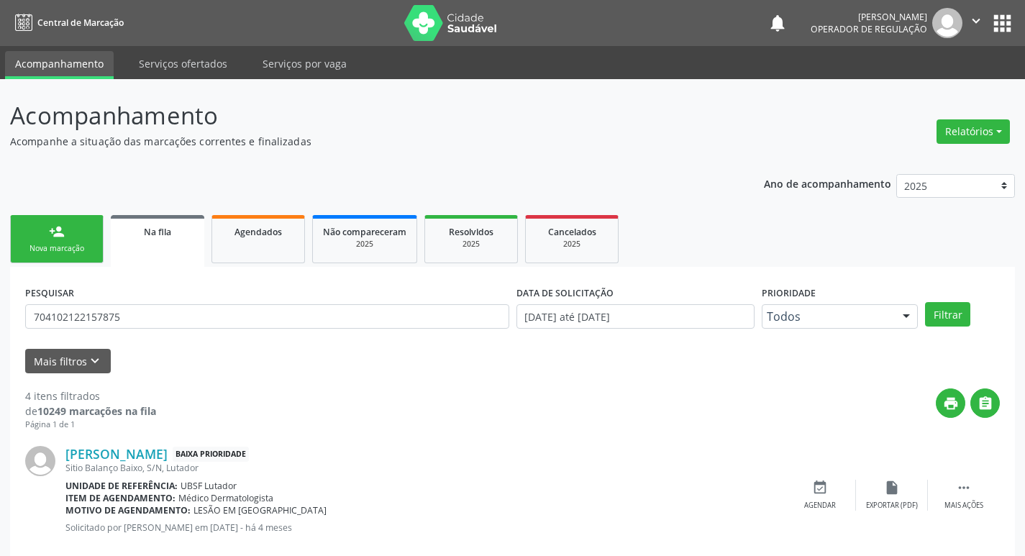
click at [43, 215] on link "person_add Nova marcação" at bounding box center [57, 239] width 94 height 48
click at [41, 230] on link "person_add Nova marcação" at bounding box center [57, 239] width 94 height 48
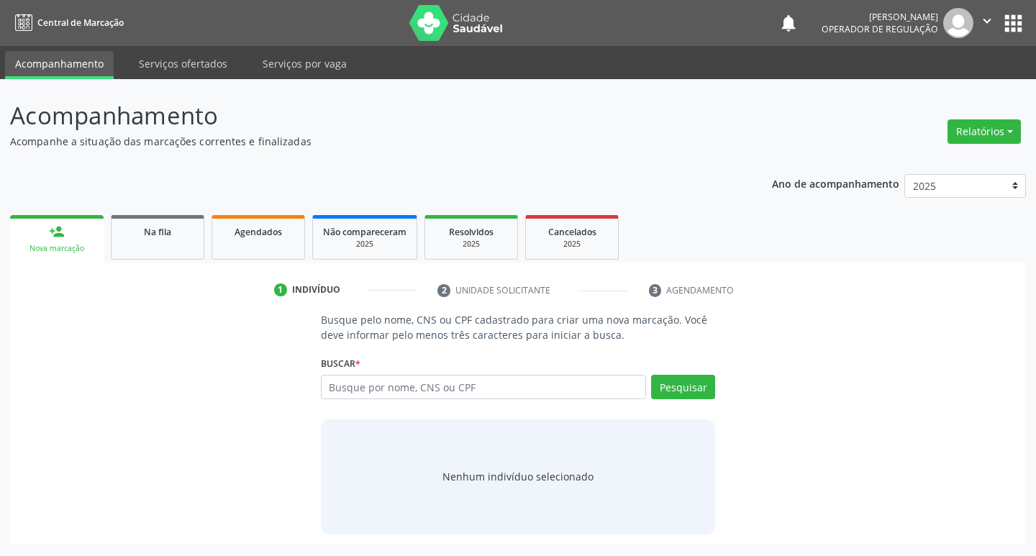
click at [353, 403] on div "Busque por nome, CNS ou CPF Nenhum resultado encontrado para: " " Digite nome, …" at bounding box center [518, 392] width 395 height 35
click at [364, 386] on input "text" at bounding box center [484, 387] width 326 height 24
type input "704205262693380"
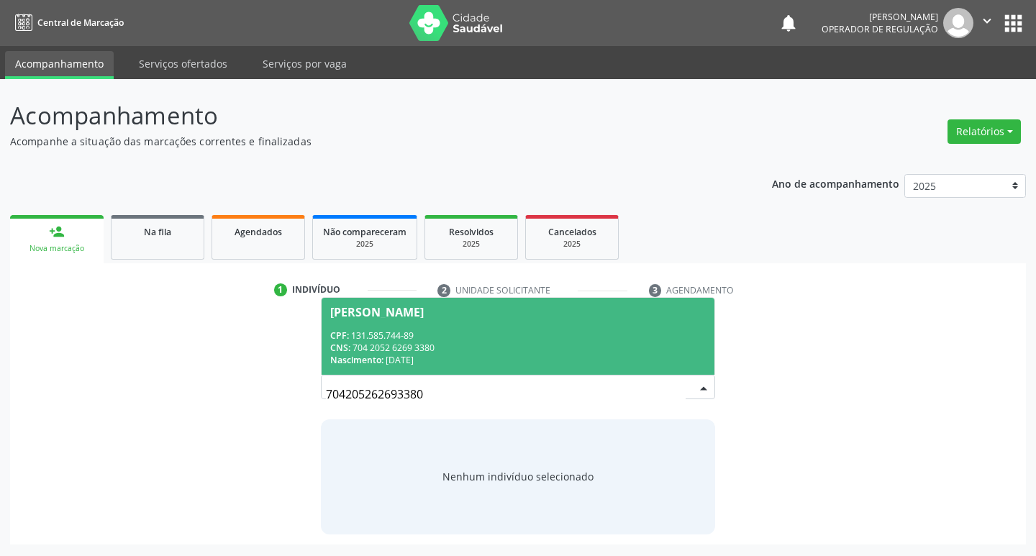
click at [583, 342] on div "CNS: 704 2052 6269 3380" at bounding box center [518, 348] width 376 height 12
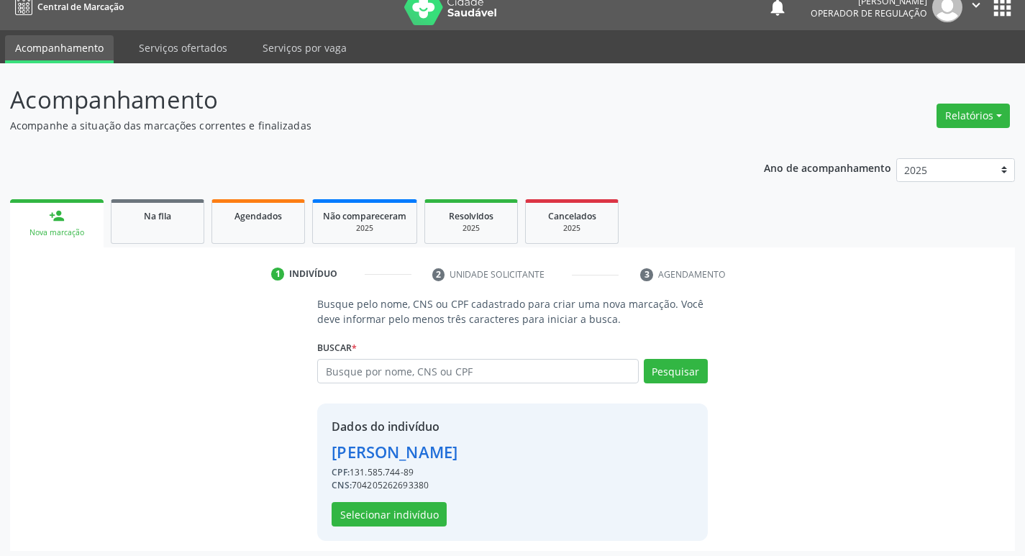
scroll to position [21, 0]
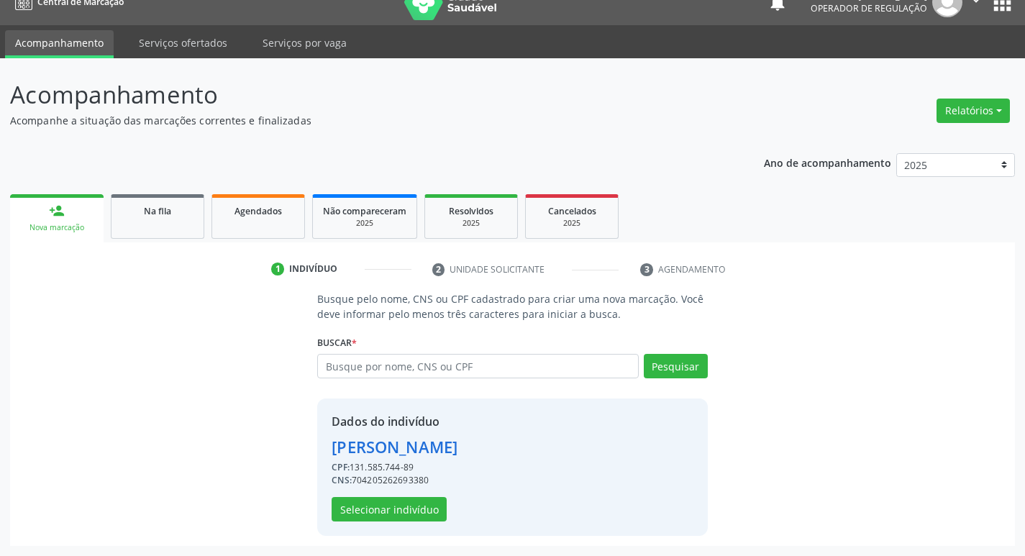
click at [384, 522] on div "Dados do indivíduo Andressa Trigueiro Silva Oliveira CPF: 131.585.744-89 CNS: 7…" at bounding box center [512, 467] width 390 height 137
click at [397, 500] on button "Selecionar indivíduo" at bounding box center [389, 509] width 115 height 24
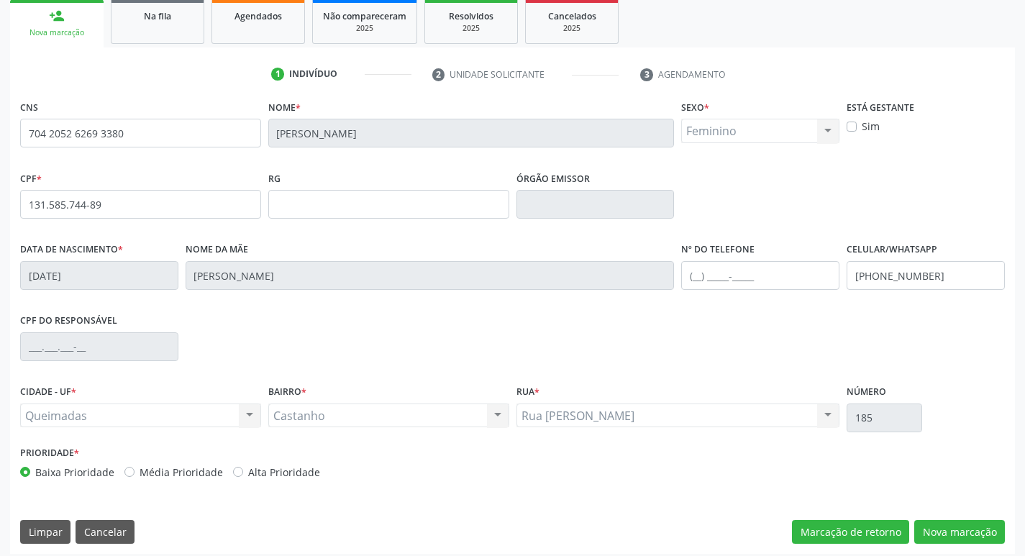
scroll to position [224, 0]
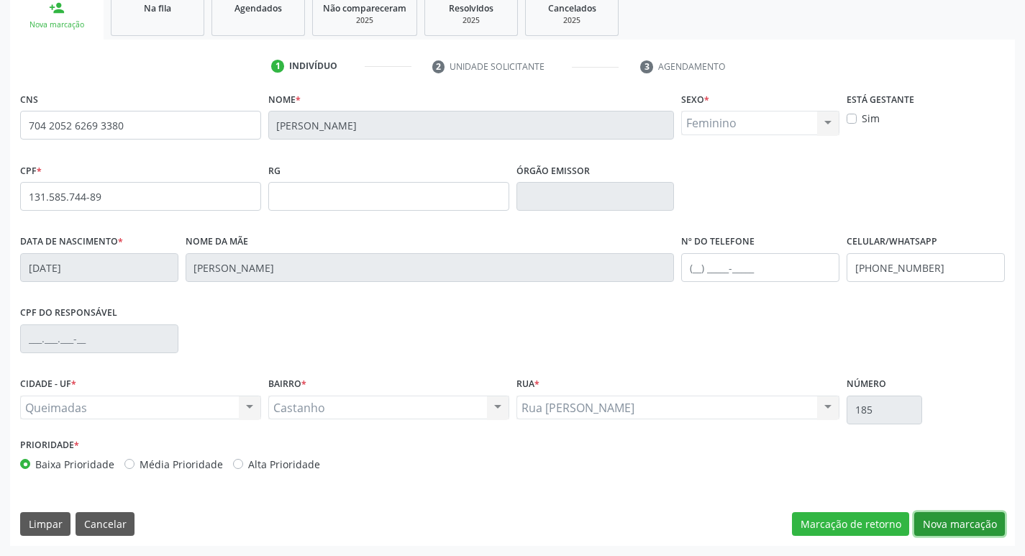
click at [956, 524] on button "Nova marcação" at bounding box center [959, 524] width 91 height 24
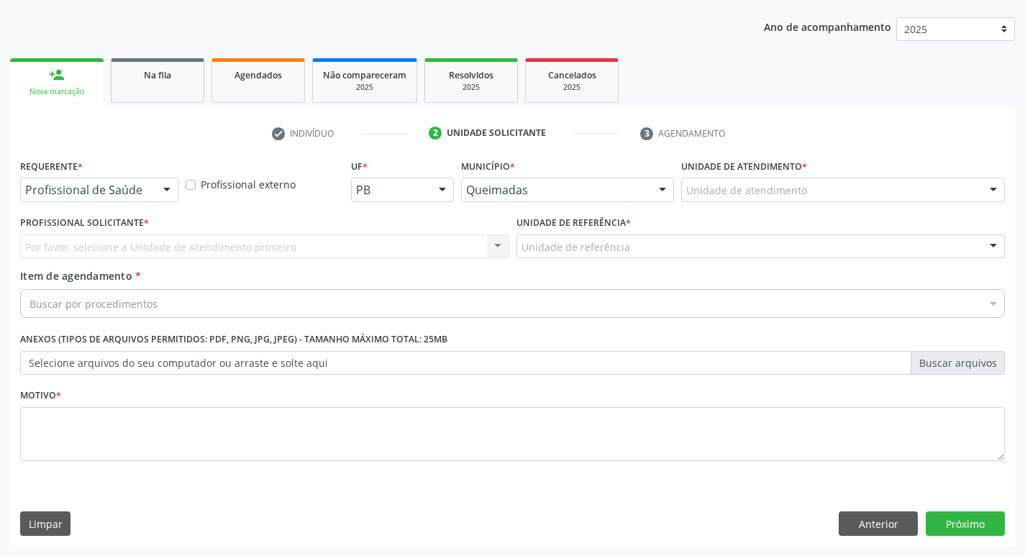
scroll to position [157, 0]
click at [163, 189] on div at bounding box center [167, 190] width 22 height 24
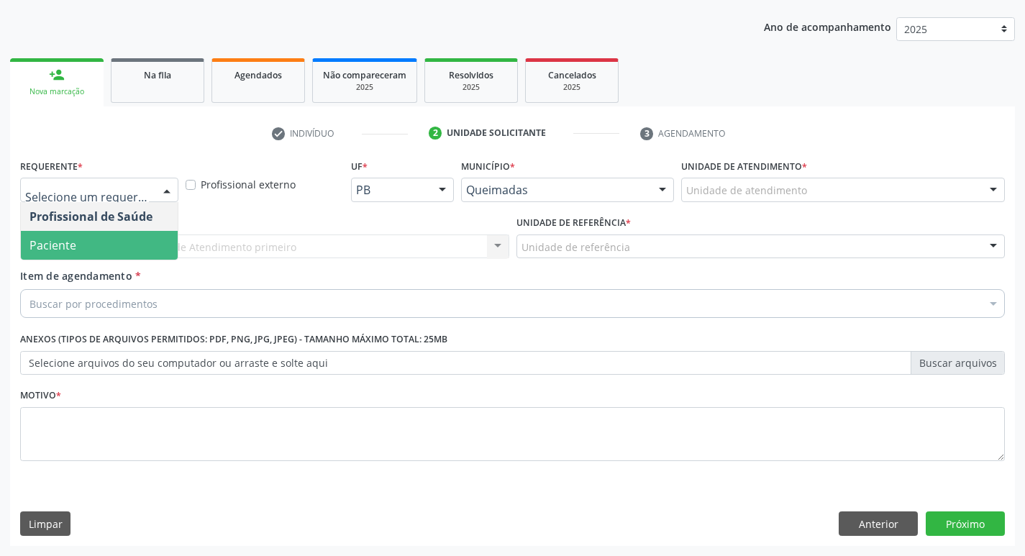
click at [156, 249] on span "Paciente" at bounding box center [99, 245] width 157 height 29
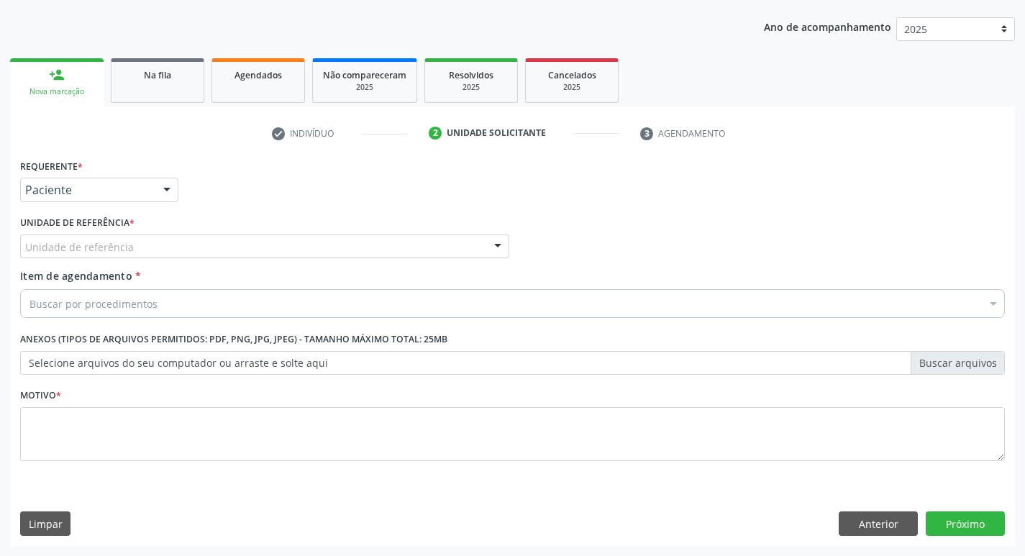
click at [156, 249] on div "Unidade de referência" at bounding box center [264, 247] width 489 height 24
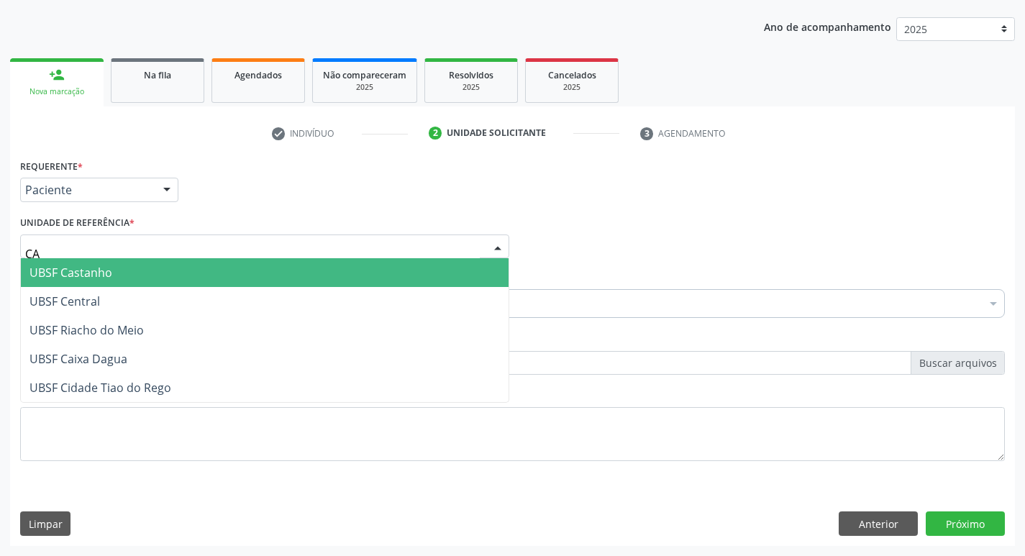
type input "CAS"
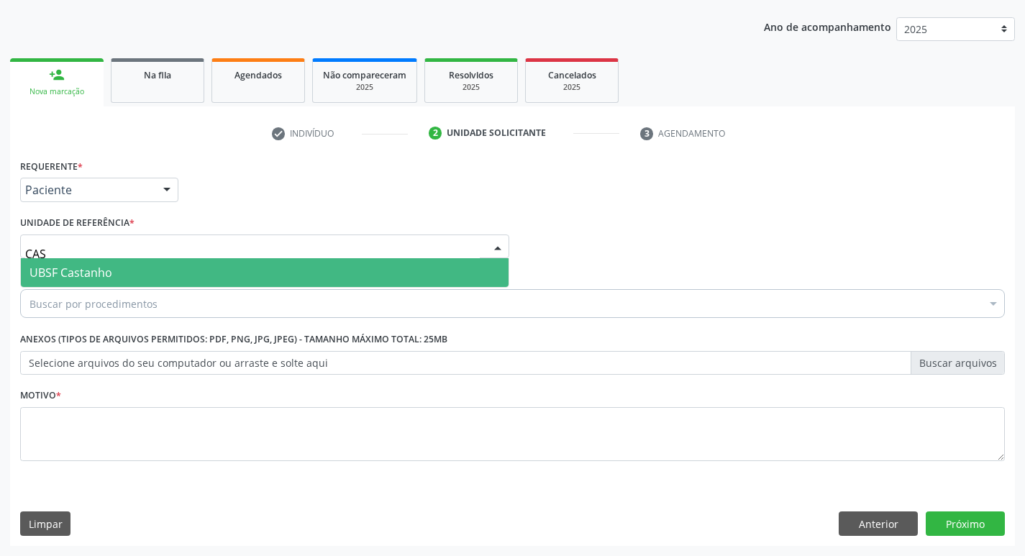
click at [162, 267] on span "UBSF Castanho" at bounding box center [265, 272] width 488 height 29
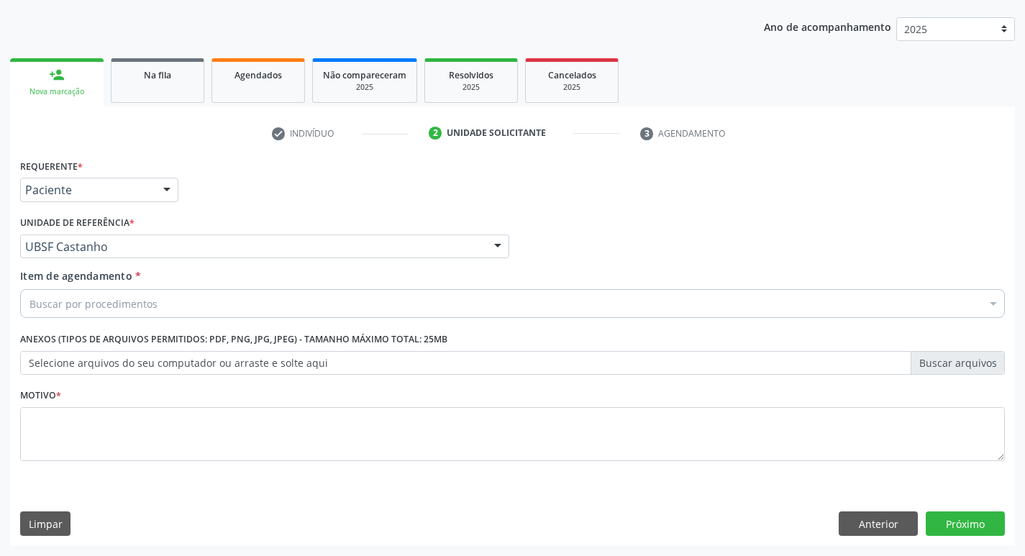
click at [158, 309] on div "Buscar por procedimentos" at bounding box center [512, 303] width 985 height 29
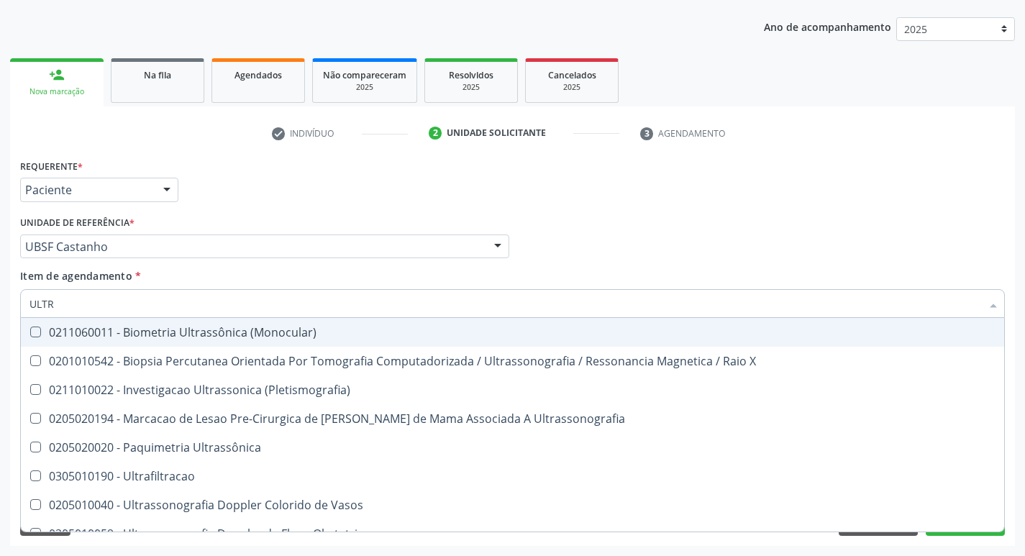
type input "ULTRA"
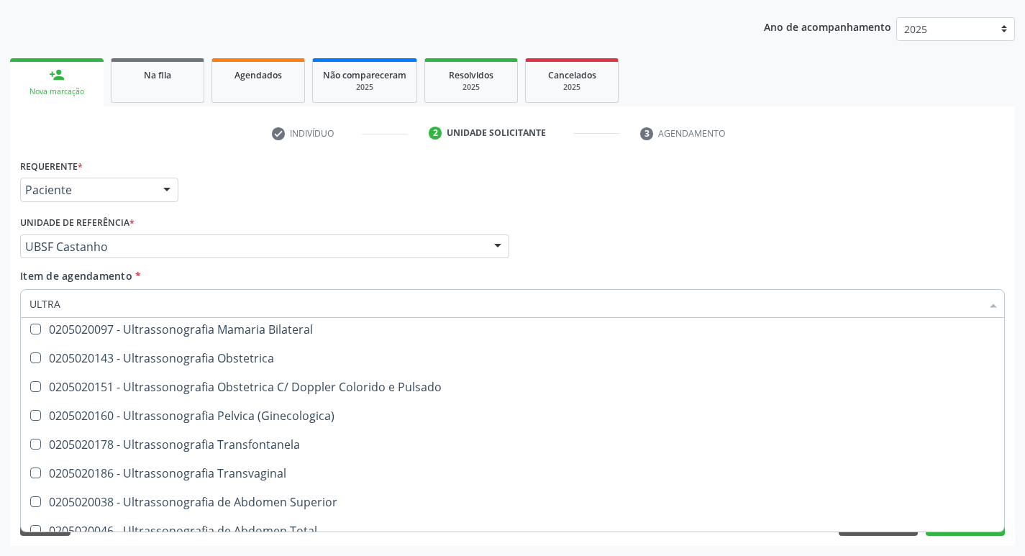
scroll to position [189, 0]
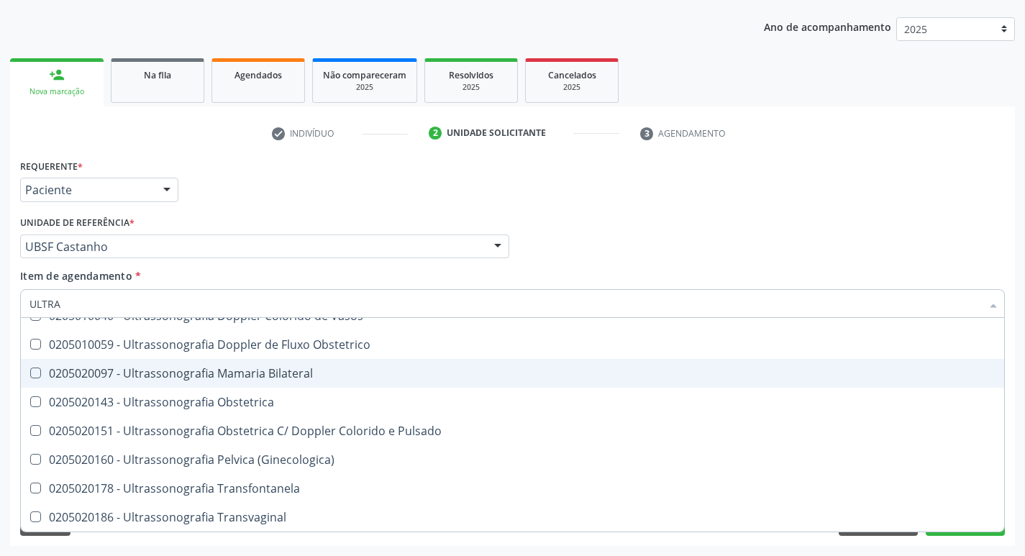
click at [311, 381] on span "0205020097 - Ultrassonografia Mamaria Bilateral" at bounding box center [512, 373] width 983 height 29
checkbox Bilateral "true"
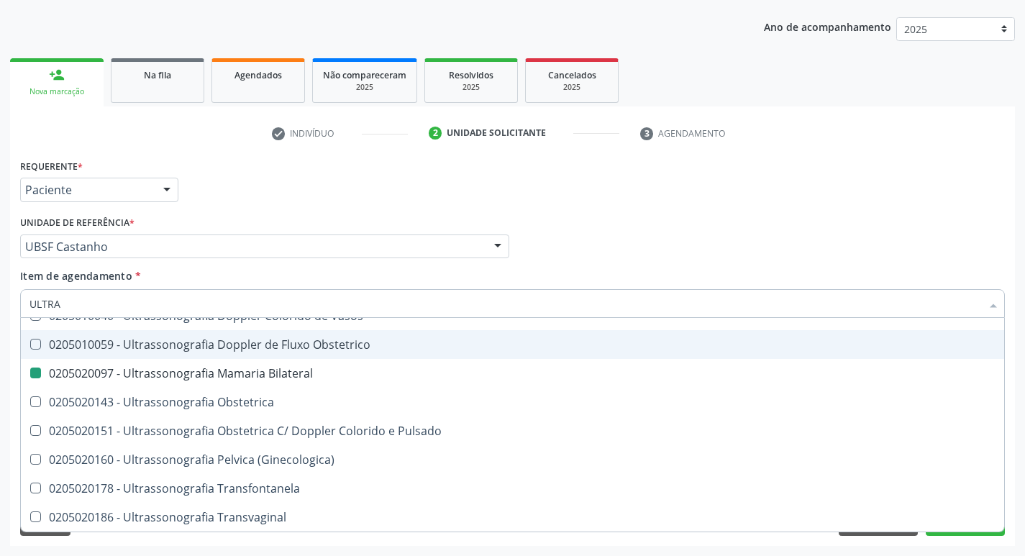
click at [750, 212] on div "Profissional Solicitante Por favor, selecione a Unidade de Atendimento primeiro…" at bounding box center [513, 240] width 992 height 56
checkbox X "true"
checkbox Bilateral "false"
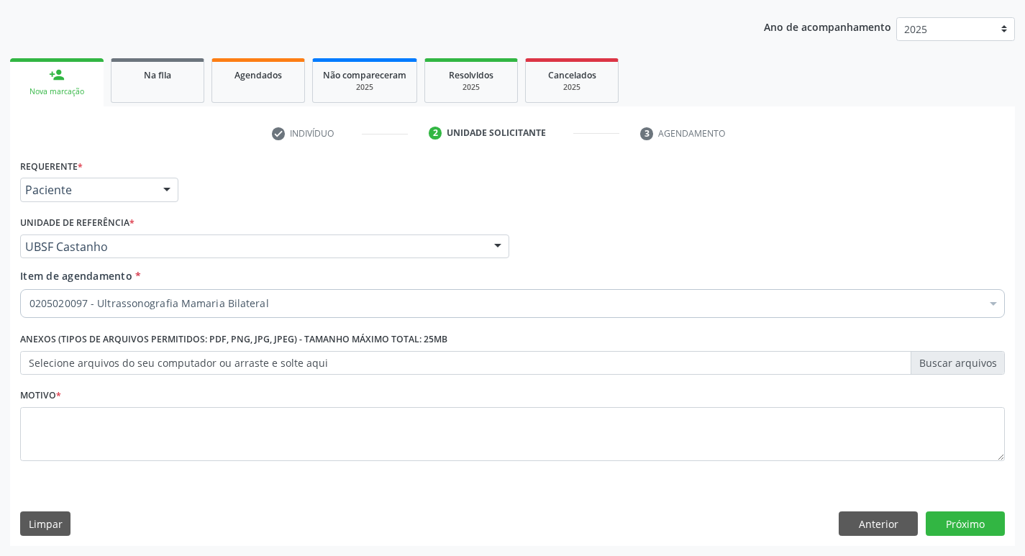
scroll to position [0, 0]
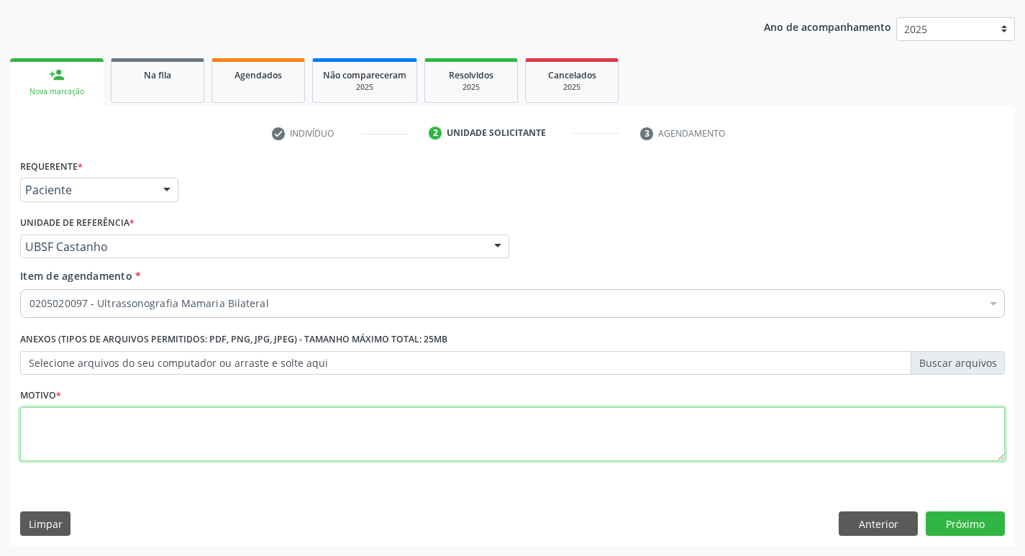
click at [258, 431] on textarea at bounding box center [512, 434] width 985 height 55
type textarea "ROTINA."
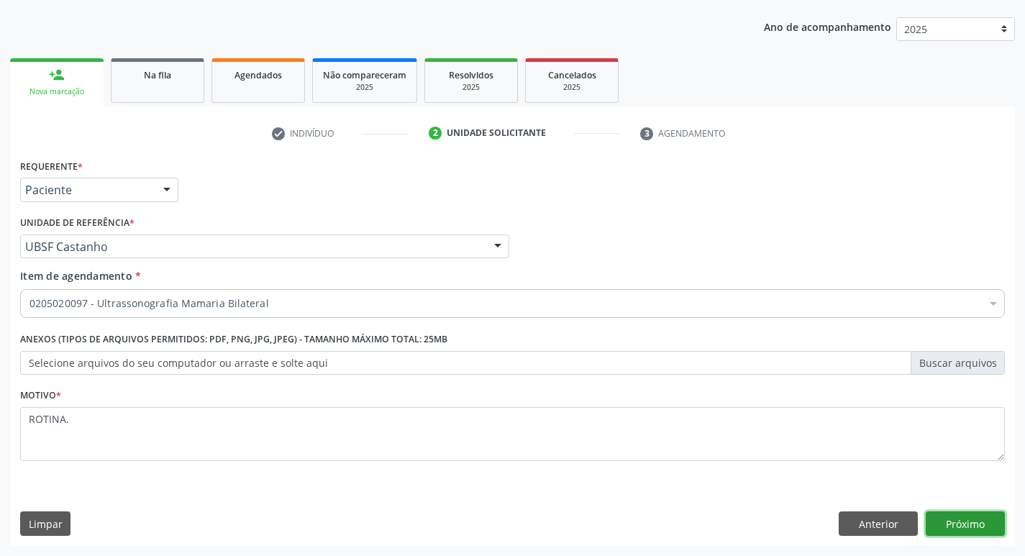
click at [950, 511] on button "Próximo" at bounding box center [965, 523] width 79 height 24
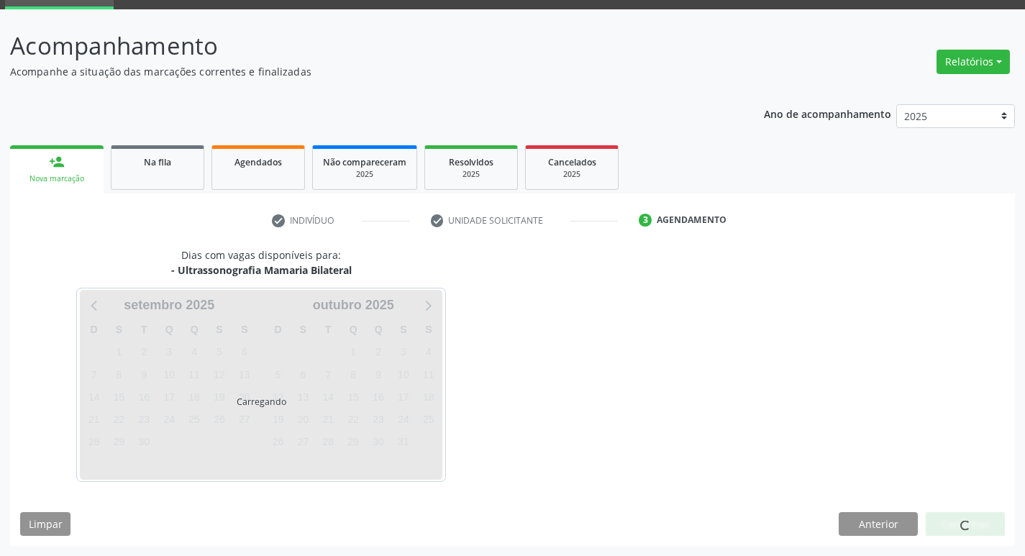
scroll to position [70, 0]
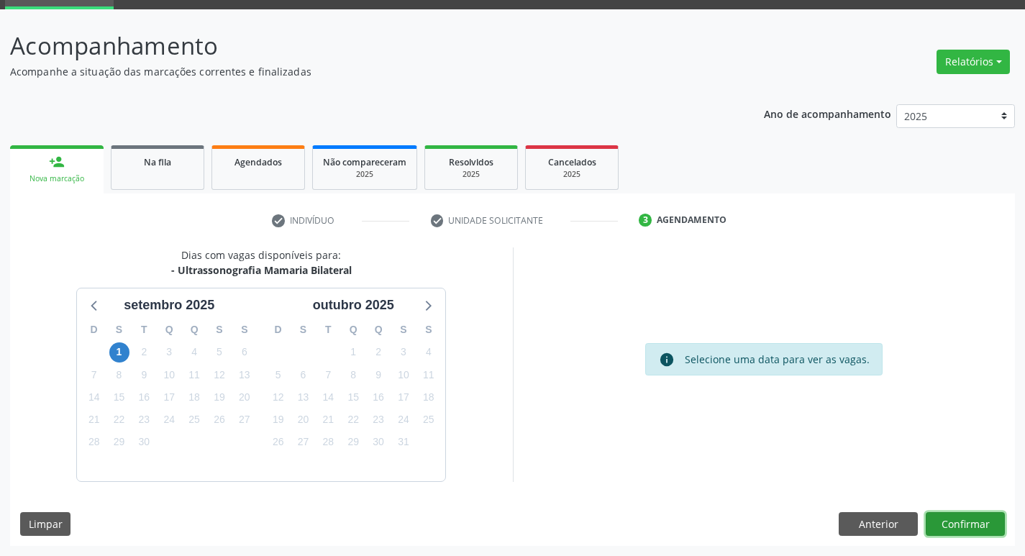
click at [942, 522] on button "Confirmar" at bounding box center [965, 524] width 79 height 24
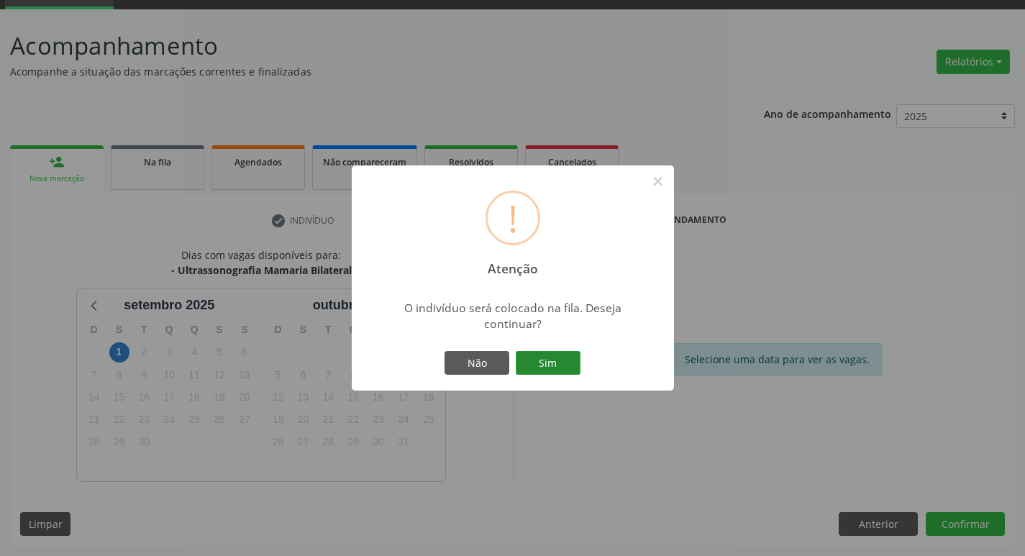
click at [557, 360] on button "Sim" at bounding box center [548, 363] width 65 height 24
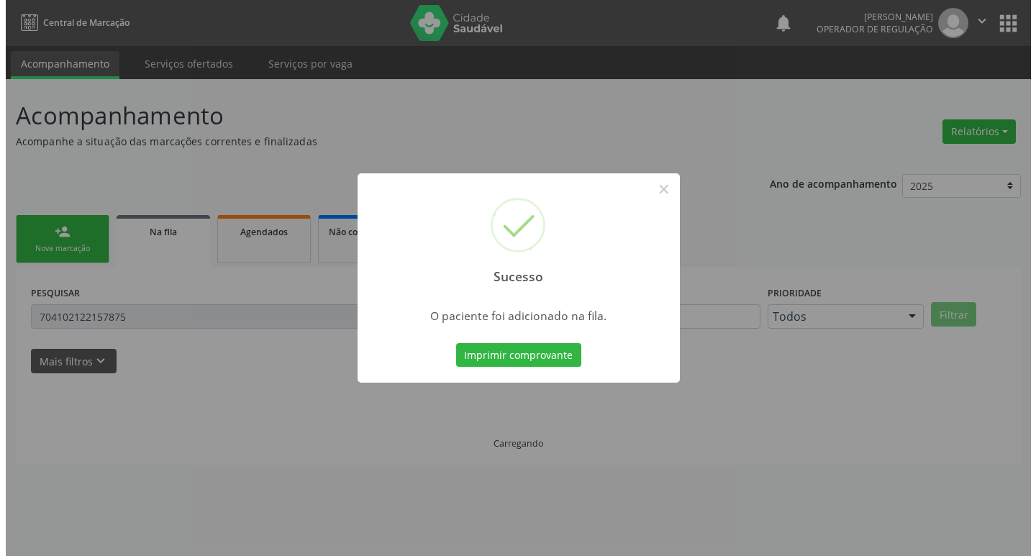
scroll to position [0, 0]
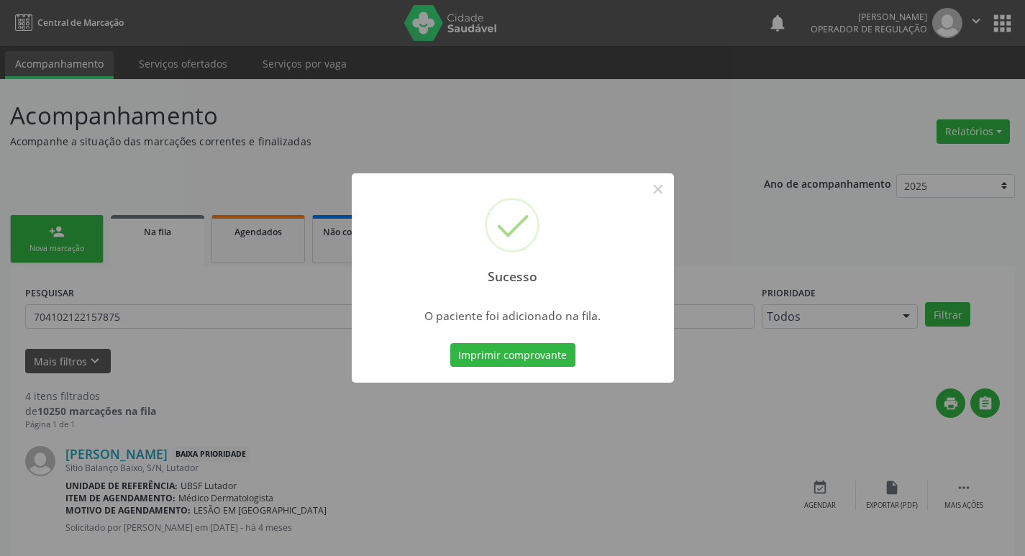
click at [450, 343] on button "Imprimir comprovante" at bounding box center [512, 355] width 125 height 24
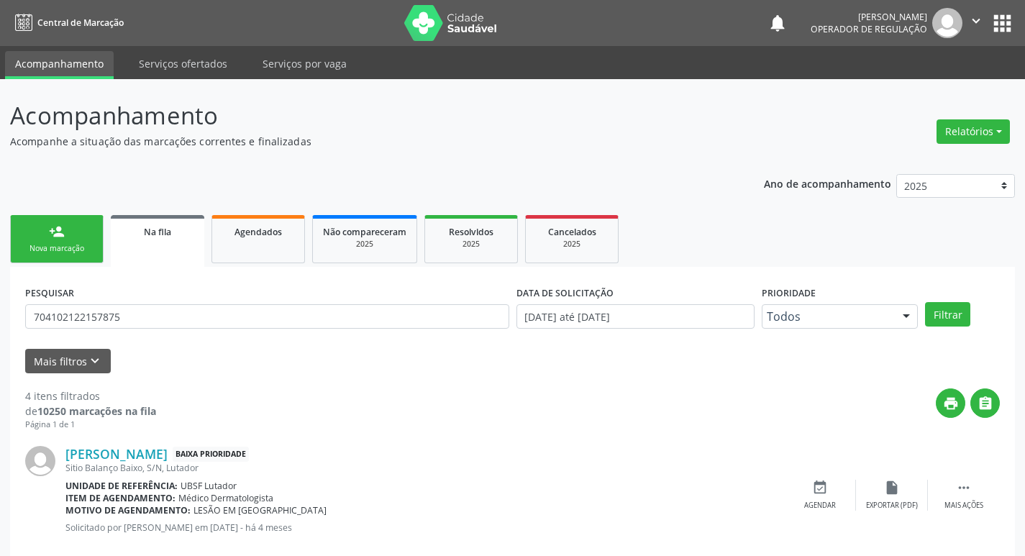
click at [47, 229] on link "person_add Nova marcação" at bounding box center [57, 239] width 94 height 48
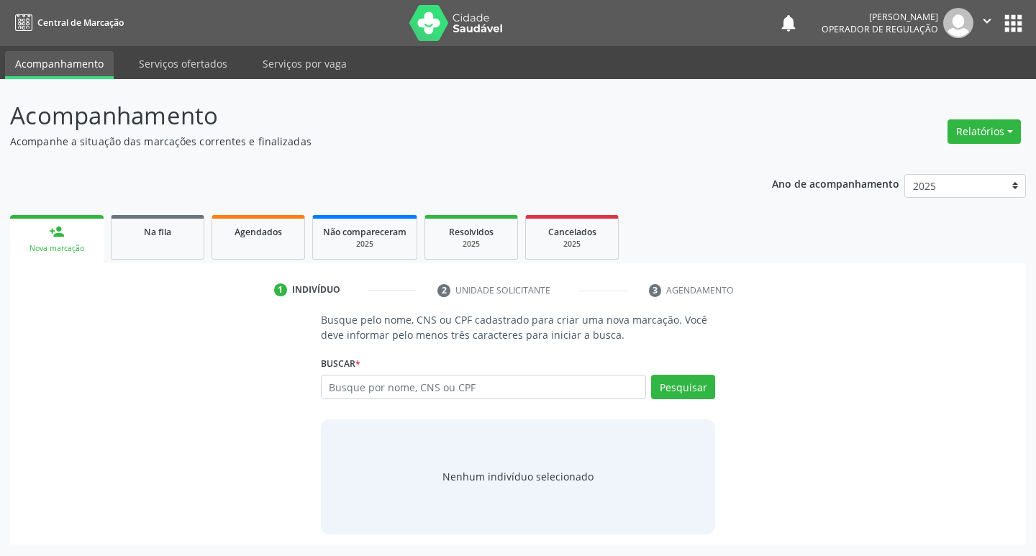
click at [515, 384] on input "text" at bounding box center [484, 387] width 326 height 24
click at [453, 380] on input "text" at bounding box center [484, 387] width 326 height 24
drag, startPoint x: 552, startPoint y: 332, endPoint x: 537, endPoint y: 384, distance: 53.8
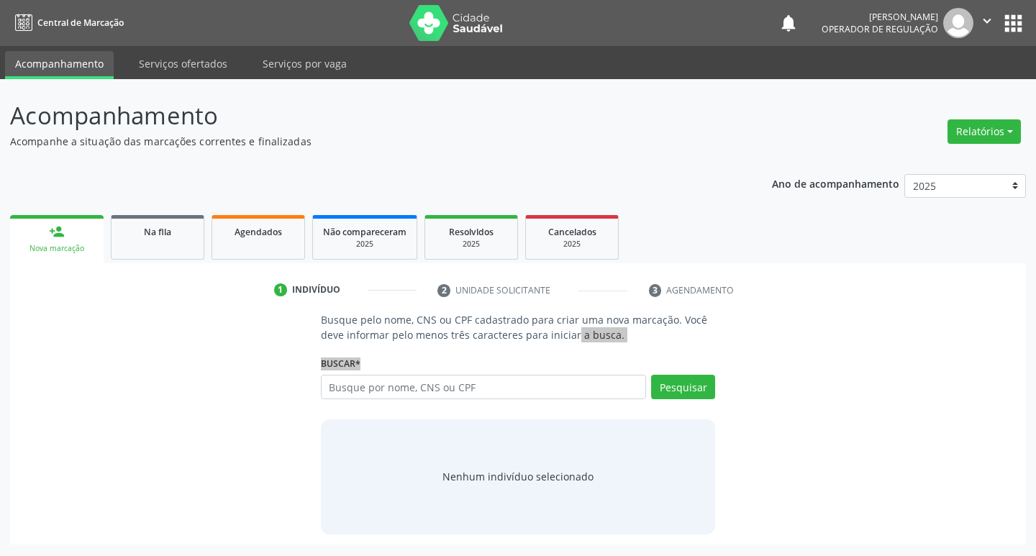
click at [537, 384] on div "Busque pelo nome, CNS ou CPF cadastrado para criar uma nova marcação. Você deve…" at bounding box center [518, 423] width 415 height 222
click at [537, 385] on input "text" at bounding box center [484, 387] width 326 height 24
click at [347, 383] on input "text" at bounding box center [484, 387] width 326 height 24
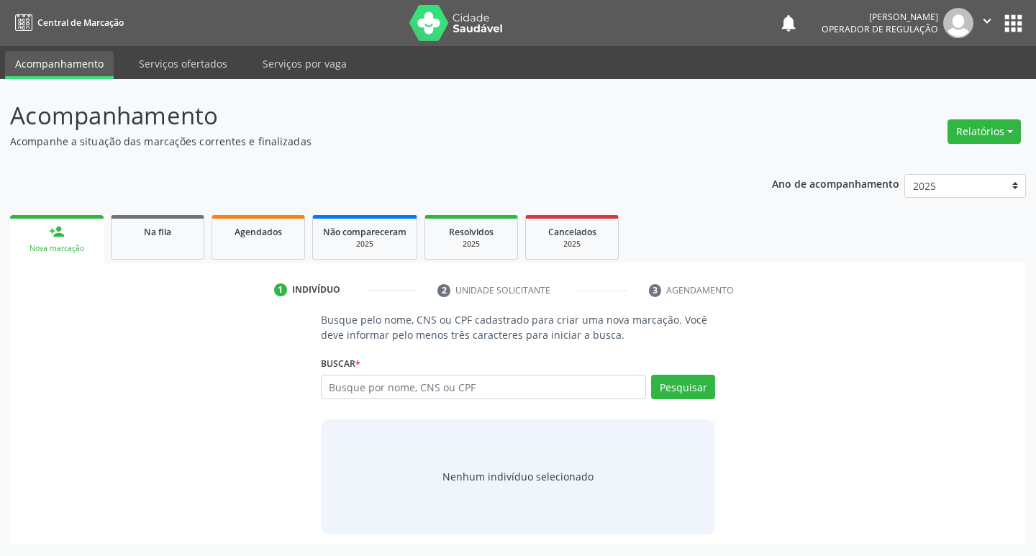
click at [347, 383] on input "text" at bounding box center [484, 387] width 326 height 24
